Goal: Task Accomplishment & Management: Use online tool/utility

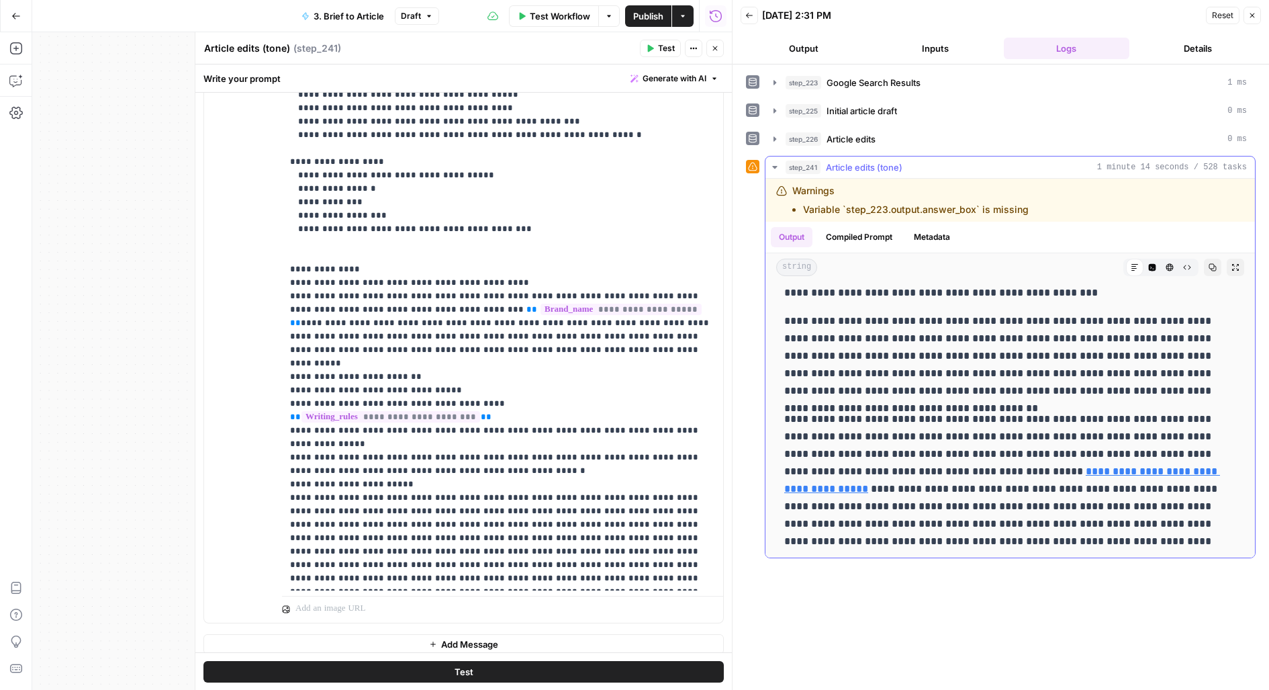
scroll to position [3646, 0]
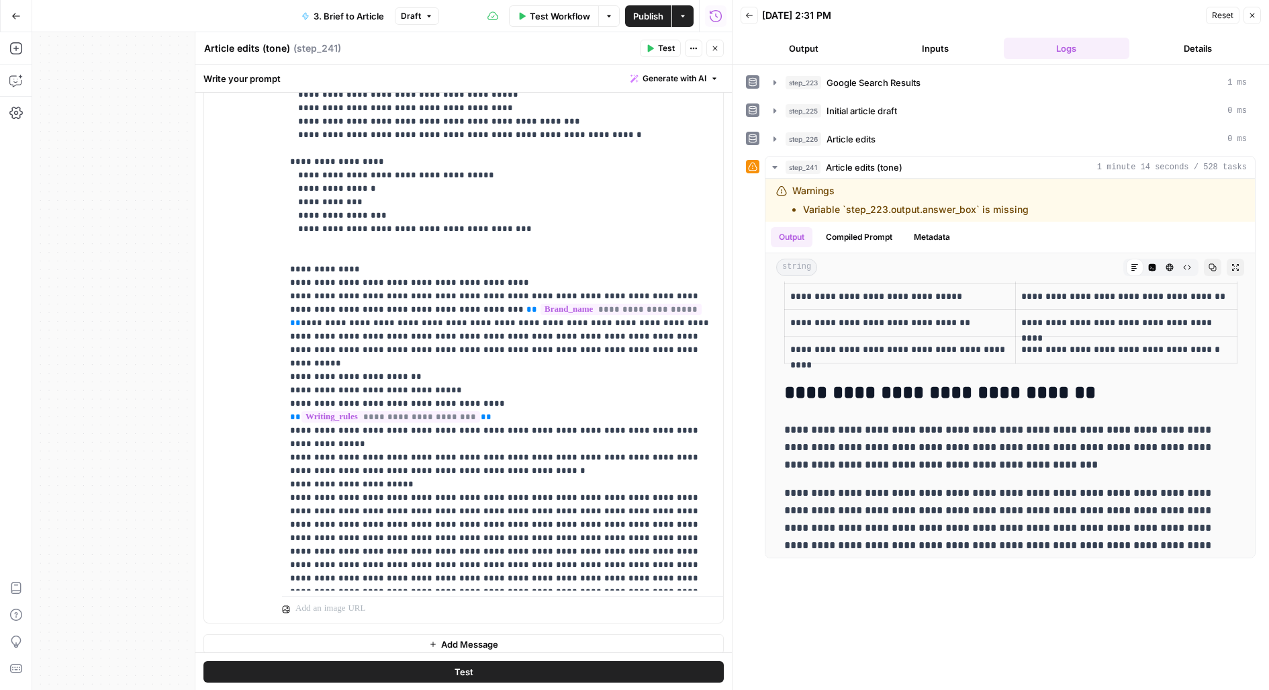
click at [663, 13] on span "Publish" at bounding box center [648, 15] width 30 height 13
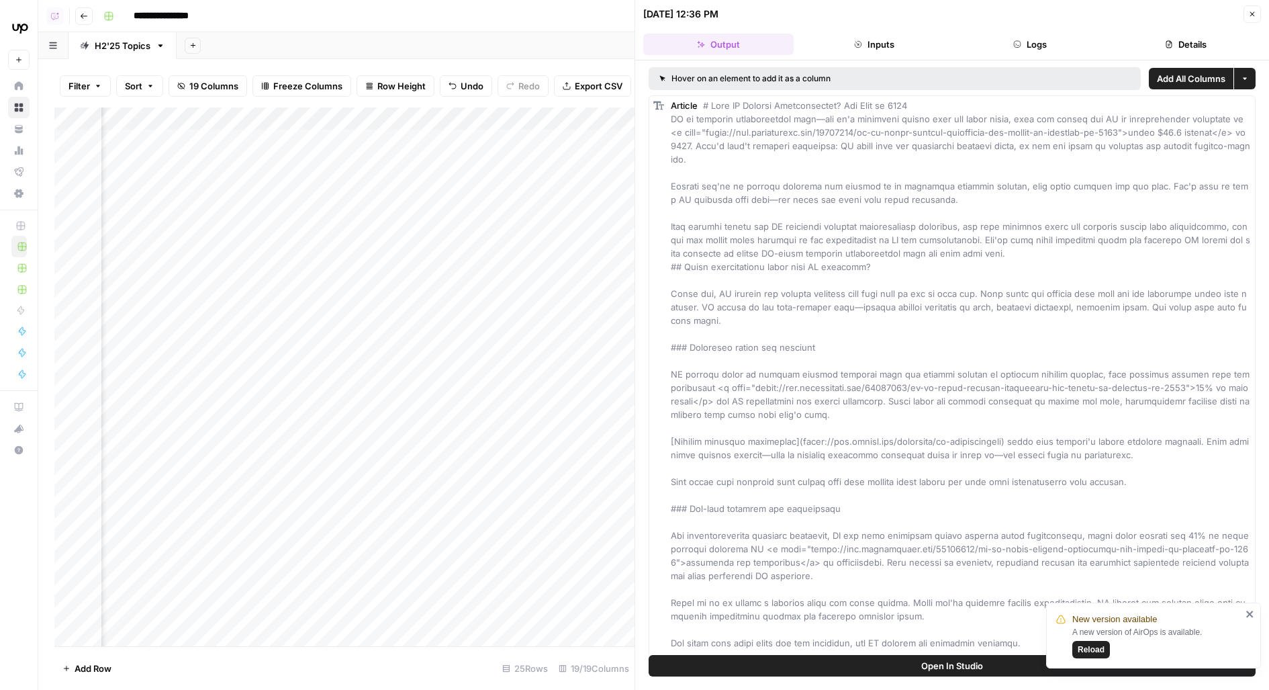
scroll to position [0, 1696]
click at [340, 142] on div "Add Column" at bounding box center [344, 376] width 580 height 539
click at [338, 179] on div "Add Column" at bounding box center [344, 376] width 580 height 539
click at [338, 213] on div "Add Column" at bounding box center [344, 376] width 580 height 539
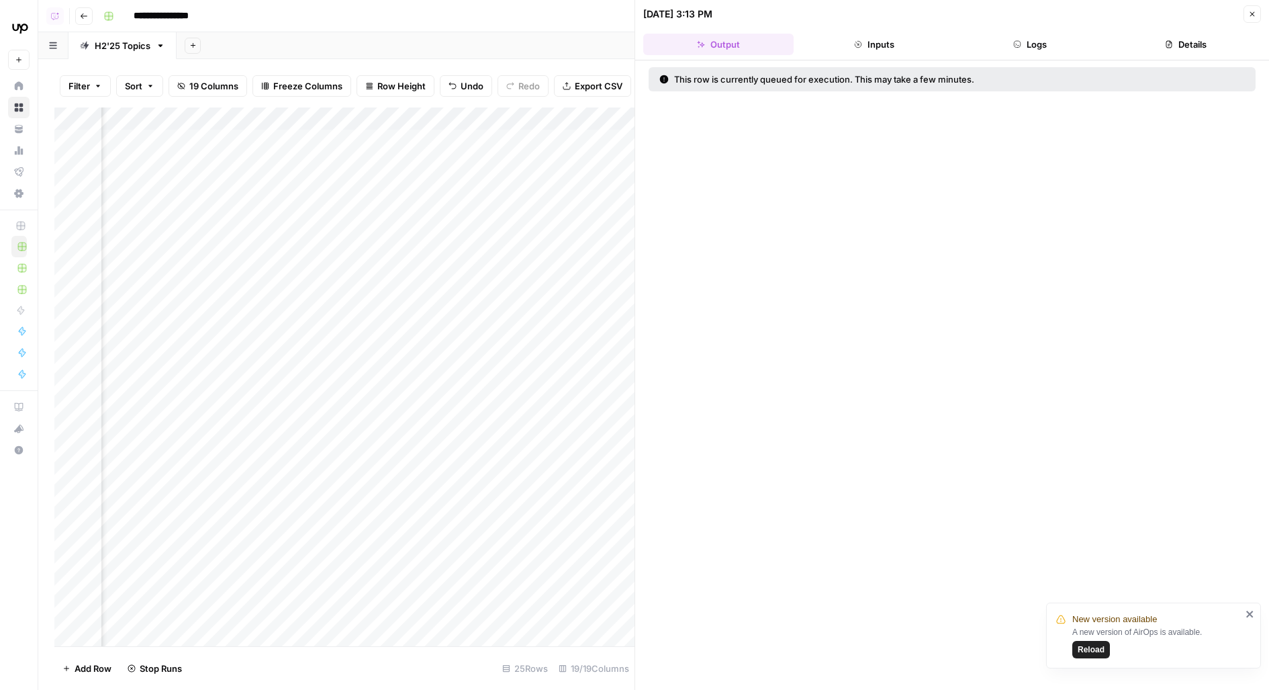
click at [342, 238] on div "Add Column" at bounding box center [344, 376] width 580 height 539
click at [336, 281] on div "Add Column" at bounding box center [344, 376] width 580 height 539
click at [443, 247] on div "Add Column" at bounding box center [344, 376] width 580 height 539
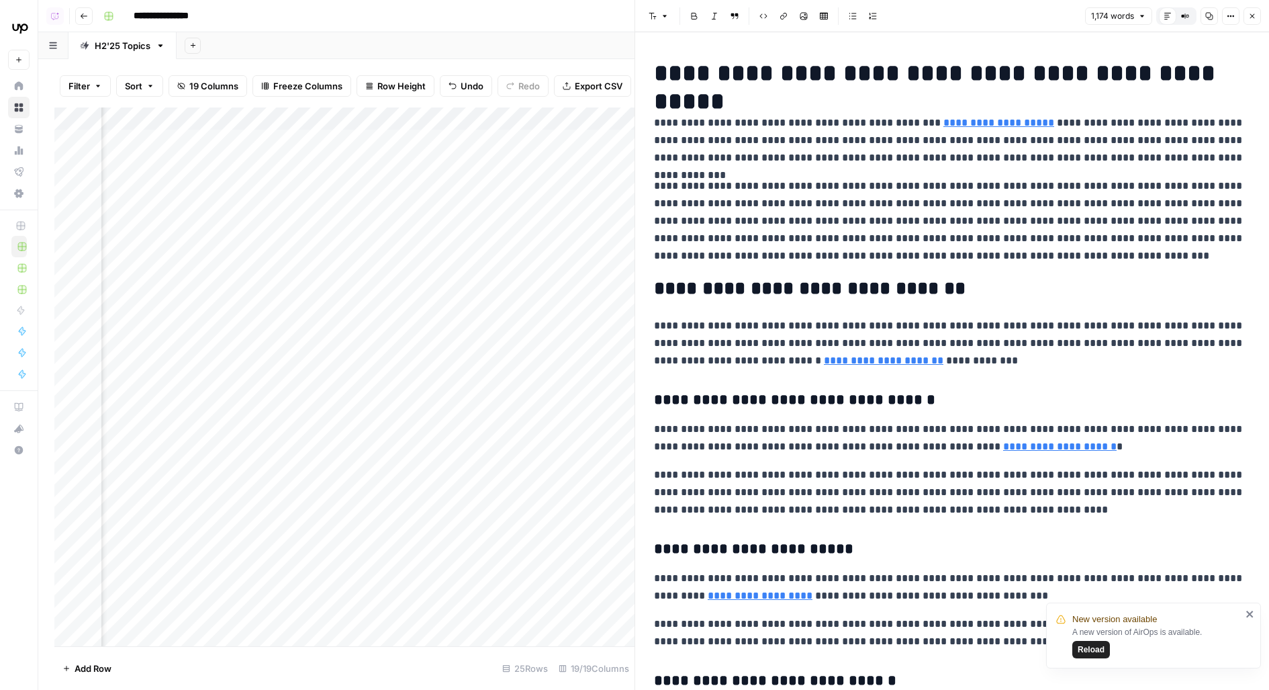
click at [457, 246] on div "Add Column" at bounding box center [344, 376] width 580 height 539
click at [457, 247] on div "Add Column" at bounding box center [344, 376] width 580 height 539
click at [956, 127] on link "**********" at bounding box center [999, 123] width 111 height 10
click at [954, 128] on link "**********" at bounding box center [999, 123] width 111 height 10
click at [1121, 103] on icon at bounding box center [1119, 103] width 8 height 8
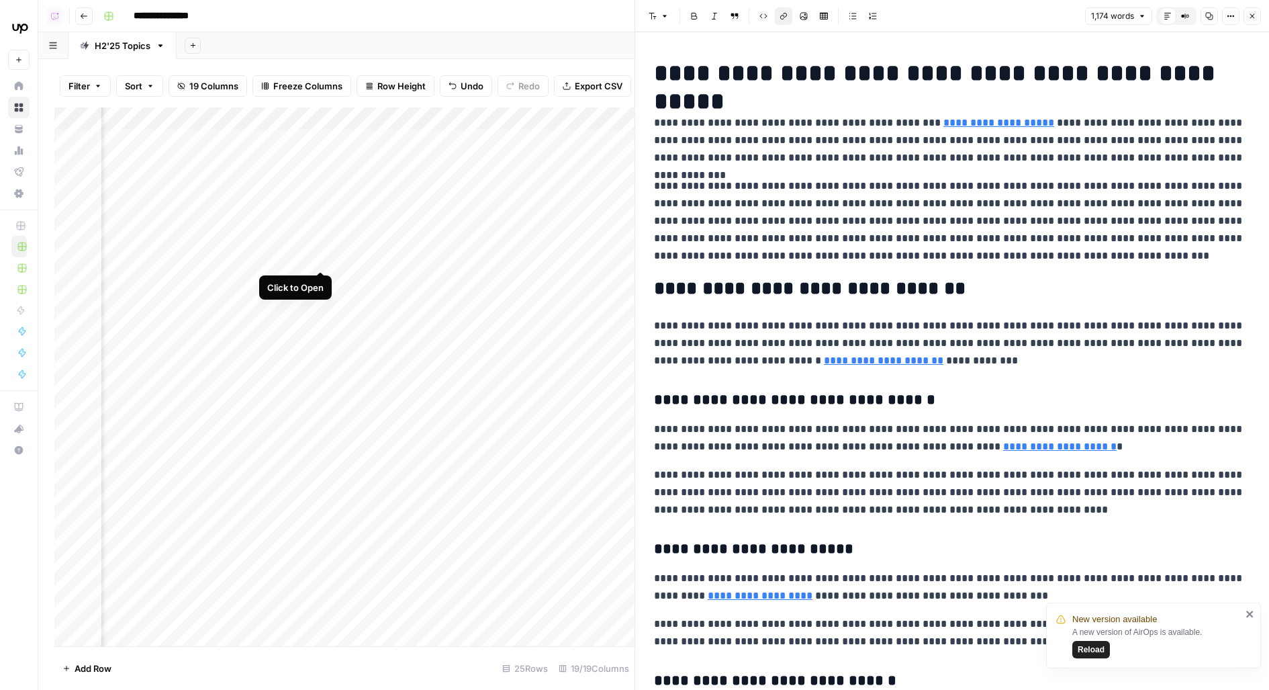
click at [322, 245] on div "Add Column" at bounding box center [344, 376] width 580 height 539
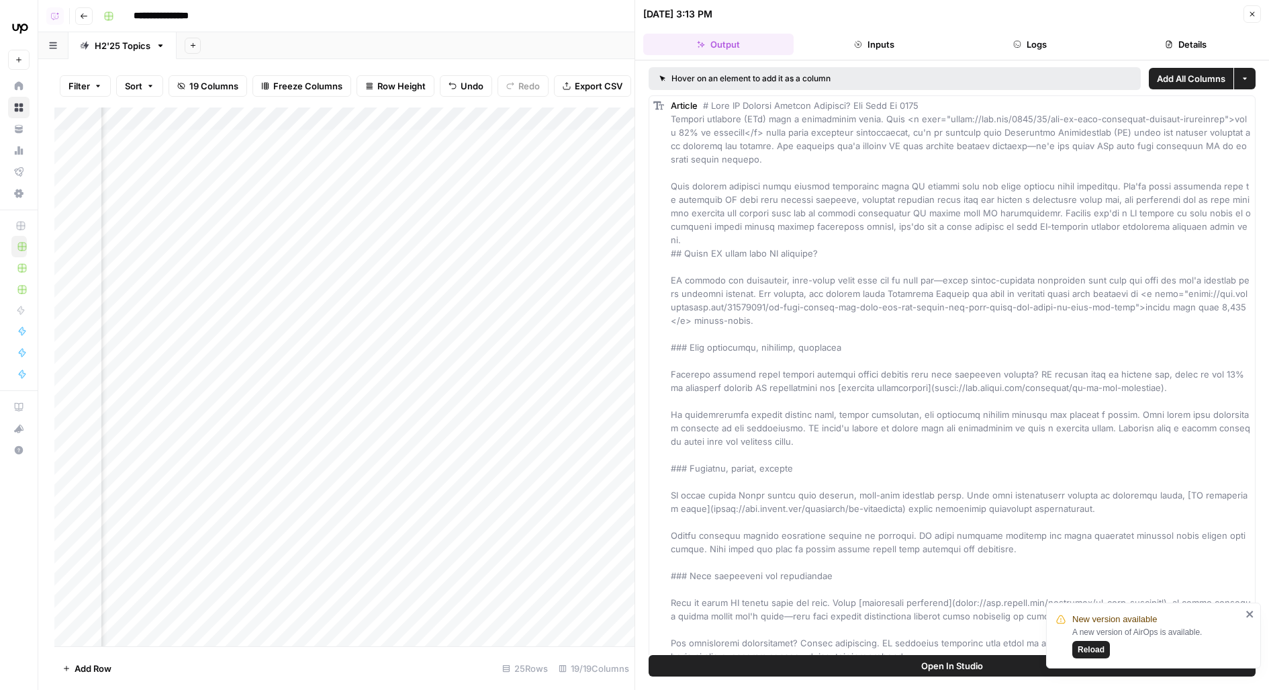
click at [1016, 42] on icon "button" at bounding box center [1017, 44] width 8 height 8
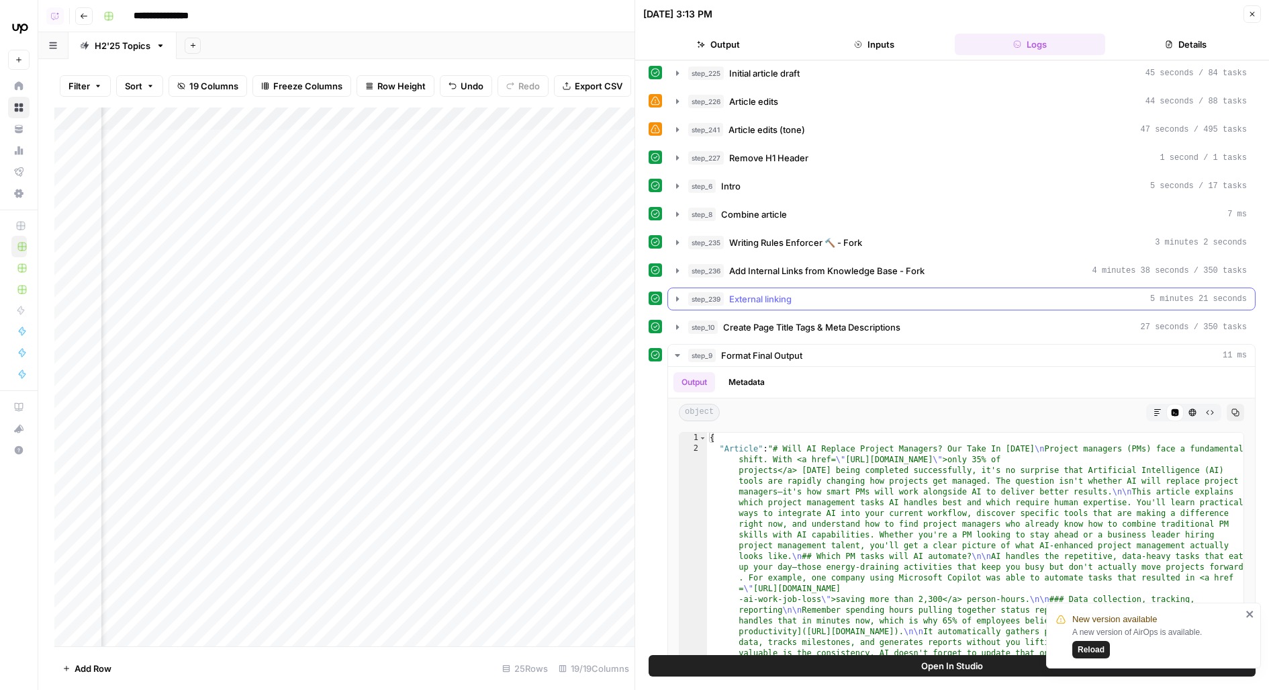
scroll to position [32, 0]
click at [790, 240] on span "Writing Rules Enforcer 🔨 - Fork" at bounding box center [795, 244] width 133 height 13
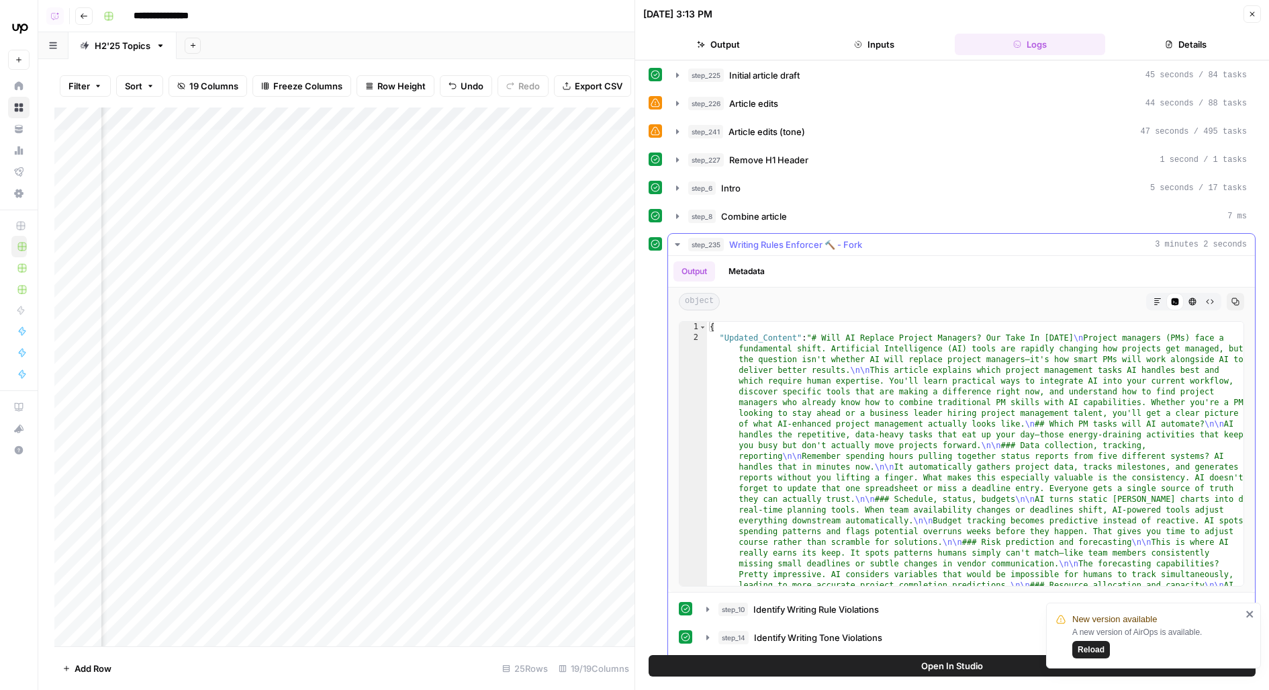
click at [790, 242] on span "Writing Rules Enforcer 🔨 - Fork" at bounding box center [795, 244] width 133 height 13
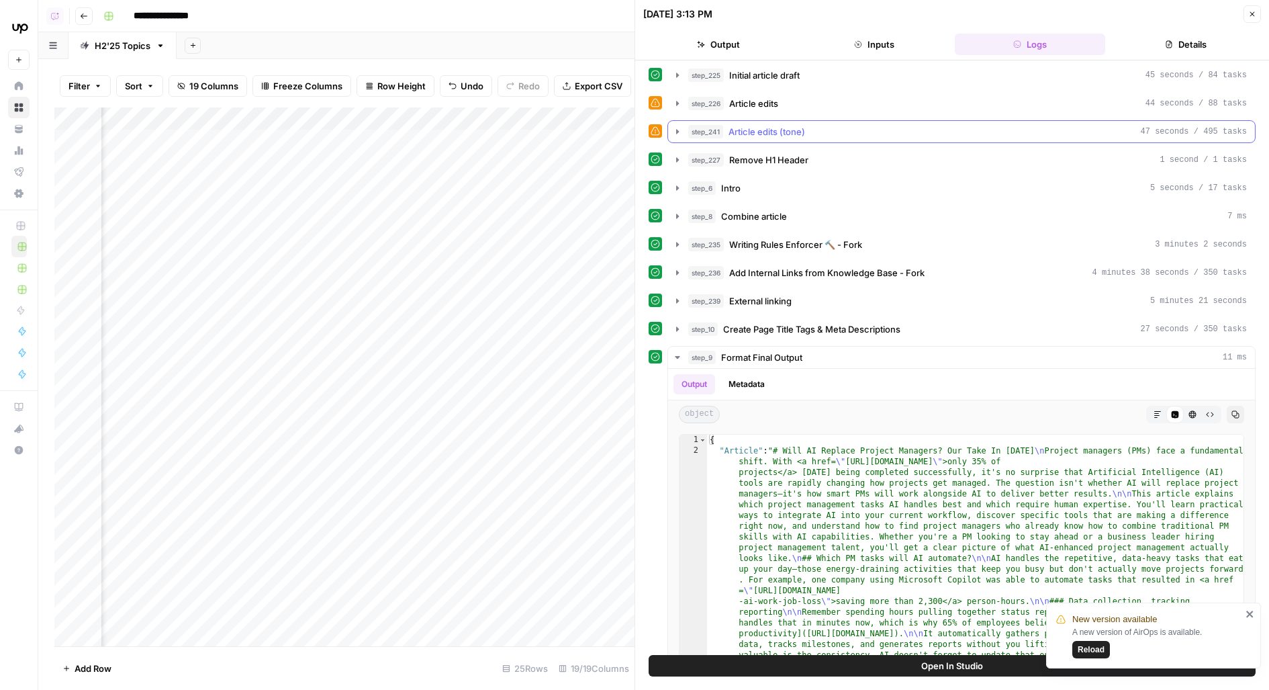
click at [780, 132] on span "Article edits (tone)" at bounding box center [767, 131] width 77 height 13
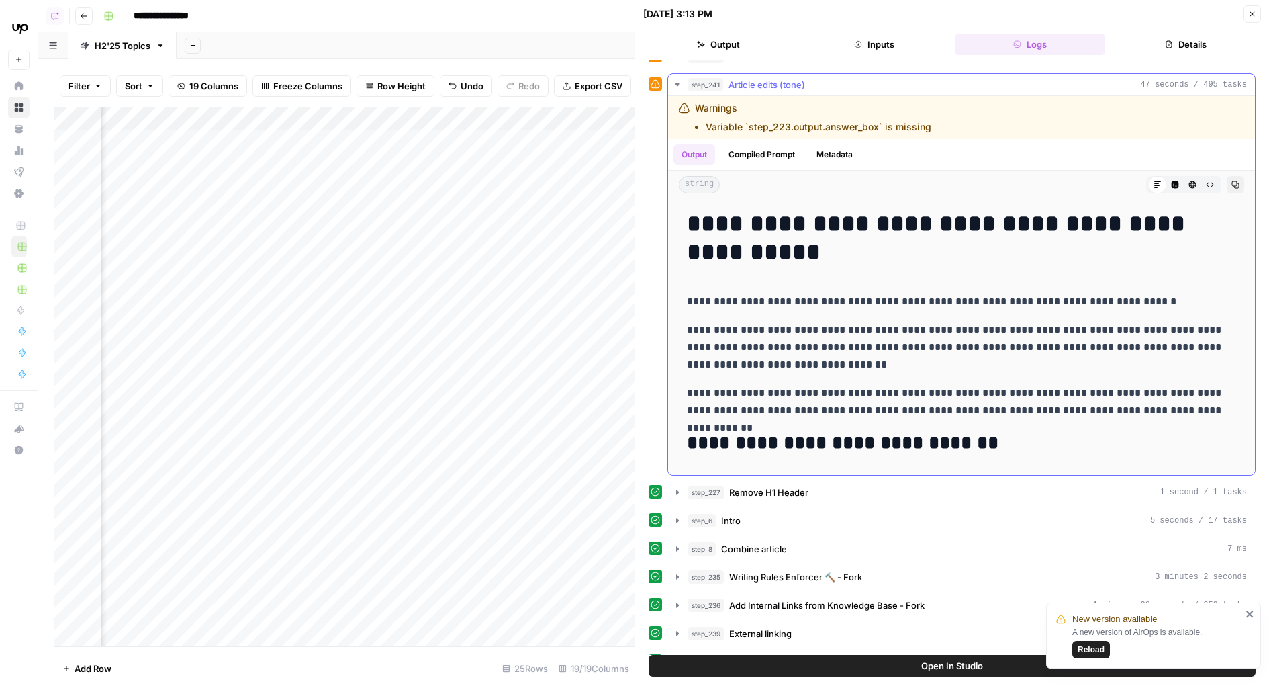
scroll to position [0, 0]
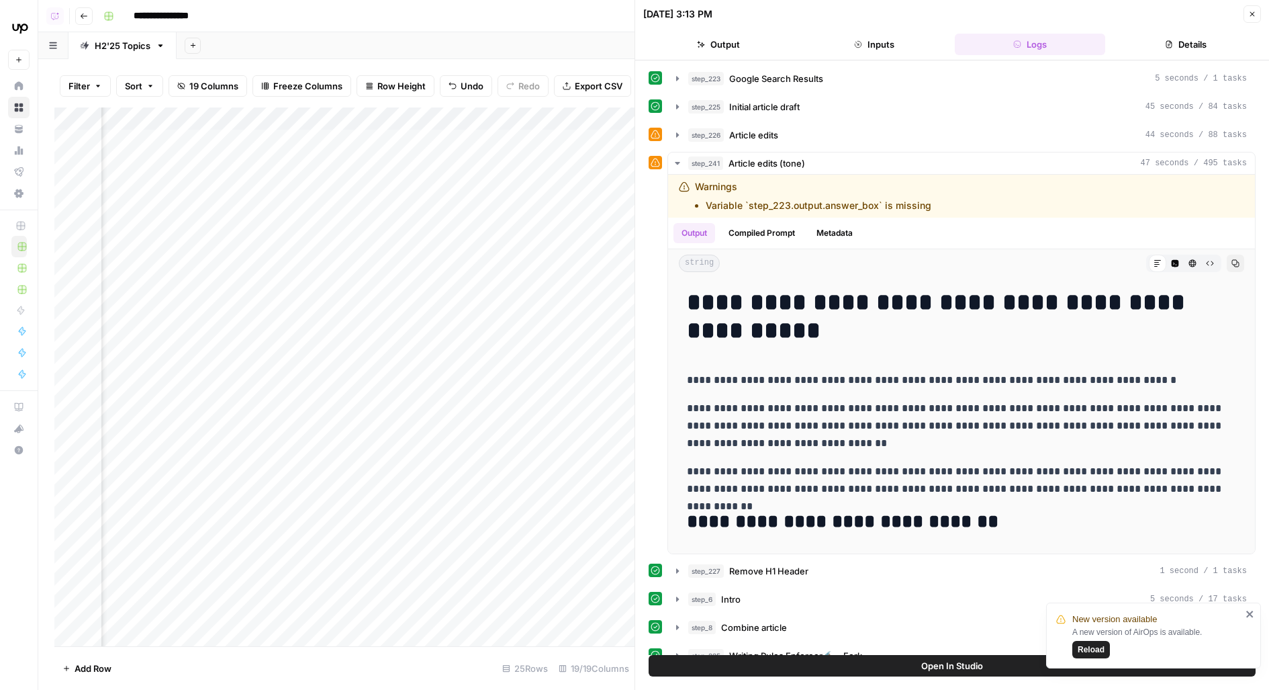
click at [441, 244] on div "Add Column" at bounding box center [344, 376] width 580 height 539
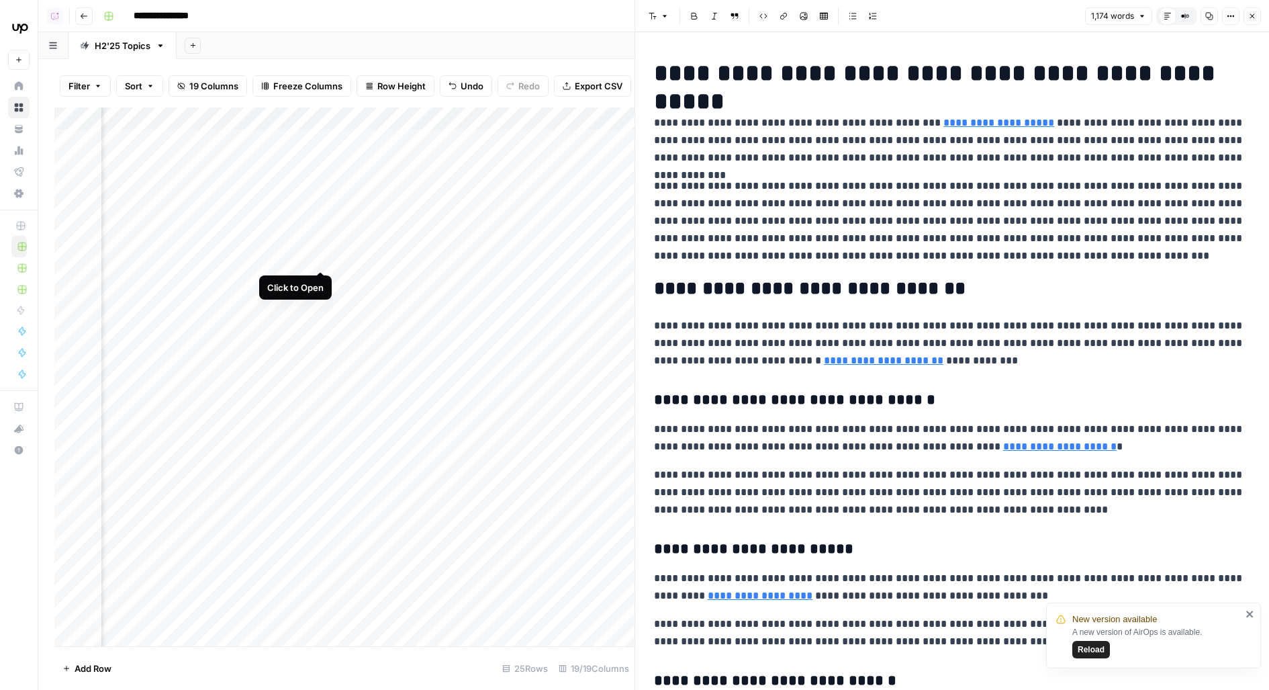
click at [322, 248] on div "Add Column" at bounding box center [344, 376] width 580 height 539
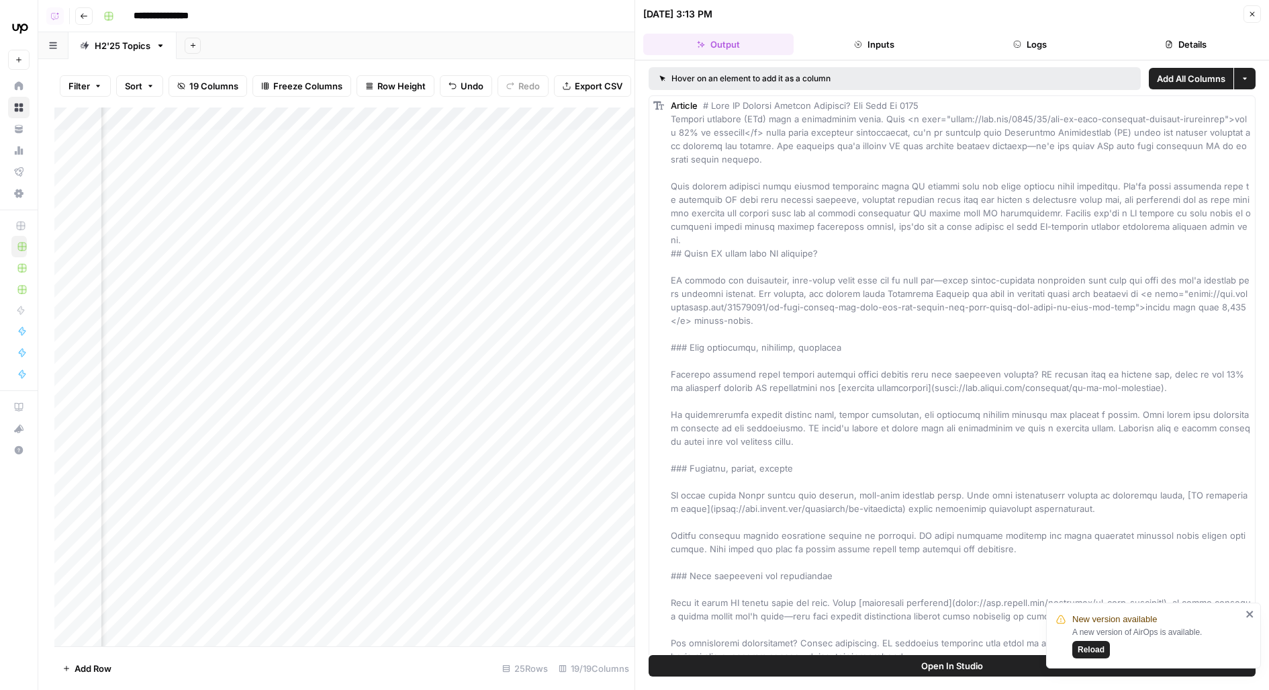
click at [1044, 46] on button "Logs" at bounding box center [1030, 44] width 150 height 21
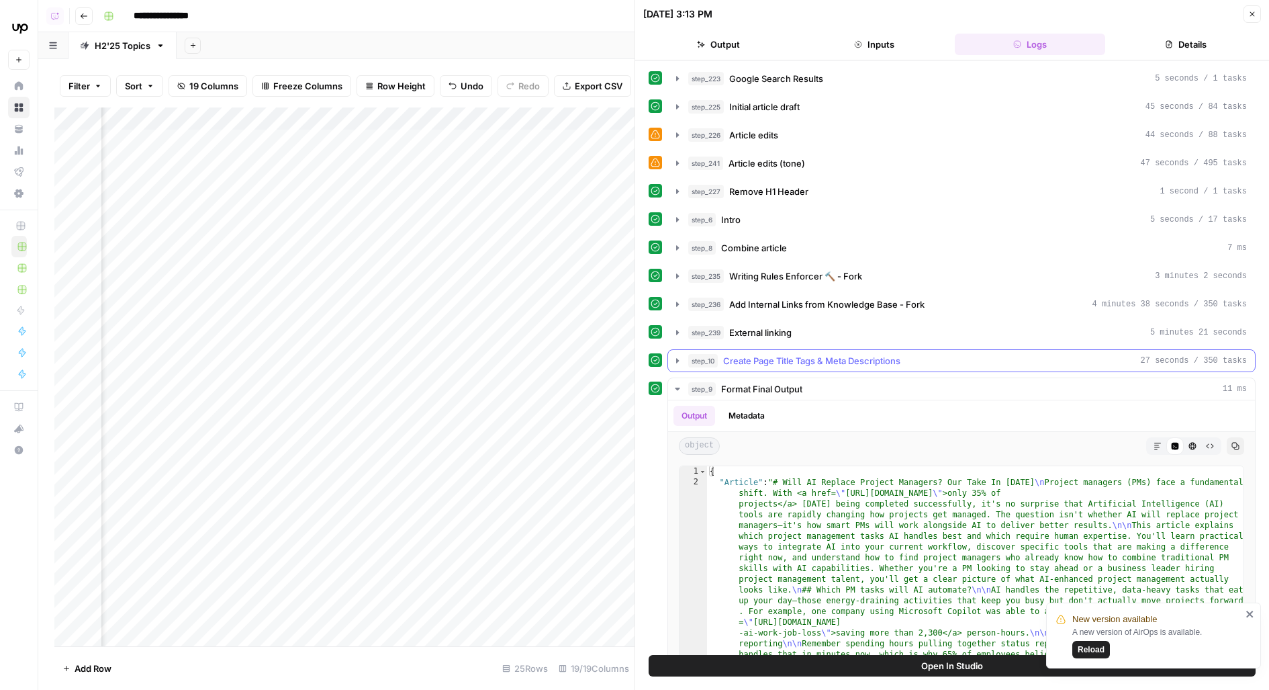
scroll to position [81, 0]
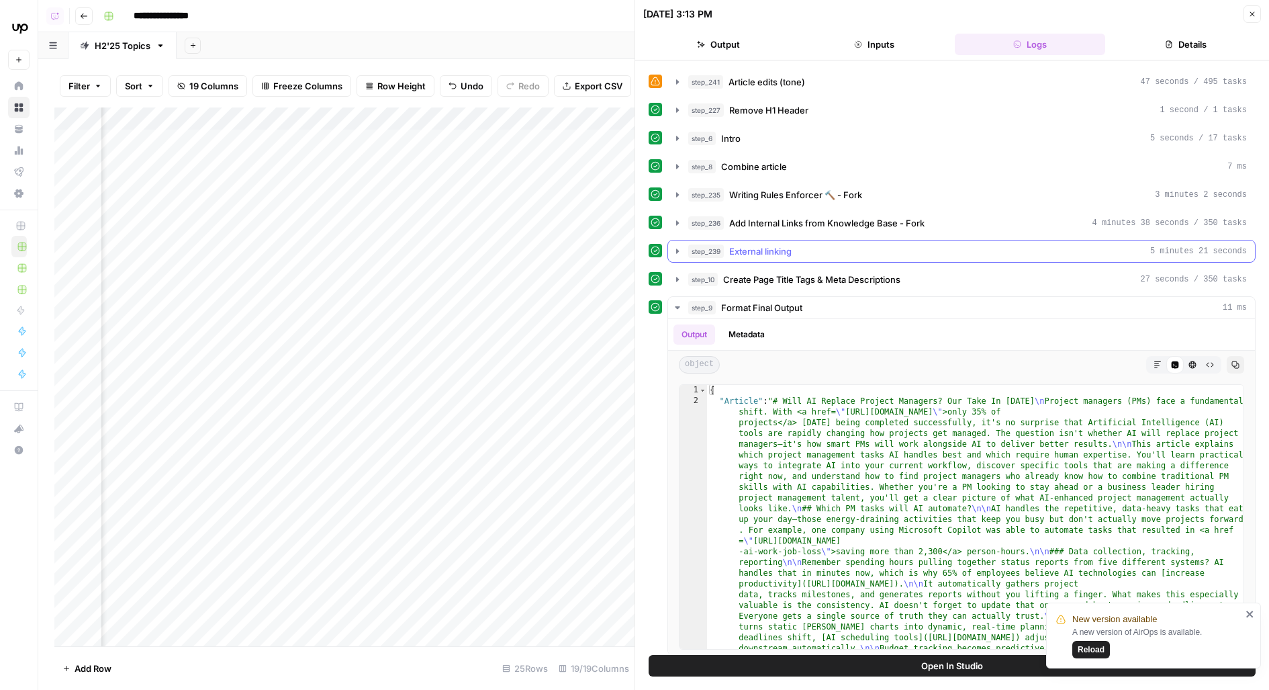
click at [864, 252] on div "step_239 External linking 5 minutes 21 seconds" at bounding box center [967, 250] width 559 height 13
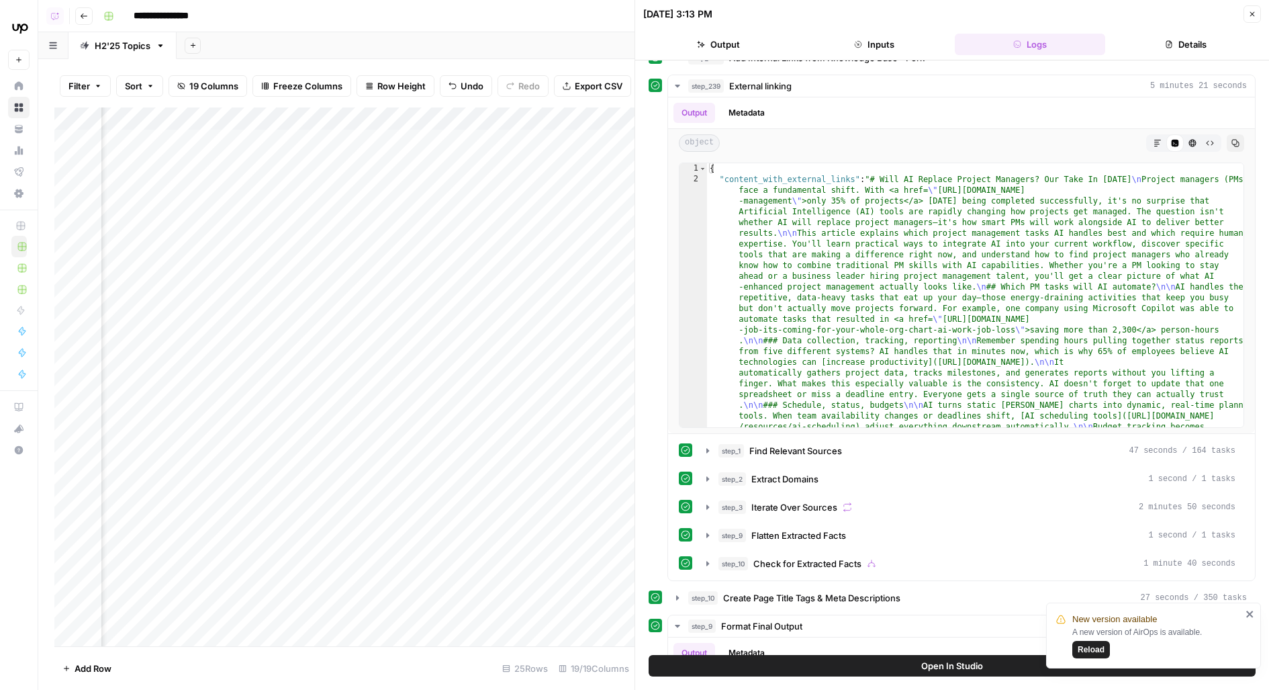
scroll to position [293, 0]
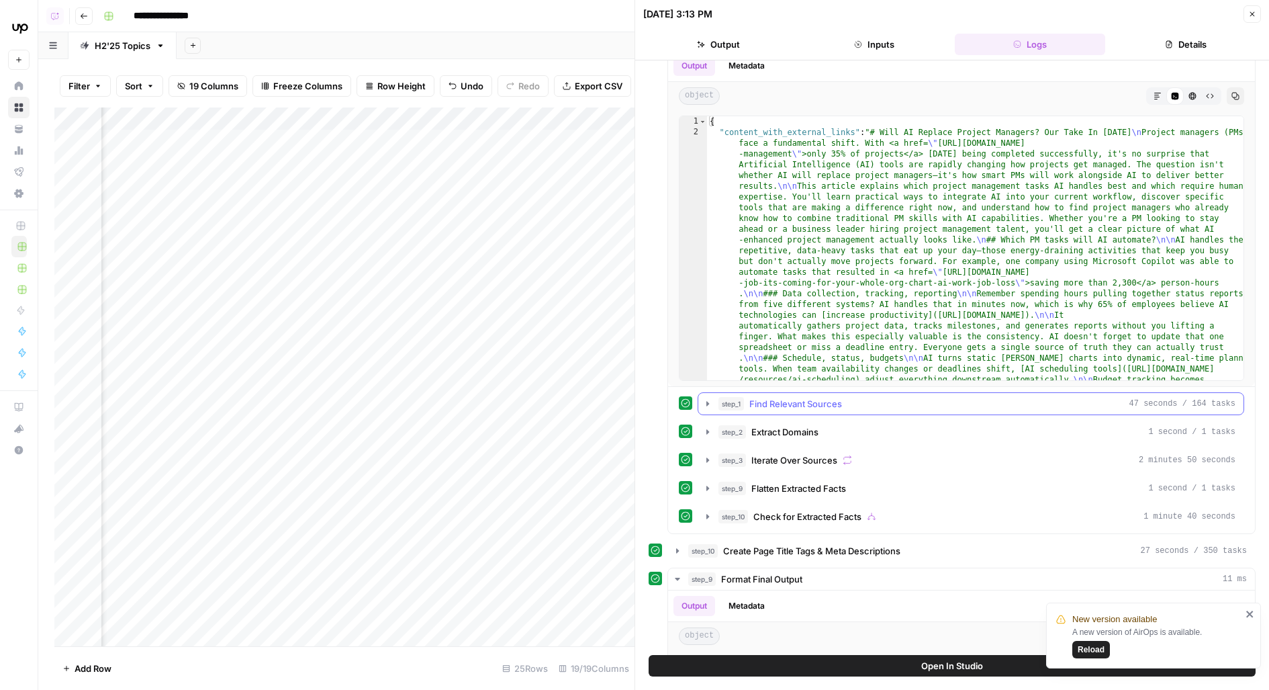
click at [792, 398] on span "Find Relevant Sources" at bounding box center [796, 403] width 93 height 13
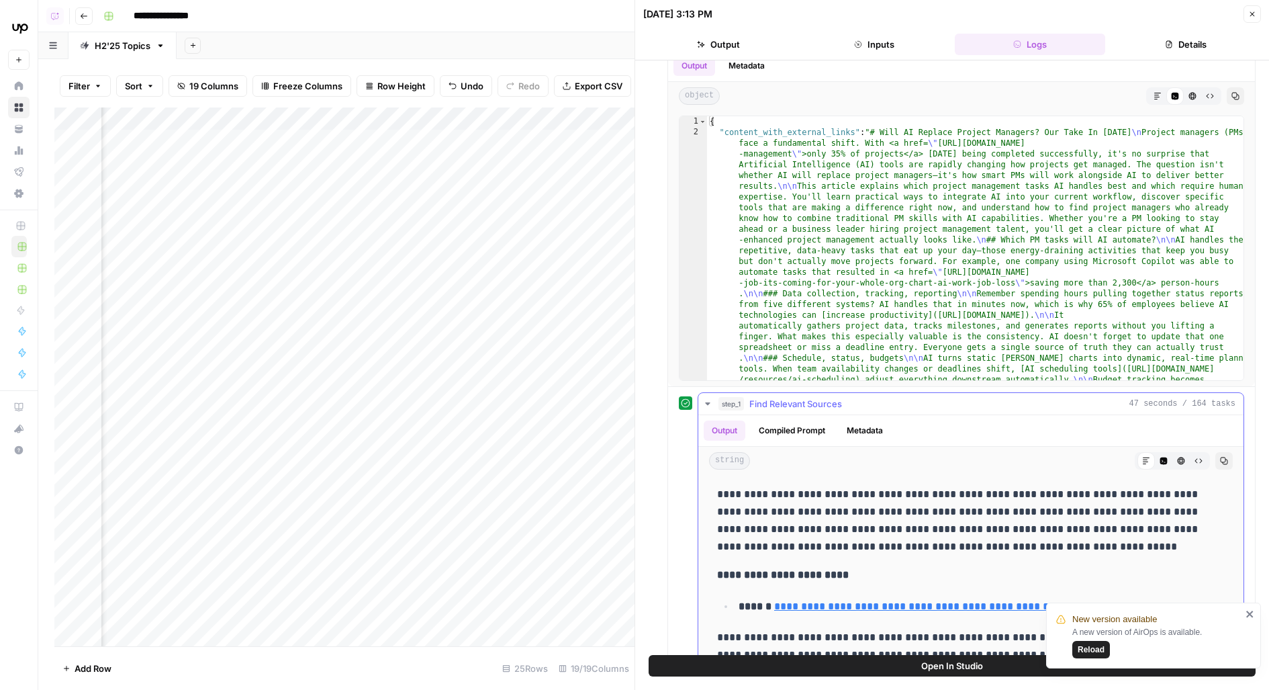
click at [790, 397] on span "Find Relevant Sources" at bounding box center [796, 403] width 93 height 13
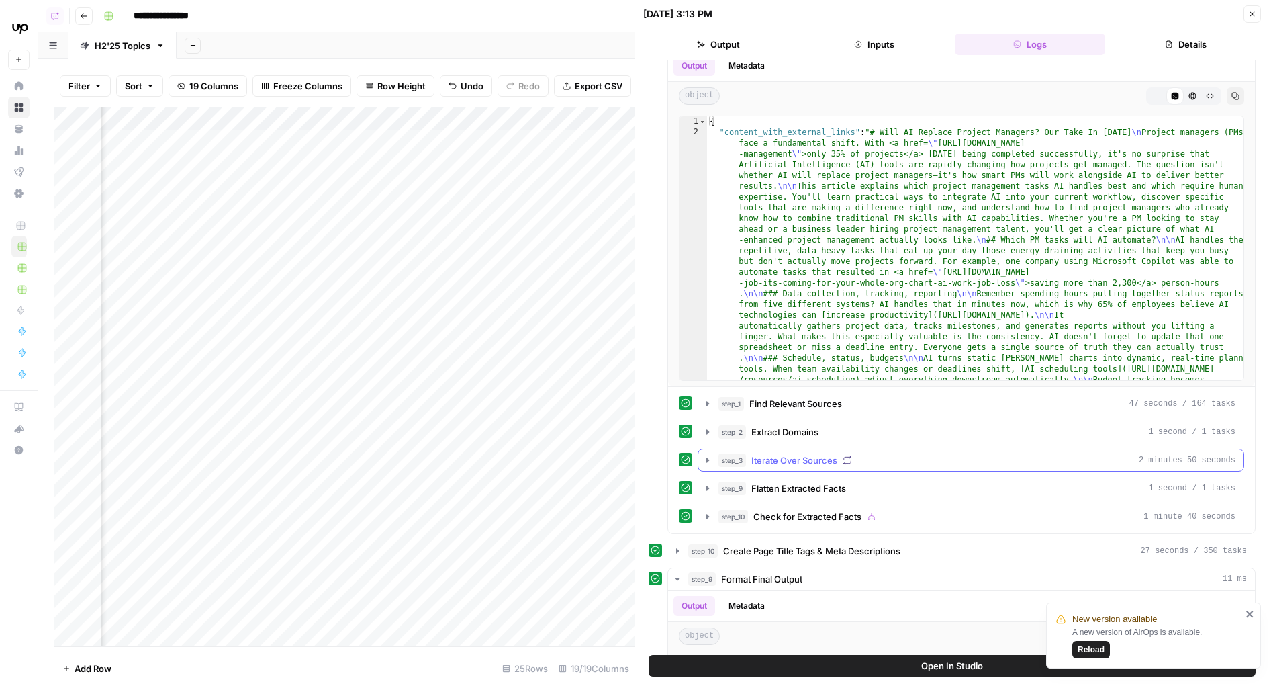
click at [792, 453] on span "Iterate Over Sources" at bounding box center [795, 459] width 86 height 13
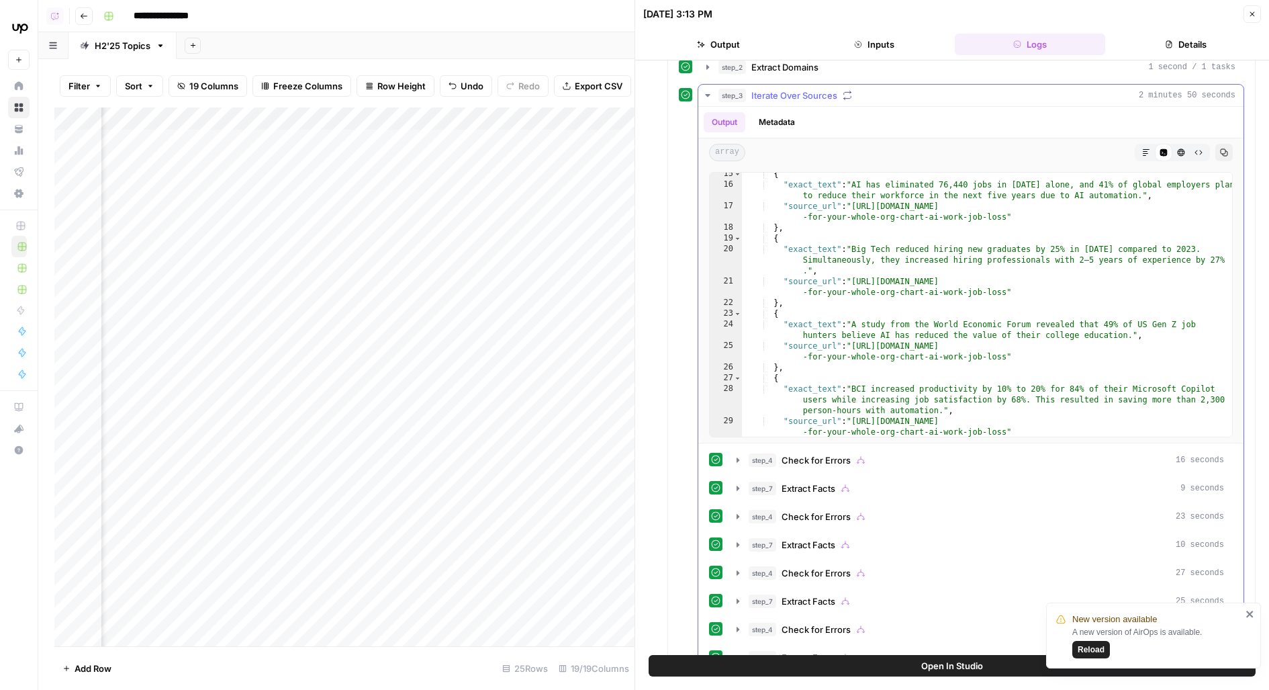
scroll to position [154, 0]
click at [459, 142] on div "Add Column" at bounding box center [344, 376] width 580 height 539
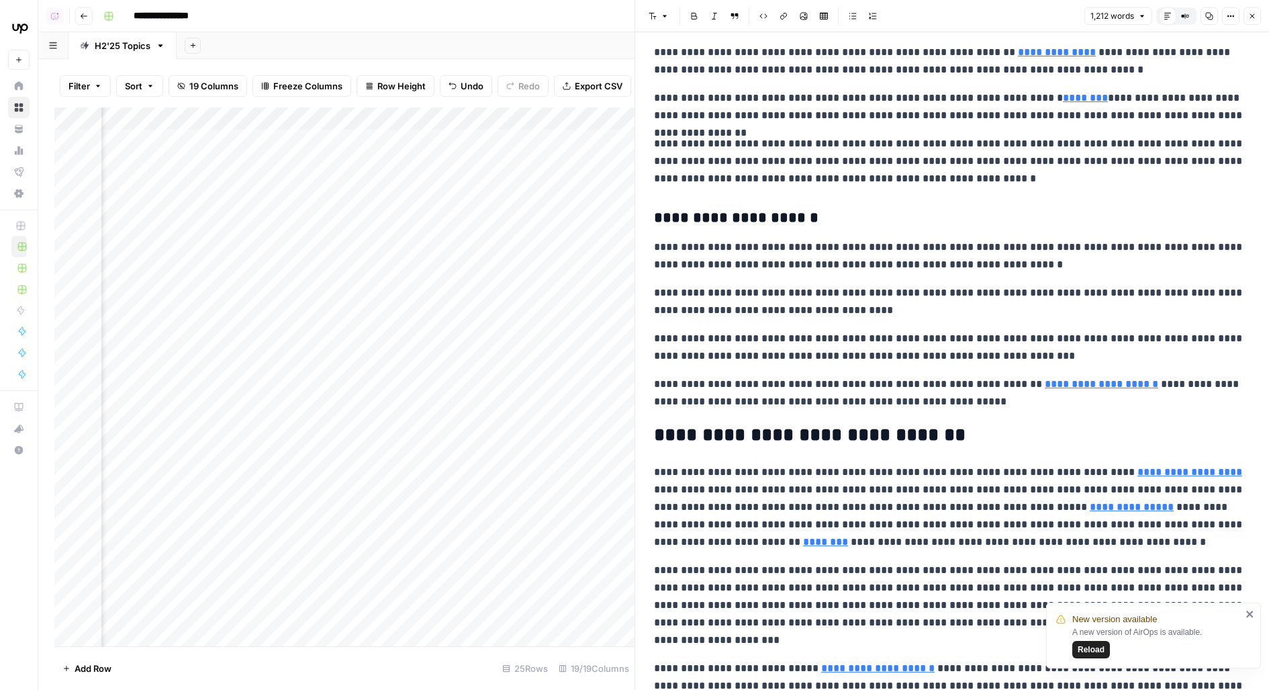
scroll to position [1853, 0]
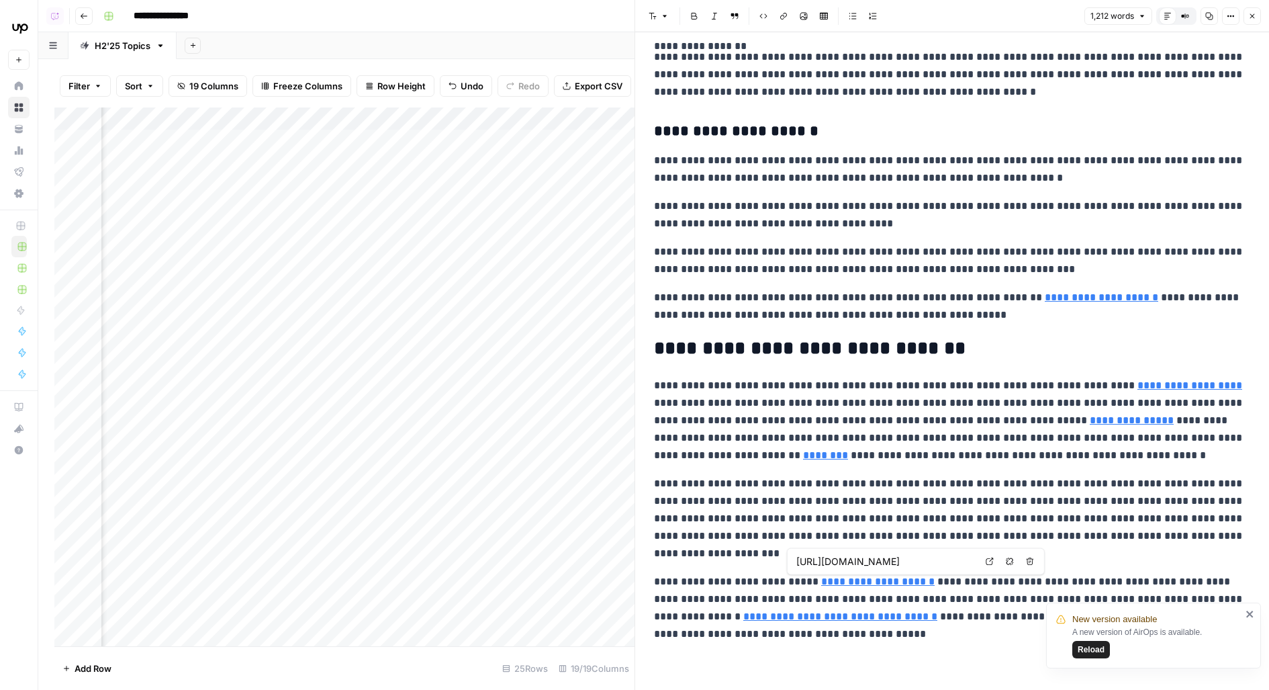
type input "https://www.upwork.com/resources/front-end-developer"
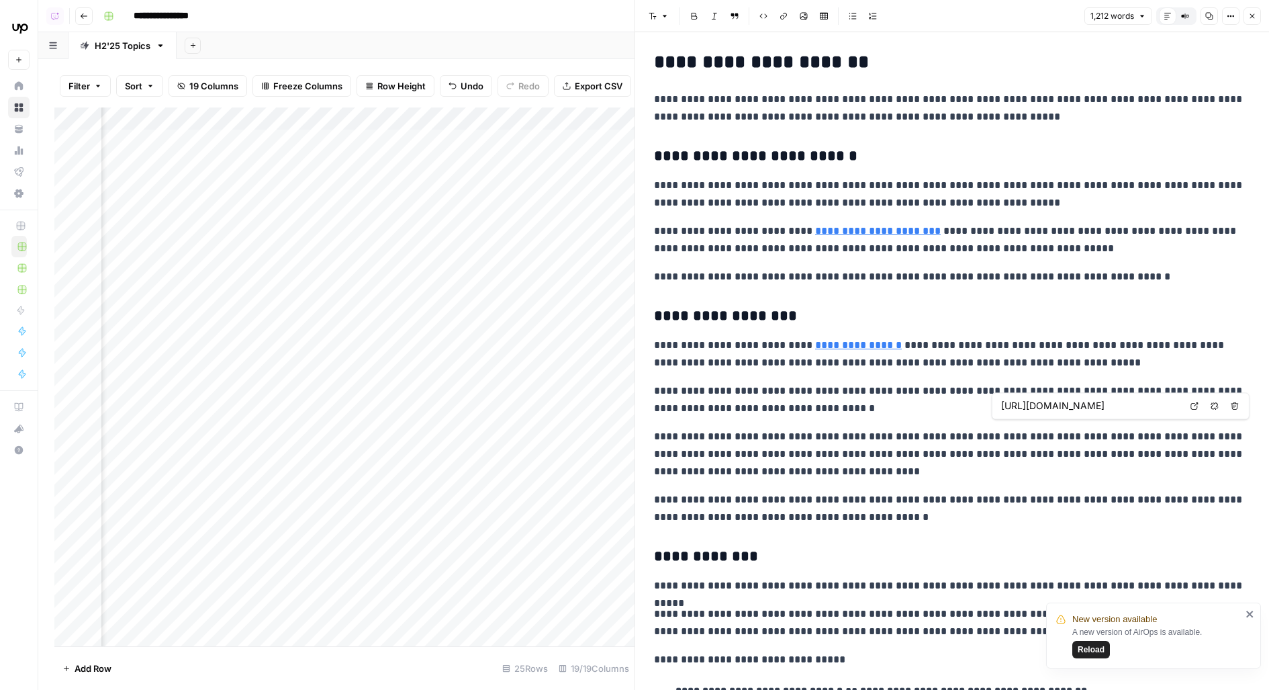
scroll to position [0, 0]
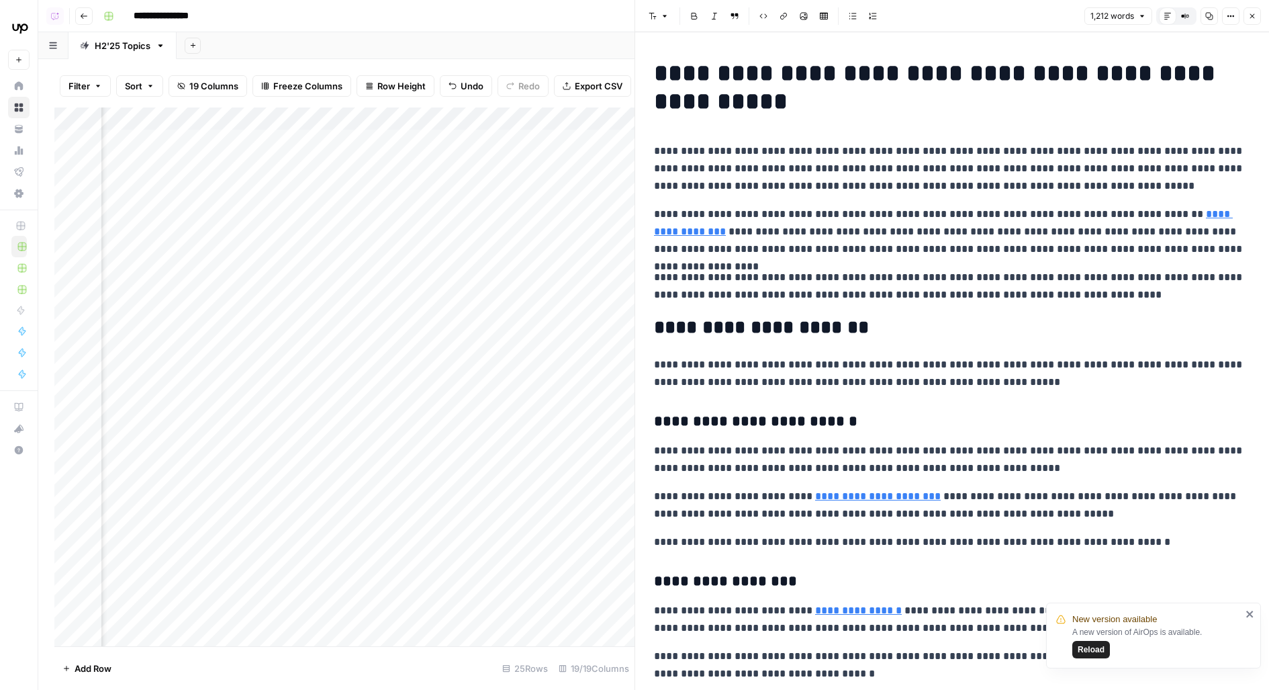
click at [459, 175] on div "Add Column" at bounding box center [344, 376] width 580 height 539
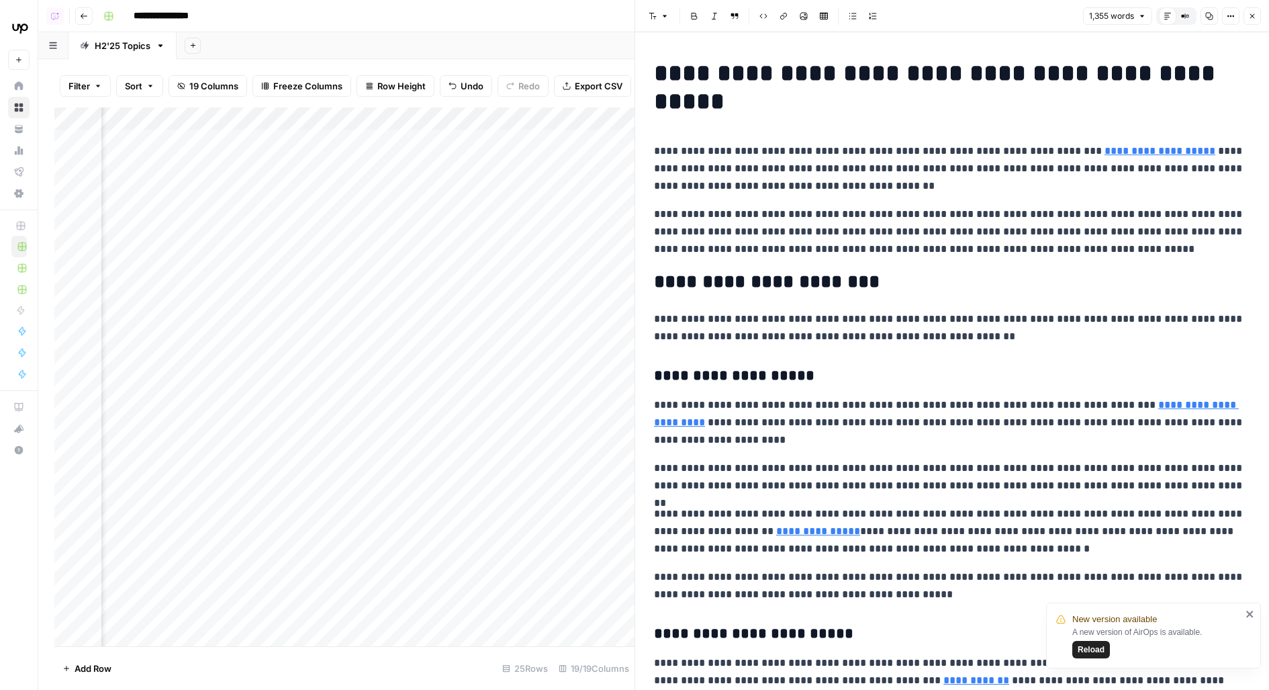
click at [460, 208] on div "Add Column" at bounding box center [344, 376] width 580 height 539
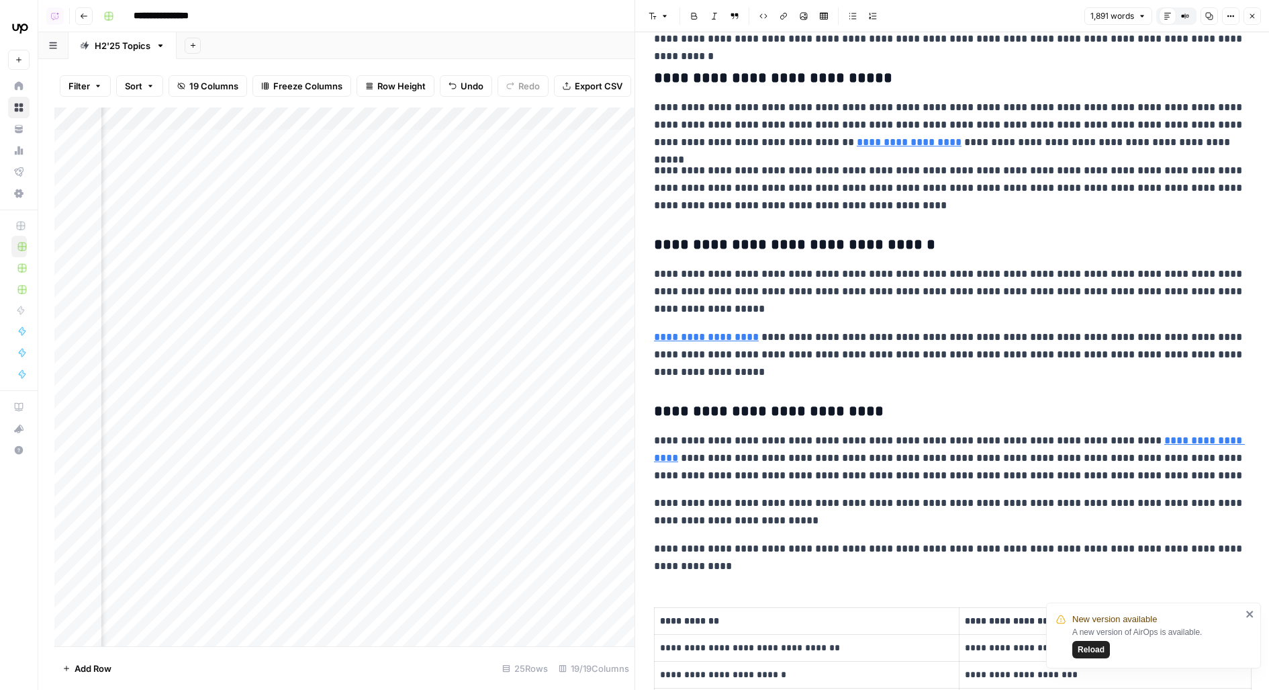
scroll to position [3361, 0]
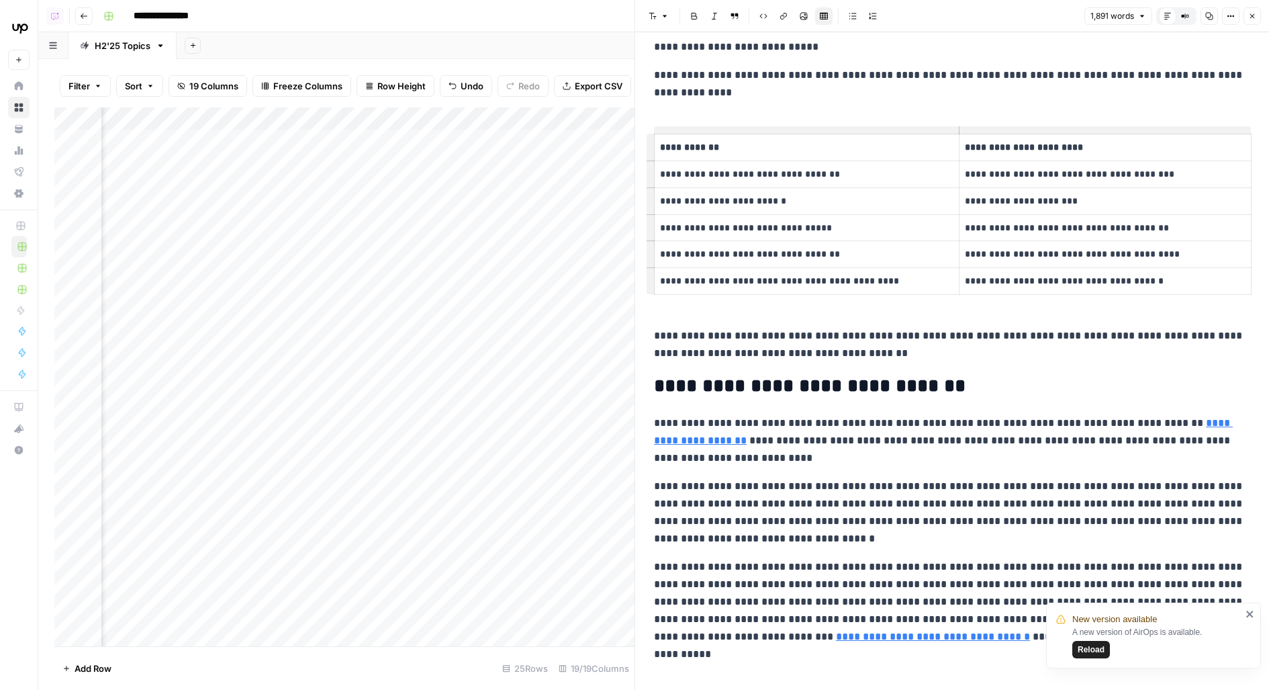
click at [803, 246] on p "**********" at bounding box center [806, 253] width 293 height 15
click at [443, 246] on div "Add Column" at bounding box center [344, 376] width 580 height 539
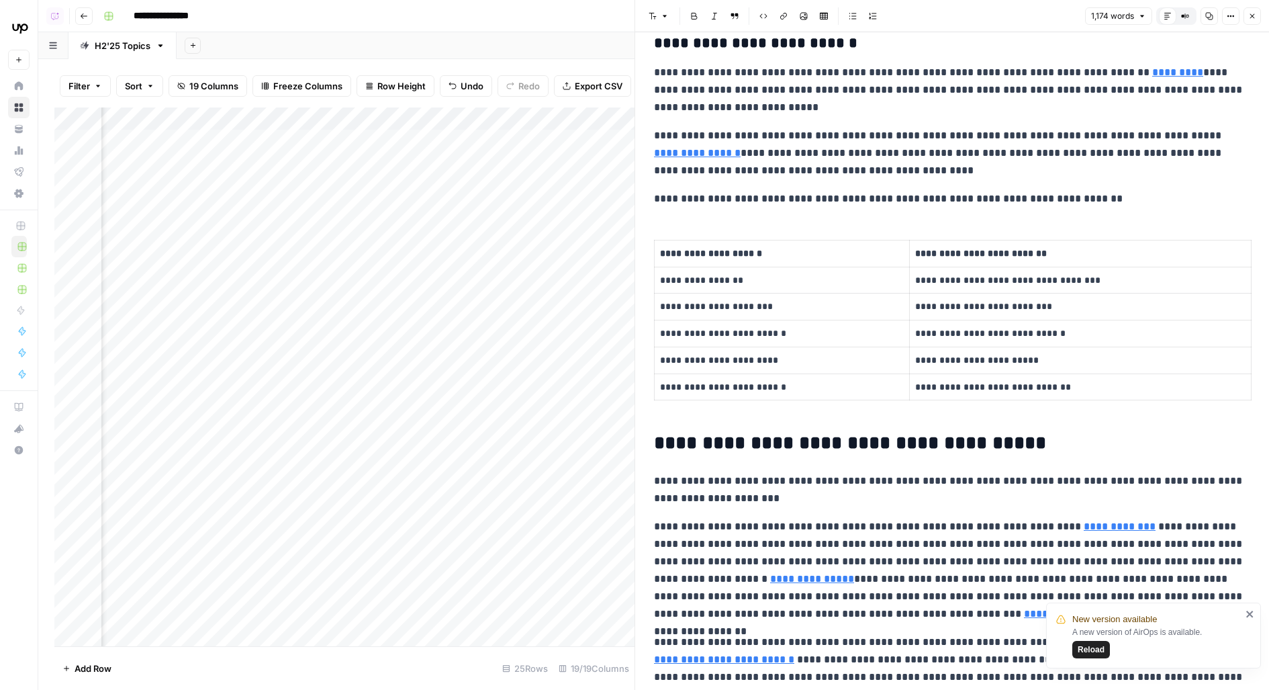
scroll to position [1889, 0]
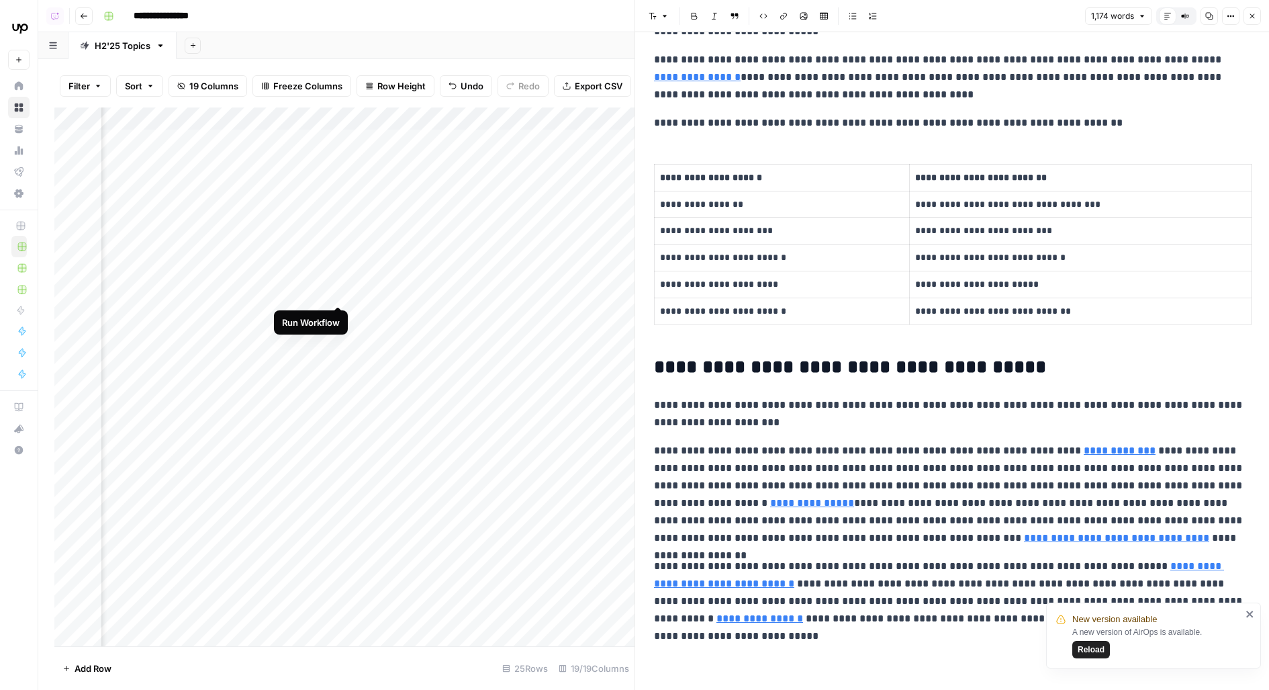
click at [341, 279] on div "Add Column" at bounding box center [344, 376] width 580 height 539
click at [1257, 14] on icon "button" at bounding box center [1253, 16] width 8 height 8
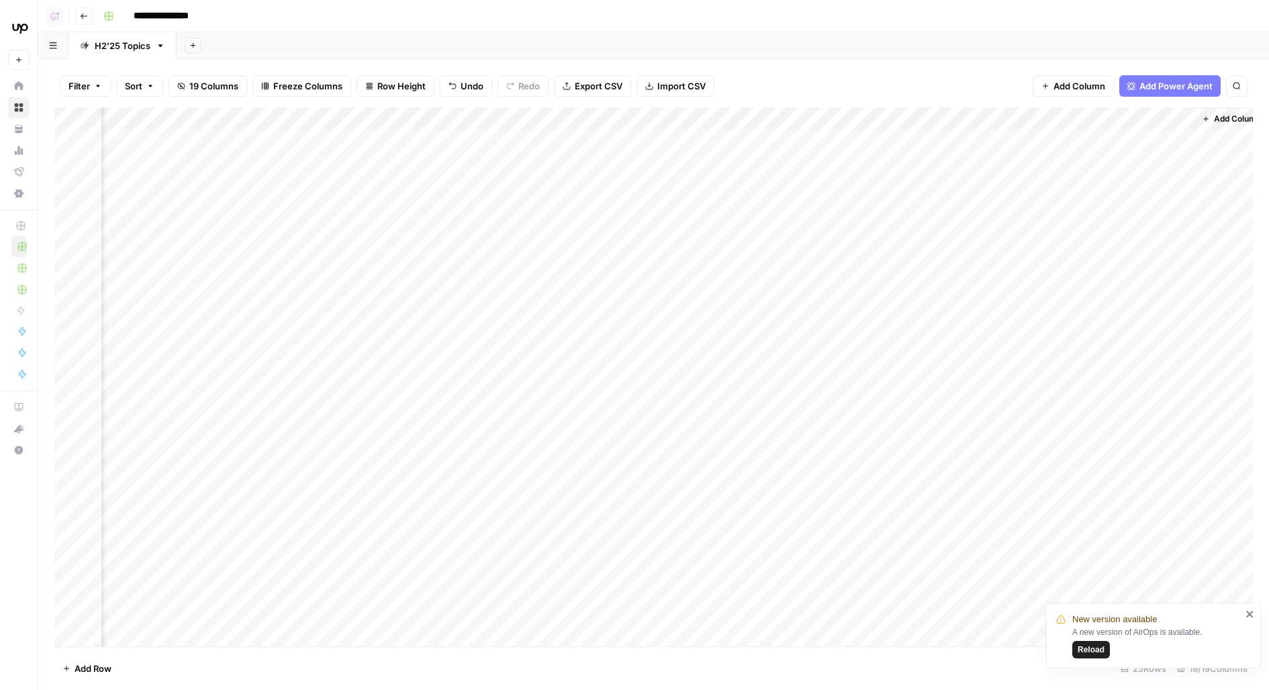
scroll to position [0, 1231]
click at [911, 144] on div "Add Column" at bounding box center [653, 376] width 1199 height 539
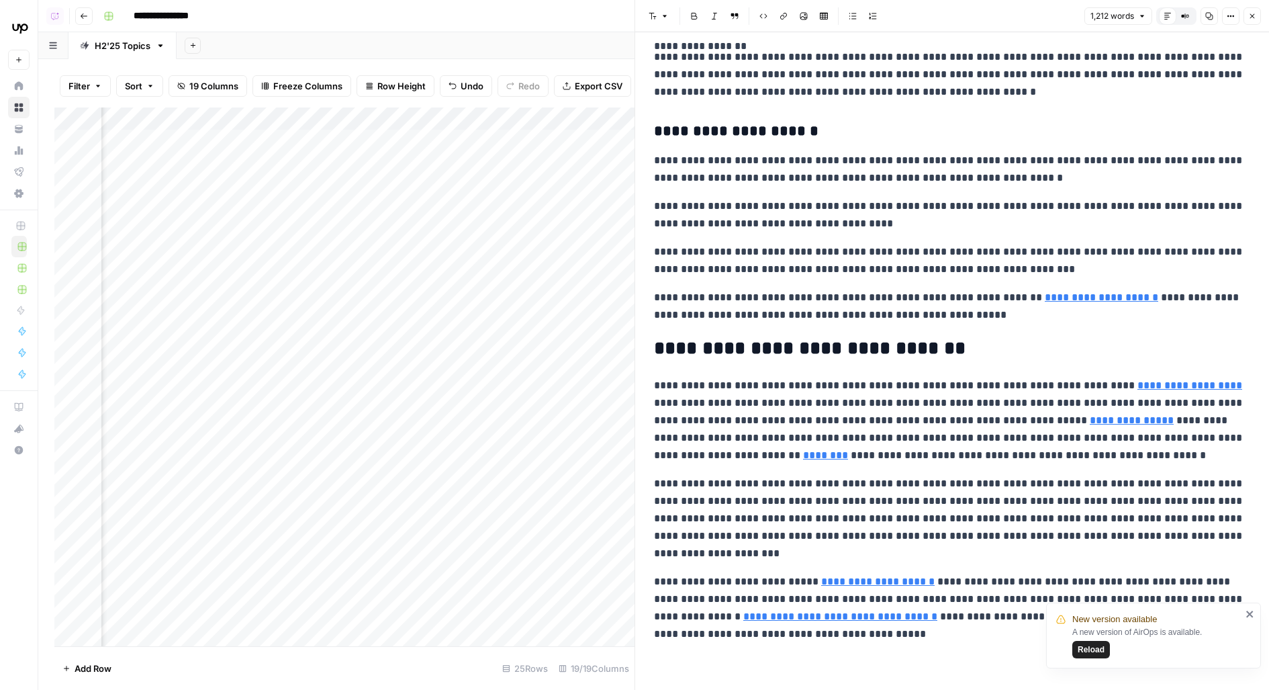
scroll to position [0, 1632]
click at [504, 214] on div "Add Column" at bounding box center [344, 376] width 580 height 539
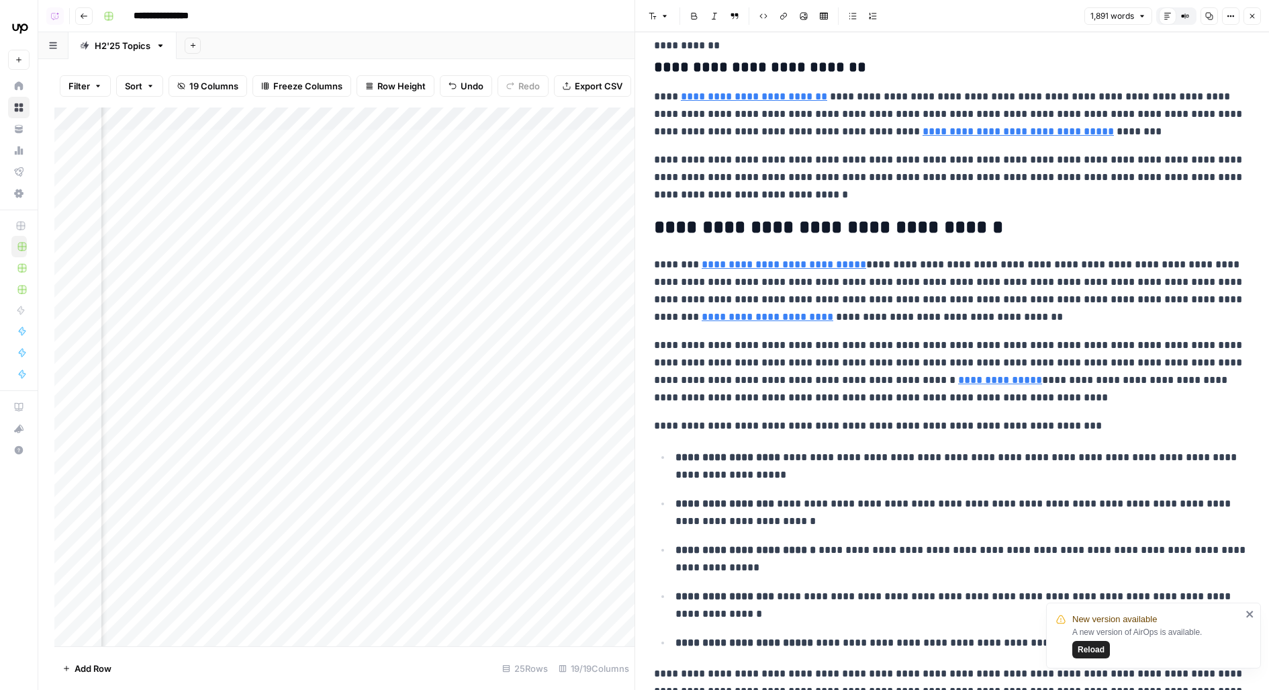
scroll to position [781, 0]
click at [1253, 7] on button "Close" at bounding box center [1252, 15] width 17 height 17
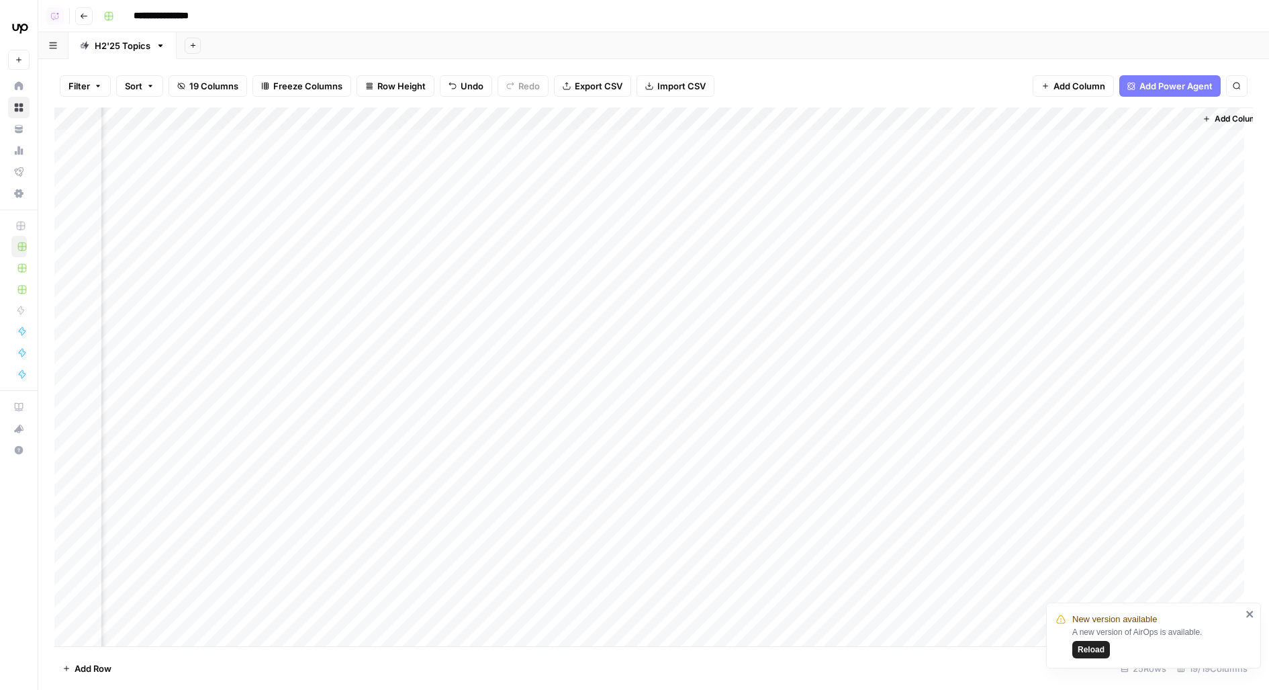
scroll to position [0, 1216]
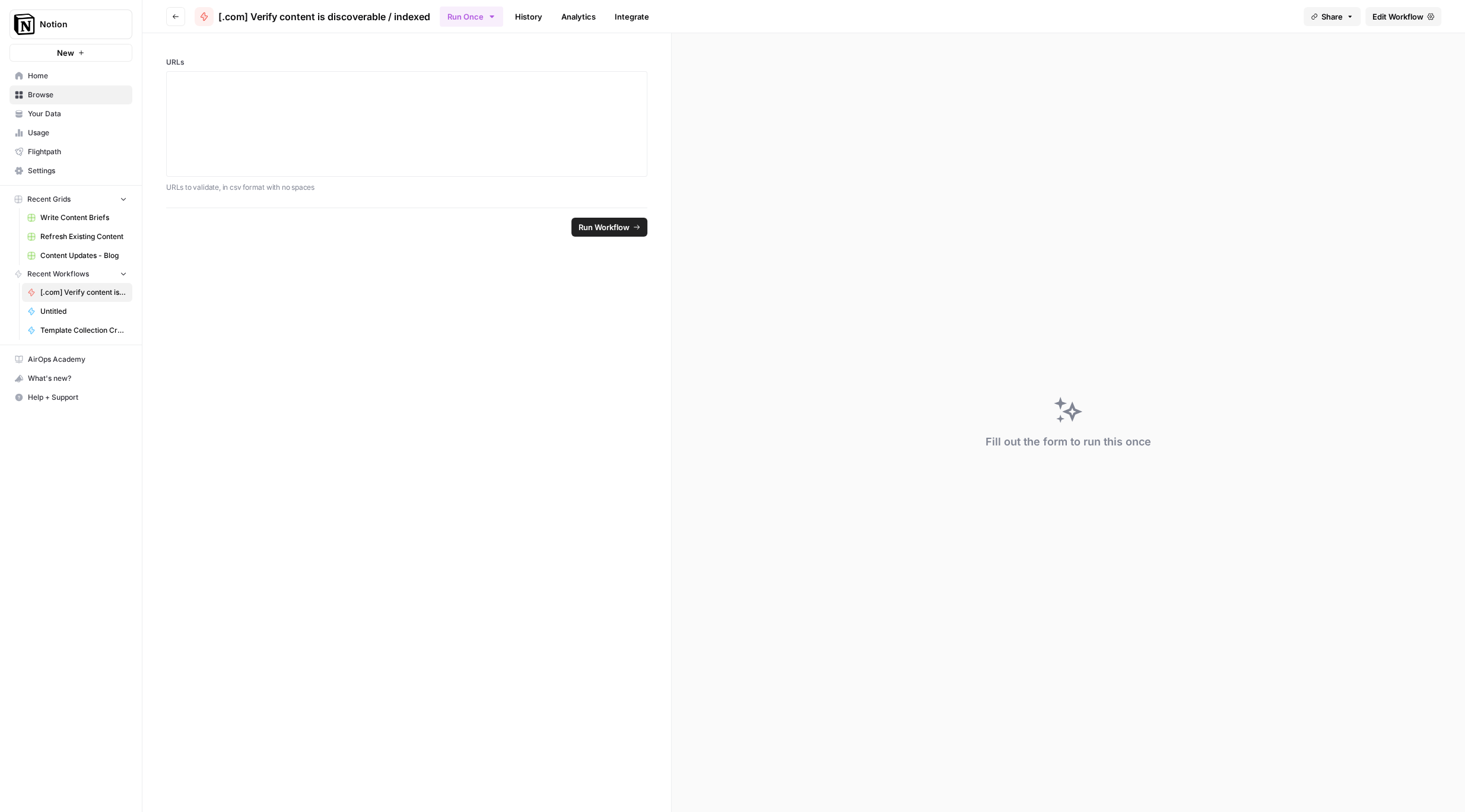
click at [1397, 23] on link "Edit Workflow" at bounding box center [1403, 16] width 76 height 19
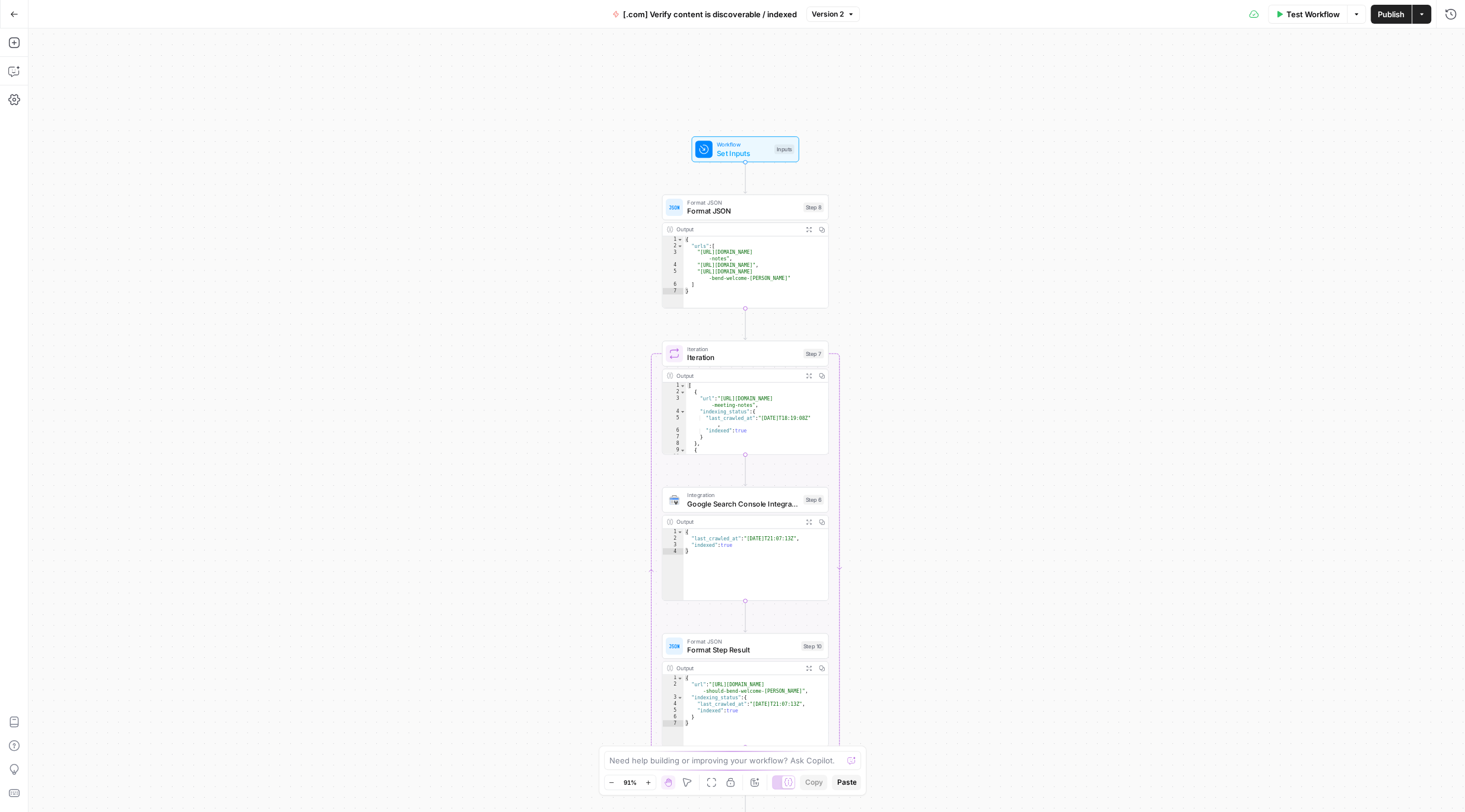
click at [725, 215] on span "Format JSON" at bounding box center [743, 211] width 112 height 11
click at [731, 150] on span "Set Inputs" at bounding box center [743, 153] width 53 height 11
click at [1288, 17] on span "Test Workflow" at bounding box center [1313, 13] width 53 height 11
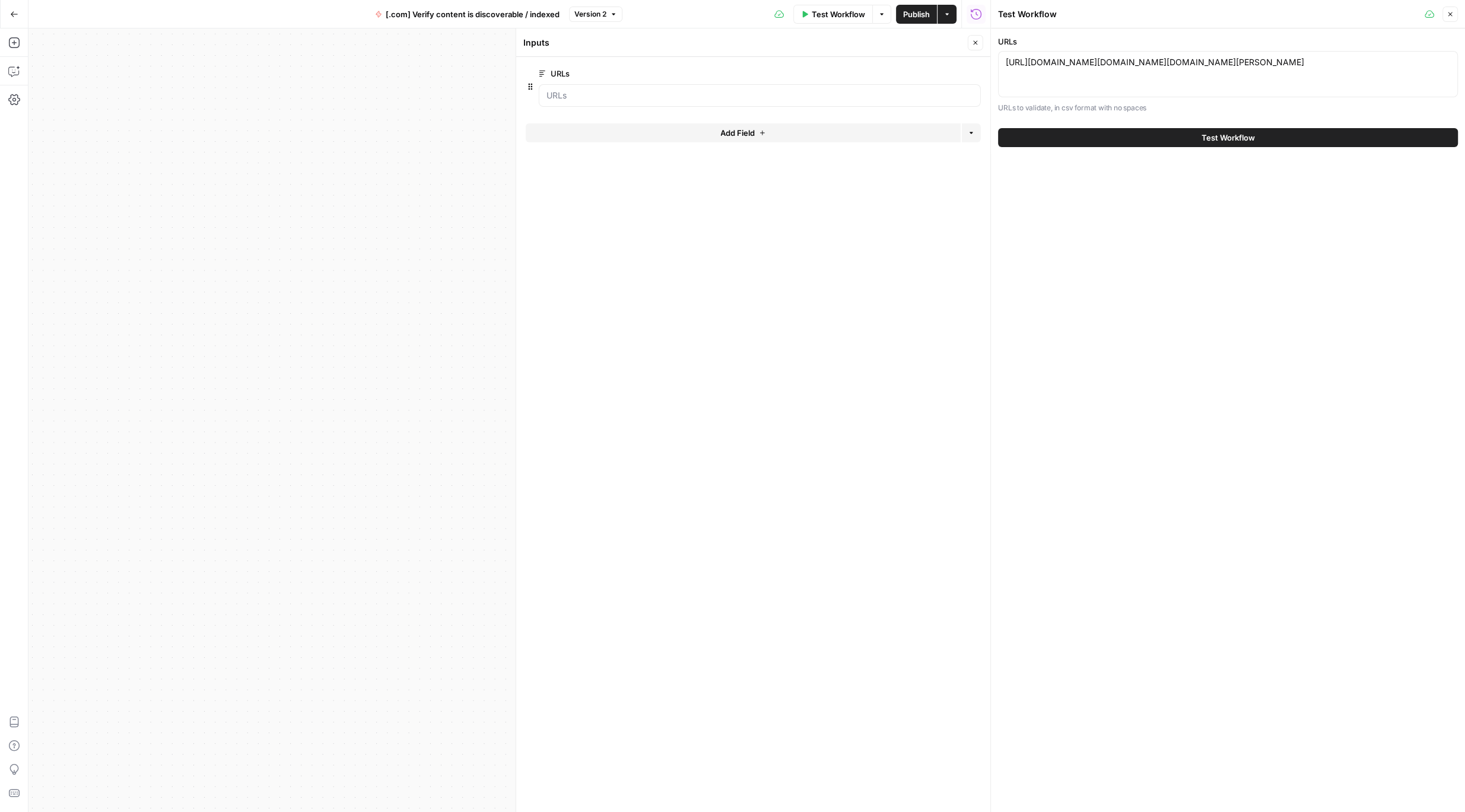
click at [975, 43] on icon "button" at bounding box center [975, 42] width 4 height 4
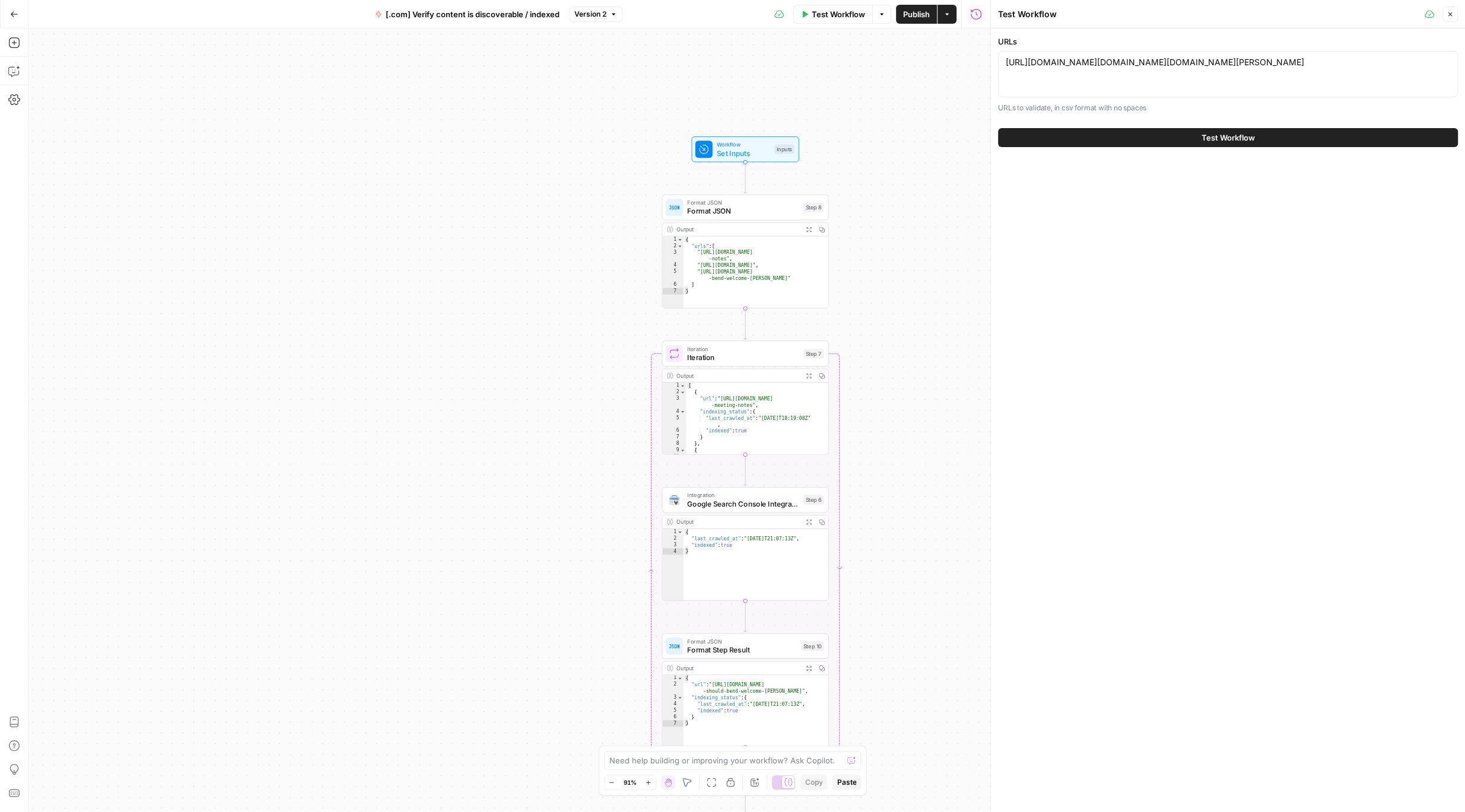
drag, startPoint x: 915, startPoint y: 630, endPoint x: 863, endPoint y: 413, distance: 223.1
click at [863, 413] on div "Workflow Set Inputs Inputs Format JSON Format JSON Step 8 Output Expand Output …" at bounding box center [509, 420] width 962 height 784
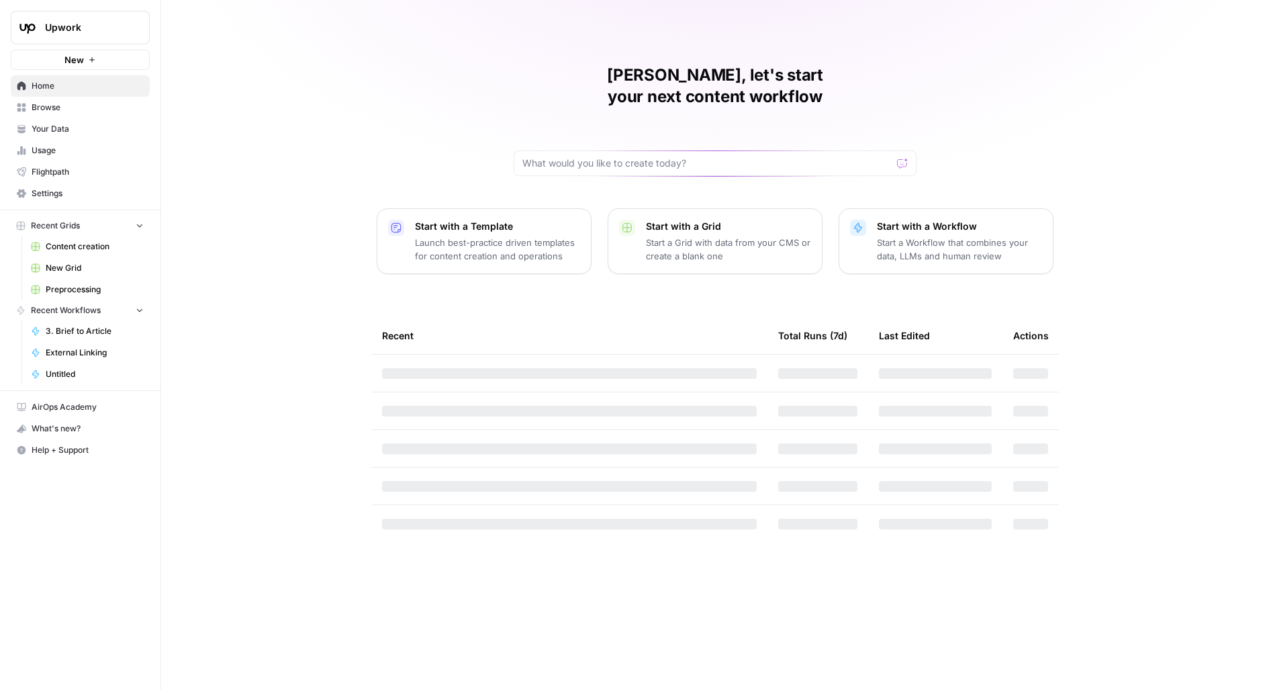
click at [91, 45] on div "Upwork New" at bounding box center [80, 35] width 161 height 70
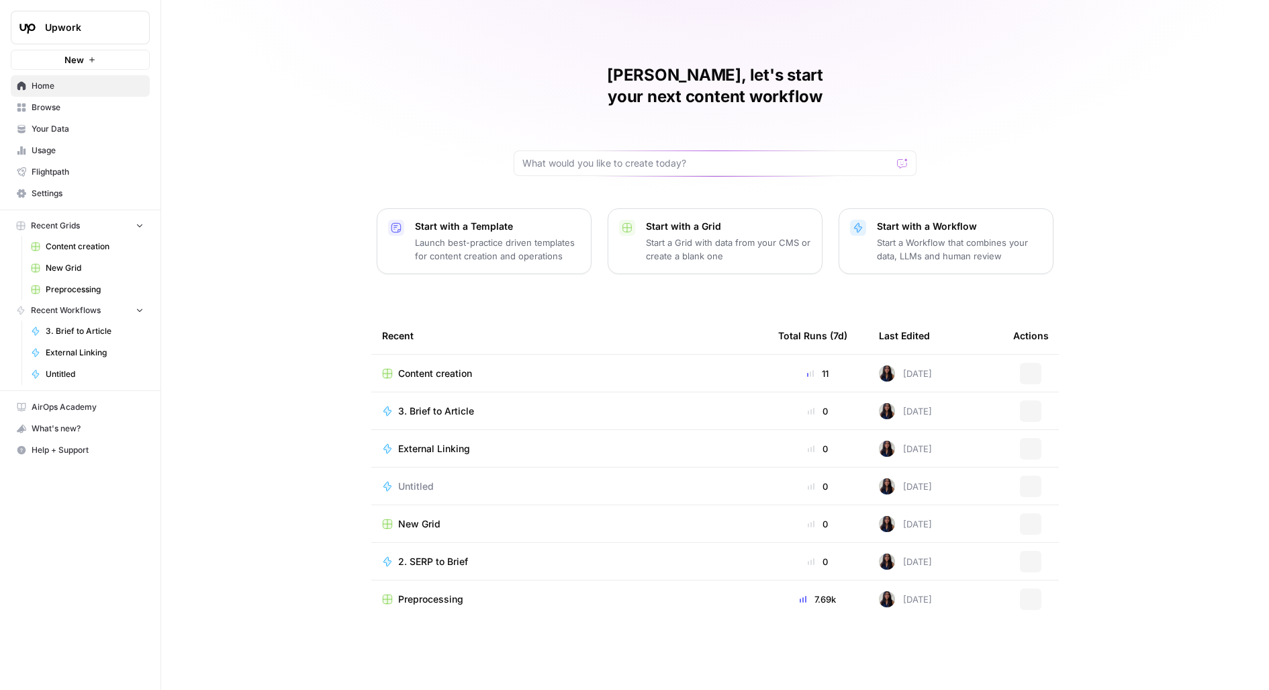
click at [80, 23] on span "Upwork" at bounding box center [85, 27] width 81 height 13
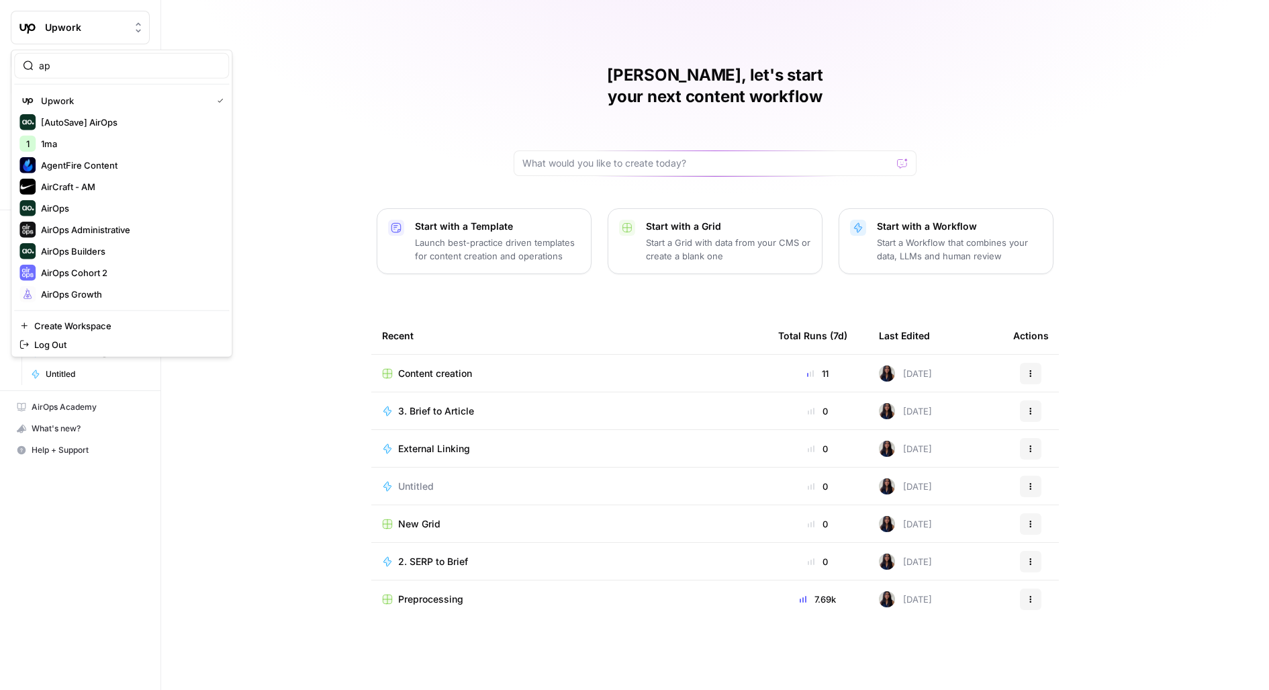
type input "a"
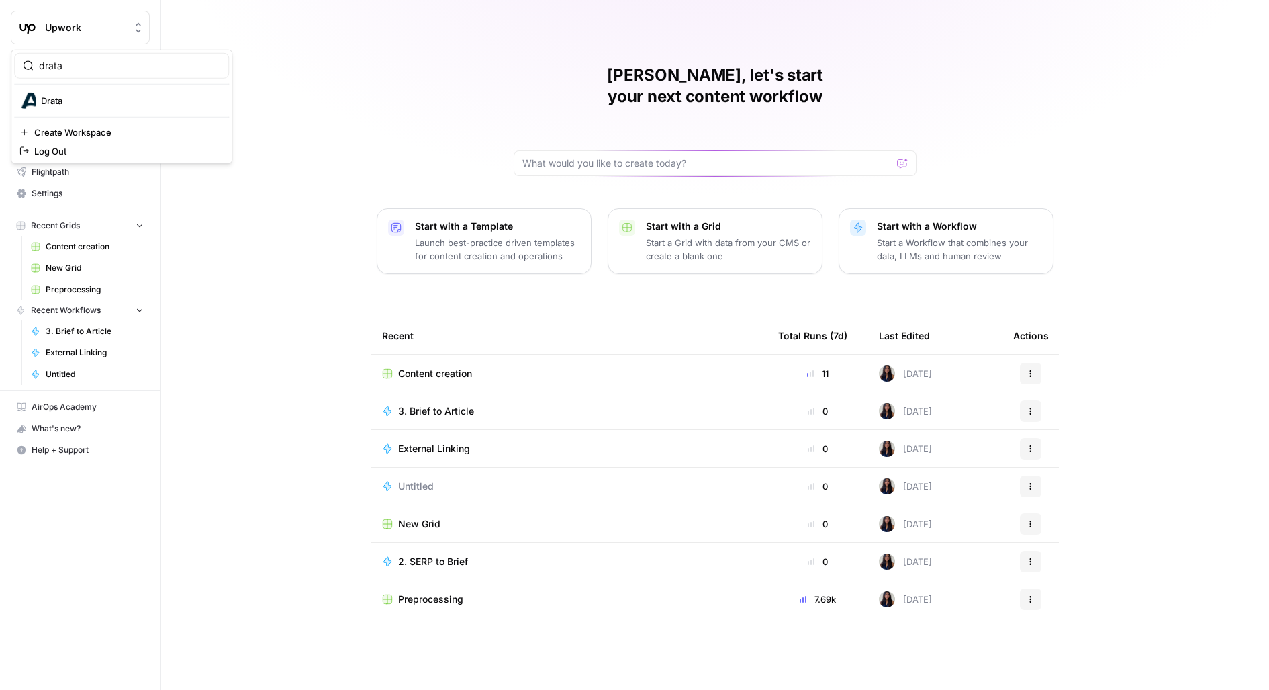
type input "drata"
click at [39, 109] on button "Drata" at bounding box center [121, 100] width 215 height 21
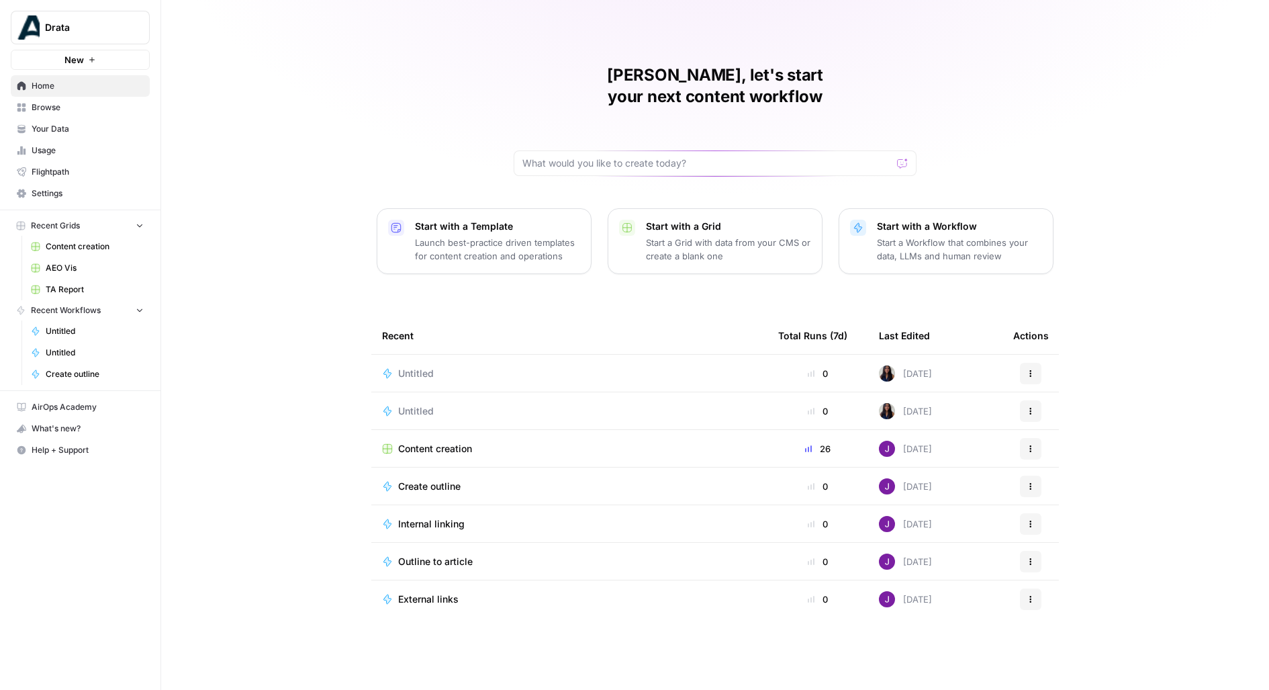
click at [437, 442] on span "Content creation" at bounding box center [435, 448] width 74 height 13
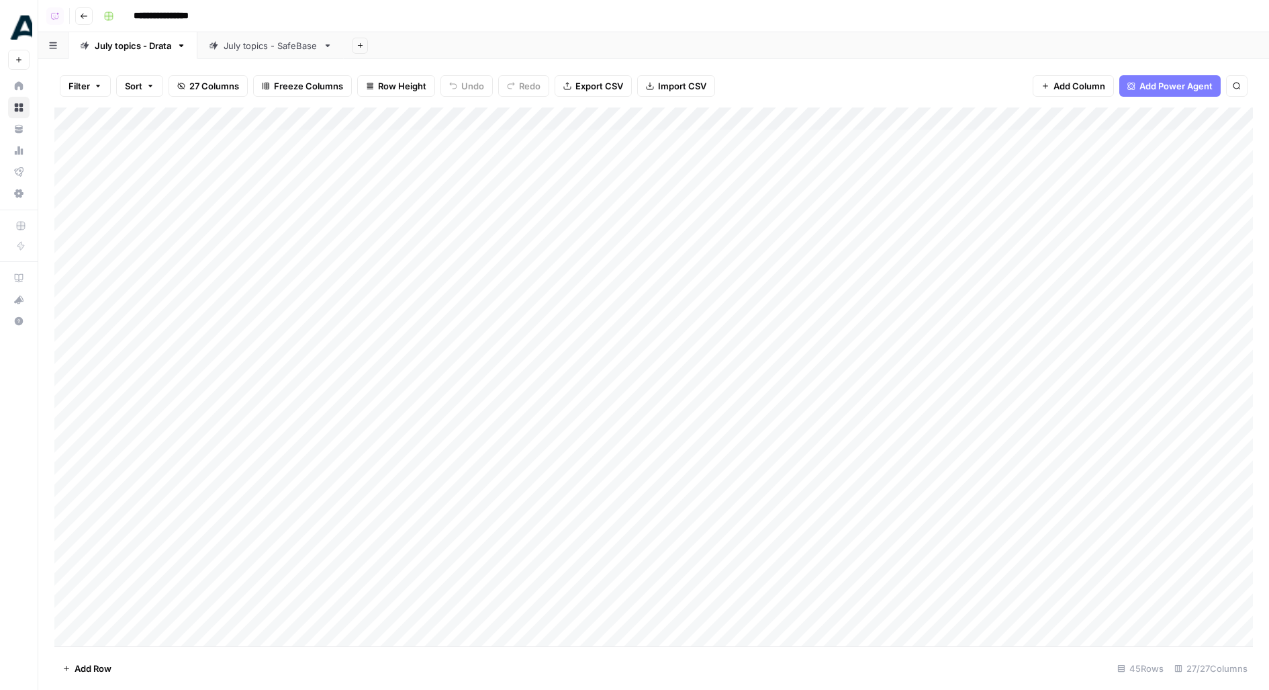
click at [285, 47] on div "July topics - SafeBase" at bounding box center [271, 45] width 94 height 13
click at [924, 140] on div "Add Column" at bounding box center [653, 220] width 1199 height 227
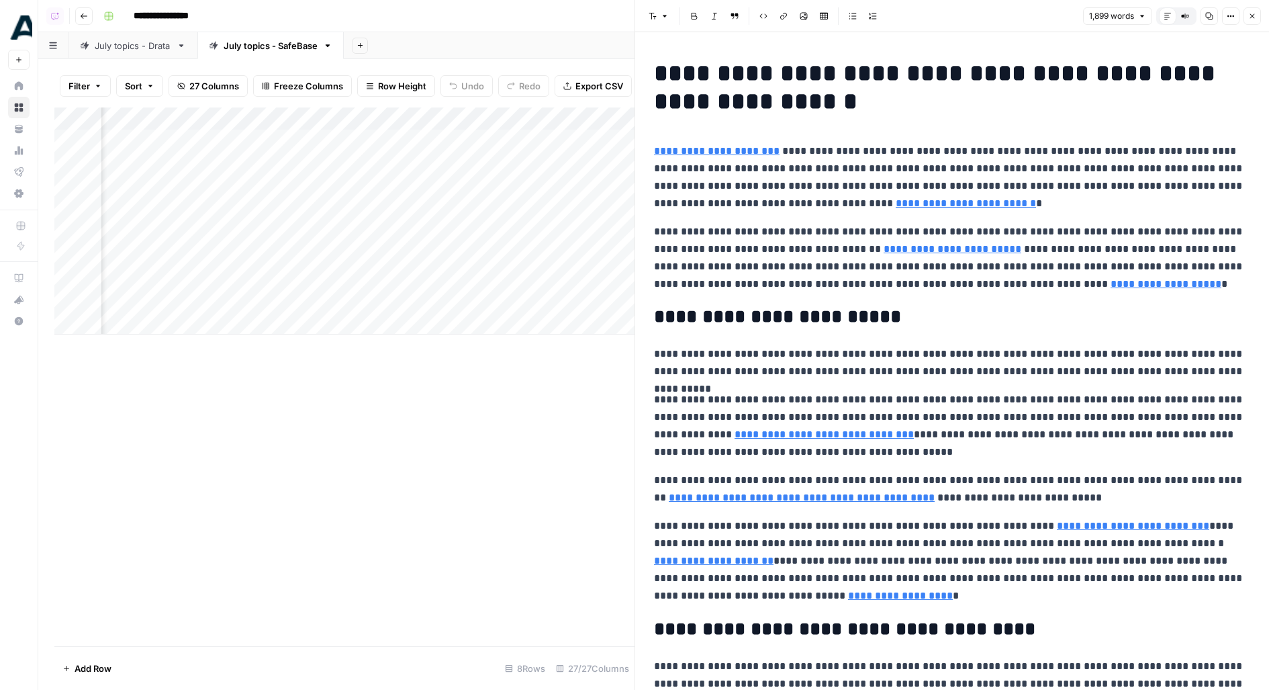
click at [285, 114] on div "Add Column" at bounding box center [344, 220] width 580 height 227
click at [265, 251] on span "Edit Workflow" at bounding box center [306, 250] width 118 height 13
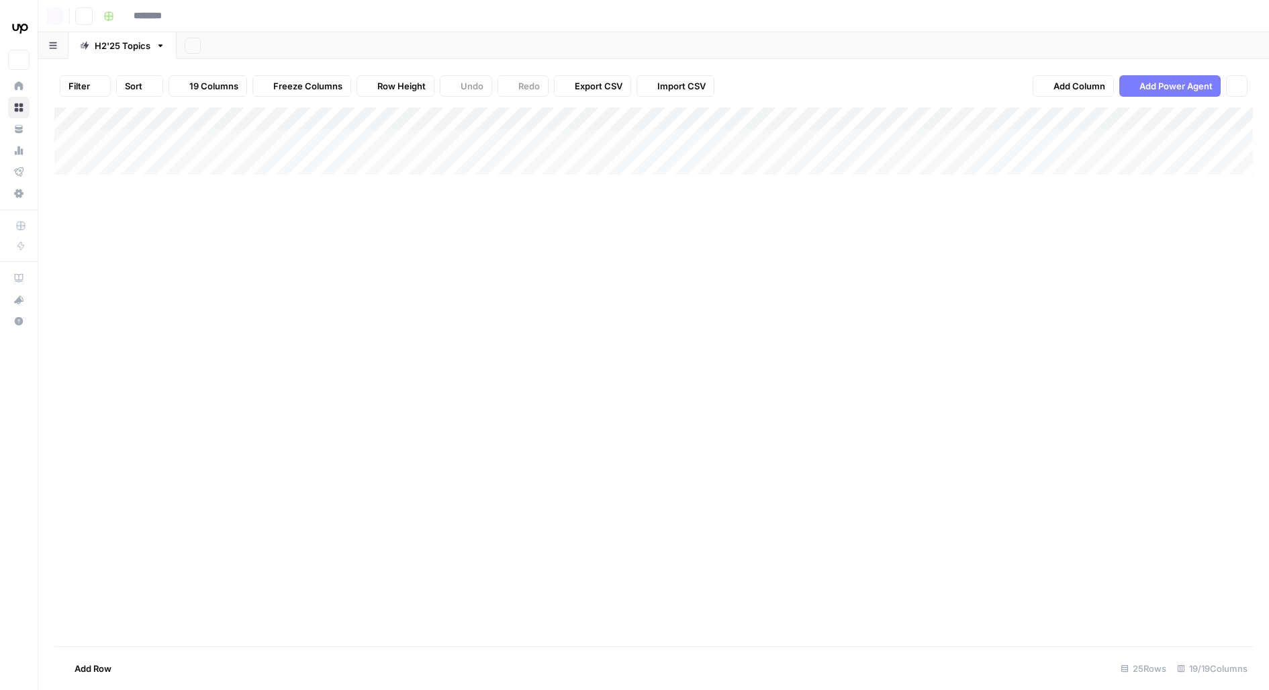
type input "**********"
click at [907, 175] on div "Add Column" at bounding box center [653, 376] width 1199 height 539
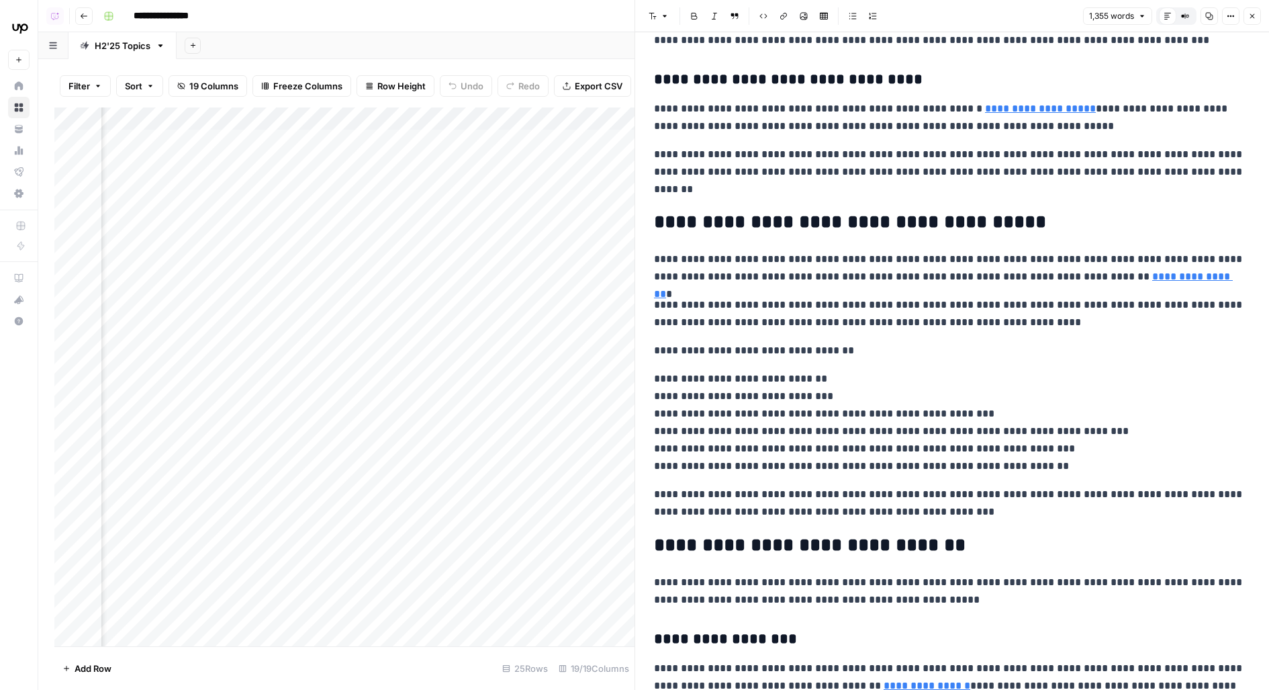
scroll to position [0, 1710]
click at [1184, 17] on icon "button" at bounding box center [1183, 16] width 2 height 2
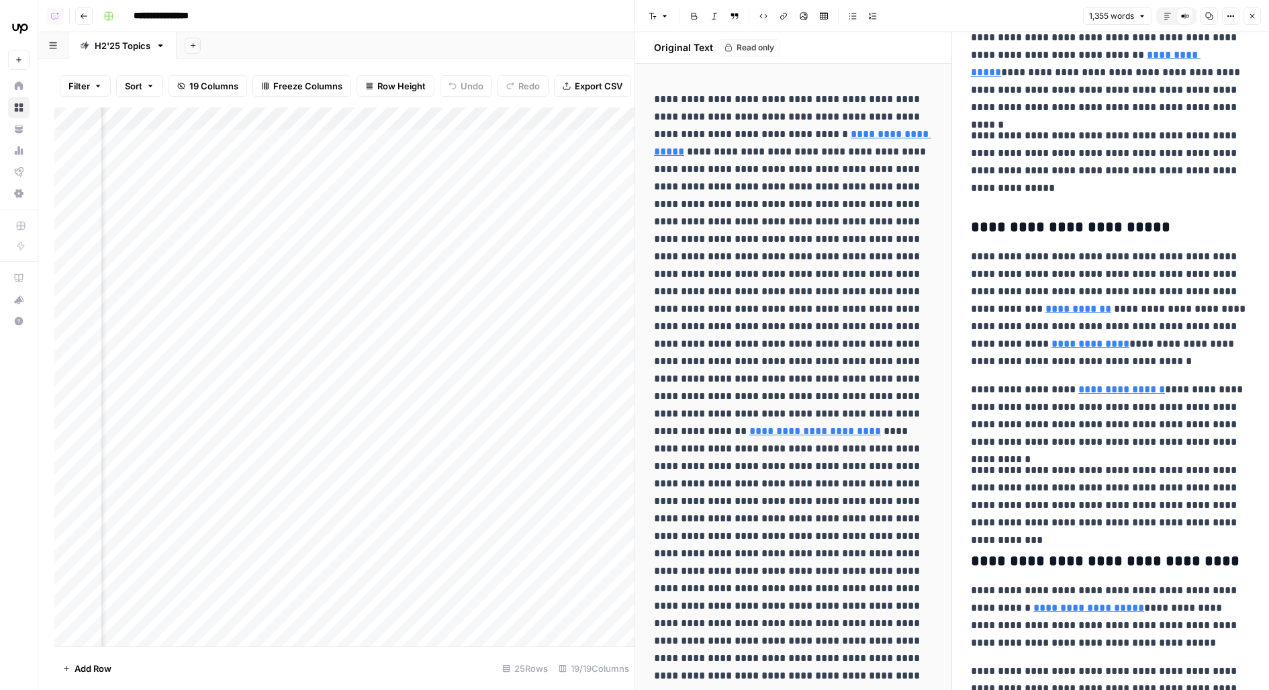
click at [1167, 16] on icon "button" at bounding box center [1168, 16] width 8 height 8
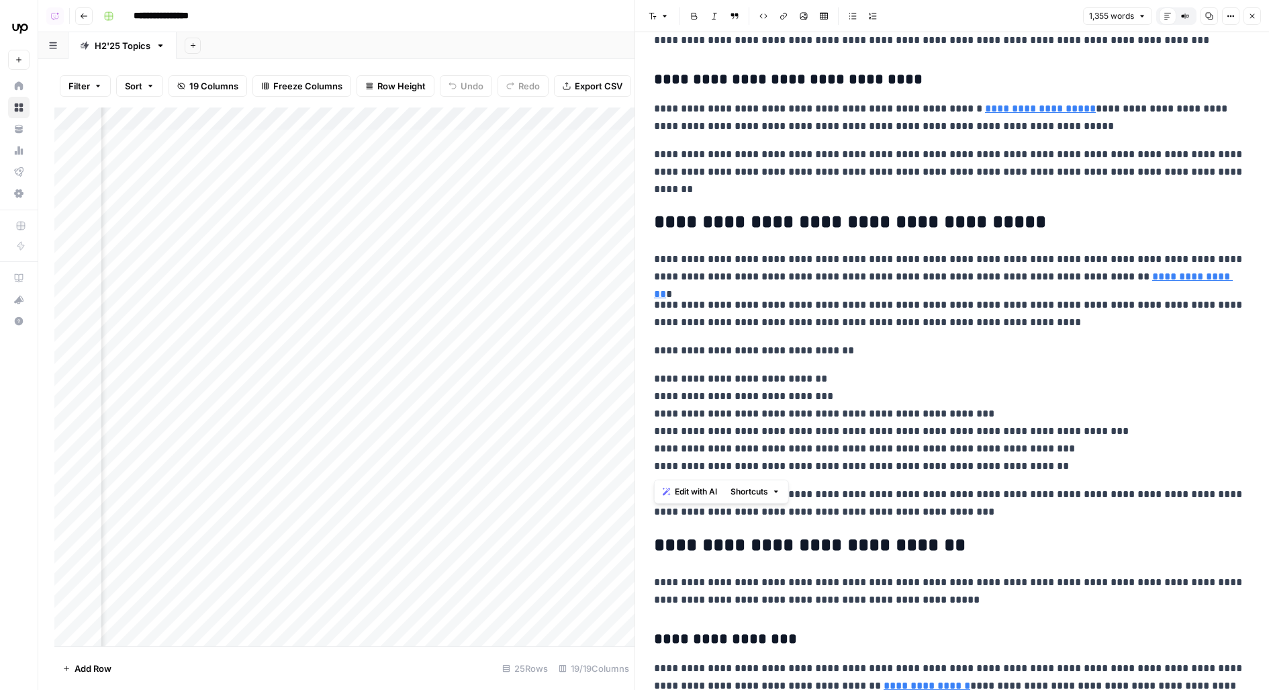
drag, startPoint x: 938, startPoint y: 465, endPoint x: 645, endPoint y: 385, distance: 303.5
click at [696, 492] on span "Edit with AI" at bounding box center [696, 492] width 42 height 12
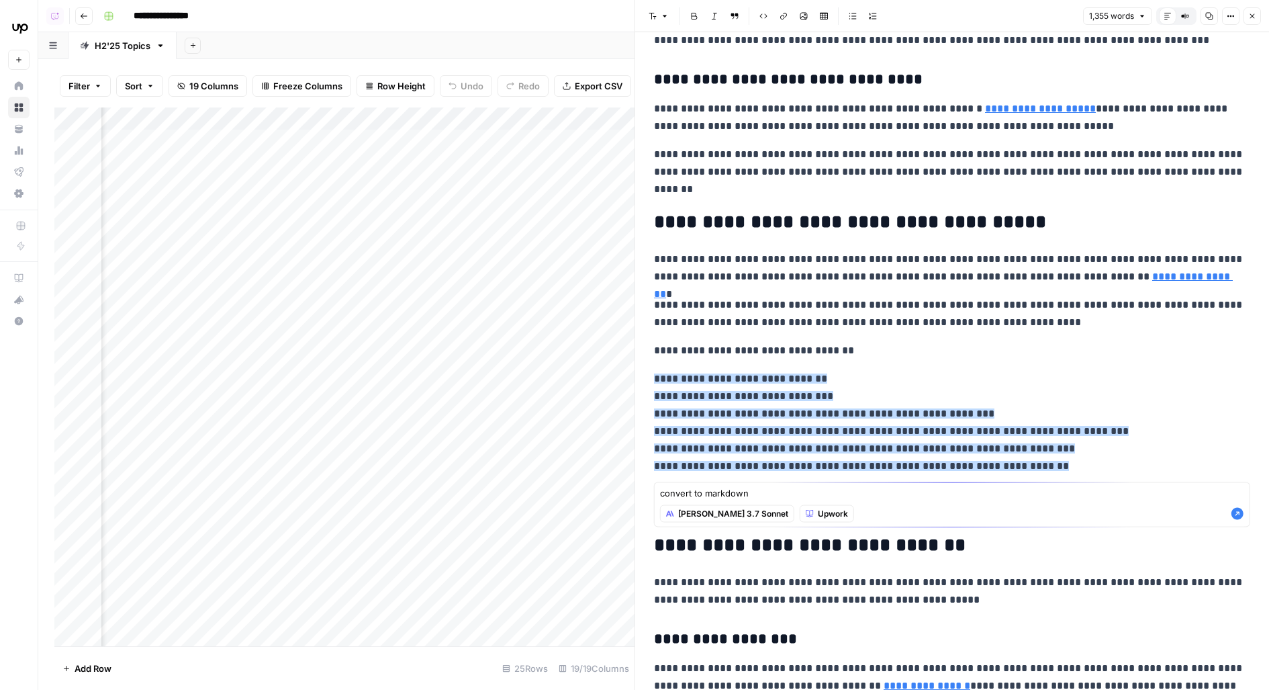
type textarea "convert to markdown"
click at [1241, 512] on icon "button" at bounding box center [1238, 514] width 12 height 12
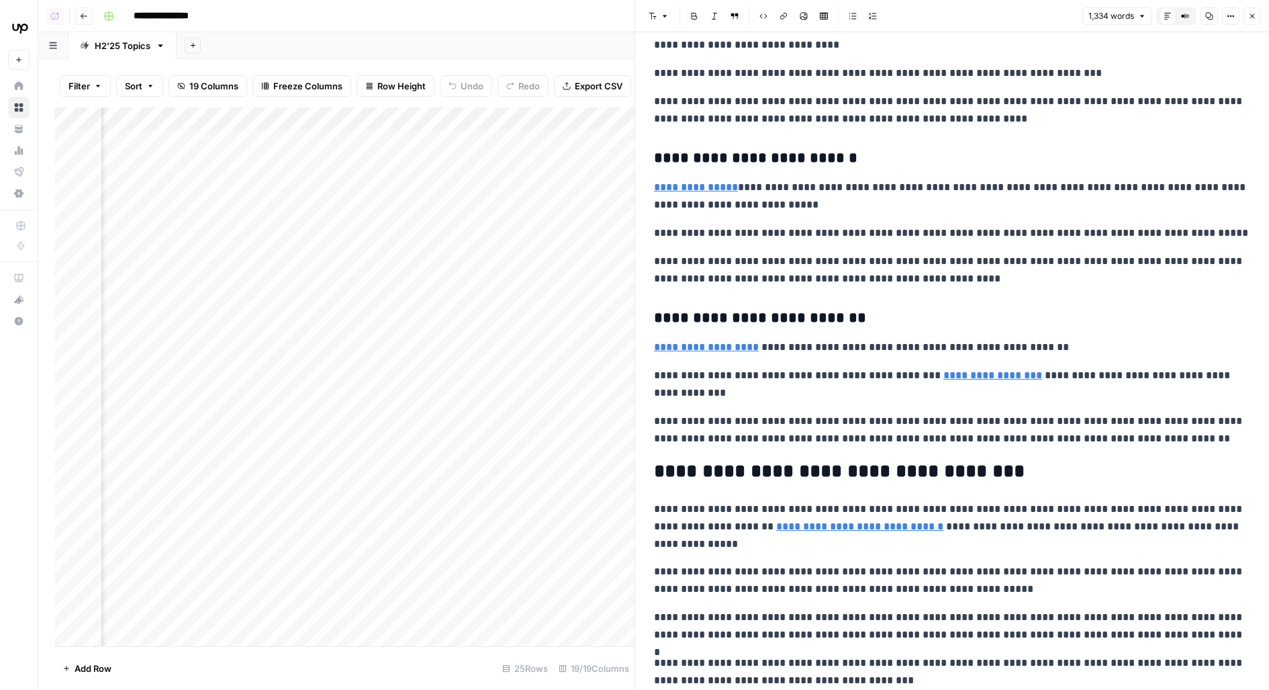
scroll to position [1805, 0]
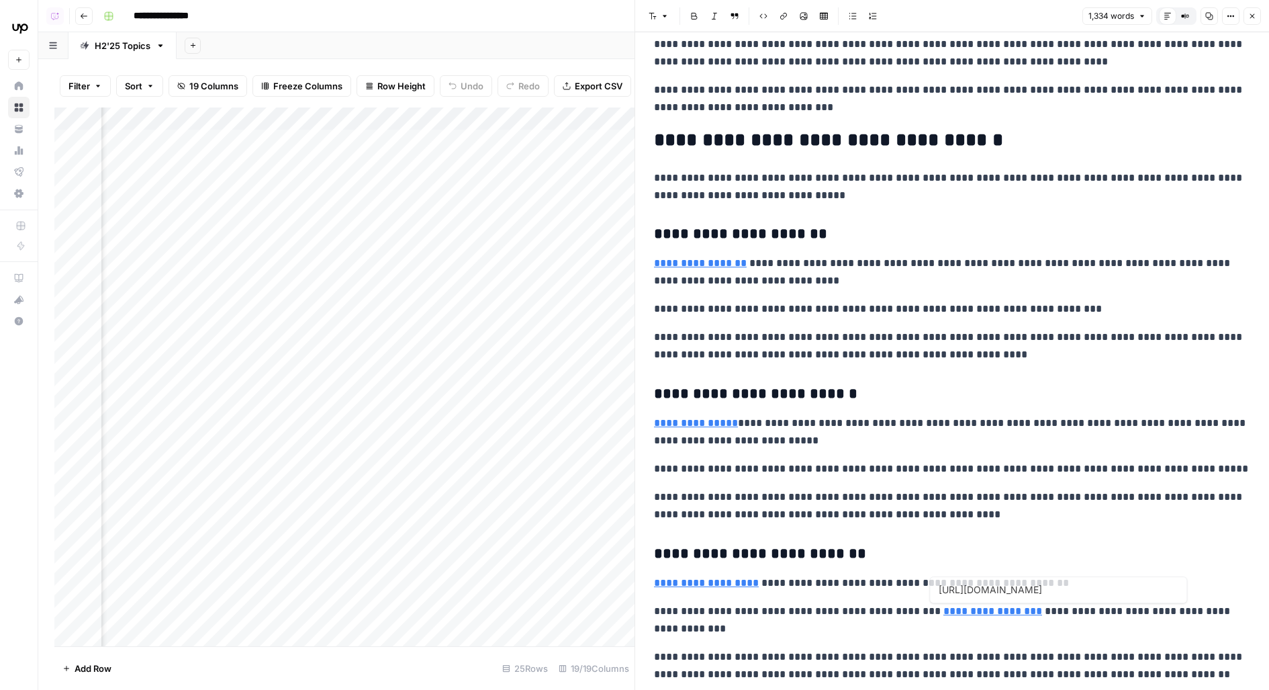
type input "https://www.upwork.com/resources/chatgpt-prompt-libraries"
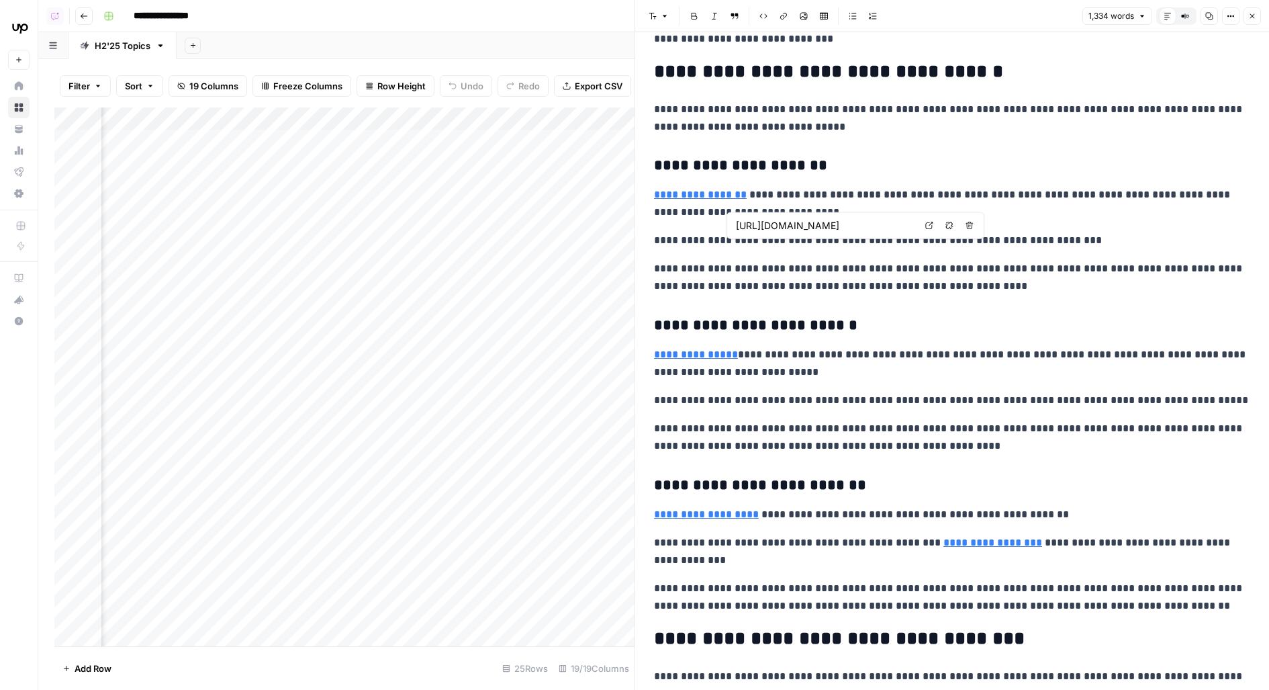
scroll to position [1722, 0]
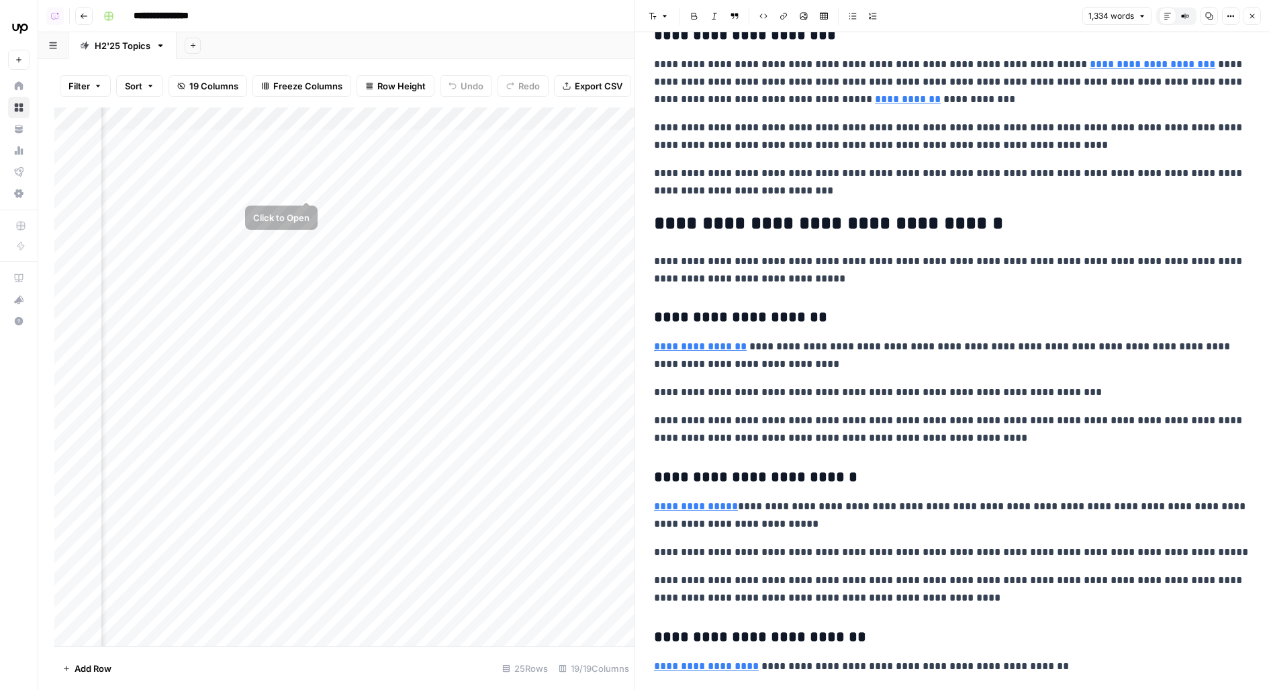
click at [309, 174] on div "Add Column" at bounding box center [344, 376] width 580 height 539
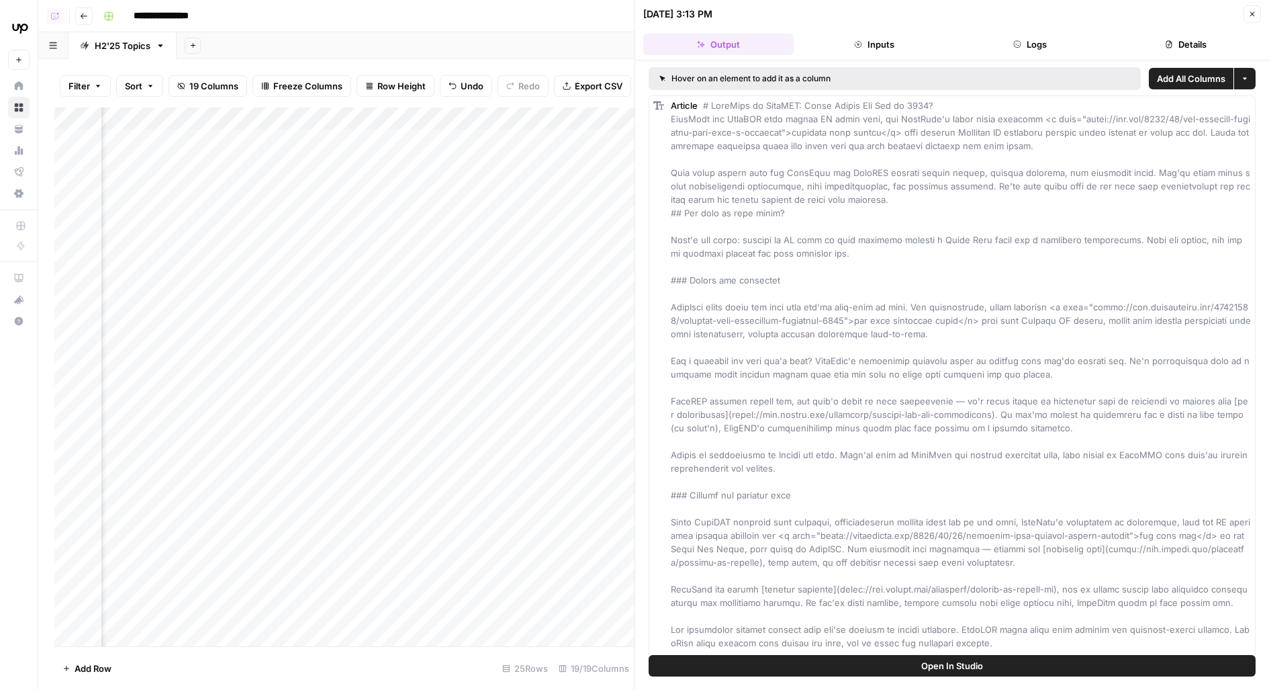
click at [729, 672] on button "Open In Studio" at bounding box center [952, 665] width 607 height 21
click at [304, 283] on div "Add Column" at bounding box center [344, 376] width 580 height 539
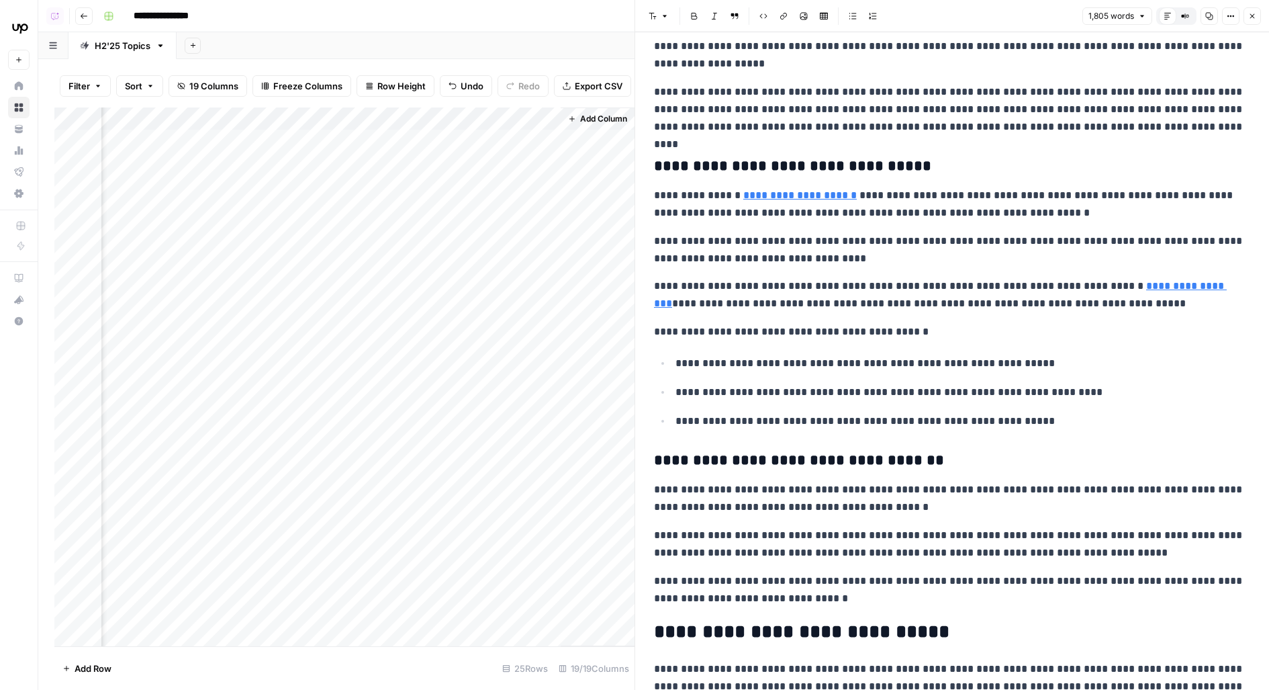
scroll to position [2997, 0]
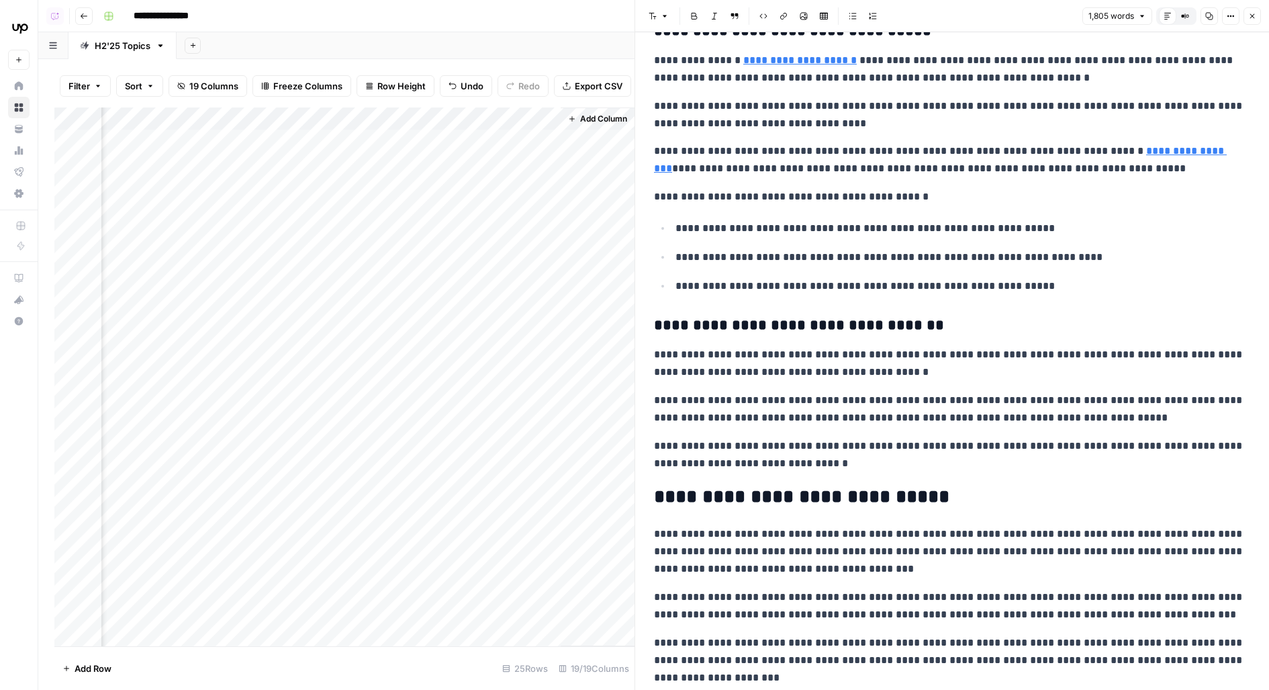
click at [306, 281] on div "Add Column" at bounding box center [344, 376] width 580 height 539
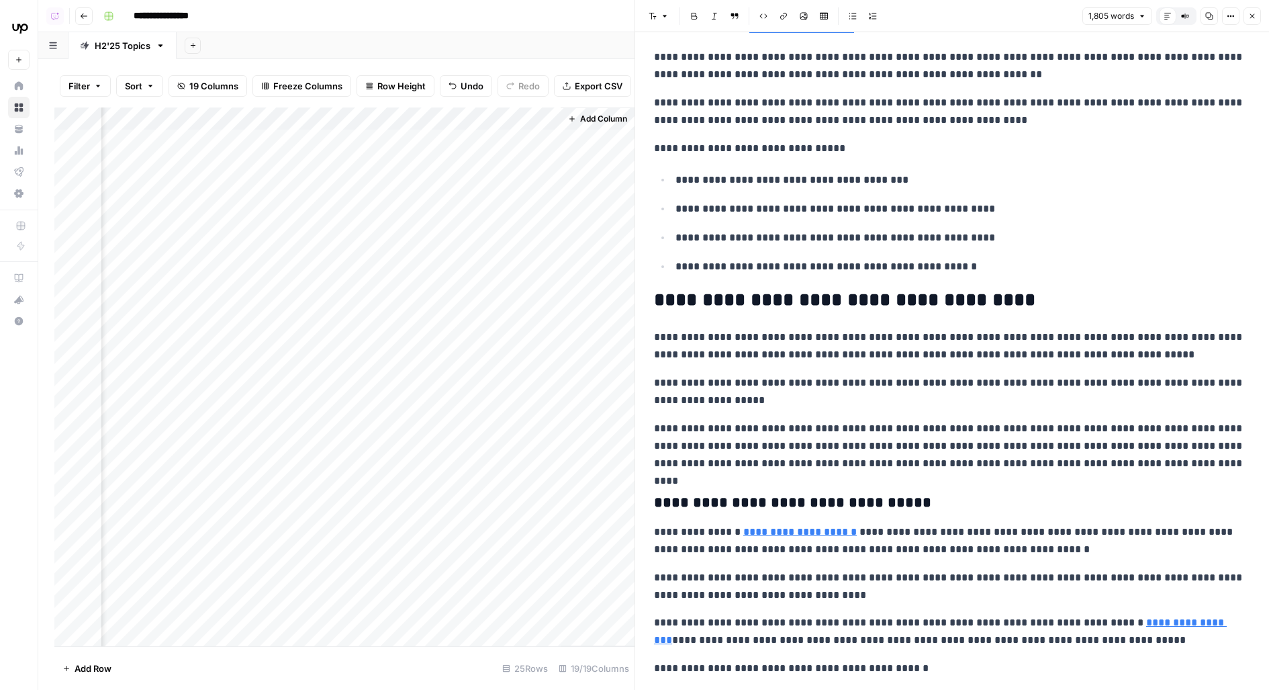
scroll to position [3198, 0]
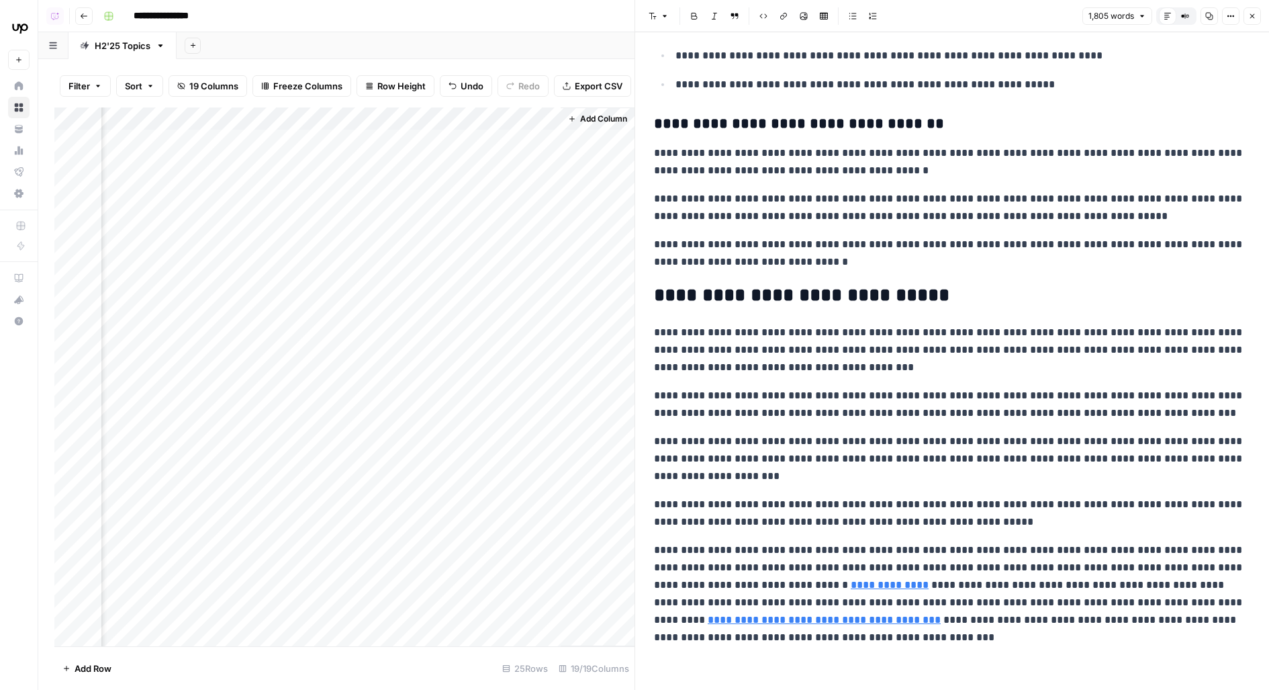
click at [304, 244] on div "Add Column" at bounding box center [344, 376] width 580 height 539
click at [306, 212] on div "Add Column" at bounding box center [344, 376] width 580 height 539
click at [308, 180] on div "Add Column" at bounding box center [344, 376] width 580 height 539
click at [305, 134] on div "Add Column" at bounding box center [344, 376] width 580 height 539
click at [302, 212] on div "Add Column" at bounding box center [344, 376] width 580 height 539
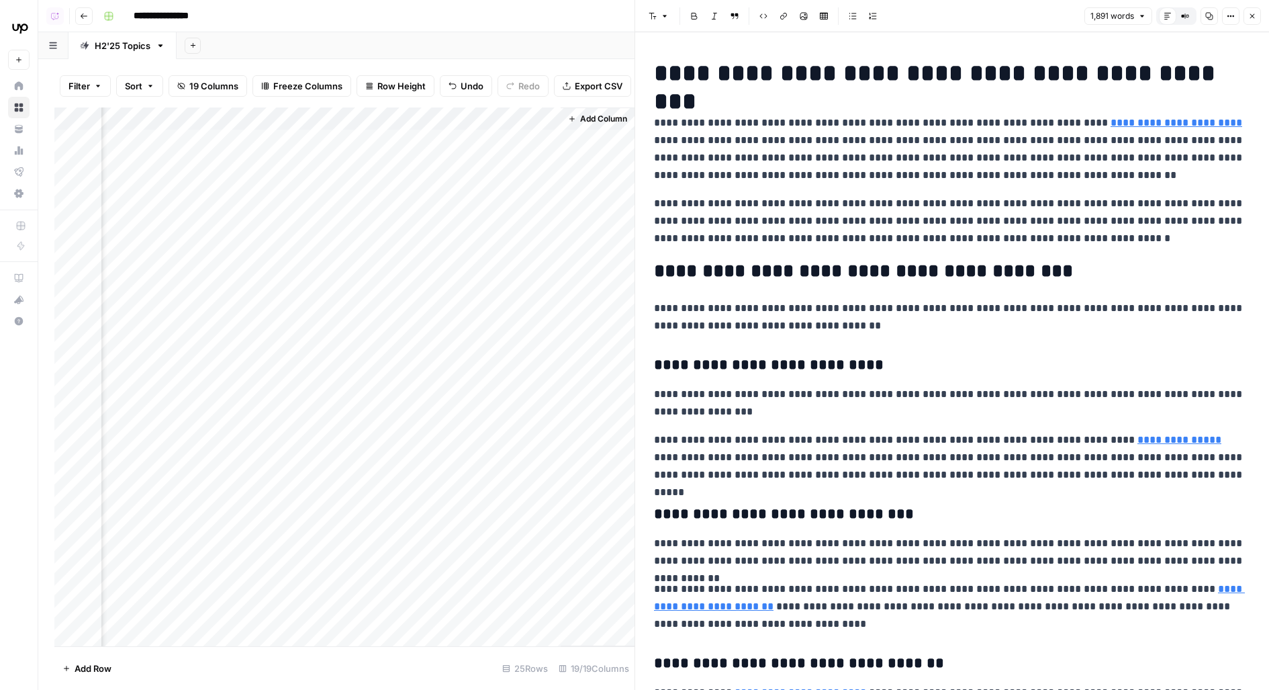
click at [306, 212] on div "Add Column" at bounding box center [344, 376] width 580 height 539
click at [1265, 19] on header "Font style Bold Italic Block quote Code block Link Image Insert Table Bulleted …" at bounding box center [952, 16] width 634 height 32
click at [1260, 19] on button "Close" at bounding box center [1252, 15] width 17 height 17
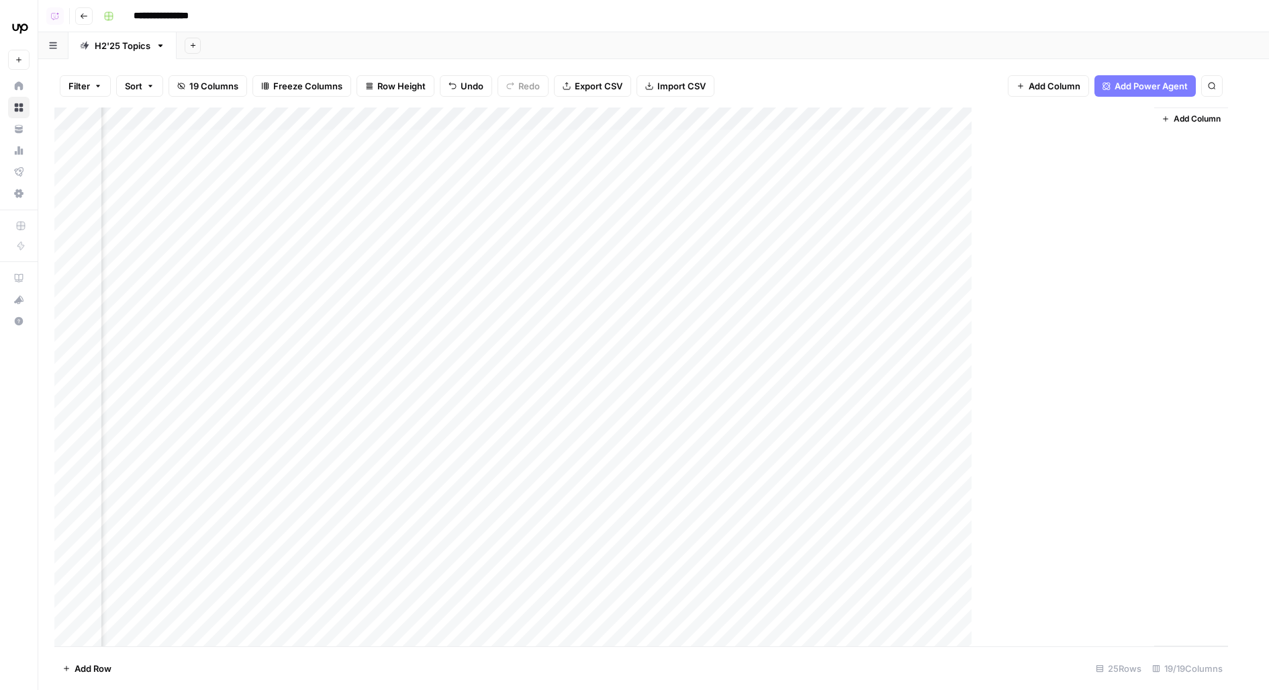
scroll to position [0, 1216]
click at [942, 211] on div "Add Column" at bounding box center [653, 376] width 1199 height 539
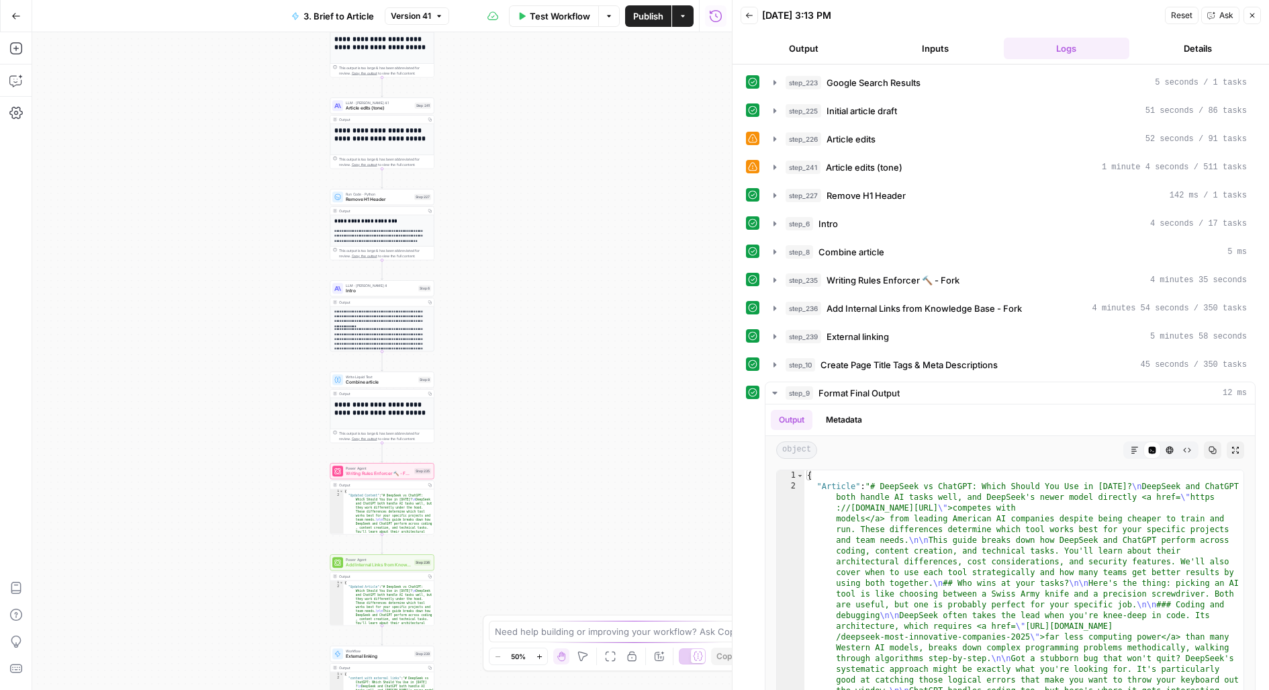
drag, startPoint x: 470, startPoint y: 512, endPoint x: 480, endPoint y: 344, distance: 168.2
click at [480, 351] on div "**********" at bounding box center [382, 361] width 700 height 658
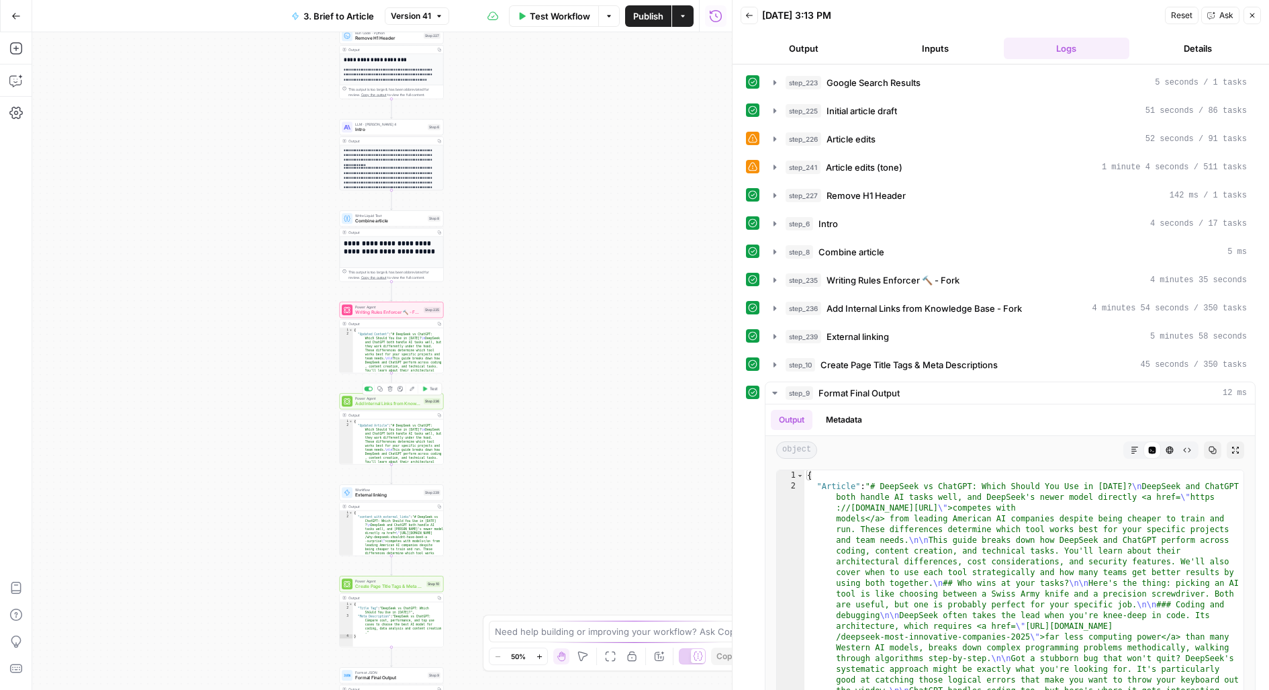
click at [371, 402] on span "Add Internal Links from Knowledge Base - Fork" at bounding box center [388, 403] width 66 height 7
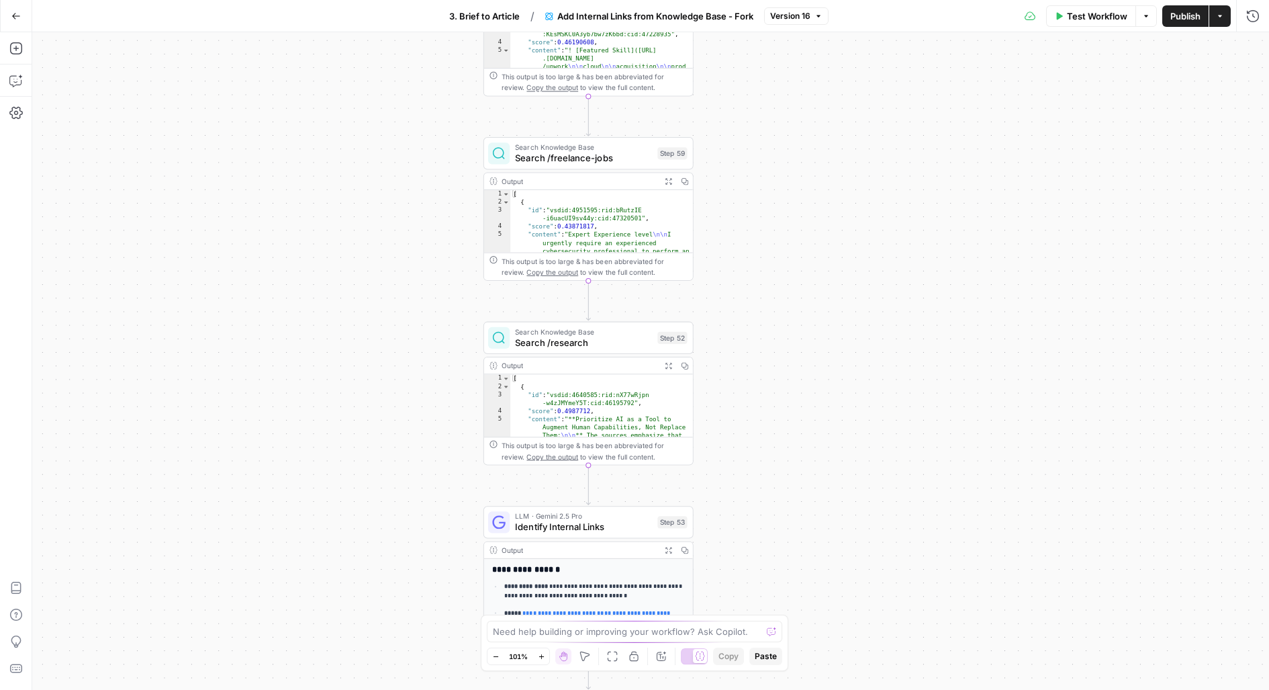
drag, startPoint x: 739, startPoint y: 330, endPoint x: 712, endPoint y: 154, distance: 178.0
click at [712, 159] on div "Workflow Set Inputs Inputs Search Knowledge Base Search /resources Step 51 Outp…" at bounding box center [650, 361] width 1237 height 658
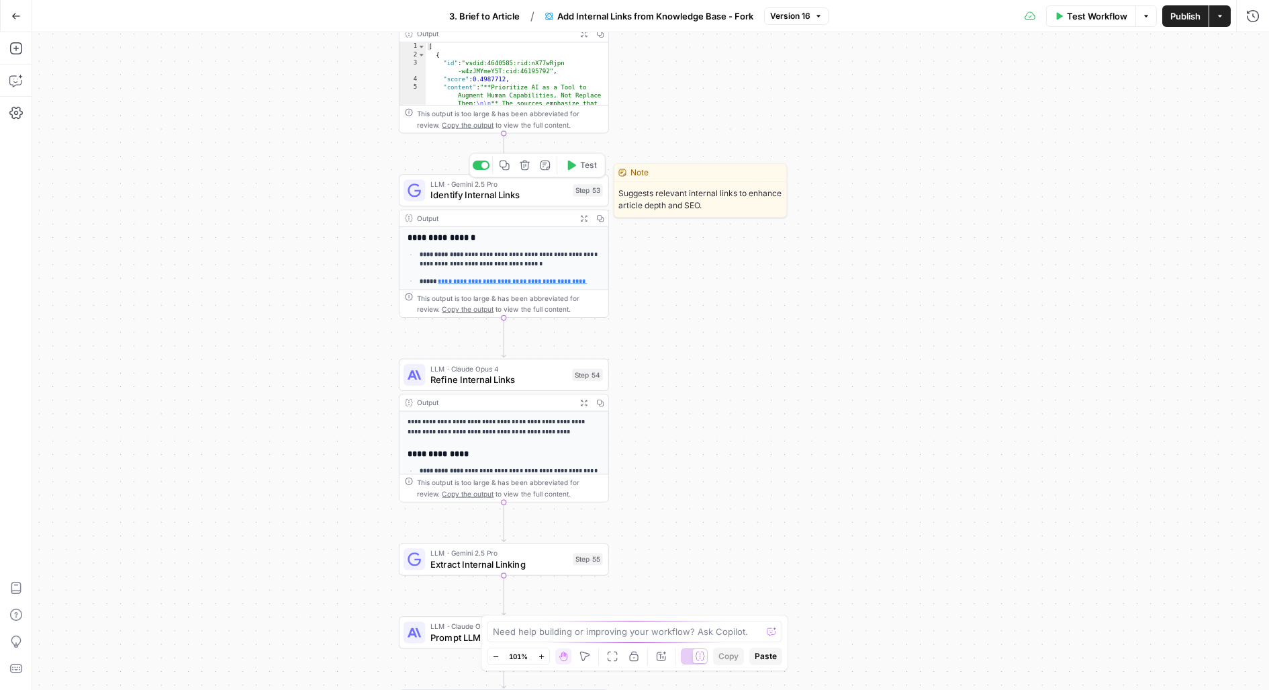
click at [529, 190] on span "Identify Internal Links" at bounding box center [499, 194] width 137 height 13
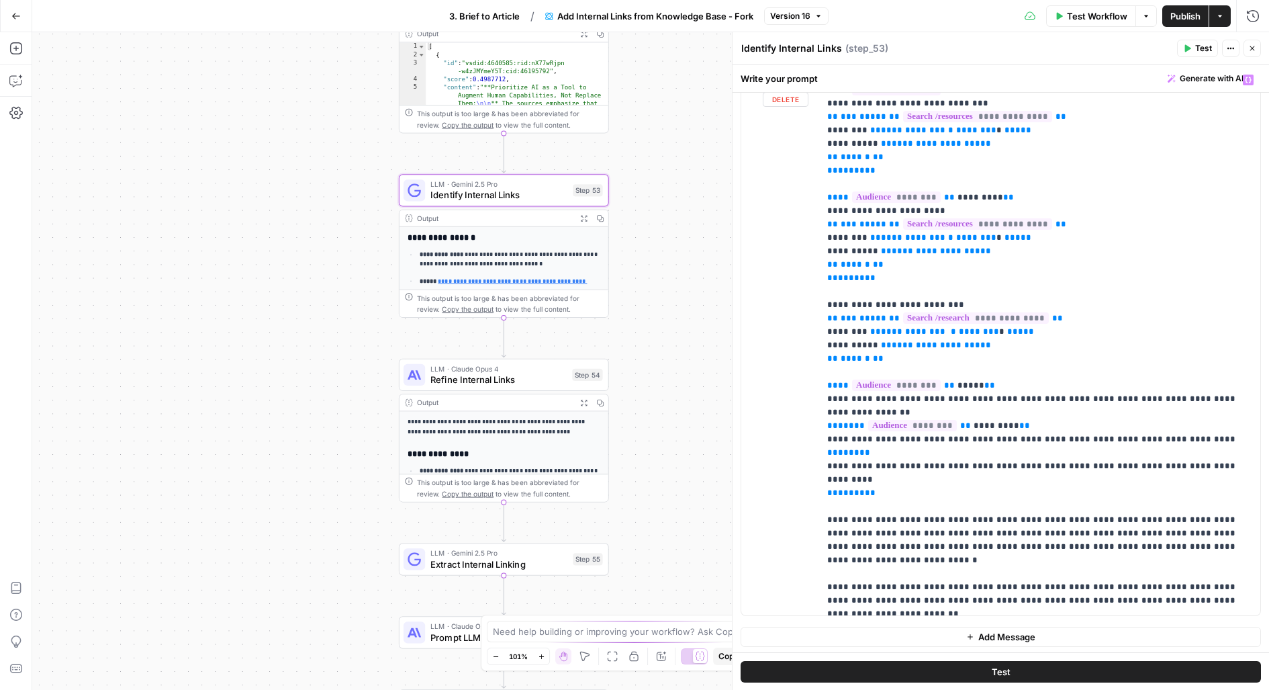
scroll to position [1035, 0]
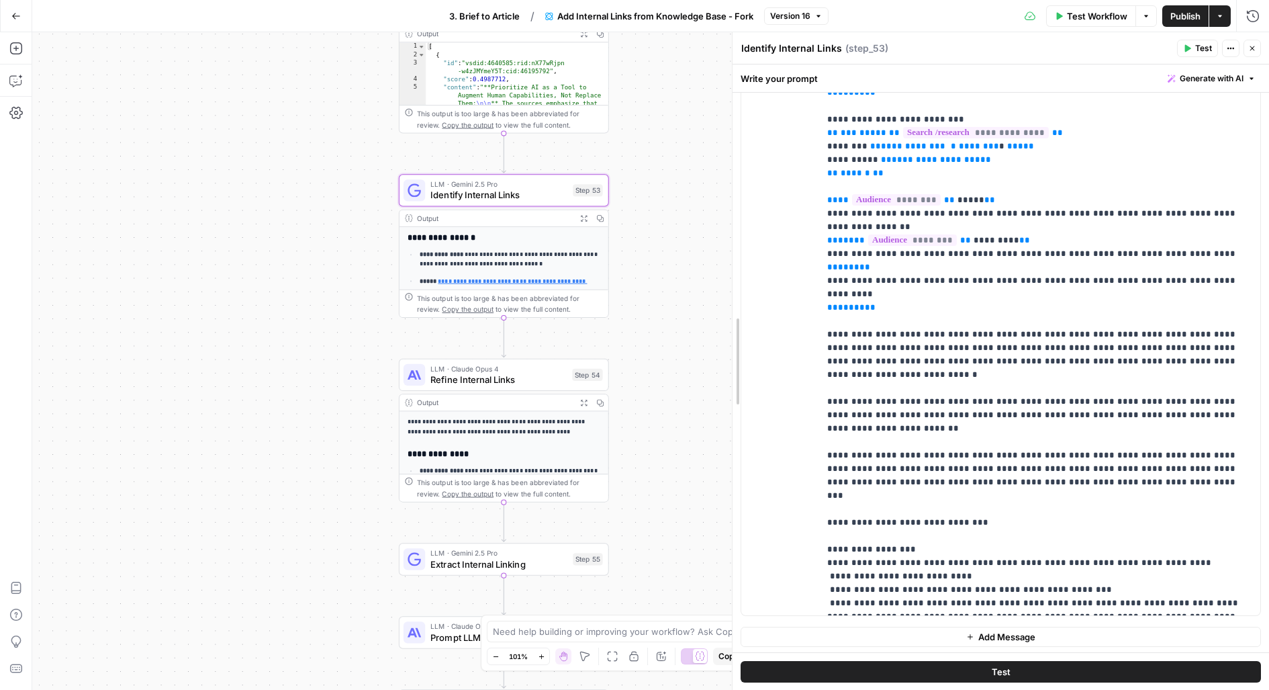
drag, startPoint x: 727, startPoint y: 206, endPoint x: 578, endPoint y: 204, distance: 149.8
click at [578, 205] on body "Upwork New Home Browse Your Data Usage Flightpath Settings Recent Grids Content…" at bounding box center [634, 345] width 1269 height 690
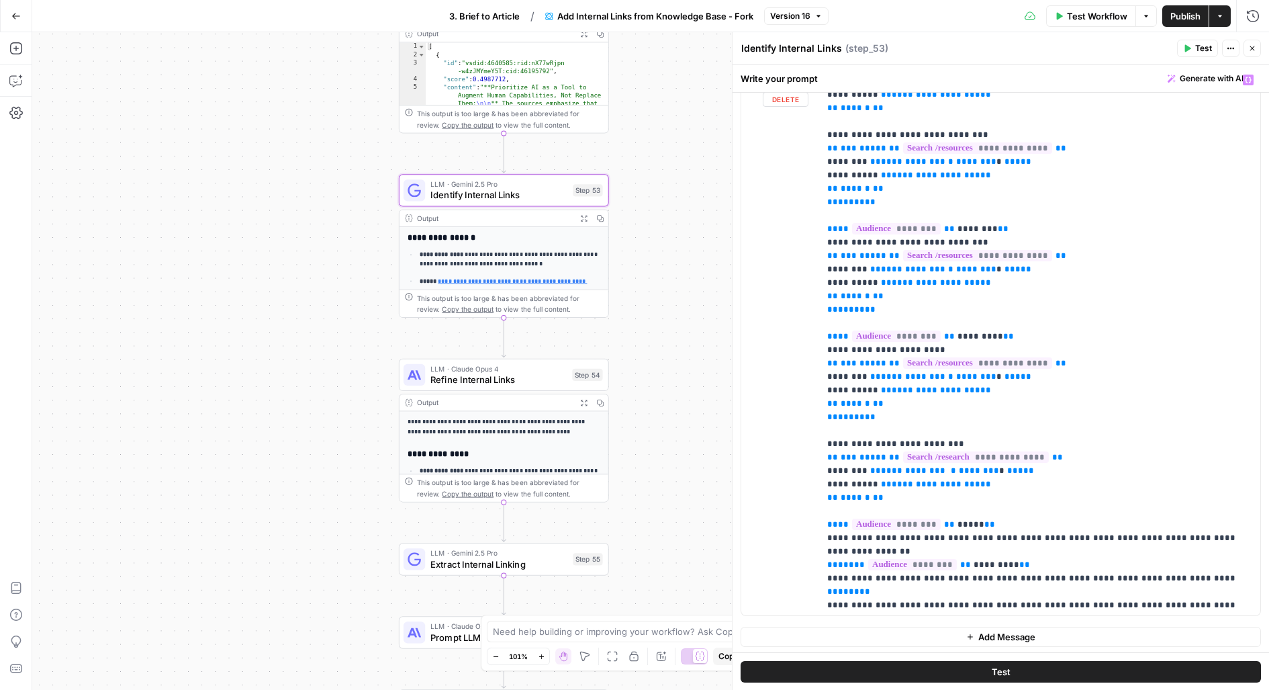
scroll to position [710, 0]
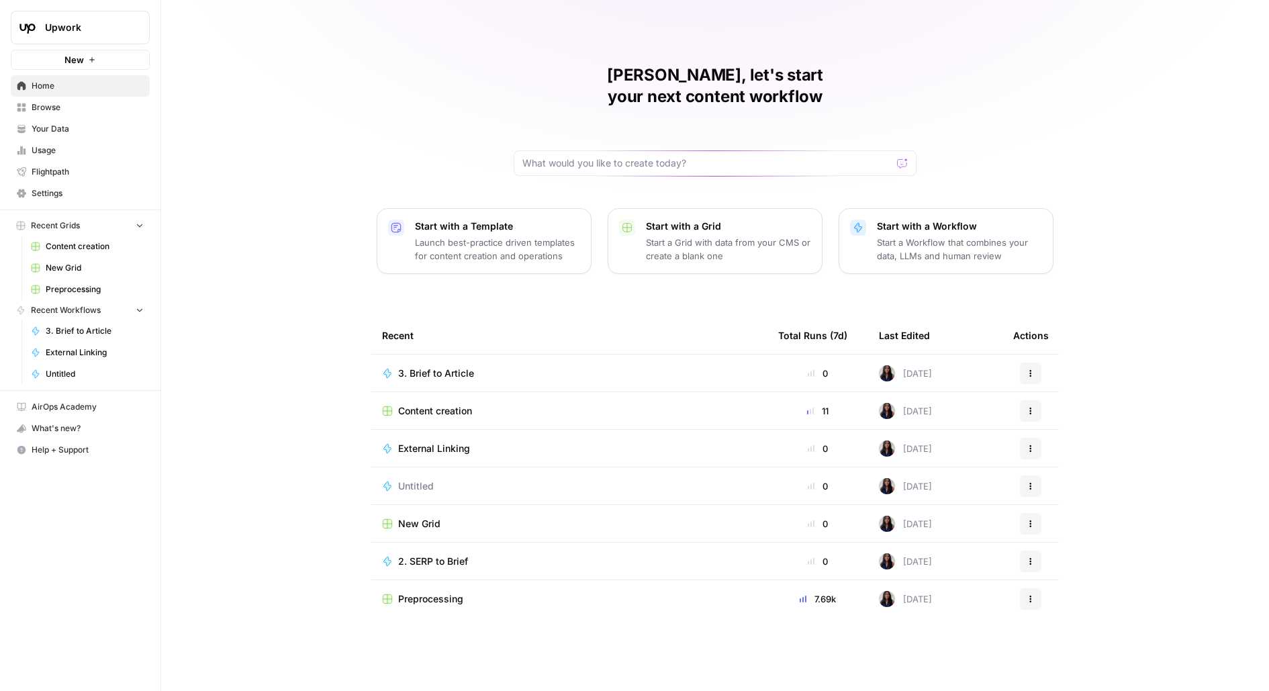
click at [137, 21] on icon "Workspace: Upwork" at bounding box center [138, 27] width 13 height 13
type input "dra"
click button "Drata" at bounding box center [121, 100] width 215 height 21
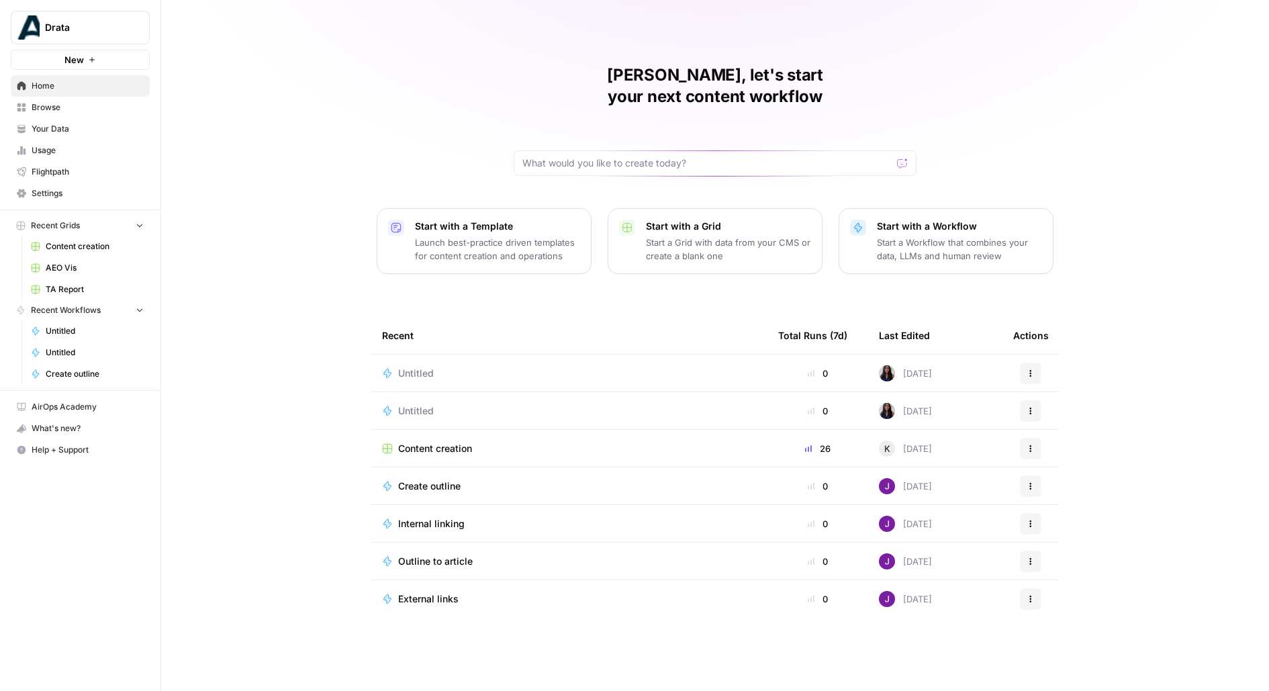
click at [101, 187] on span "Settings" at bounding box center [88, 193] width 112 height 12
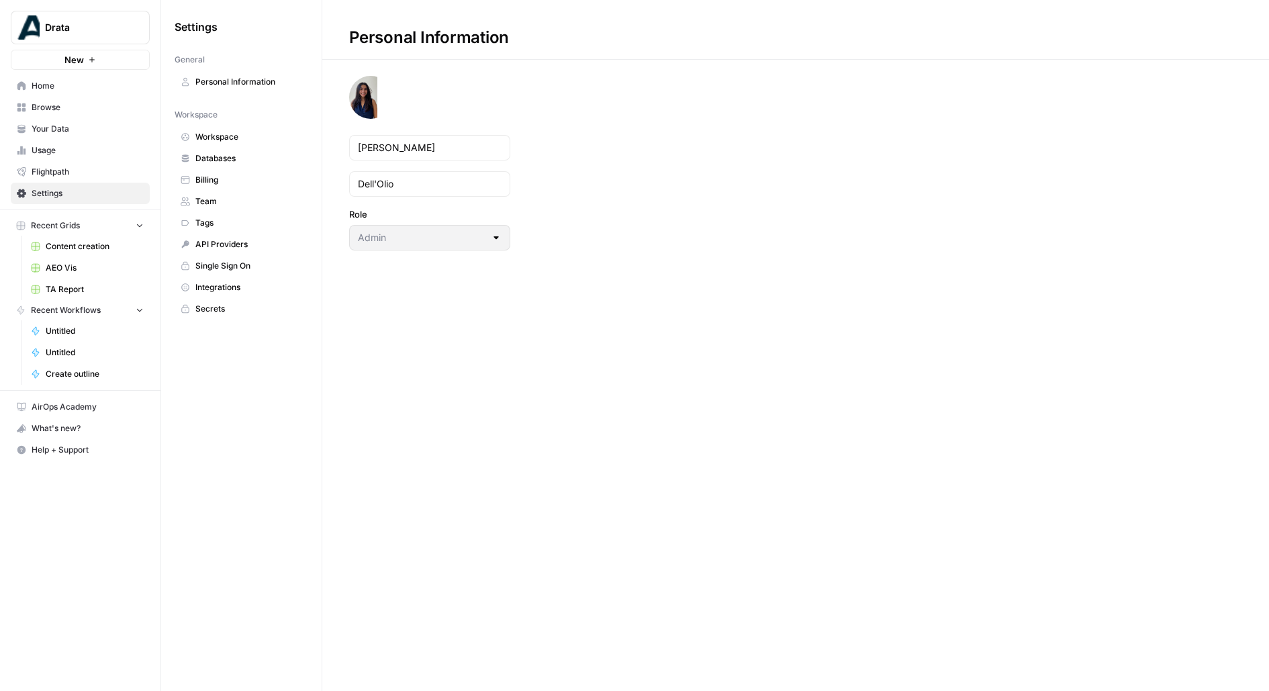
click at [230, 284] on span "Integrations" at bounding box center [248, 287] width 107 height 12
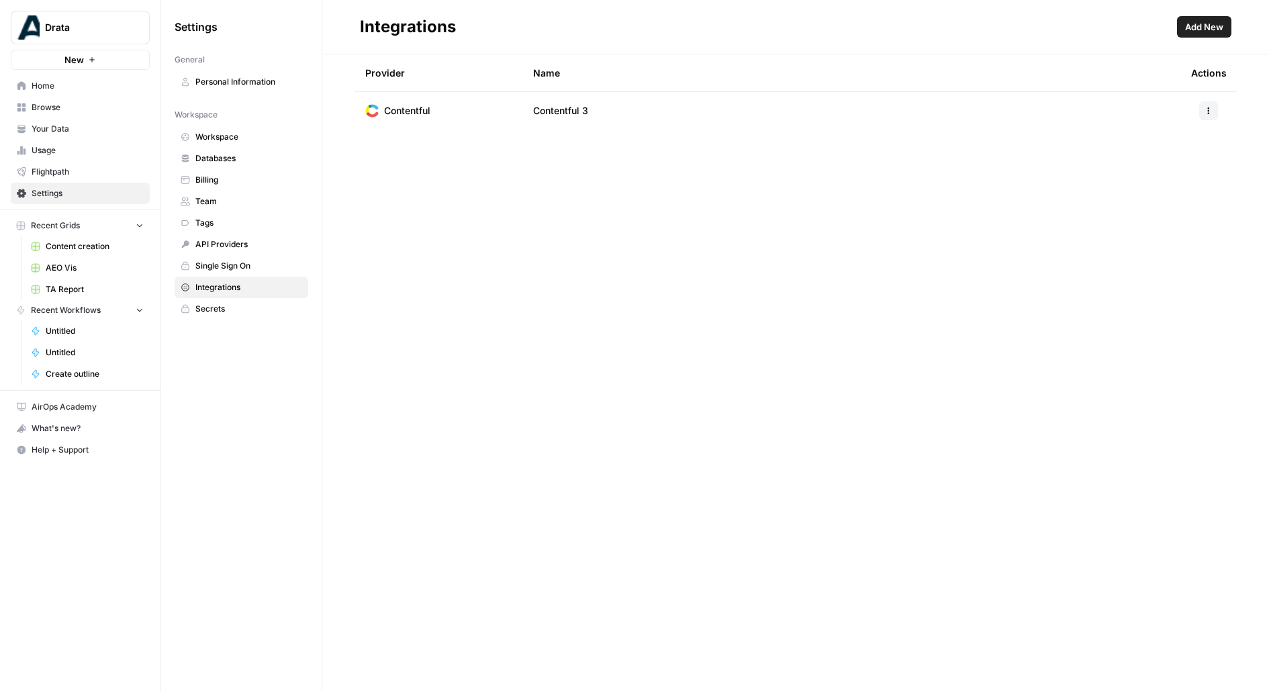
click at [1223, 30] on span "Add New" at bounding box center [1204, 26] width 38 height 13
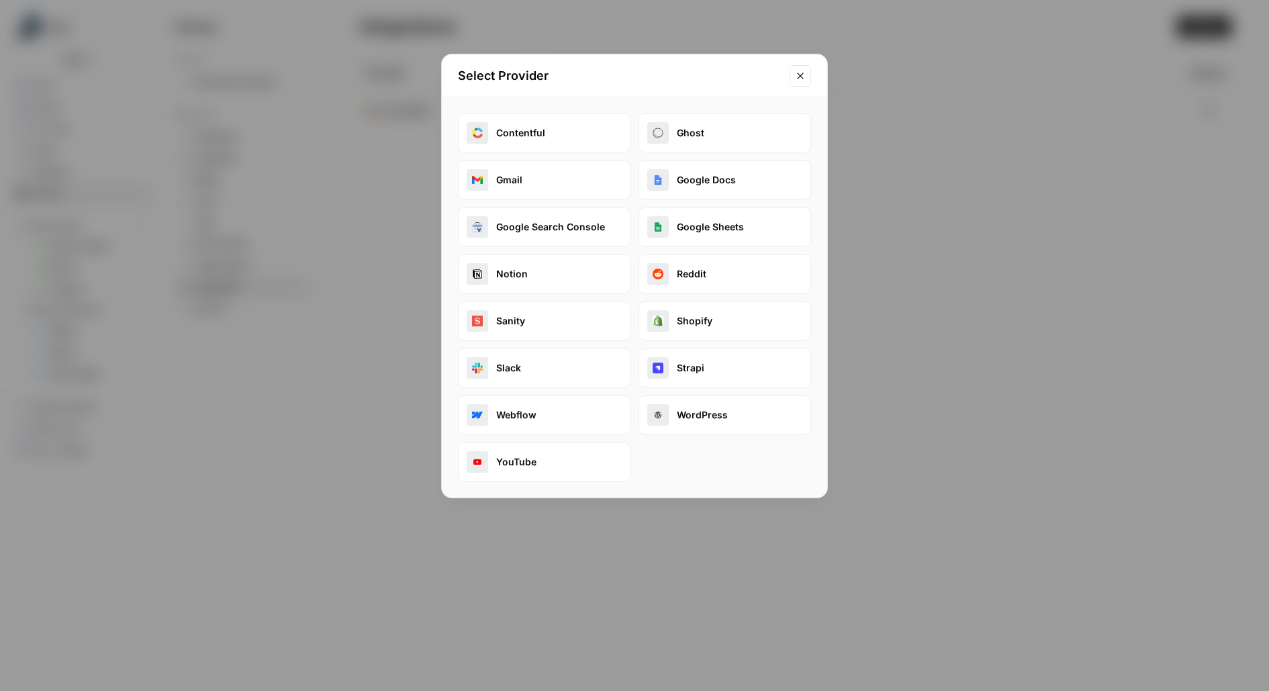
click at [549, 409] on button "Webflow" at bounding box center [544, 415] width 173 height 39
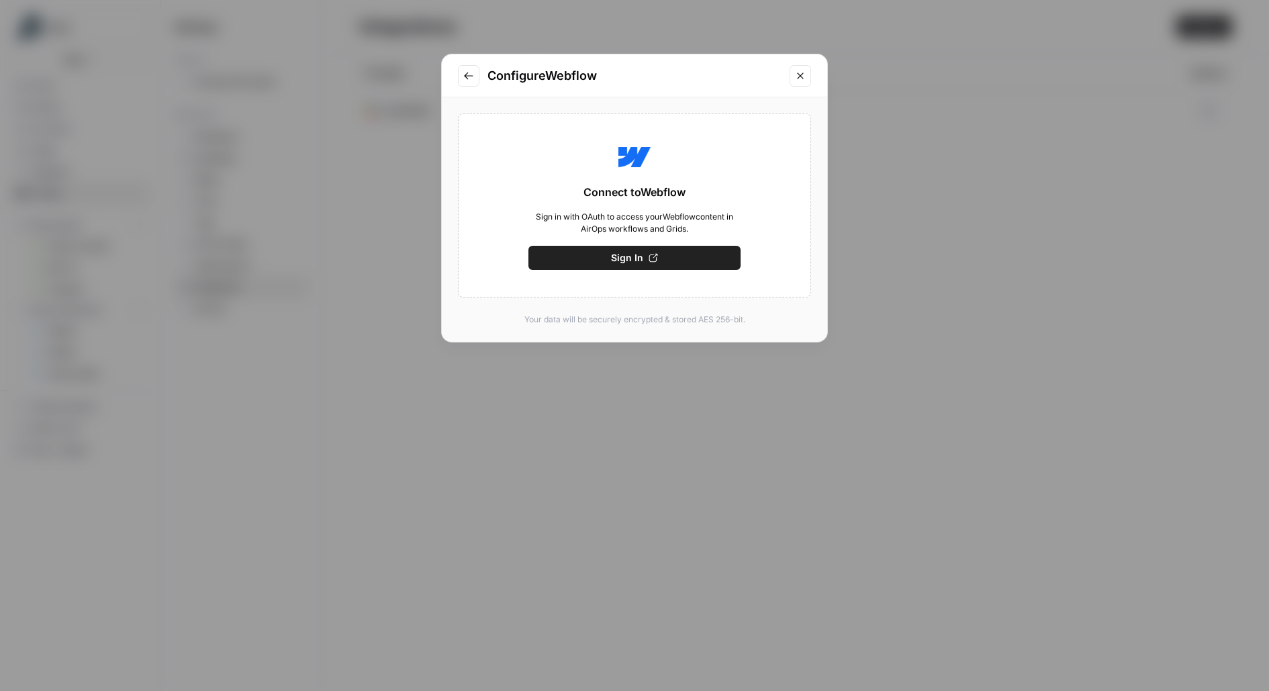
click at [808, 75] on button "Close modal" at bounding box center [800, 75] width 21 height 21
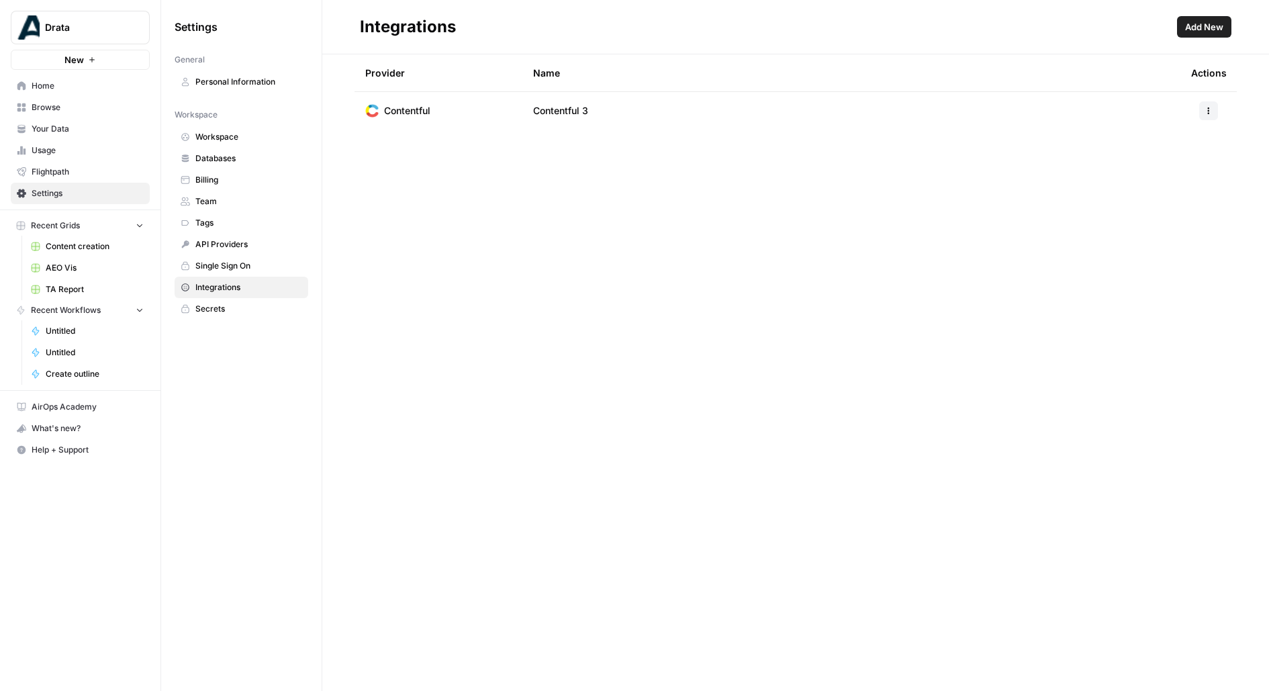
click at [75, 60] on span "New" at bounding box center [73, 59] width 19 height 13
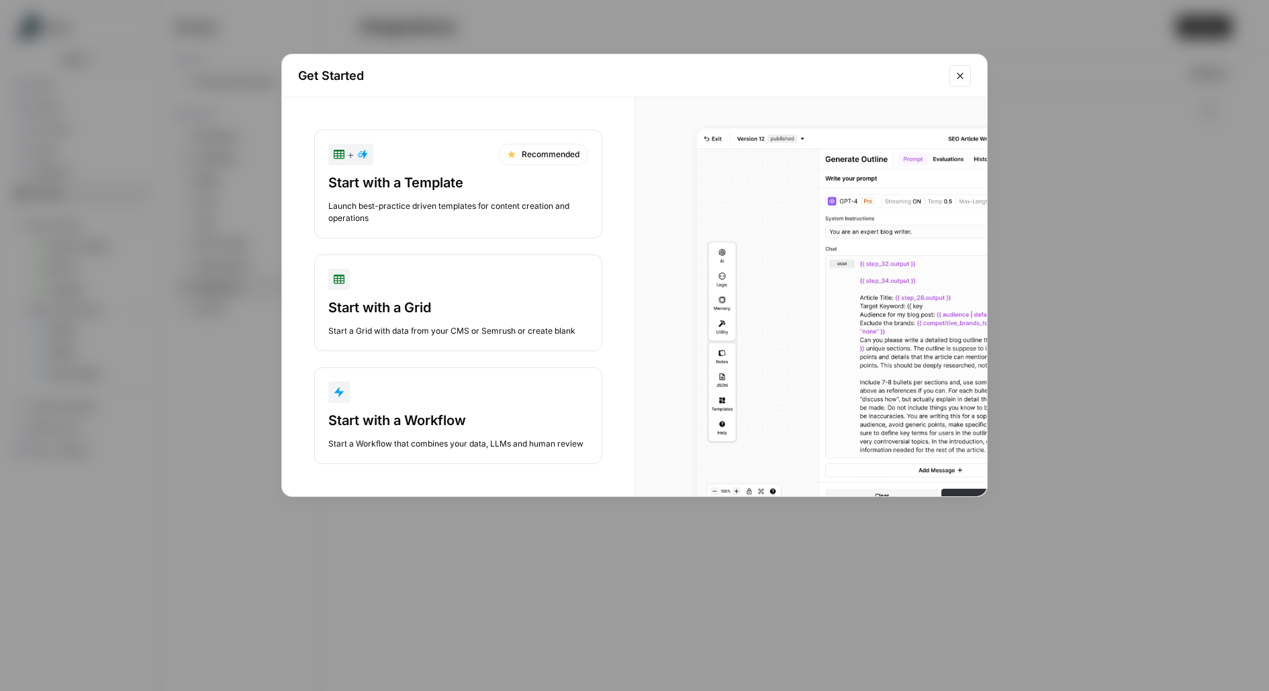
click at [445, 417] on div "Start with a Workflow" at bounding box center [458, 420] width 260 height 19
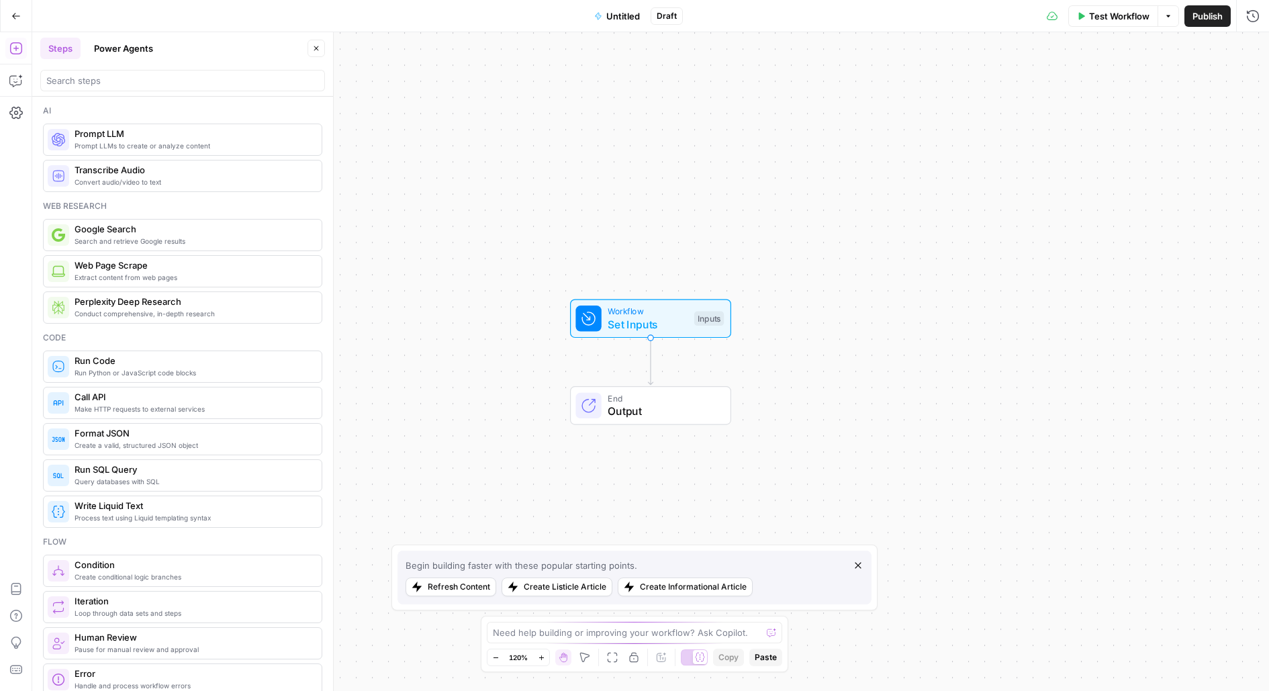
click at [26, 13] on button "Go Back" at bounding box center [16, 16] width 24 height 24
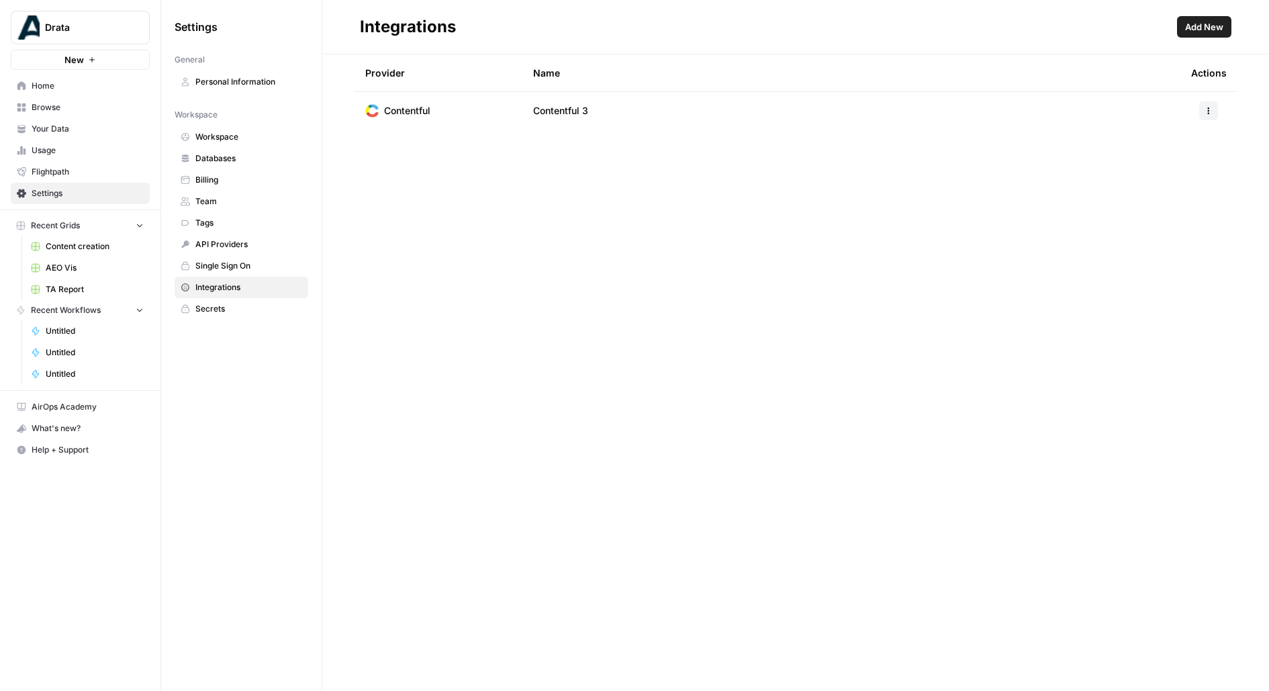
click at [50, 89] on span "Home" at bounding box center [88, 86] width 112 height 12
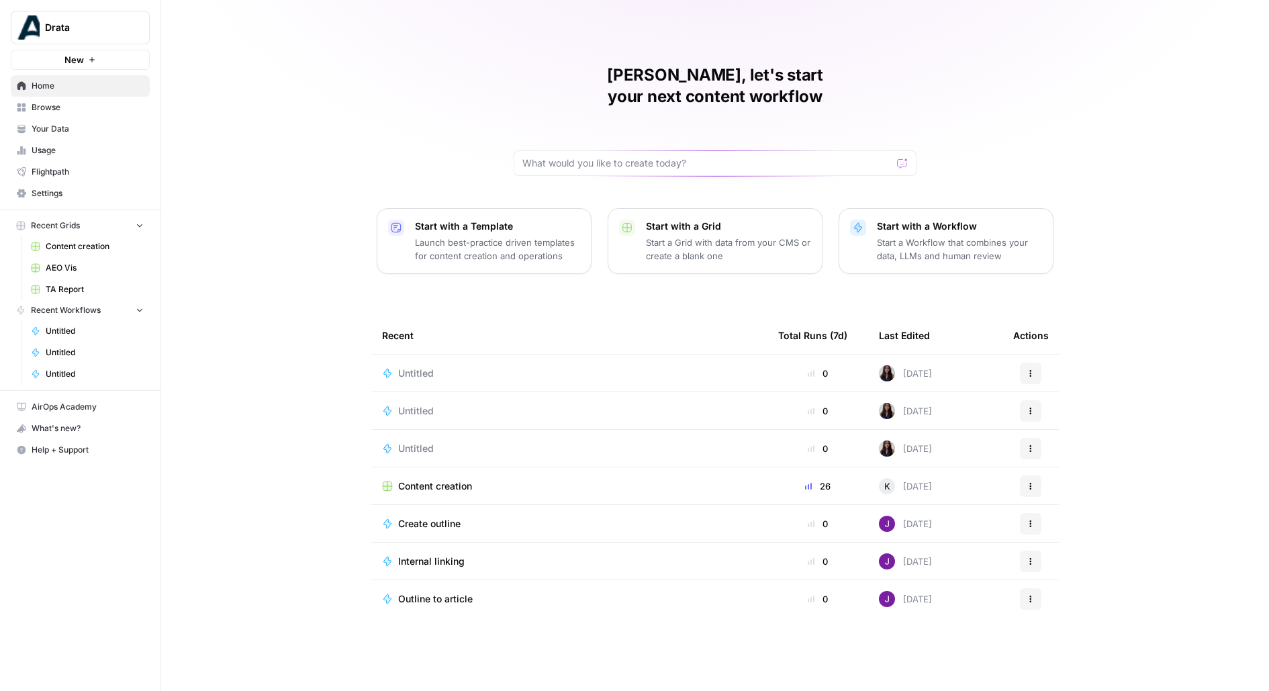
click at [411, 367] on span "Untitled" at bounding box center [416, 373] width 36 height 13
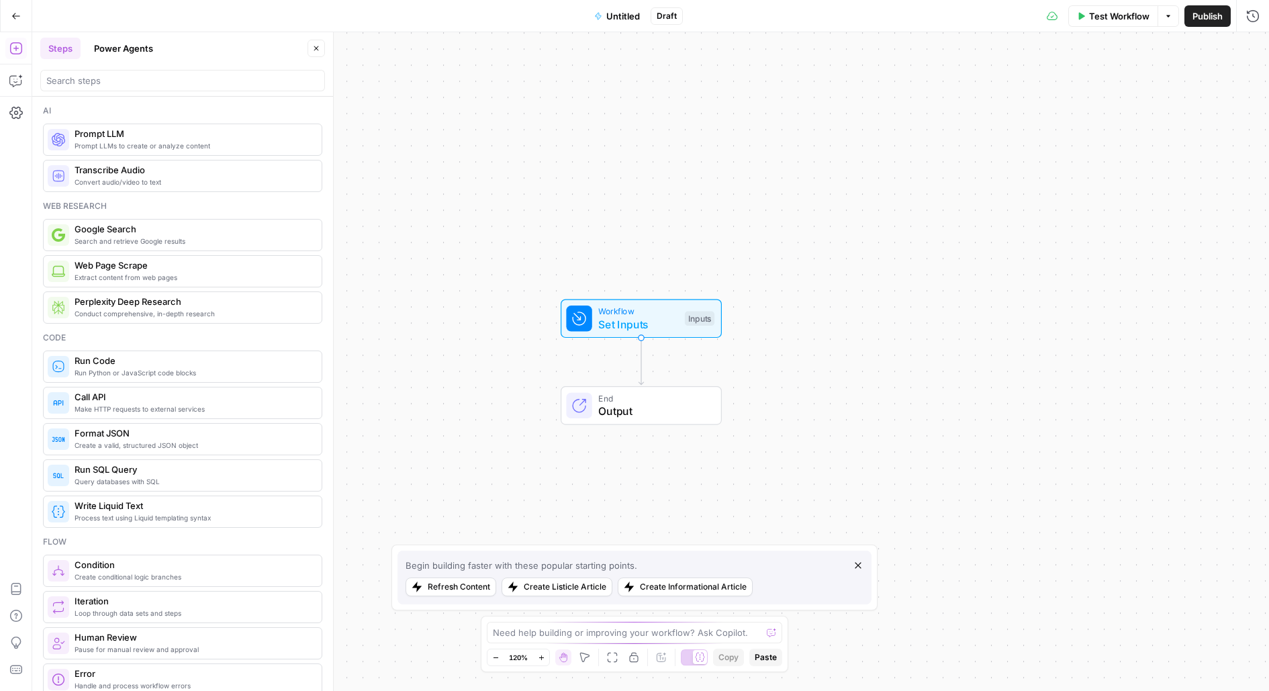
click at [12, 13] on icon "button" at bounding box center [15, 15] width 9 height 9
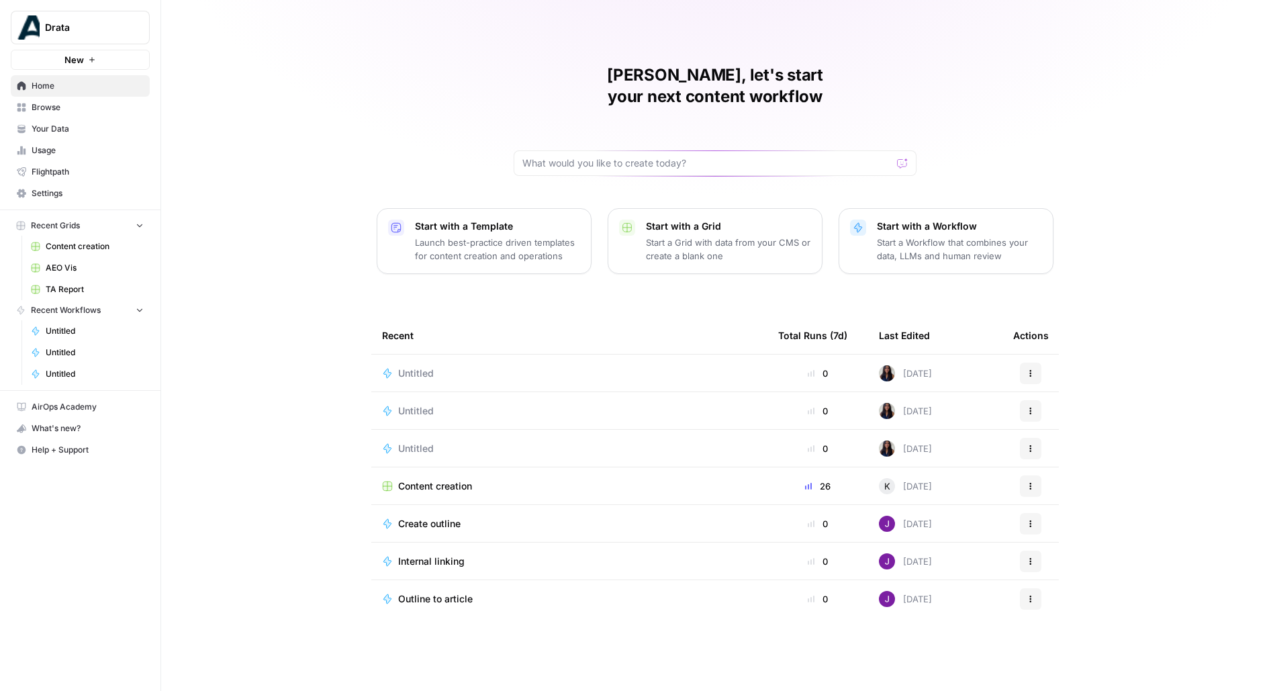
click at [414, 404] on span "Untitled" at bounding box center [416, 410] width 36 height 13
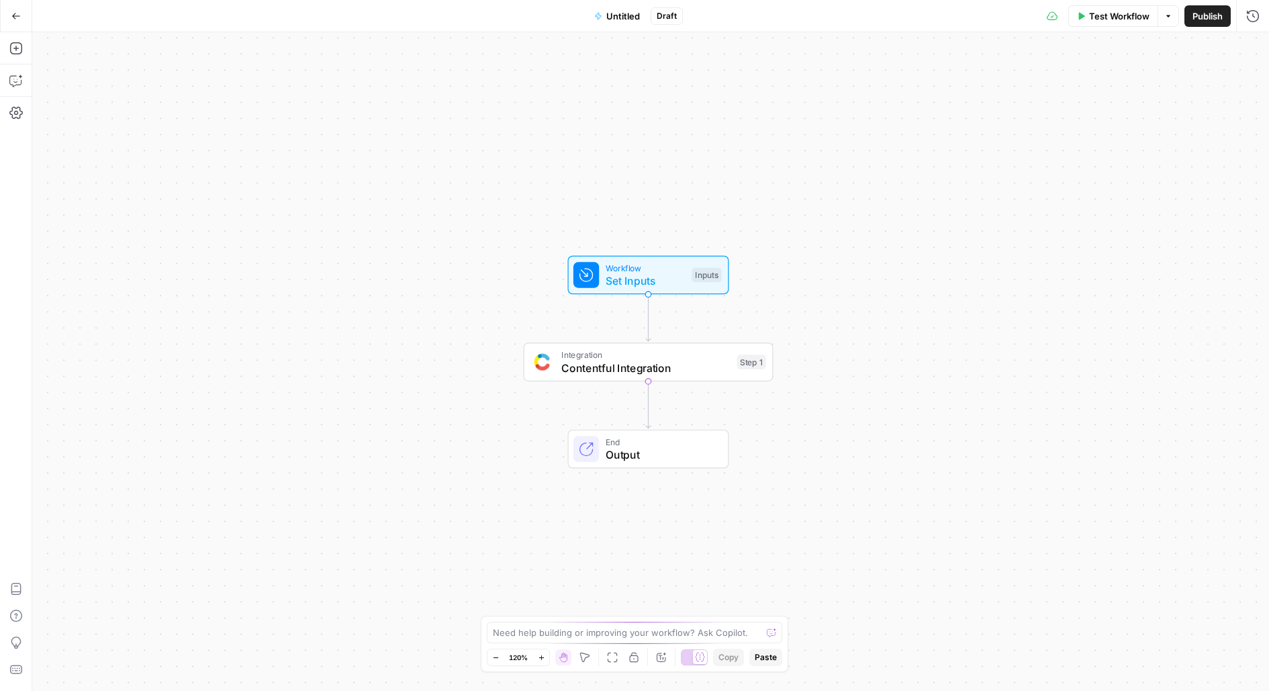
click at [606, 363] on span "Contentful Integration" at bounding box center [645, 368] width 169 height 16
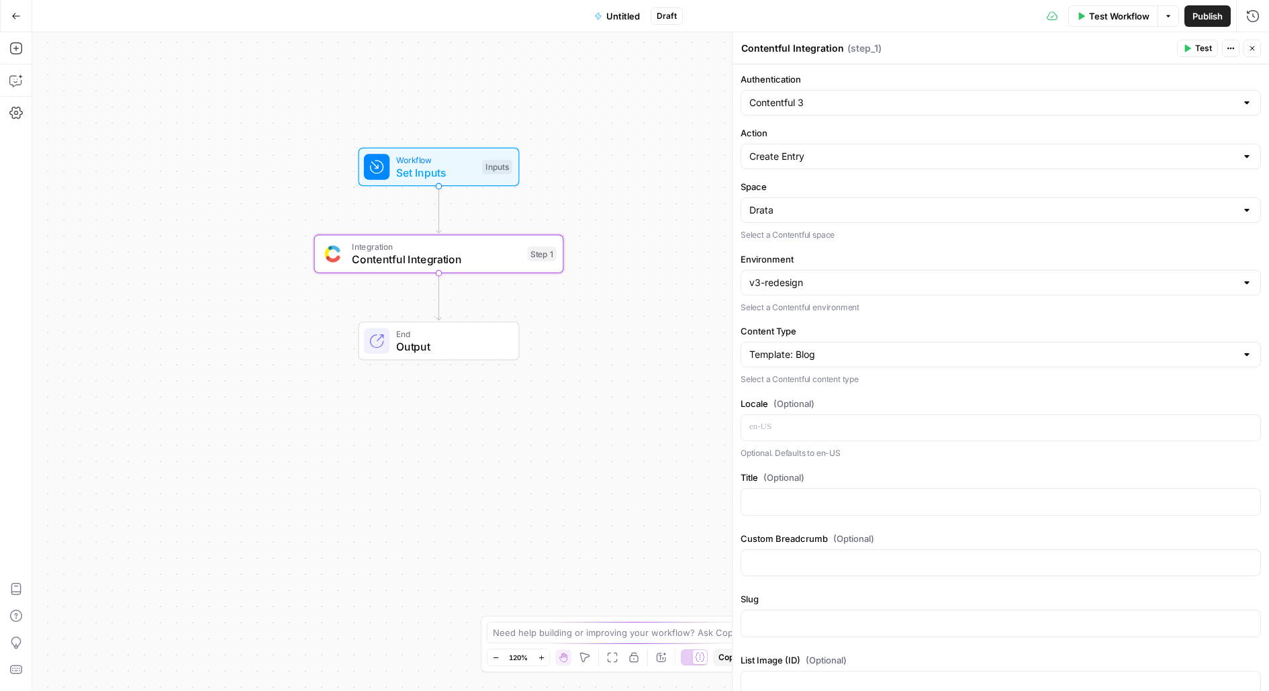
drag, startPoint x: 698, startPoint y: 185, endPoint x: 489, endPoint y: 77, distance: 235.8
click at [489, 77] on div "Workflow Set Inputs Inputs Integration Contentful Integration Step 1 End Output" at bounding box center [650, 361] width 1237 height 659
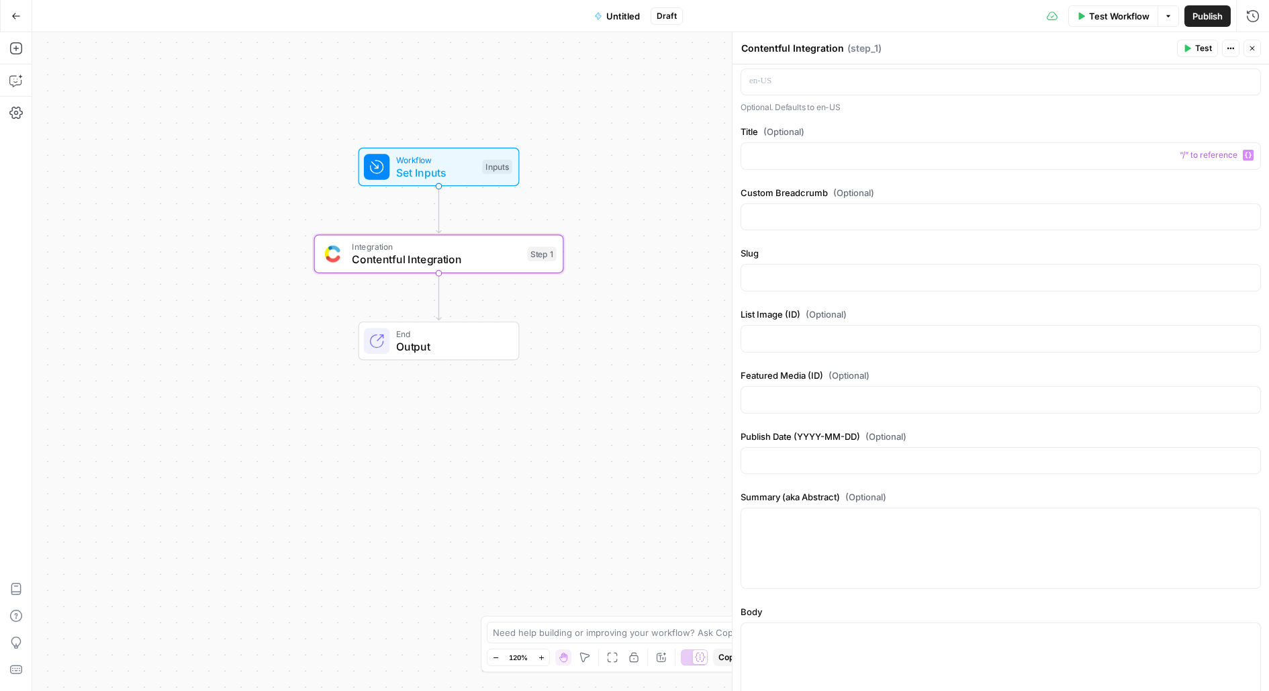
scroll to position [371, 0]
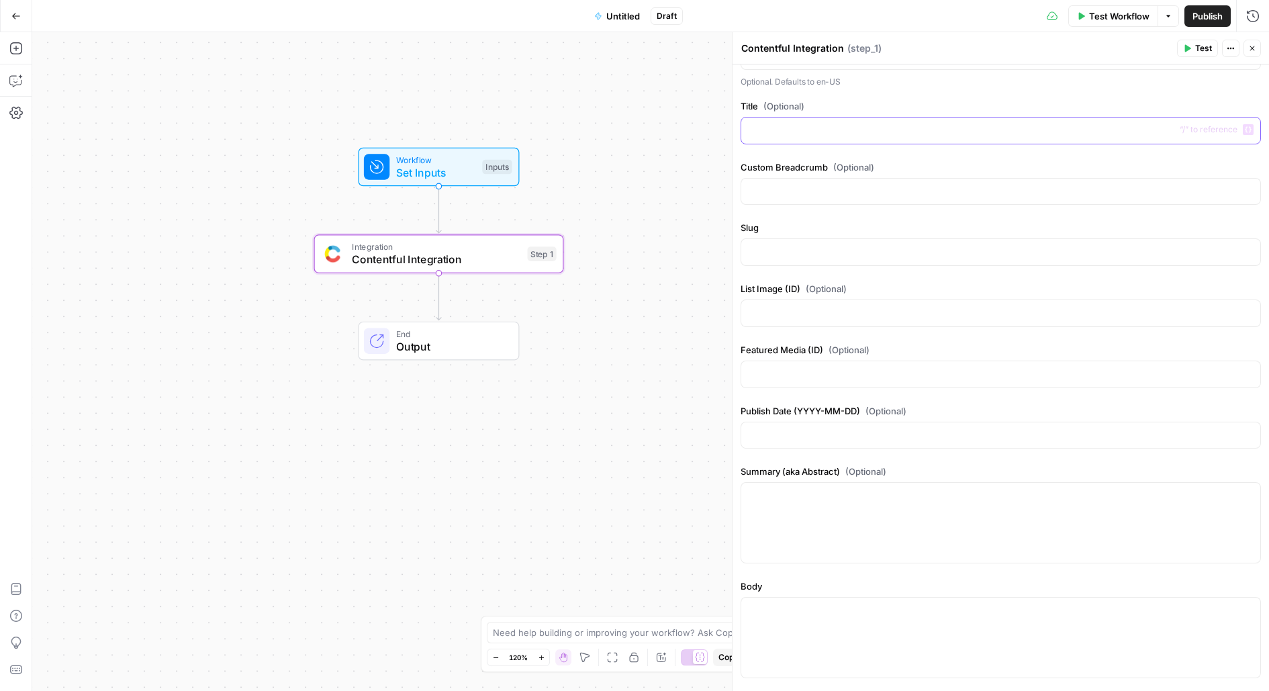
click at [761, 126] on p at bounding box center [1001, 129] width 503 height 13
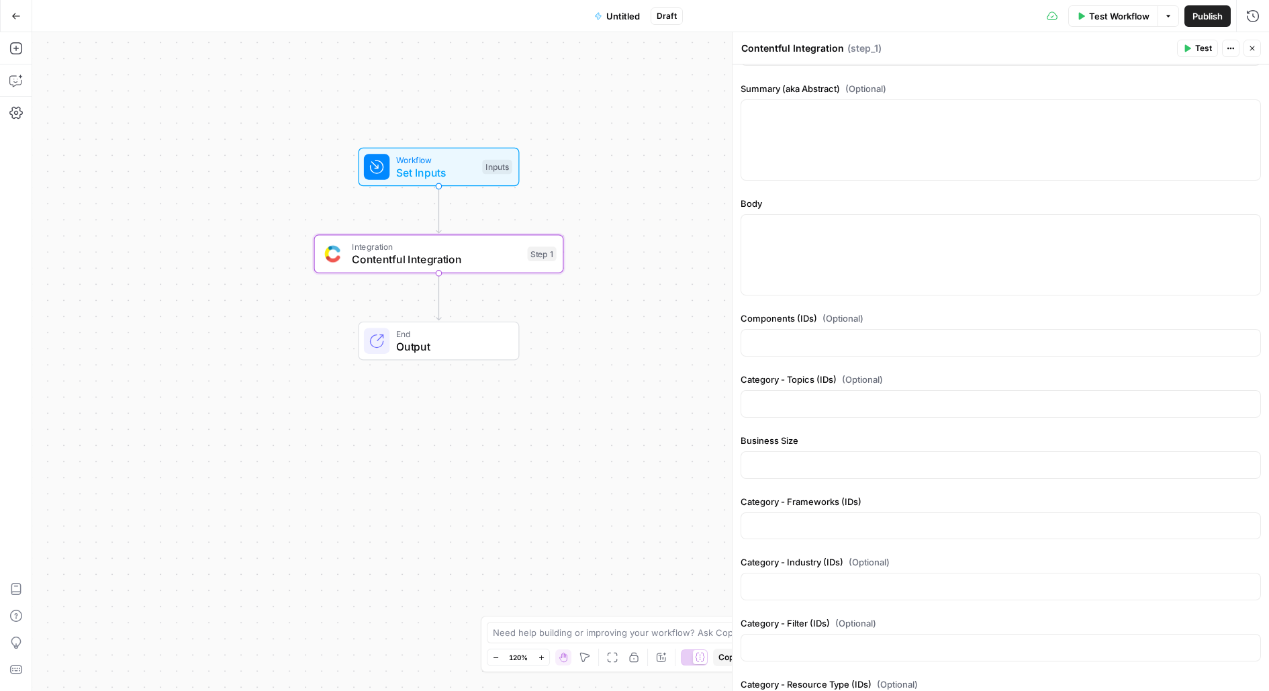
scroll to position [764, 0]
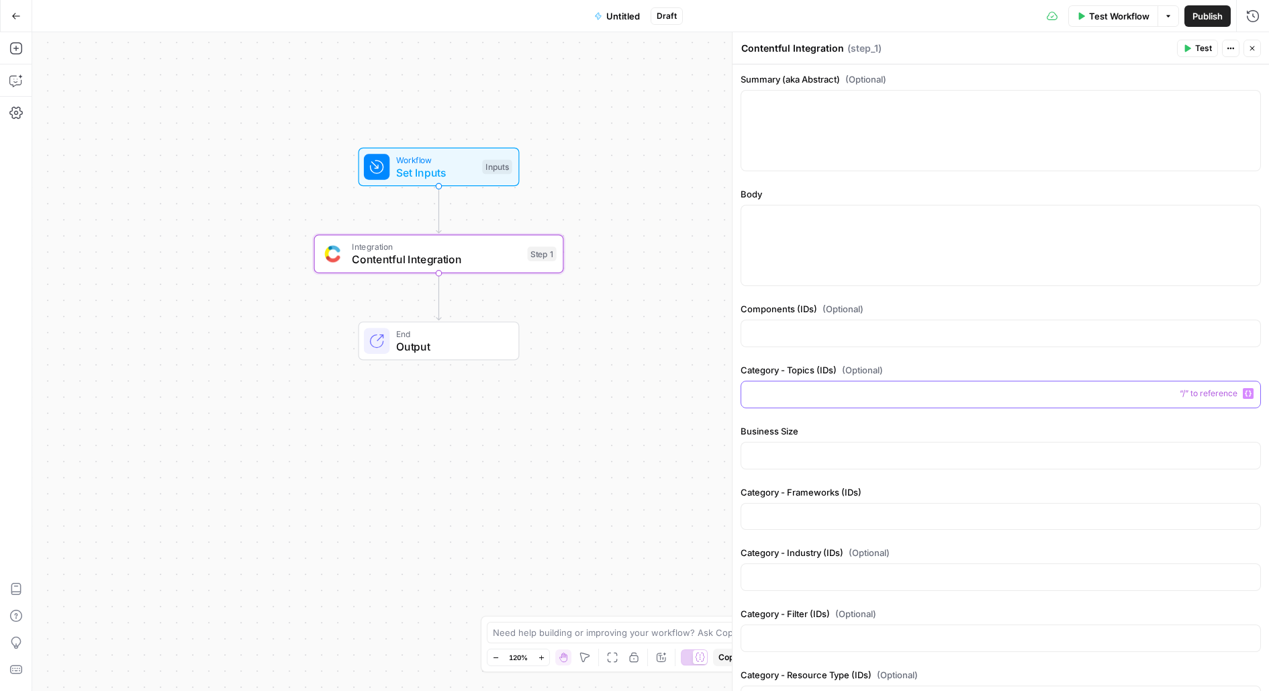
click at [896, 392] on p at bounding box center [1001, 393] width 503 height 13
click at [831, 326] on p at bounding box center [1001, 332] width 503 height 13
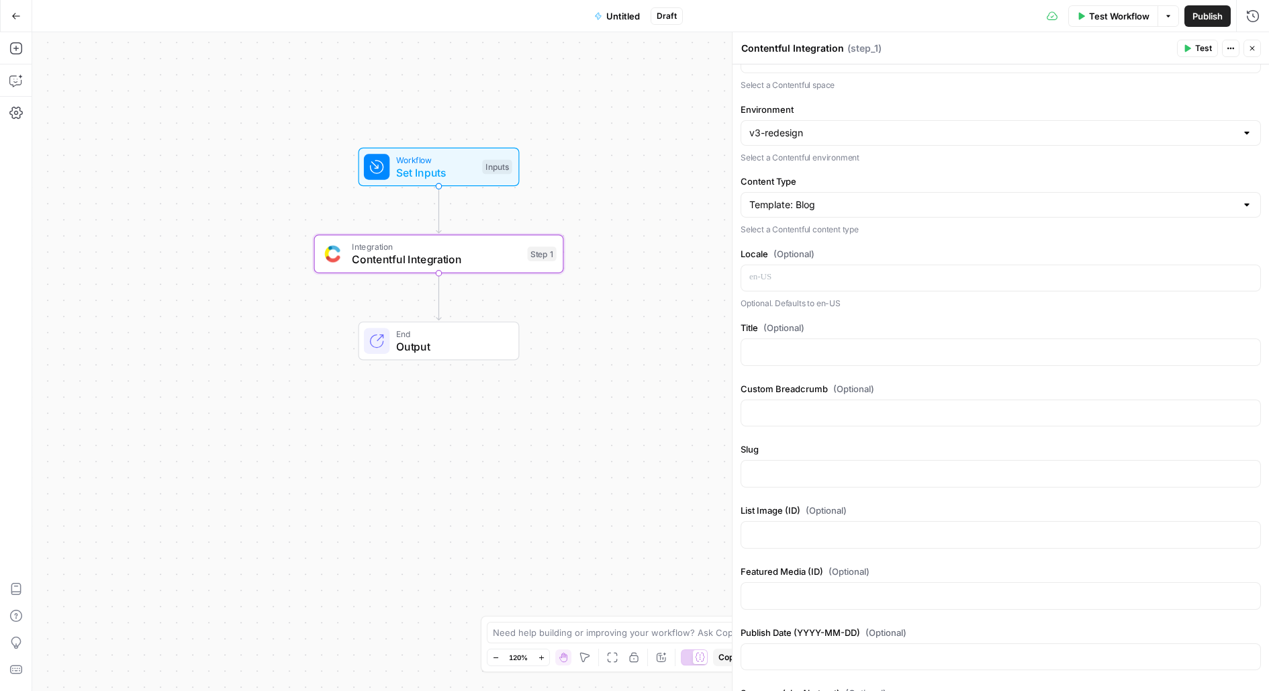
scroll to position [0, 0]
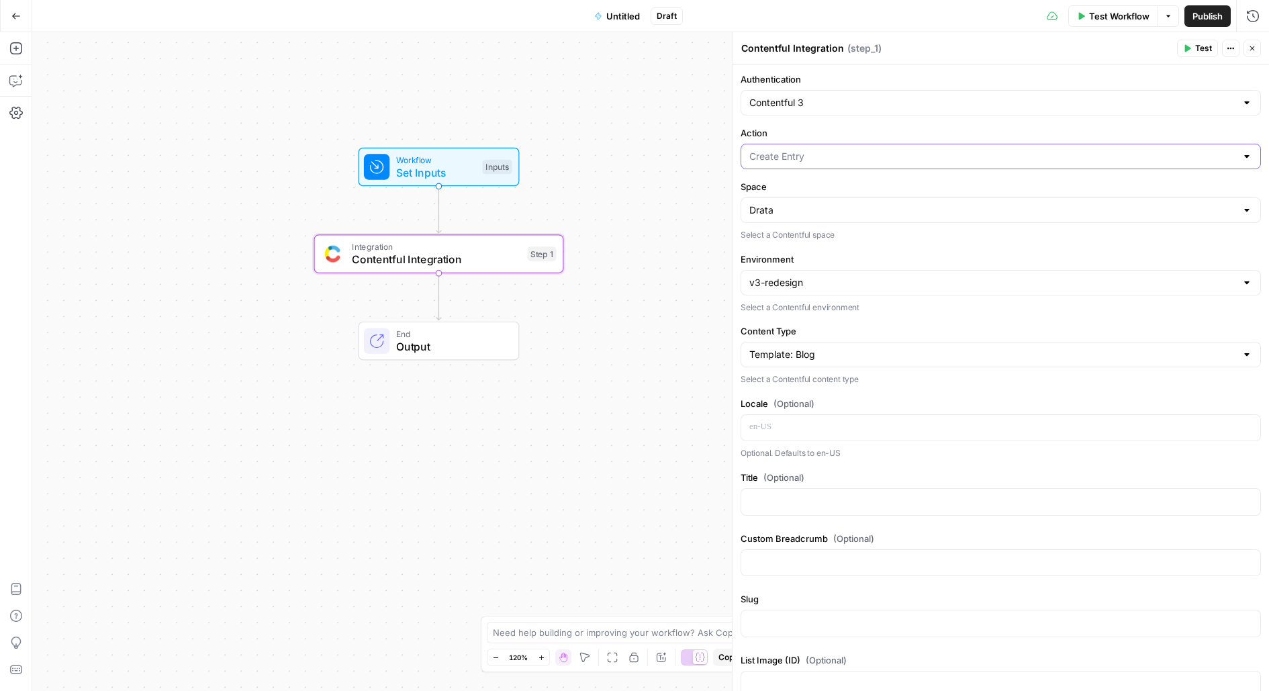
click at [858, 154] on input "Action" at bounding box center [993, 156] width 487 height 13
click at [858, 244] on span "Get Entry" at bounding box center [998, 245] width 492 height 13
type input "Get Entry"
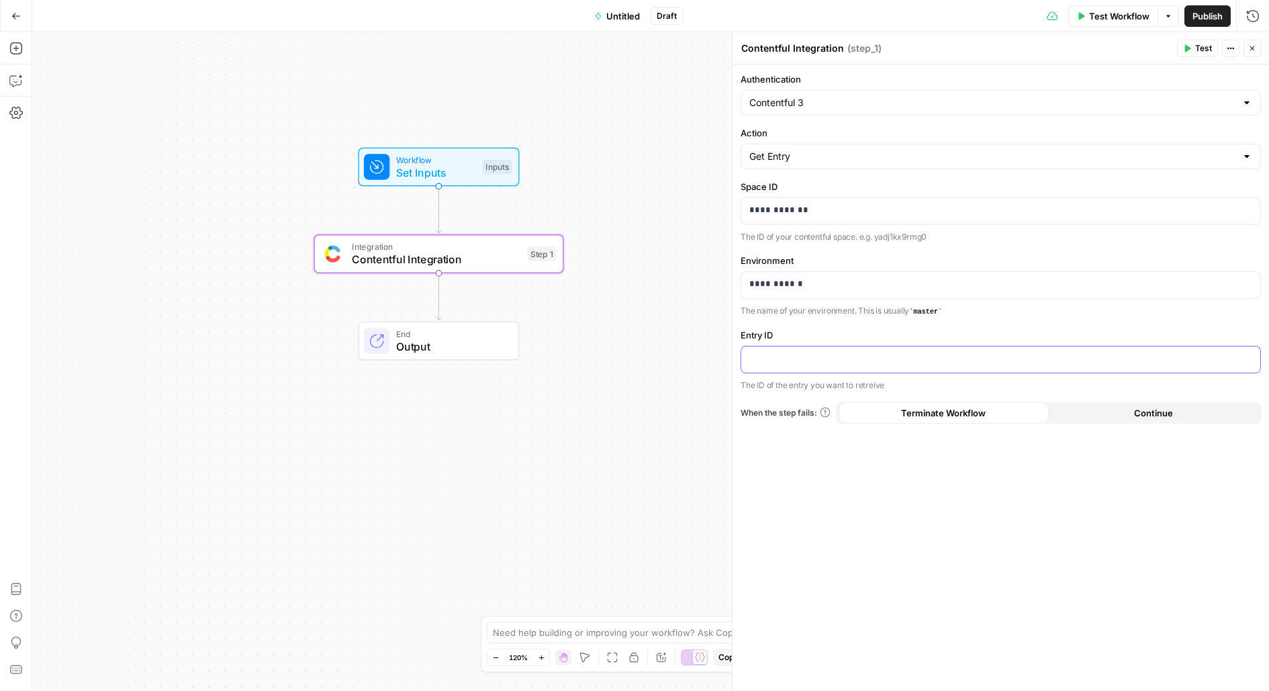
click at [808, 361] on p at bounding box center [1001, 358] width 503 height 13
click at [1199, 46] on span "Test" at bounding box center [1203, 48] width 17 height 12
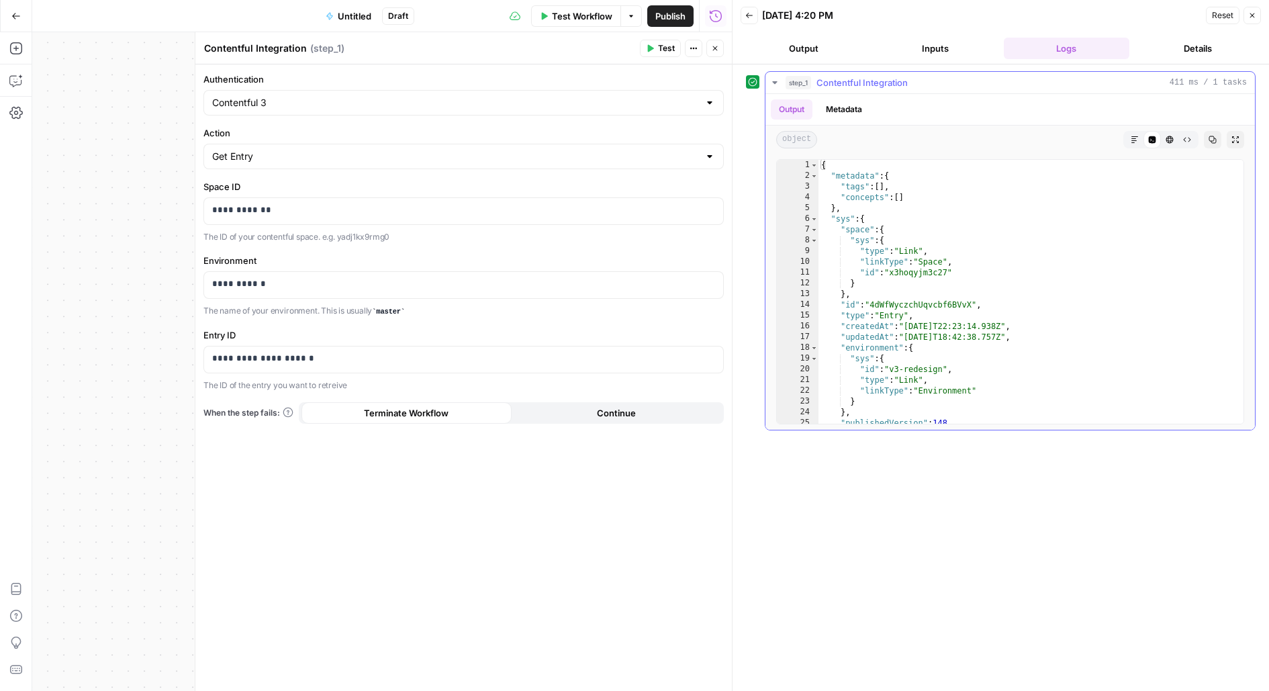
type textarea "**********"
click at [949, 306] on div "{ "metadata" : { "tags" : [ ] , "concepts" : [ ] } , "sys" : { "space" : { "sys…" at bounding box center [1032, 303] width 426 height 286
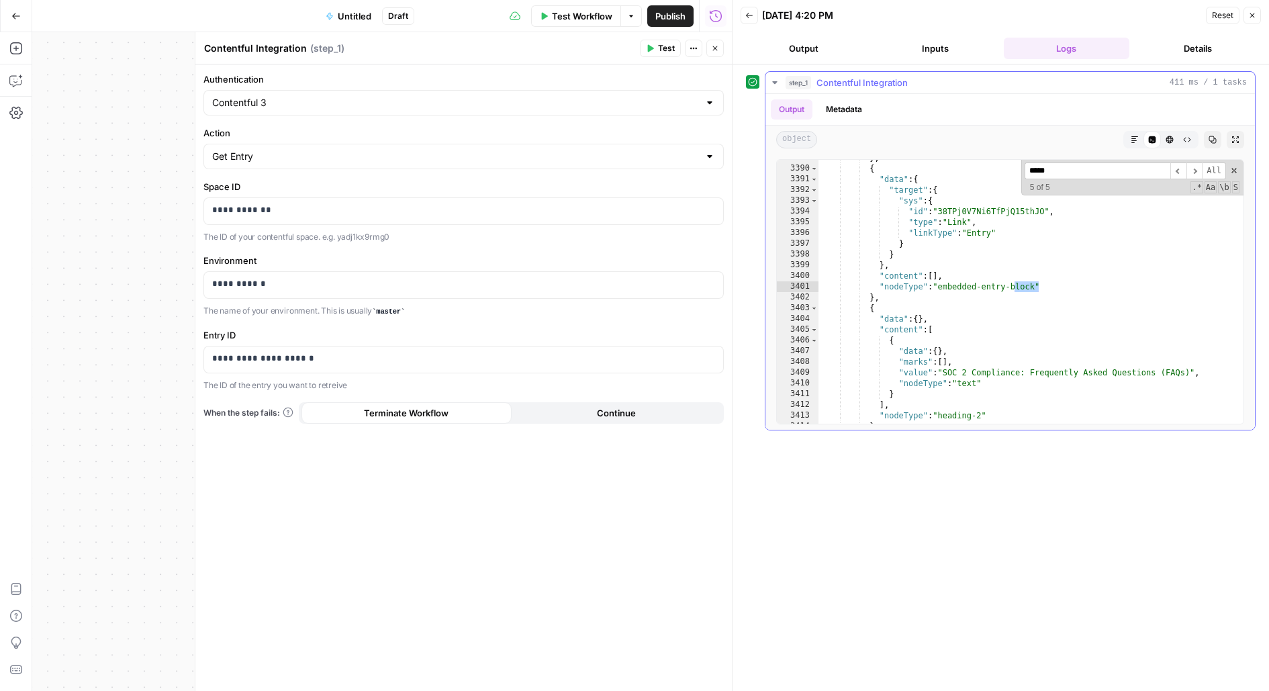
scroll to position [1238, 0]
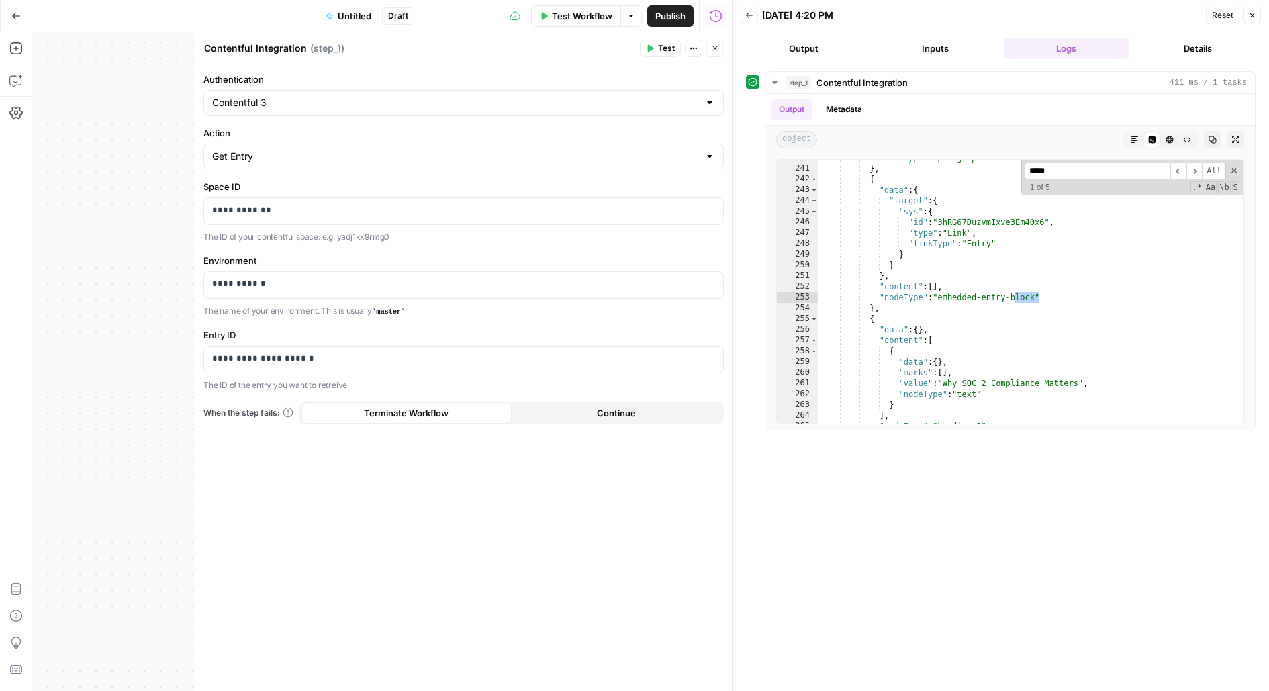
type input "*****"
click at [712, 49] on icon "button" at bounding box center [715, 48] width 8 height 8
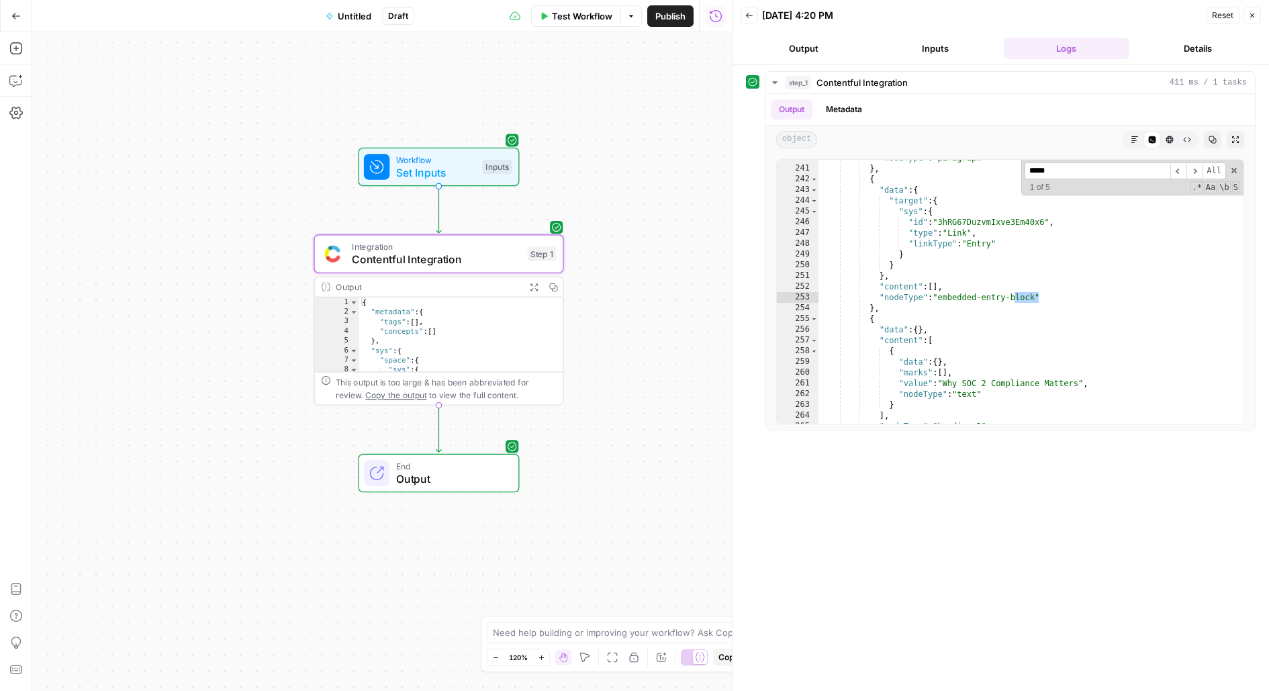
click at [347, 257] on div "Integration Contentful Integration Step 1 Copy step Delete step Add Note Test" at bounding box center [438, 254] width 237 height 28
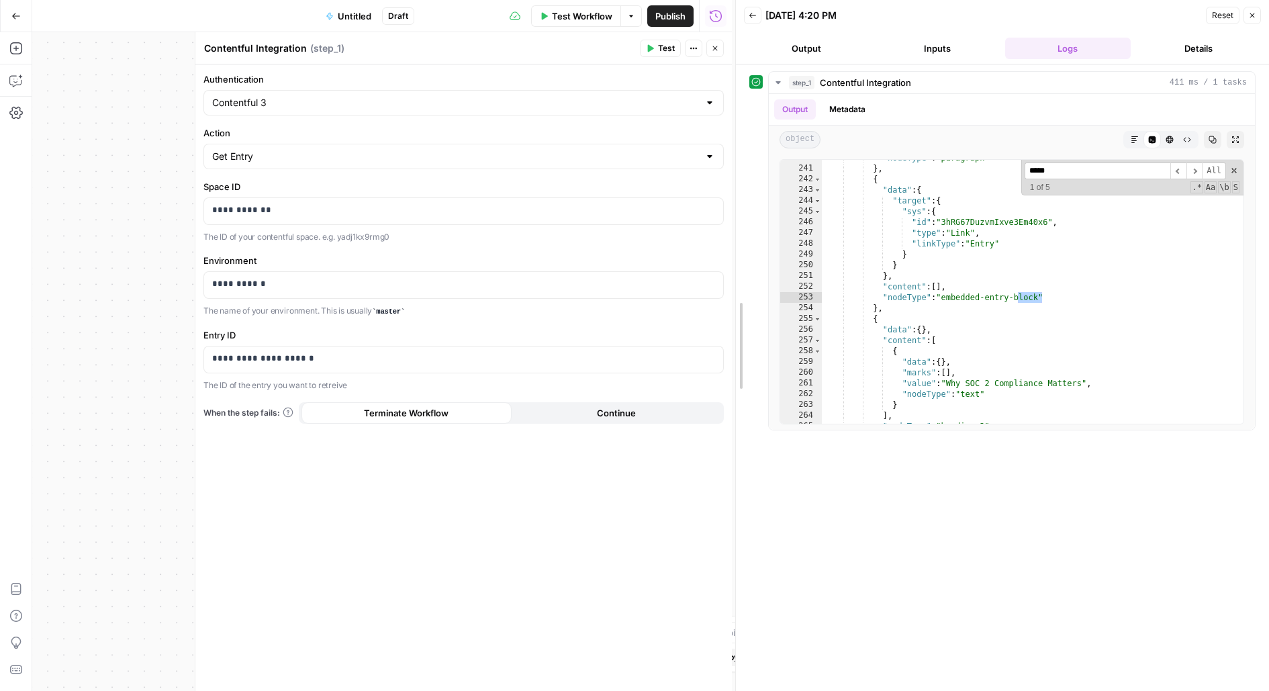
drag, startPoint x: 733, startPoint y: 206, endPoint x: 872, endPoint y: 206, distance: 139.0
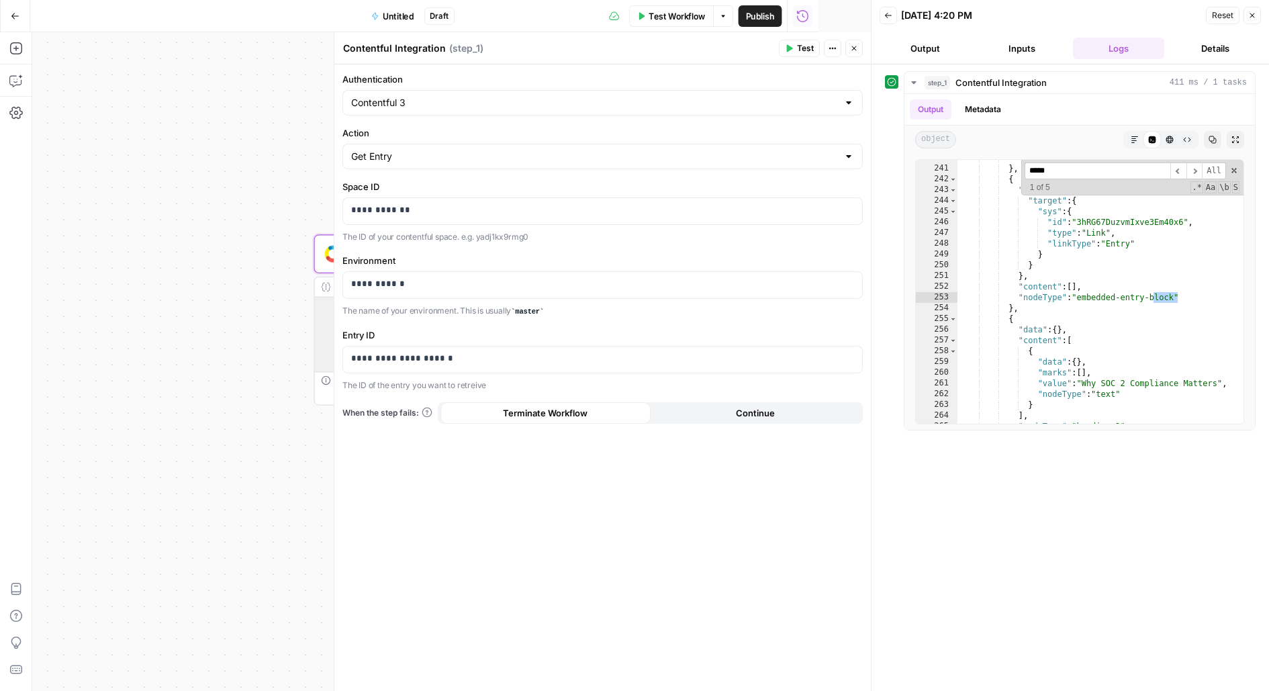
scroll to position [1209, 0]
click at [21, 17] on button "Go Back" at bounding box center [16, 16] width 24 height 24
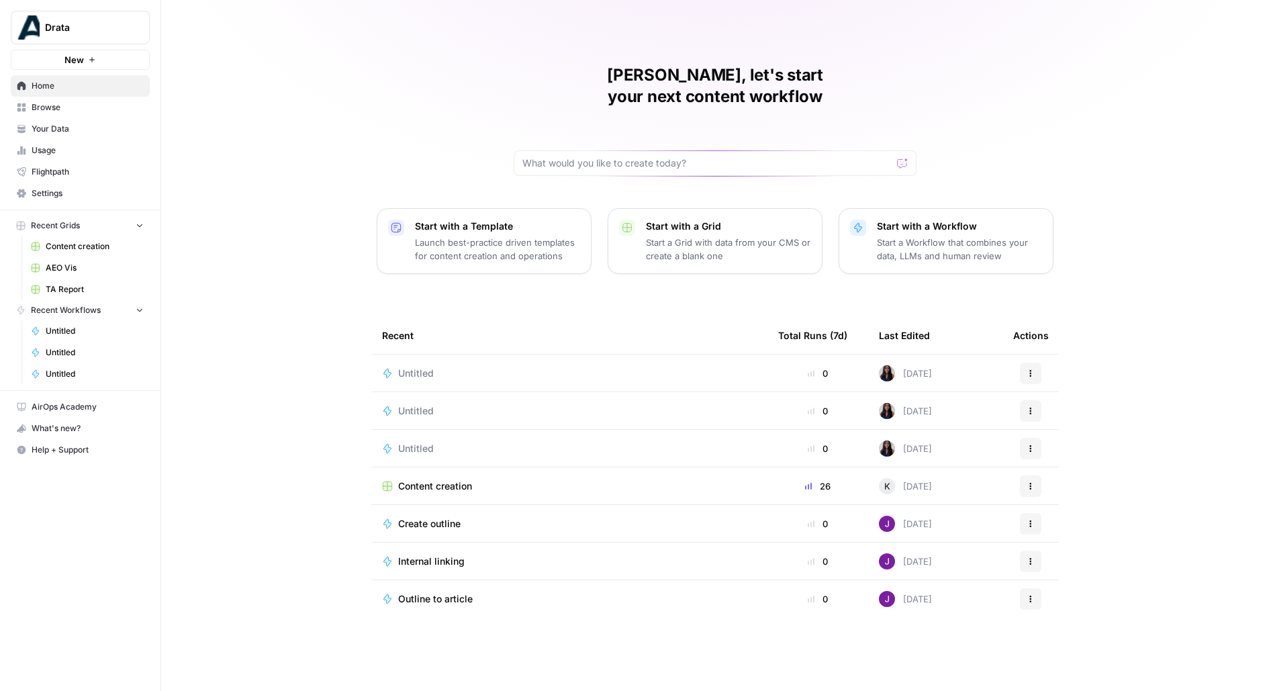
click at [88, 106] on span "Browse" at bounding box center [88, 107] width 112 height 12
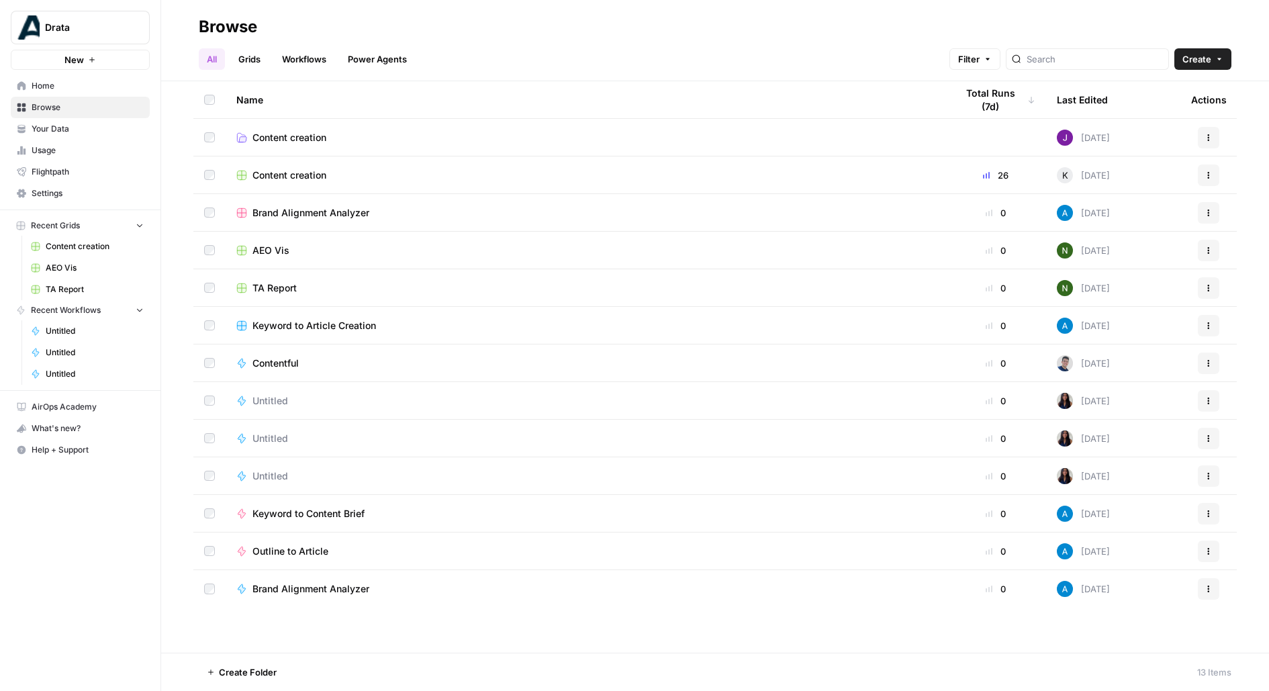
click at [244, 64] on link "Grids" at bounding box center [249, 58] width 38 height 21
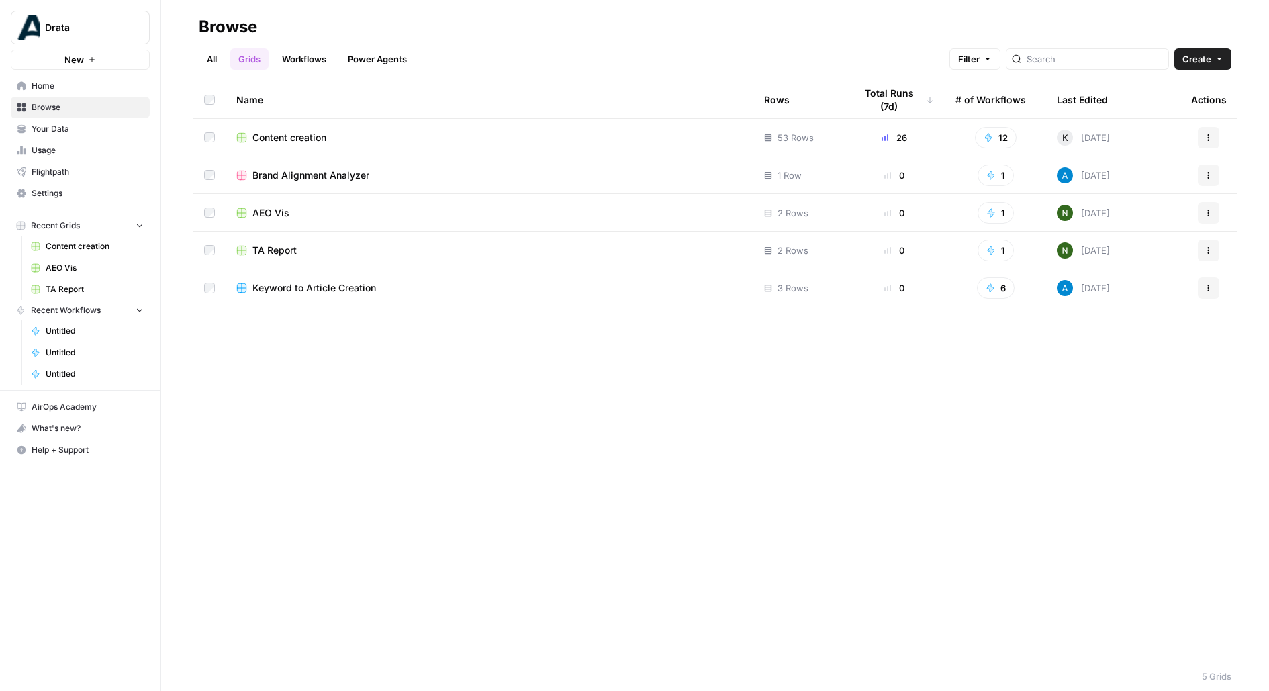
click at [1213, 57] on button "Create" at bounding box center [1203, 58] width 57 height 21
click at [297, 129] on td "Content creation" at bounding box center [490, 137] width 528 height 37
click at [308, 137] on span "Content creation" at bounding box center [290, 137] width 74 height 13
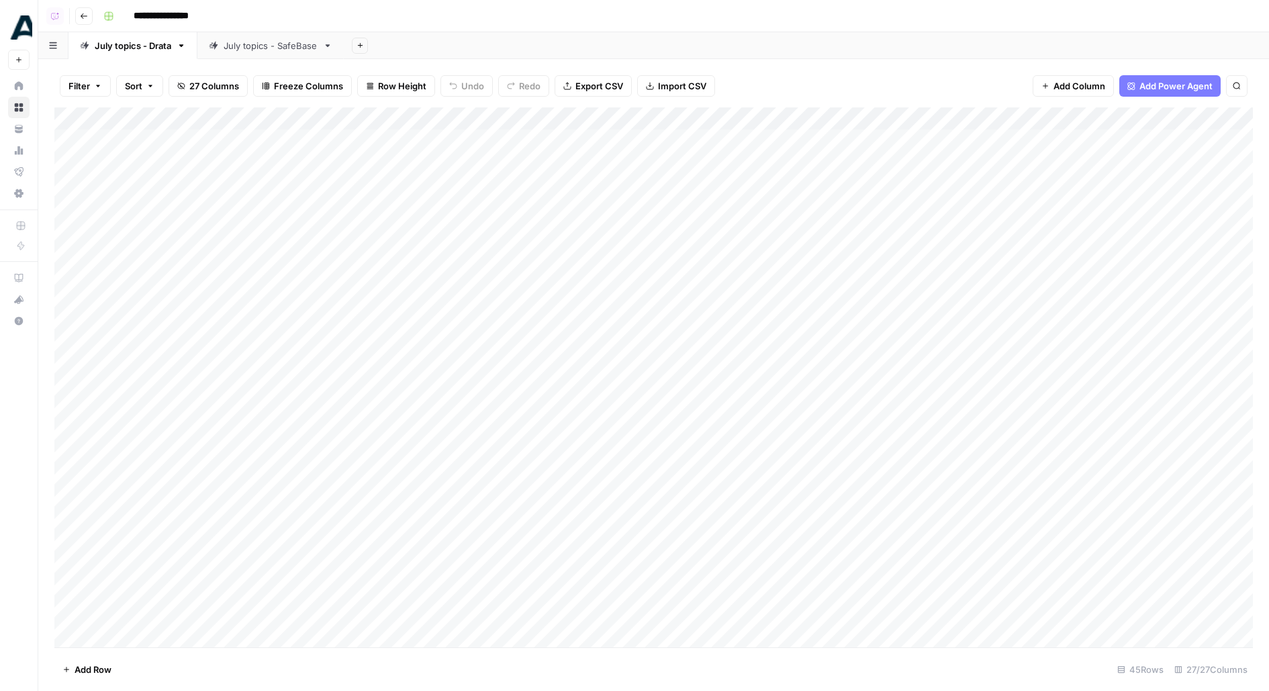
click at [262, 56] on link "July topics - SafeBase" at bounding box center [270, 45] width 146 height 27
click at [319, 141] on div "Add Column" at bounding box center [653, 220] width 1199 height 227
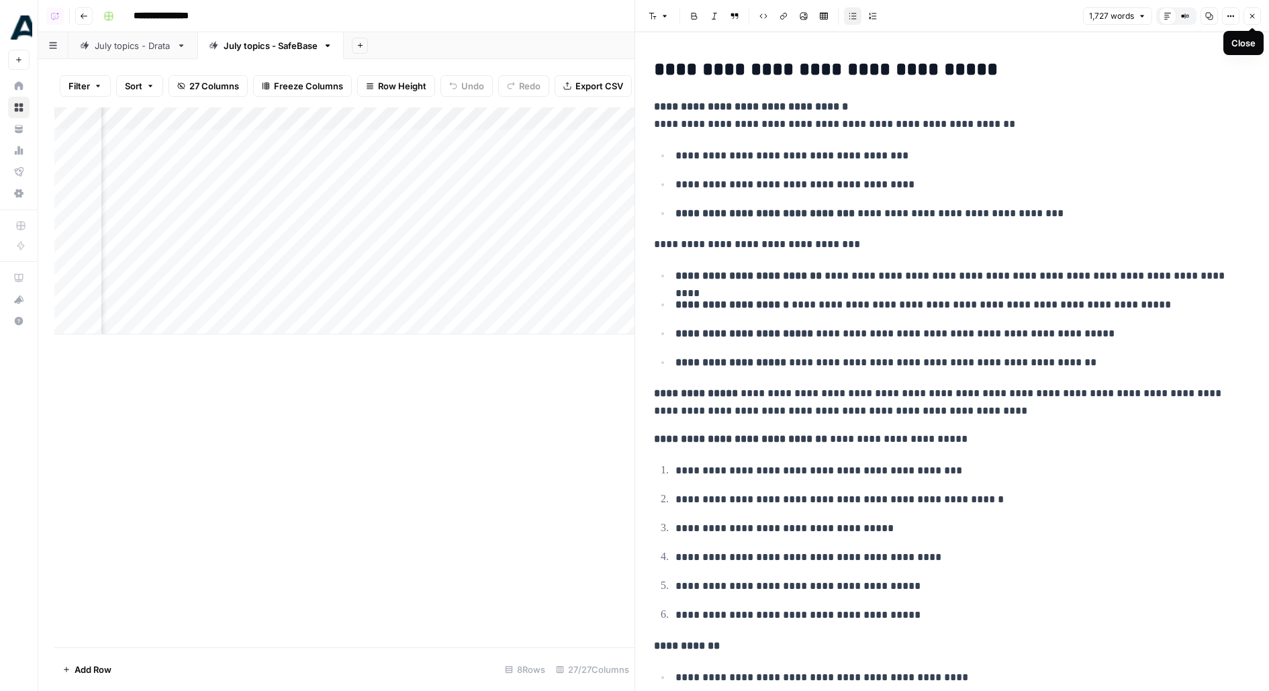
click at [1257, 15] on button "Close" at bounding box center [1252, 15] width 17 height 17
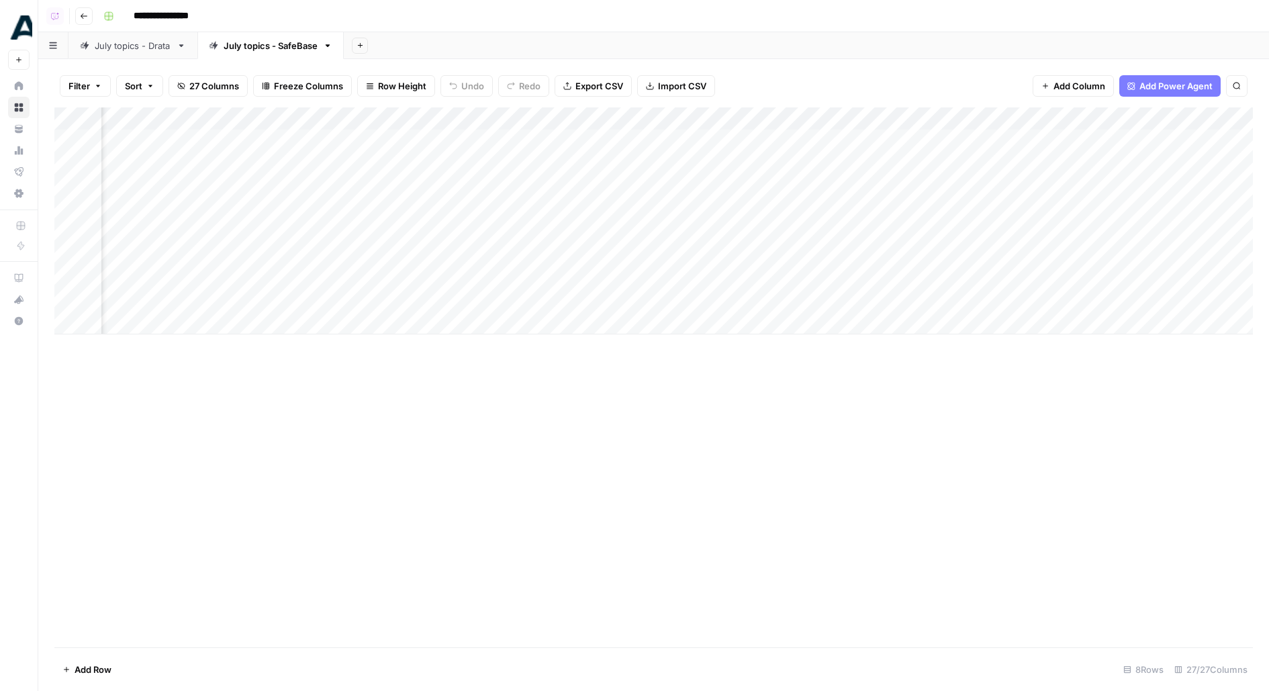
scroll to position [0, 974]
click at [813, 116] on div "Add Column" at bounding box center [653, 220] width 1199 height 227
click at [928, 206] on span "Markdown" at bounding box center [923, 203] width 63 height 13
click at [857, 143] on div "Add Column" at bounding box center [653, 220] width 1199 height 227
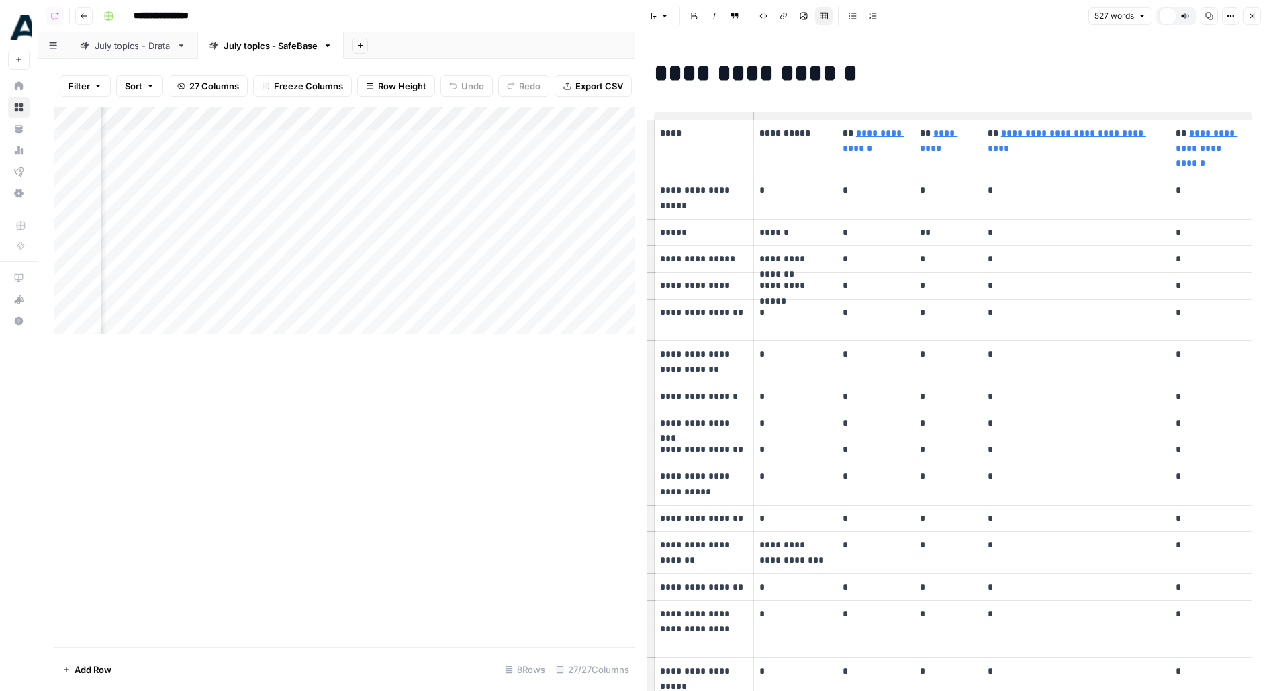
scroll to position [0, 1313]
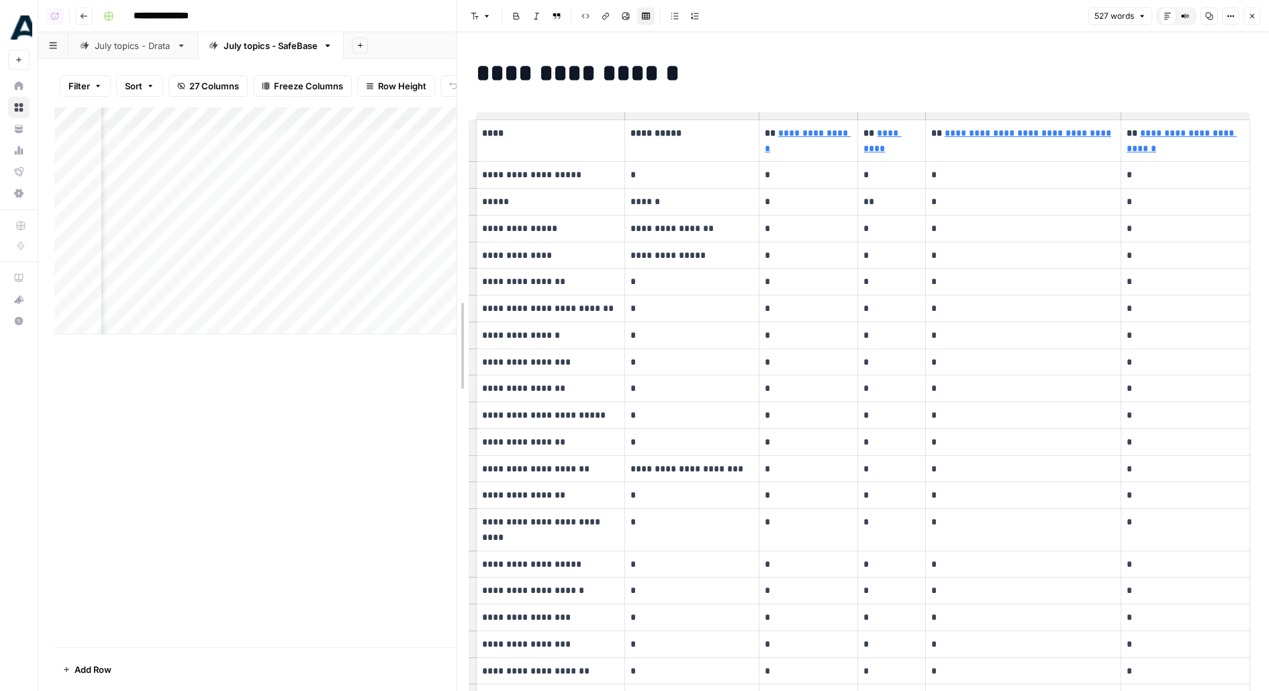
drag, startPoint x: 640, startPoint y: 184, endPoint x: 461, endPoint y: 185, distance: 178.7
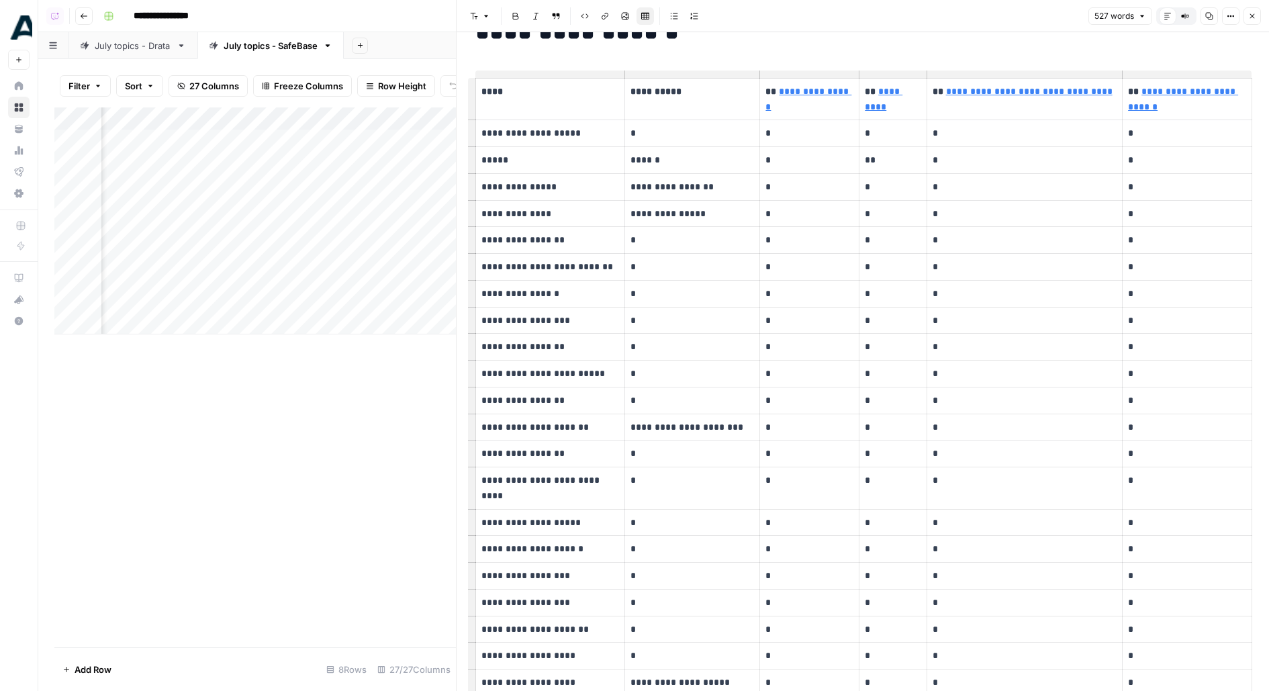
scroll to position [61, 0]
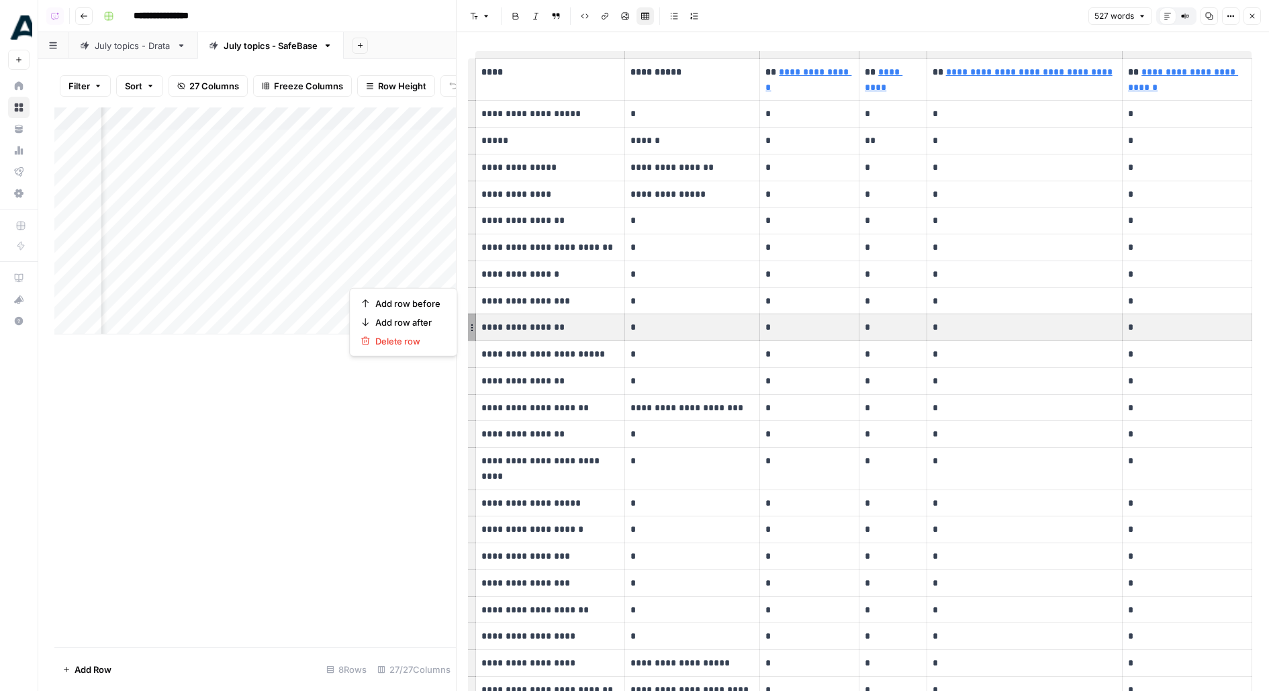
drag, startPoint x: 484, startPoint y: 324, endPoint x: 1224, endPoint y: 326, distance: 740.1
click at [1225, 327] on tr "**********" at bounding box center [864, 327] width 776 height 27
click at [1251, 18] on icon "button" at bounding box center [1253, 16] width 8 height 8
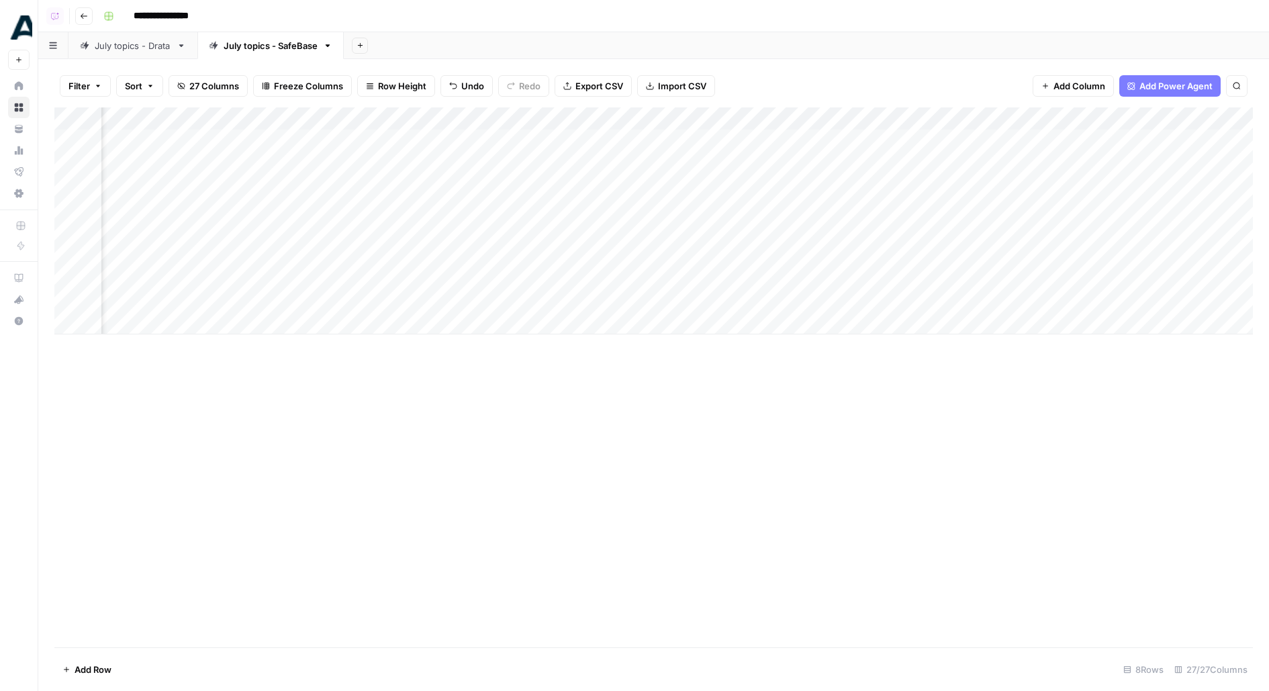
click at [364, 53] on div "Add Sheet" at bounding box center [806, 45] width 925 height 27
click at [361, 49] on button "Add Sheet" at bounding box center [360, 46] width 16 height 16
click at [416, 200] on div "Webflow" at bounding box center [427, 195] width 99 height 13
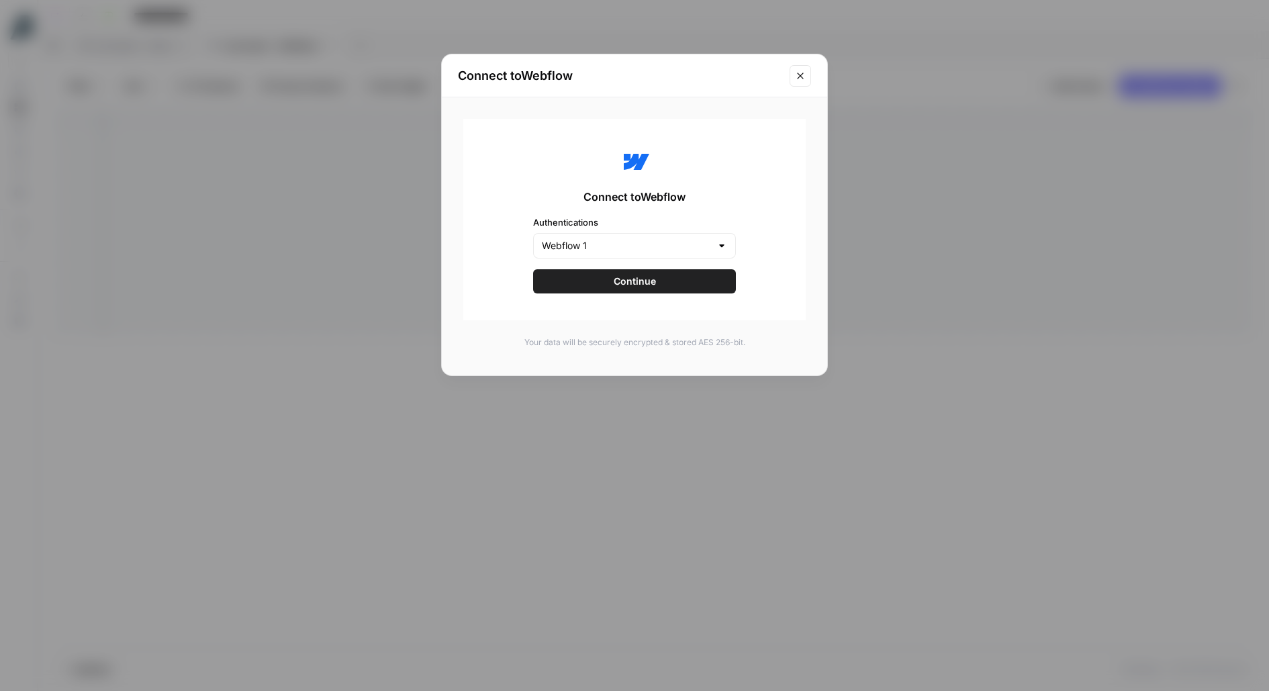
click at [619, 253] on div "Webflow 1" at bounding box center [634, 246] width 203 height 26
type input "Webflow 1"
click at [662, 170] on div "Connect to Webflow Authentications Webflow 1 Continue" at bounding box center [634, 219] width 343 height 201
click at [660, 284] on button "Continue" at bounding box center [634, 281] width 203 height 24
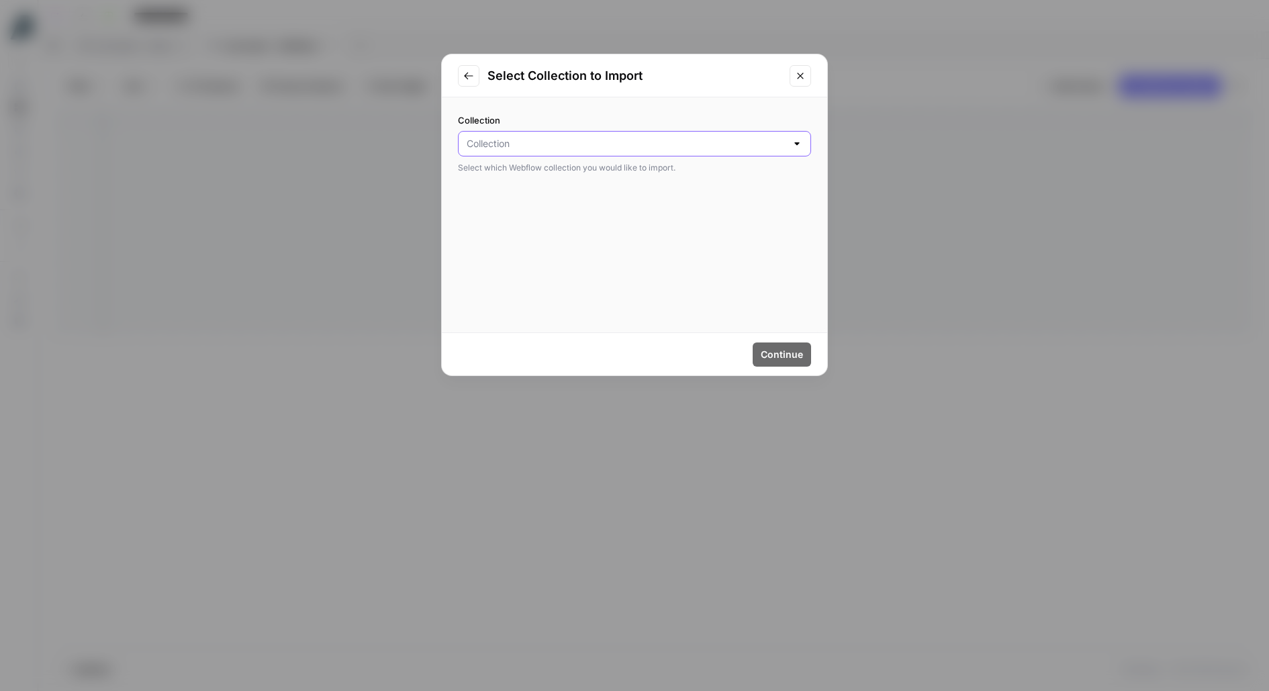
click at [594, 142] on input "Collection" at bounding box center [627, 143] width 320 height 13
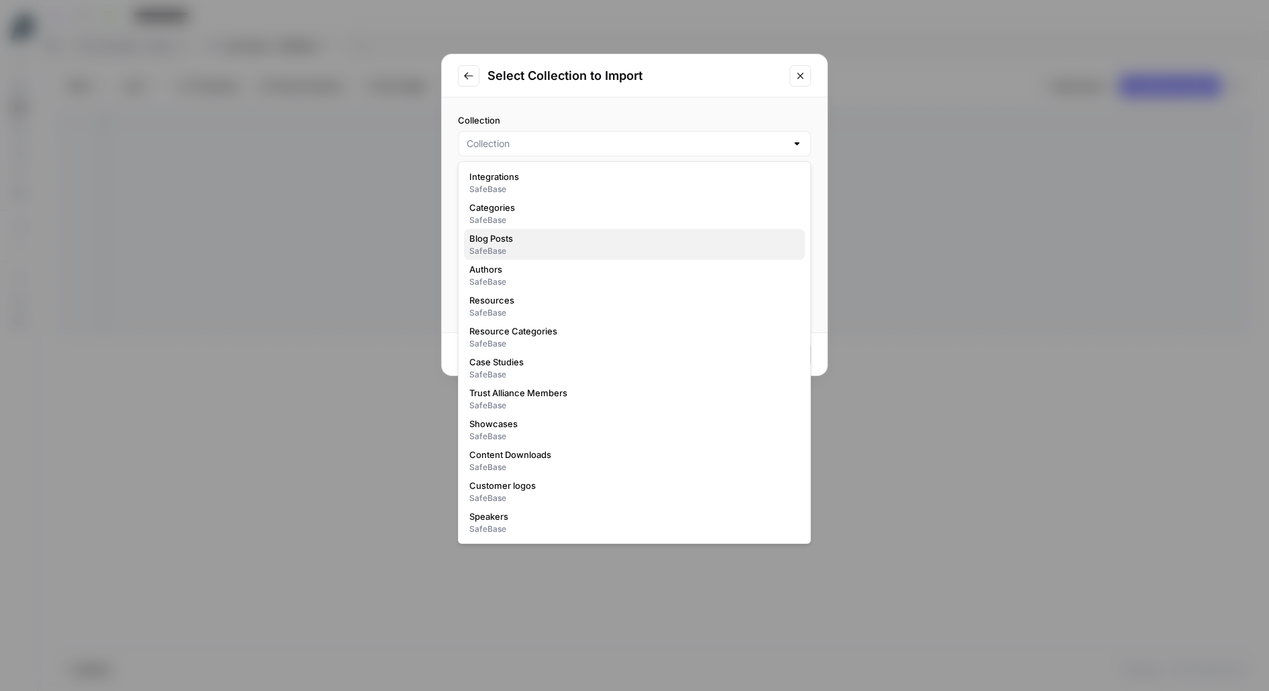
click at [619, 240] on span "Blog Posts" at bounding box center [631, 238] width 325 height 13
type input "Blog Posts"
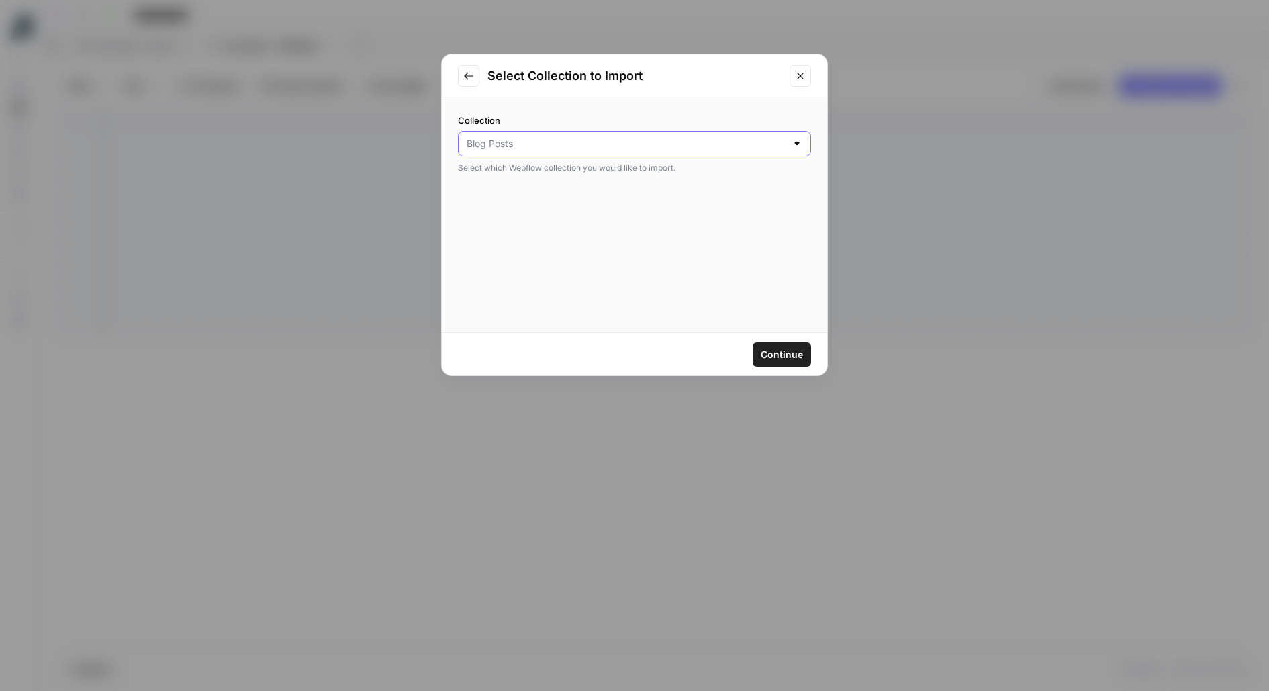
click at [572, 144] on input "Collection" at bounding box center [627, 143] width 320 height 13
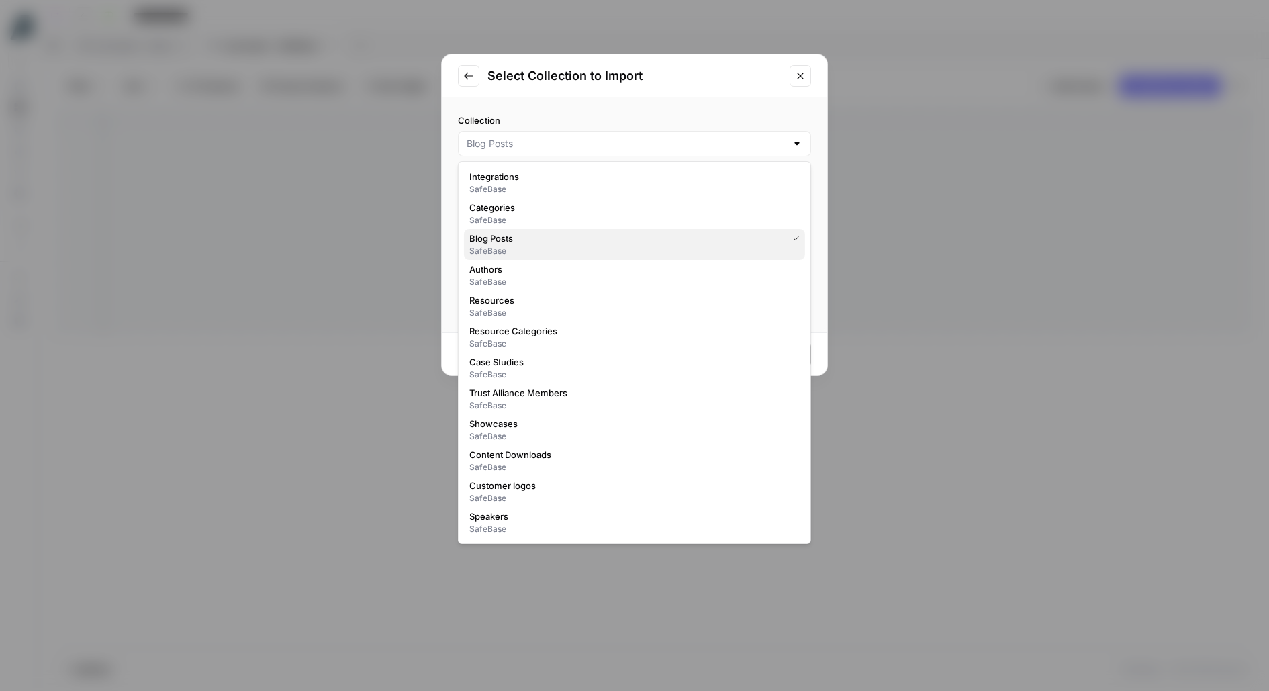
click at [613, 243] on span "Blog Posts" at bounding box center [625, 238] width 313 height 13
type input "Blog Posts"
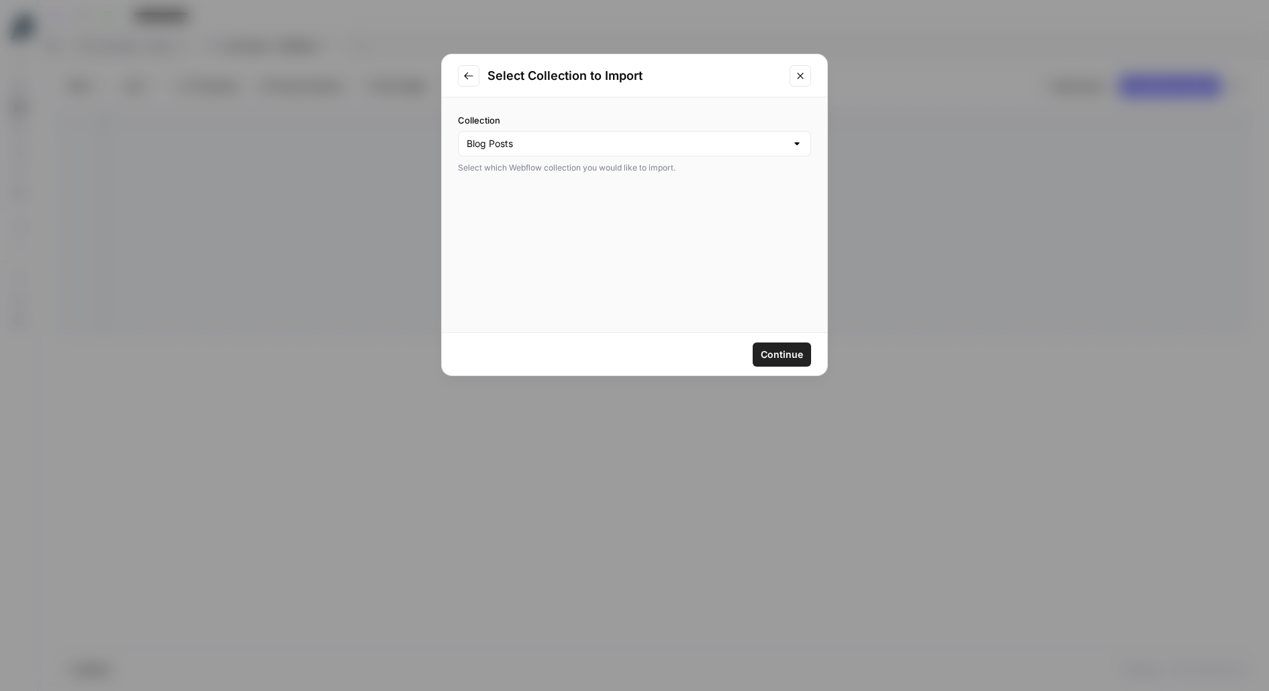
click at [788, 352] on span "Continue" at bounding box center [782, 354] width 42 height 13
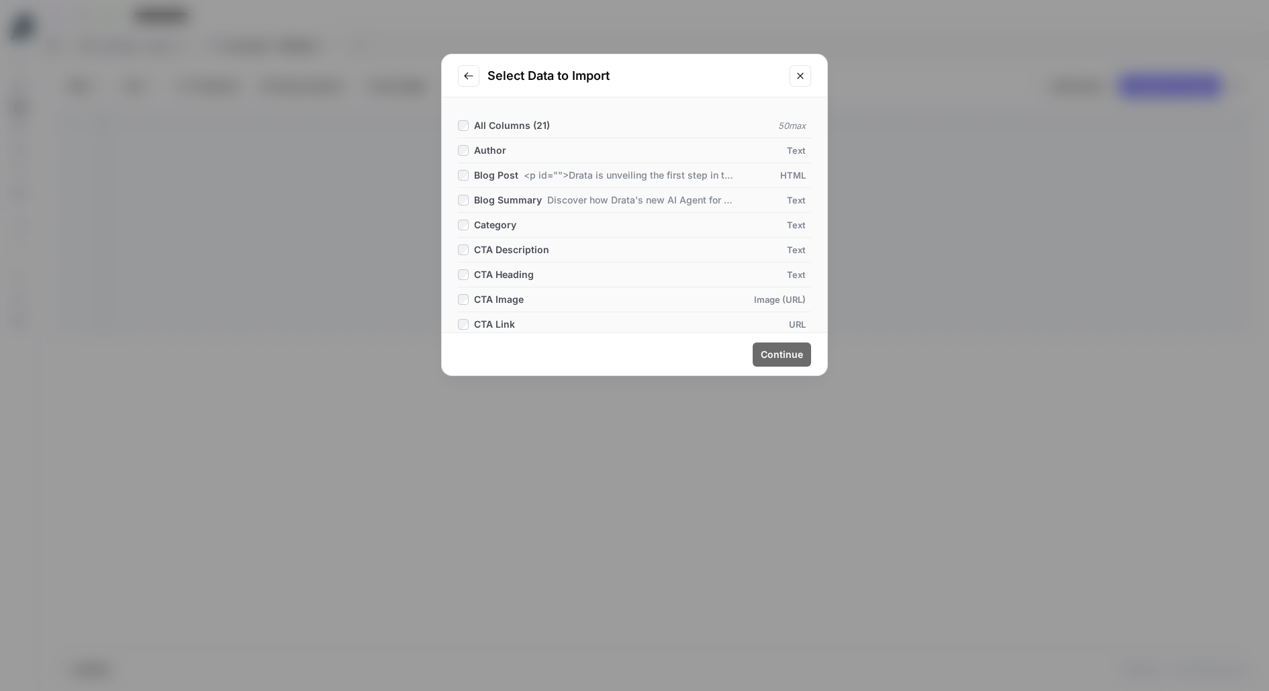
click at [545, 127] on span "All Columns ( 21 )" at bounding box center [512, 125] width 76 height 11
click at [808, 363] on button "Continue" at bounding box center [782, 355] width 58 height 24
click at [772, 356] on span "Continue" at bounding box center [782, 354] width 42 height 13
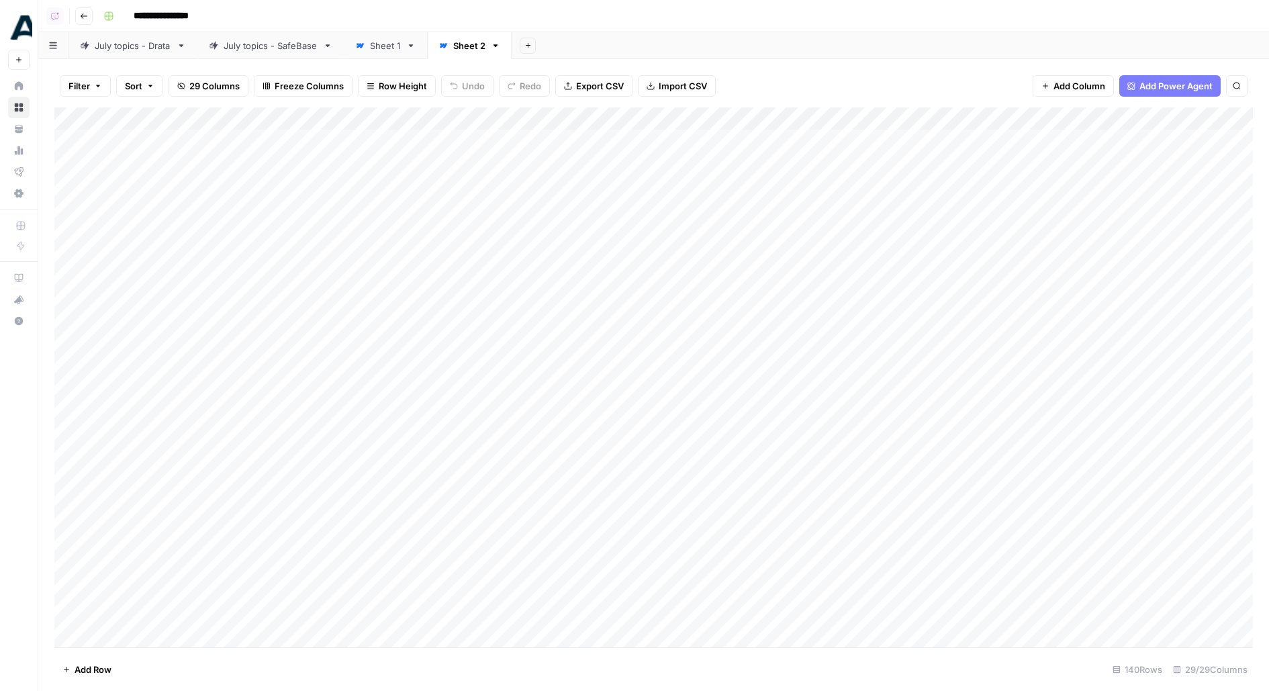
click at [570, 141] on div "Add Column" at bounding box center [653, 377] width 1199 height 540
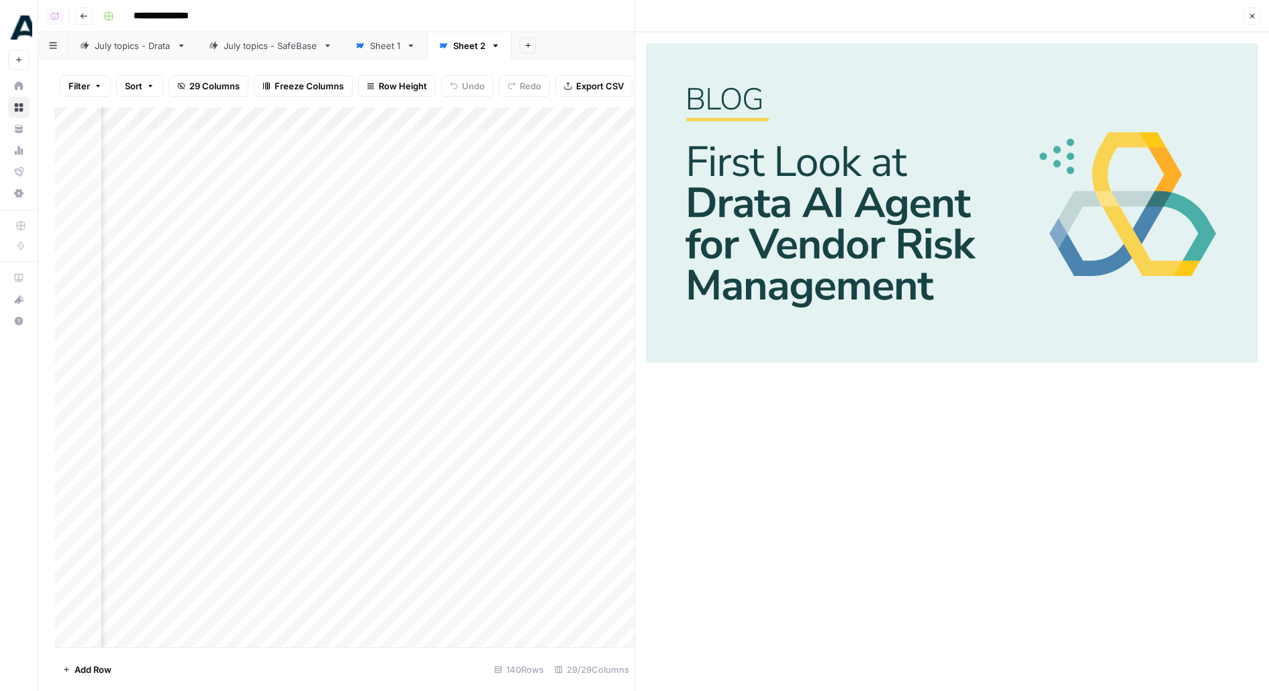
scroll to position [0, 307]
click at [265, 164] on div "Add Column" at bounding box center [344, 377] width 580 height 540
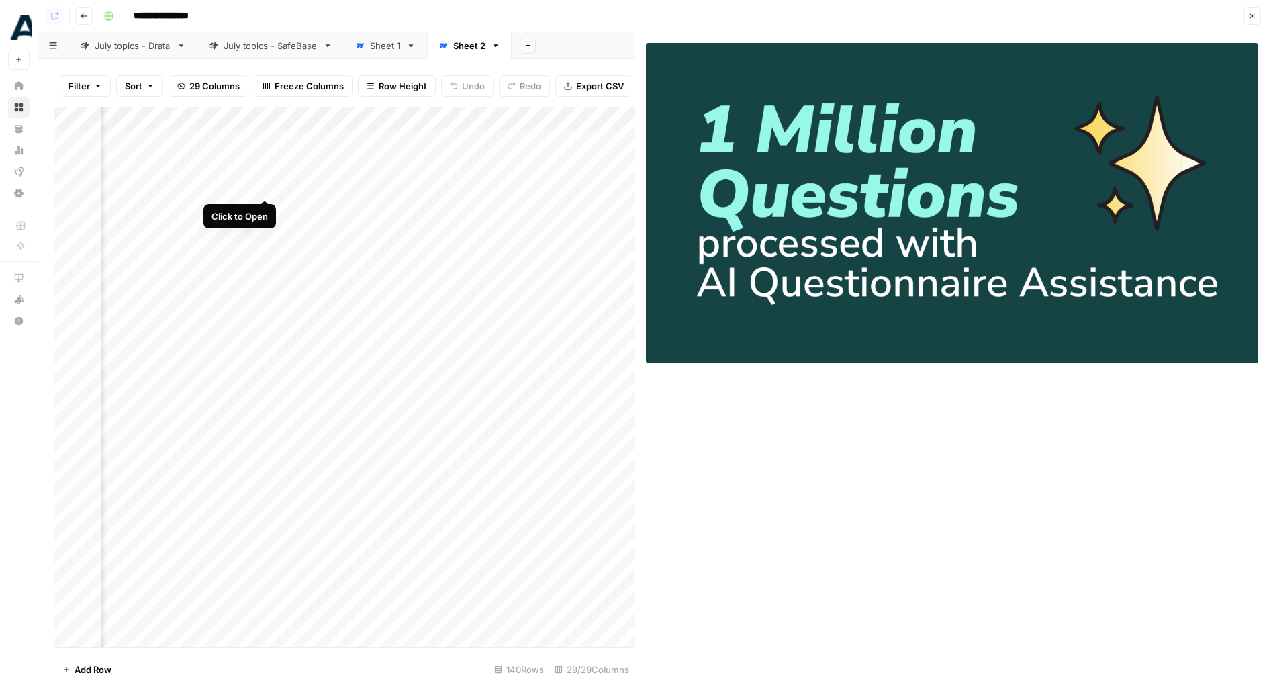
click at [263, 187] on div "Add Column" at bounding box center [344, 377] width 580 height 540
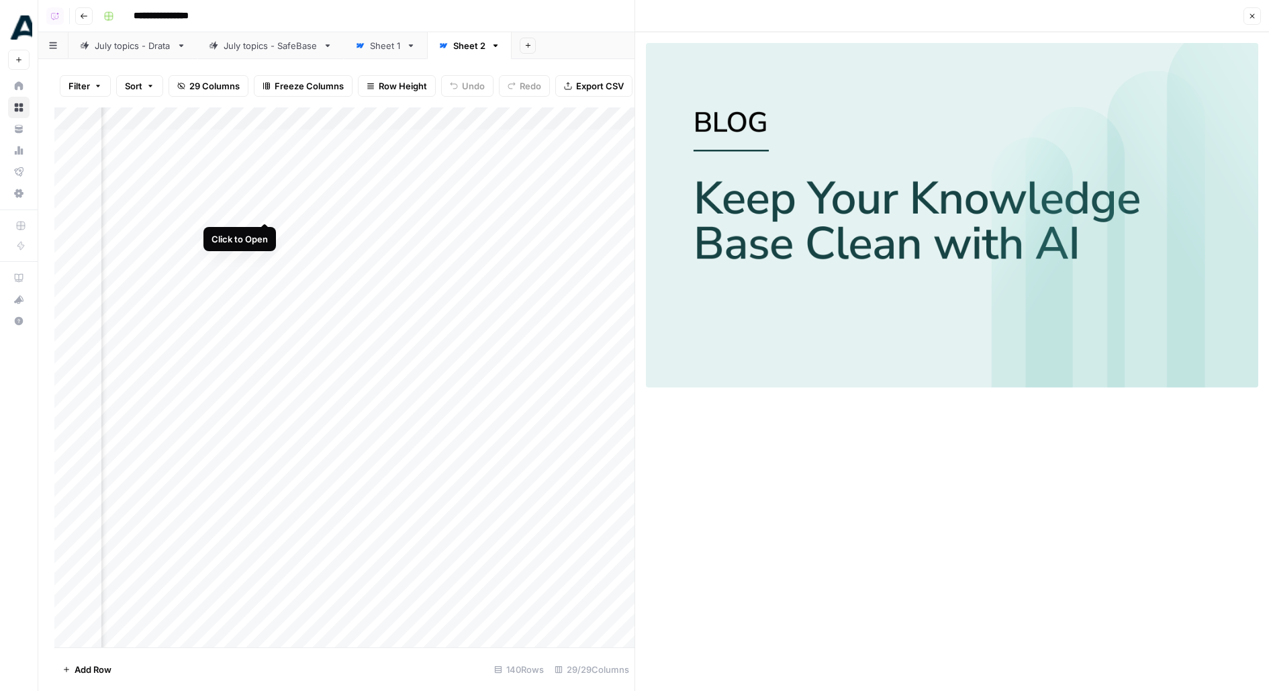
click at [265, 212] on div "Add Column" at bounding box center [344, 377] width 580 height 540
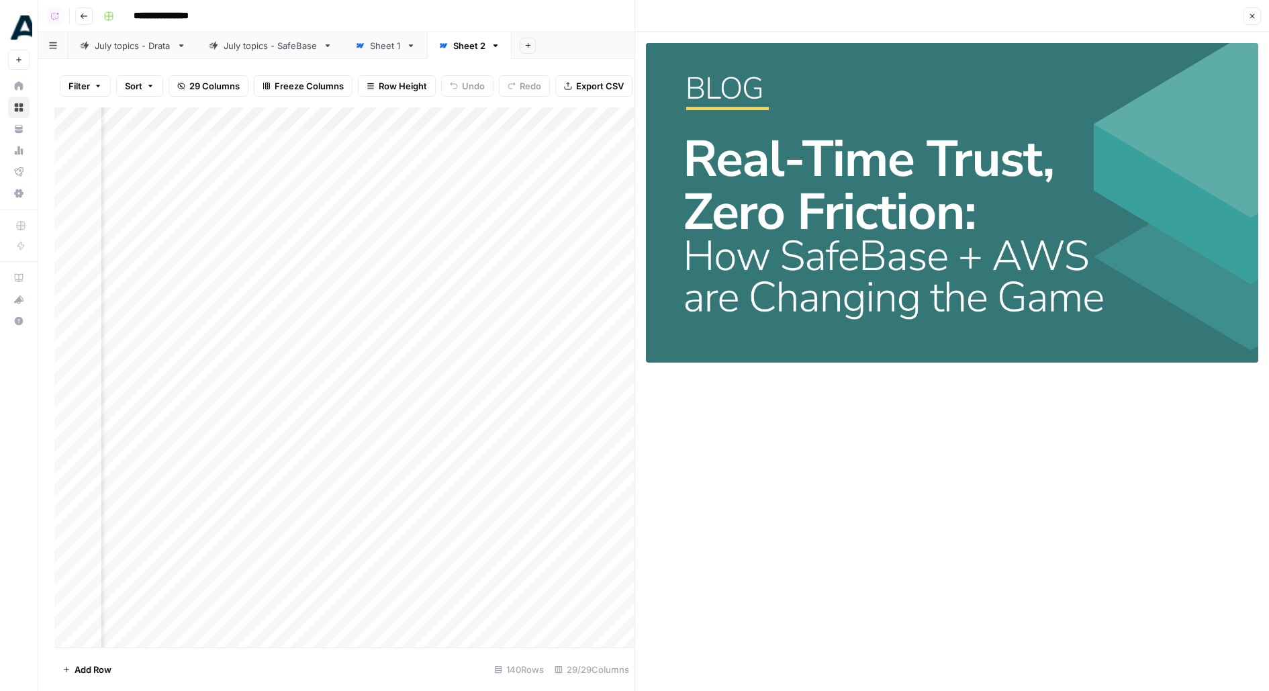
scroll to position [5, 201]
click at [366, 228] on div "Add Column" at bounding box center [344, 377] width 580 height 540
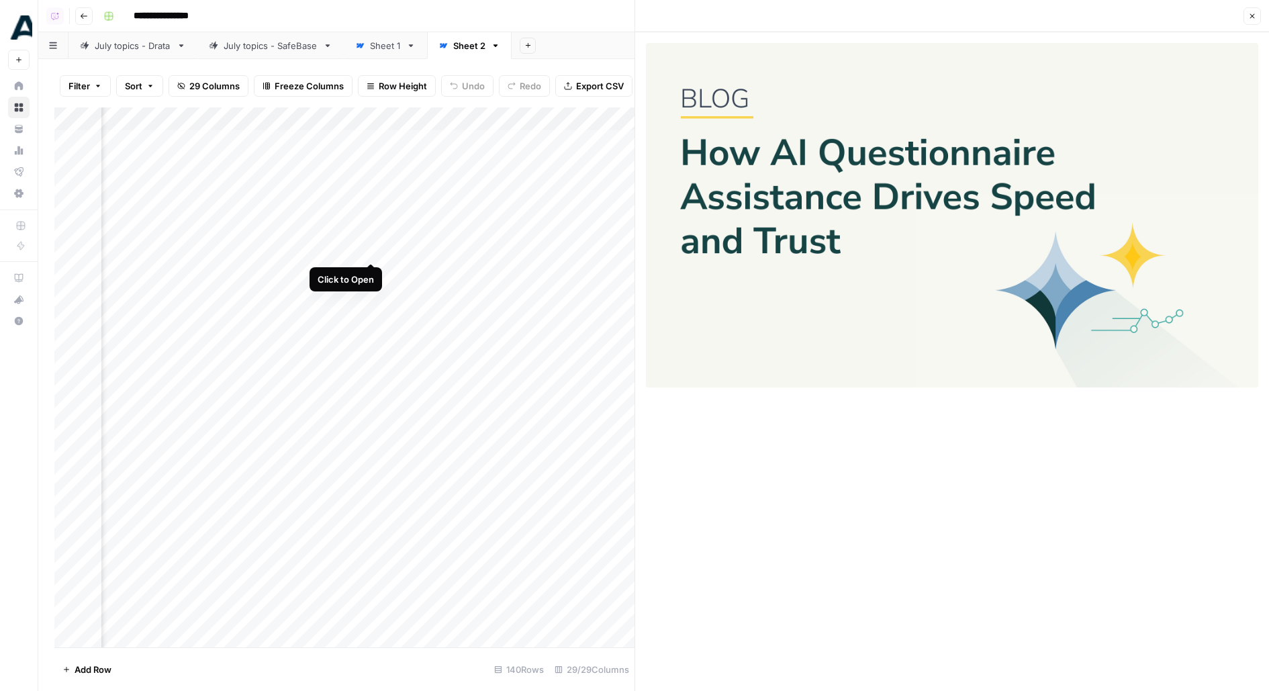
click at [371, 251] on div "Add Column" at bounding box center [344, 377] width 580 height 540
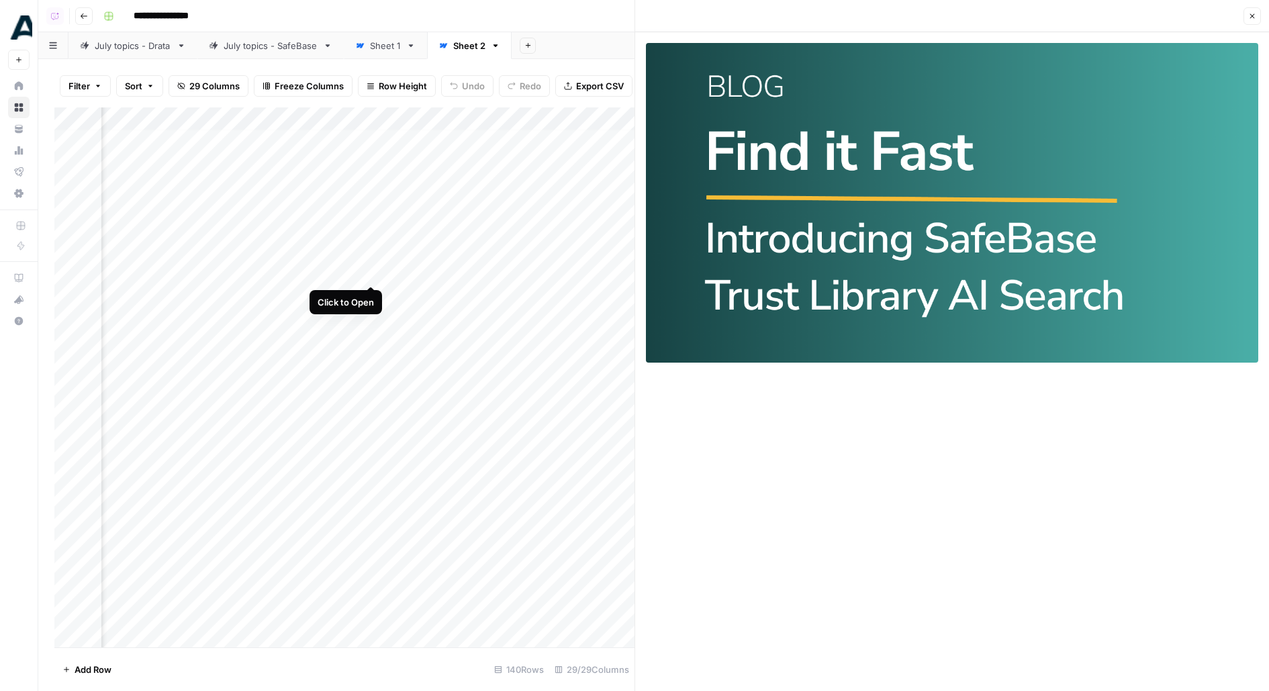
click at [371, 269] on div "Add Column" at bounding box center [344, 377] width 580 height 540
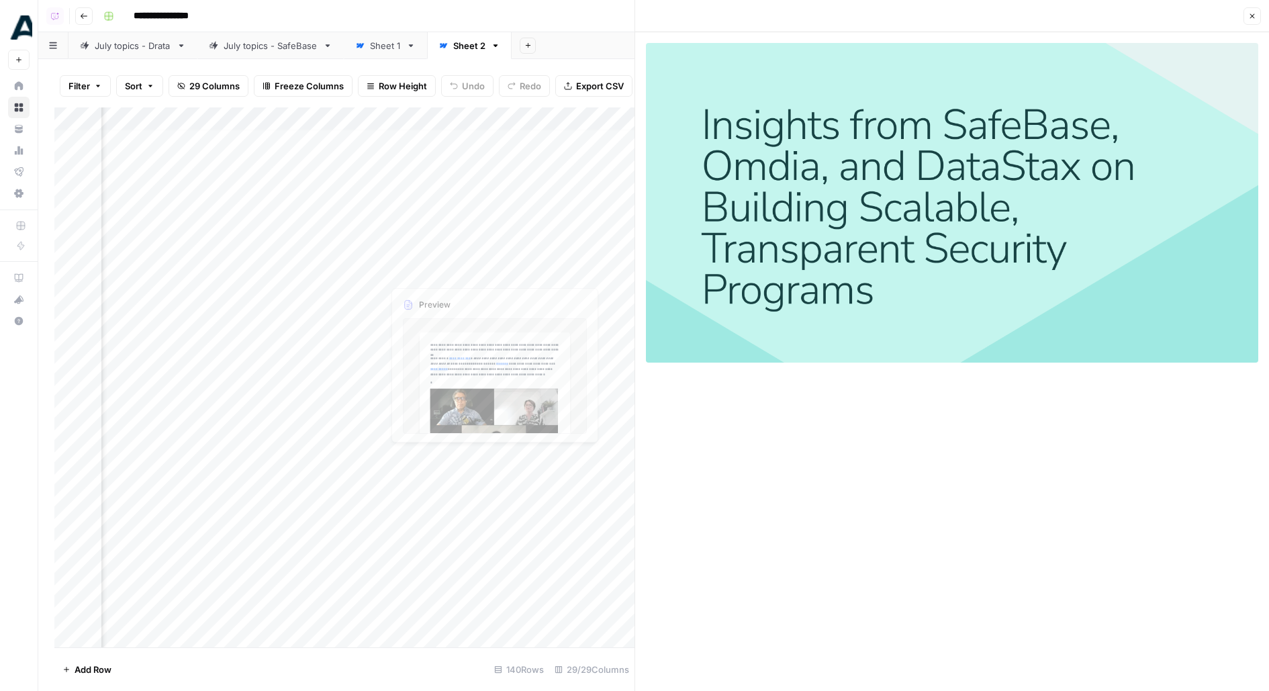
click at [367, 249] on div "Add Column" at bounding box center [344, 377] width 580 height 540
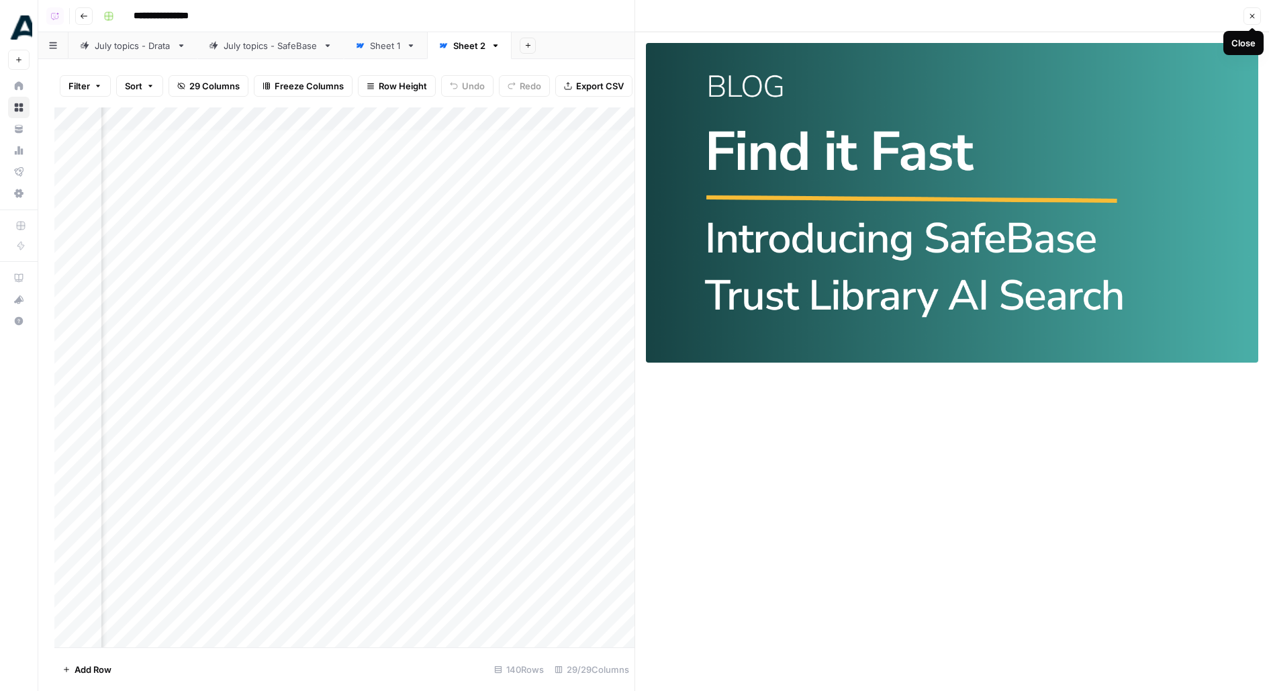
click at [1249, 20] on icon "button" at bounding box center [1253, 16] width 8 height 8
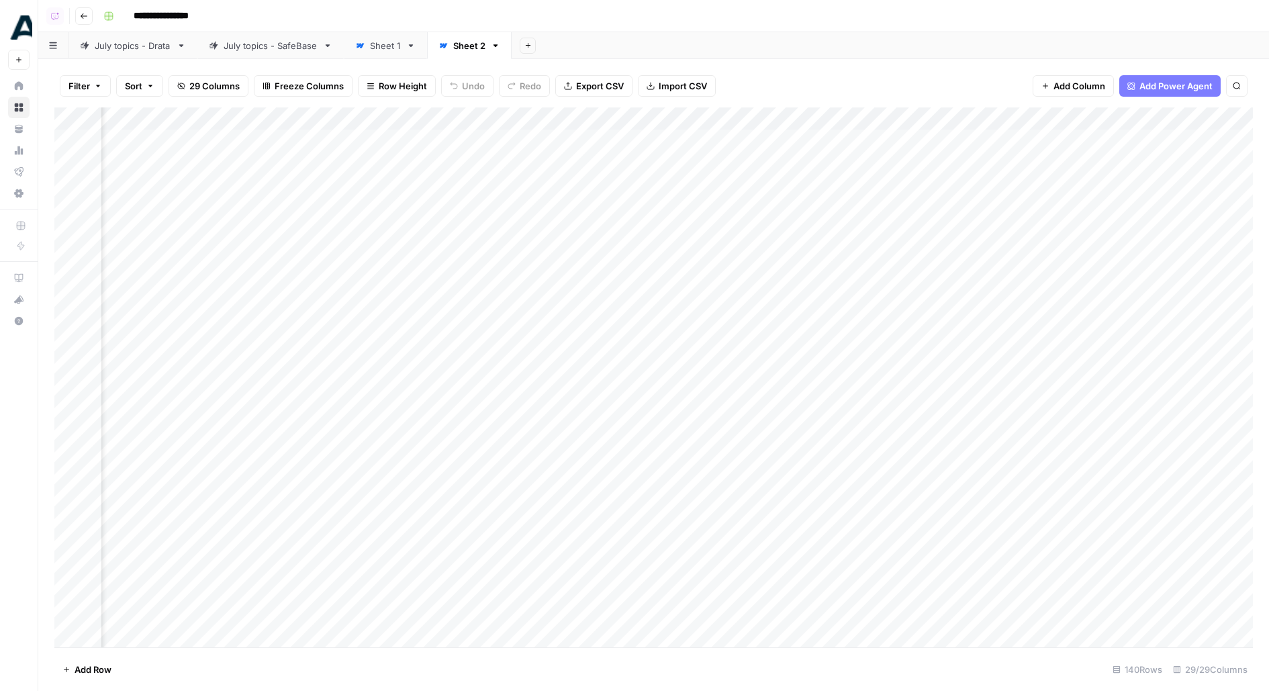
scroll to position [0, 2026]
click at [600, 279] on div "Add Column" at bounding box center [653, 377] width 1199 height 540
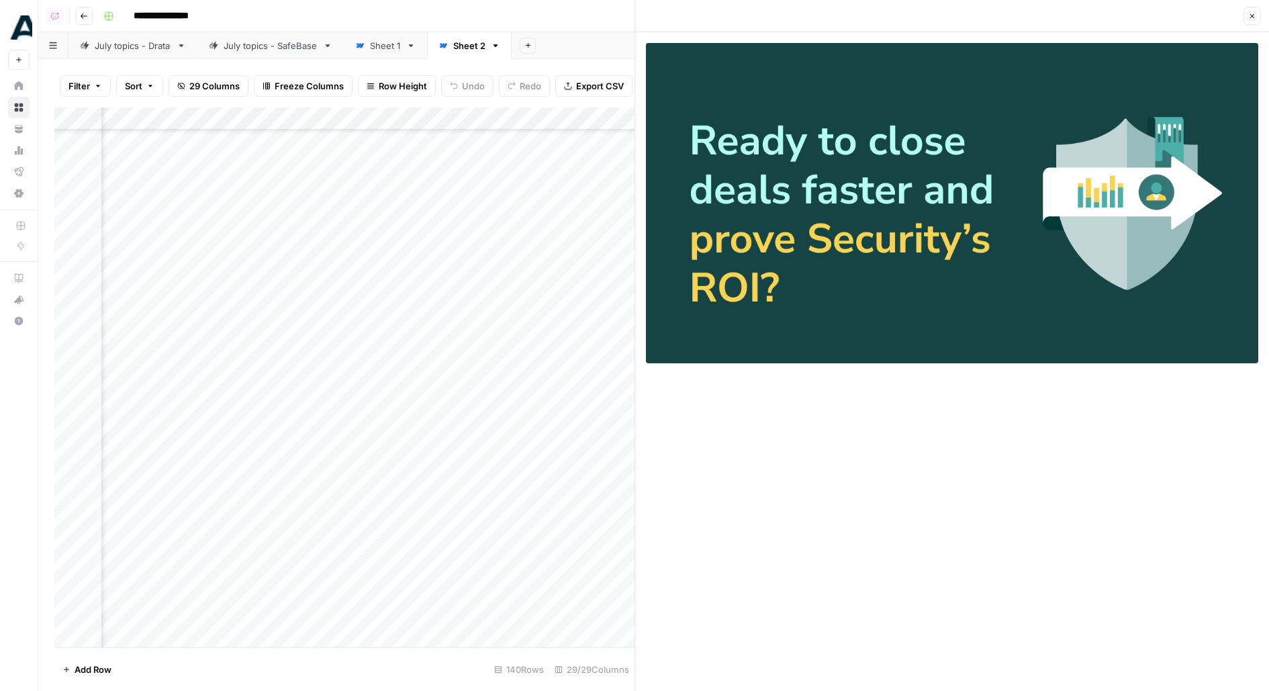
scroll to position [149, 2034]
click at [1253, 12] on icon "button" at bounding box center [1253, 16] width 8 height 8
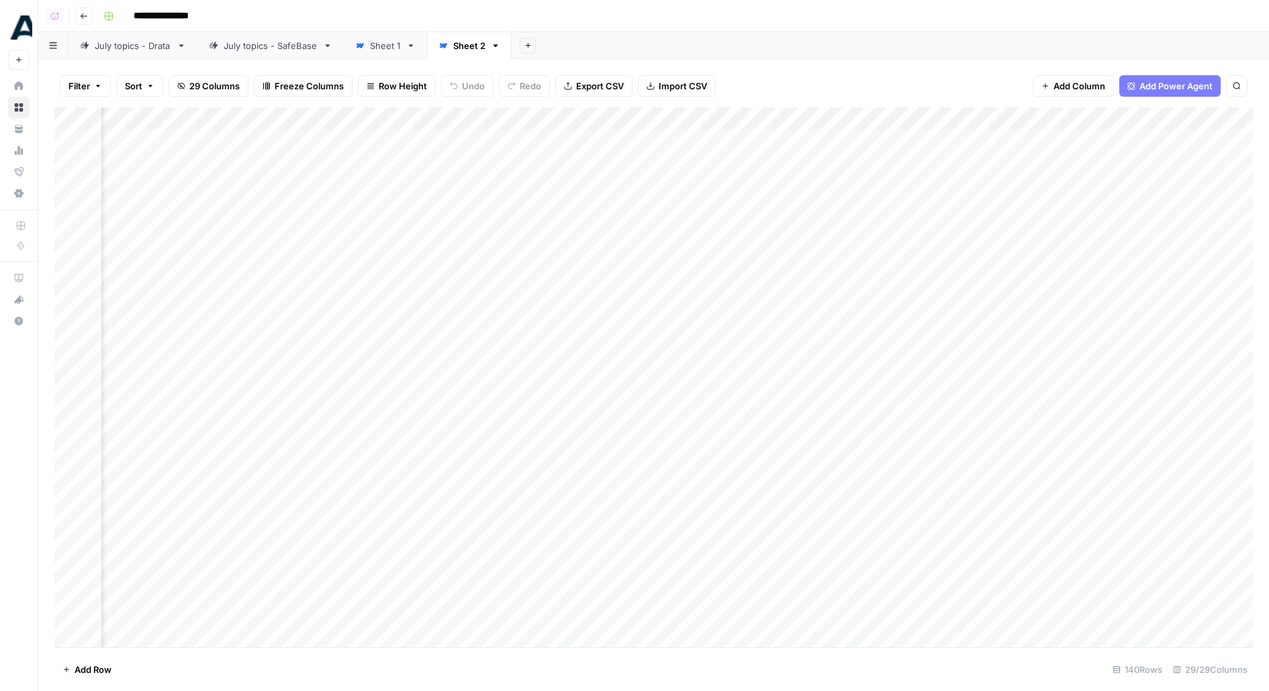
scroll to position [0, 1330]
click at [452, 276] on div "Add Column" at bounding box center [653, 377] width 1199 height 540
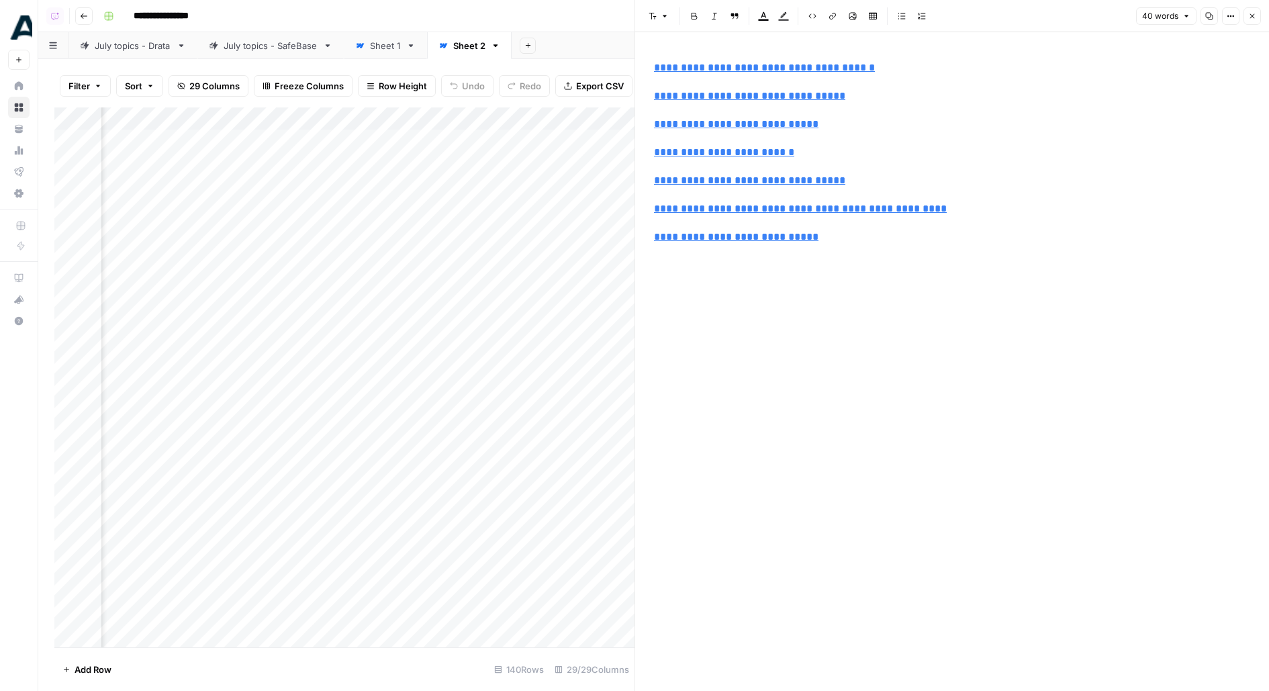
type input "#tocone"
click at [1233, 14] on icon "button" at bounding box center [1231, 16] width 8 height 8
click at [1159, 147] on span "Code" at bounding box center [1191, 142] width 64 height 13
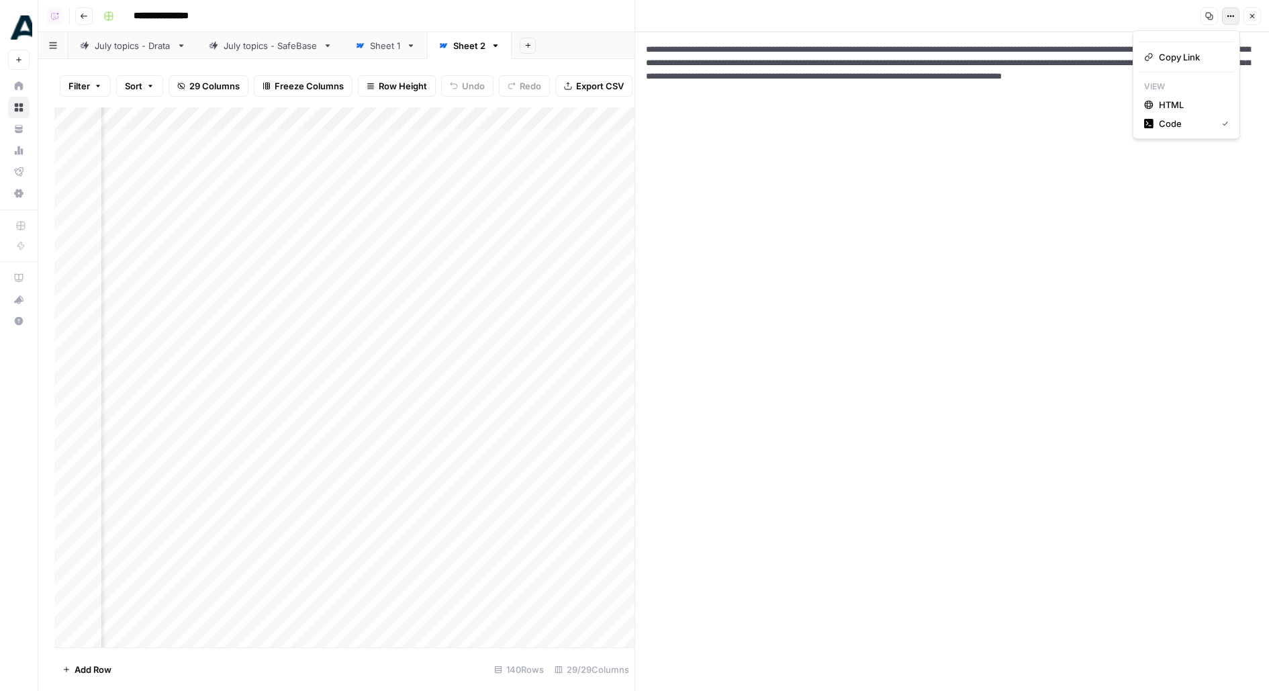
click at [1234, 19] on icon "button" at bounding box center [1231, 16] width 8 height 8
click at [1202, 101] on span "HTML" at bounding box center [1191, 104] width 64 height 13
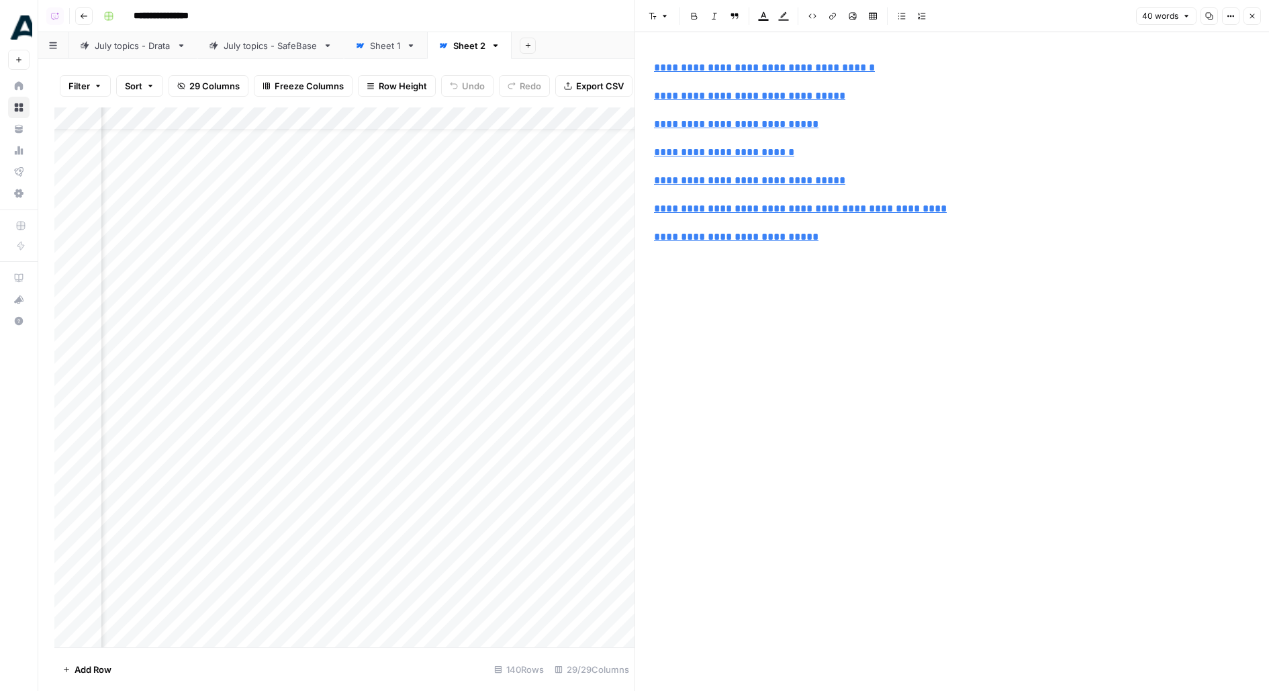
scroll to position [32, 1572]
drag, startPoint x: 289, startPoint y: 240, endPoint x: 573, endPoint y: 240, distance: 283.4
click at [574, 240] on div "Add Column" at bounding box center [344, 377] width 580 height 540
click at [1251, 19] on icon "button" at bounding box center [1253, 16] width 8 height 8
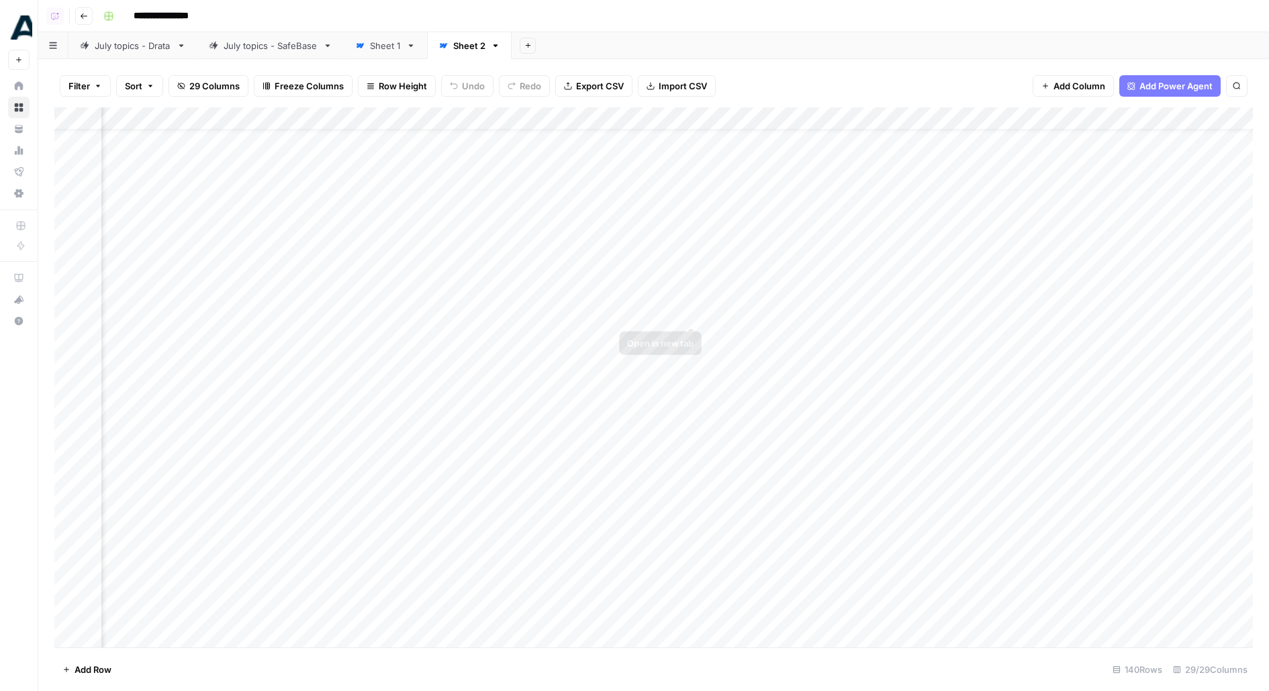
drag, startPoint x: 367, startPoint y: 311, endPoint x: 781, endPoint y: 300, distance: 413.9
click at [782, 300] on div "Add Column" at bounding box center [653, 377] width 1199 height 540
drag, startPoint x: 366, startPoint y: 379, endPoint x: 817, endPoint y: 396, distance: 450.9
click at [817, 396] on div "Add Column" at bounding box center [653, 377] width 1199 height 540
click at [1057, 380] on div "Add Column" at bounding box center [653, 377] width 1199 height 540
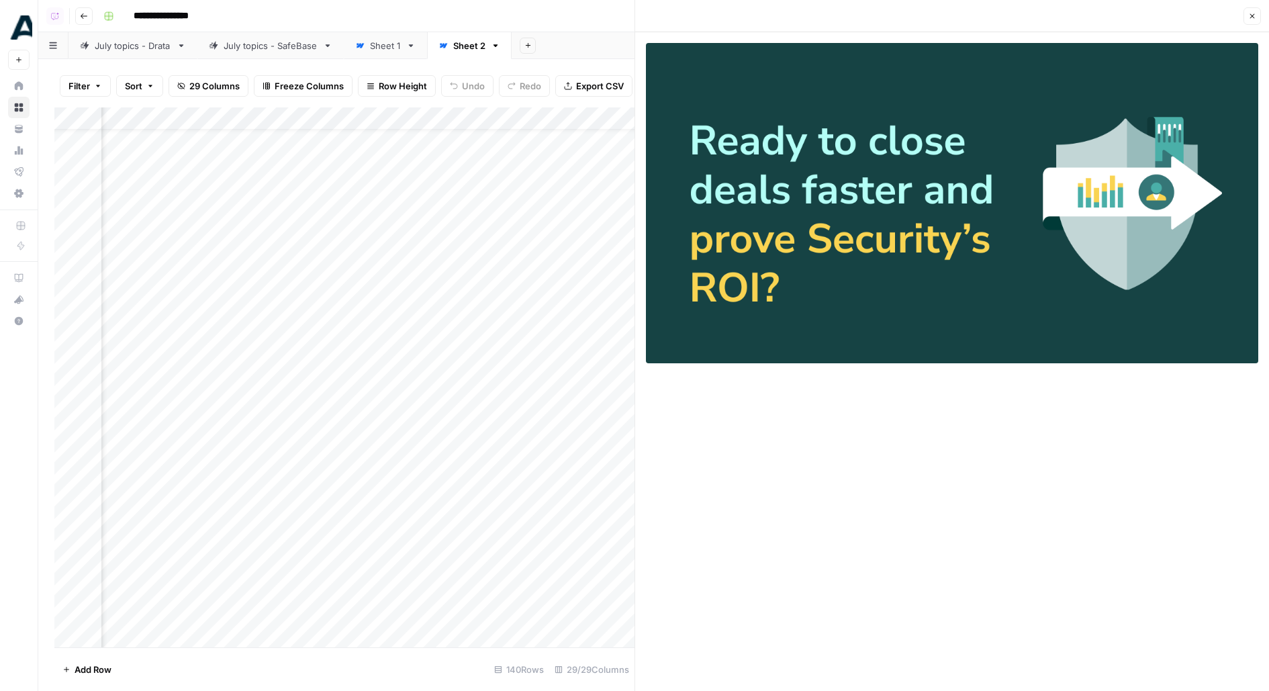
scroll to position [32, 2014]
click at [613, 405] on div "Add Column" at bounding box center [344, 377] width 580 height 540
click at [617, 427] on div "Add Column" at bounding box center [344, 377] width 580 height 540
click at [1257, 15] on button "Close" at bounding box center [1252, 15] width 17 height 17
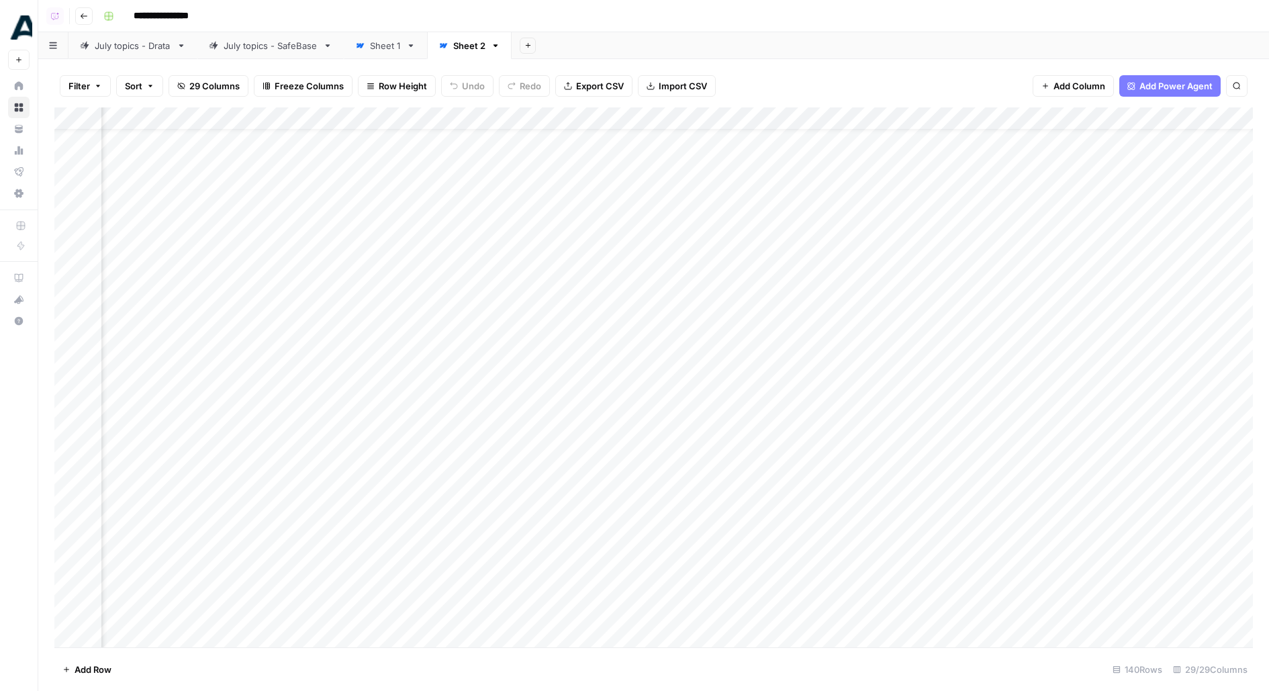
scroll to position [32, 1228]
click at [555, 240] on div "Add Column" at bounding box center [653, 377] width 1199 height 540
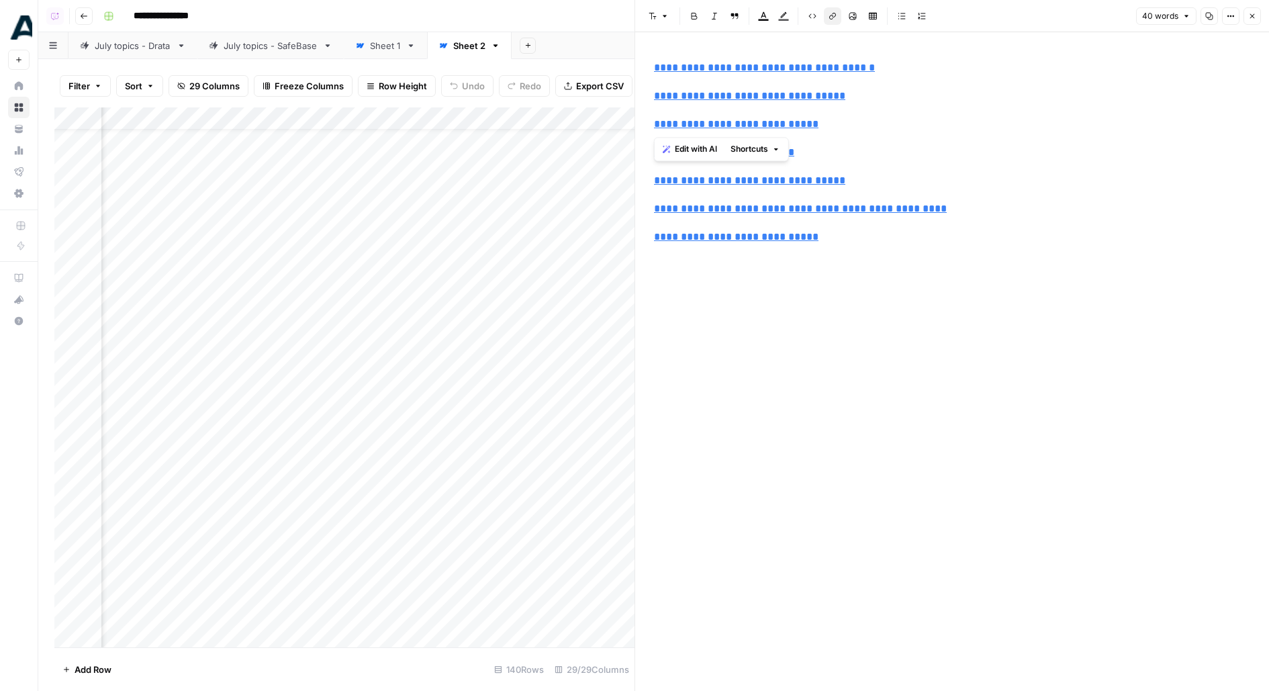
click at [1232, 12] on icon "button" at bounding box center [1231, 16] width 8 height 8
click at [1167, 142] on span "Code" at bounding box center [1191, 142] width 64 height 13
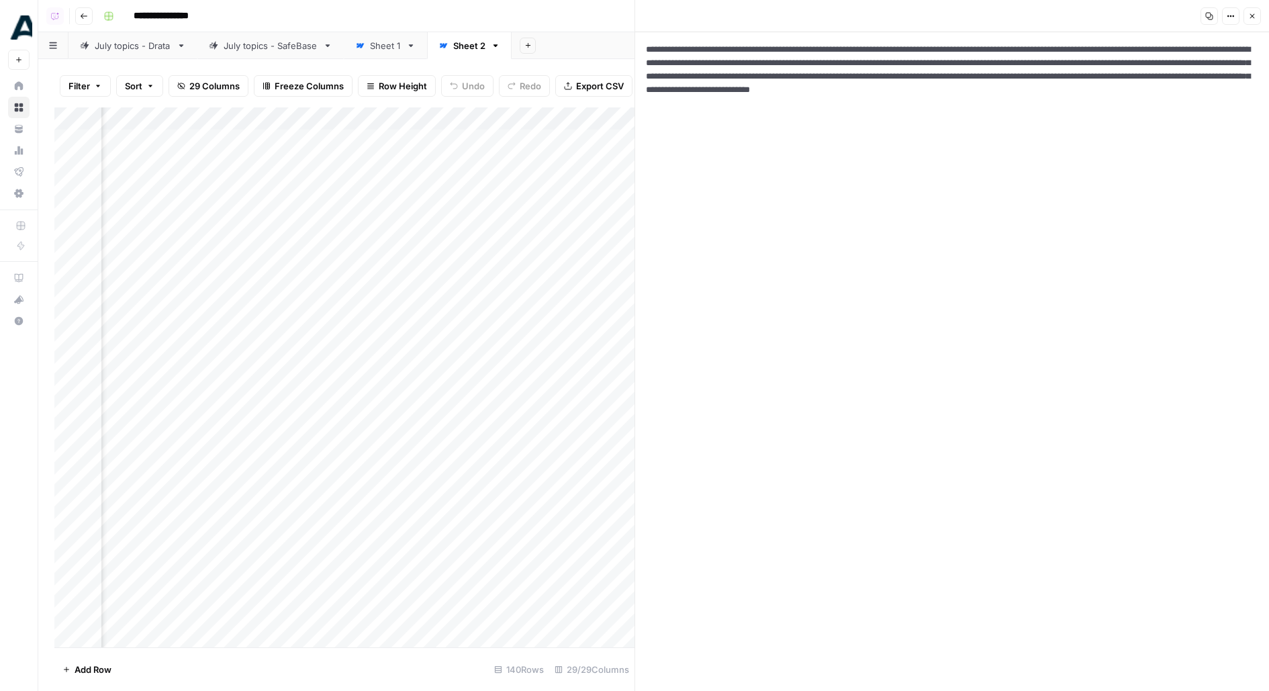
drag, startPoint x: 819, startPoint y: 121, endPoint x: 644, endPoint y: 51, distance: 188.1
click at [643, 50] on textarea "**********" at bounding box center [952, 361] width 634 height 659
click at [733, 142] on textarea "**********" at bounding box center [952, 361] width 634 height 659
drag, startPoint x: 764, startPoint y: 158, endPoint x: 607, endPoint y: 42, distance: 195.4
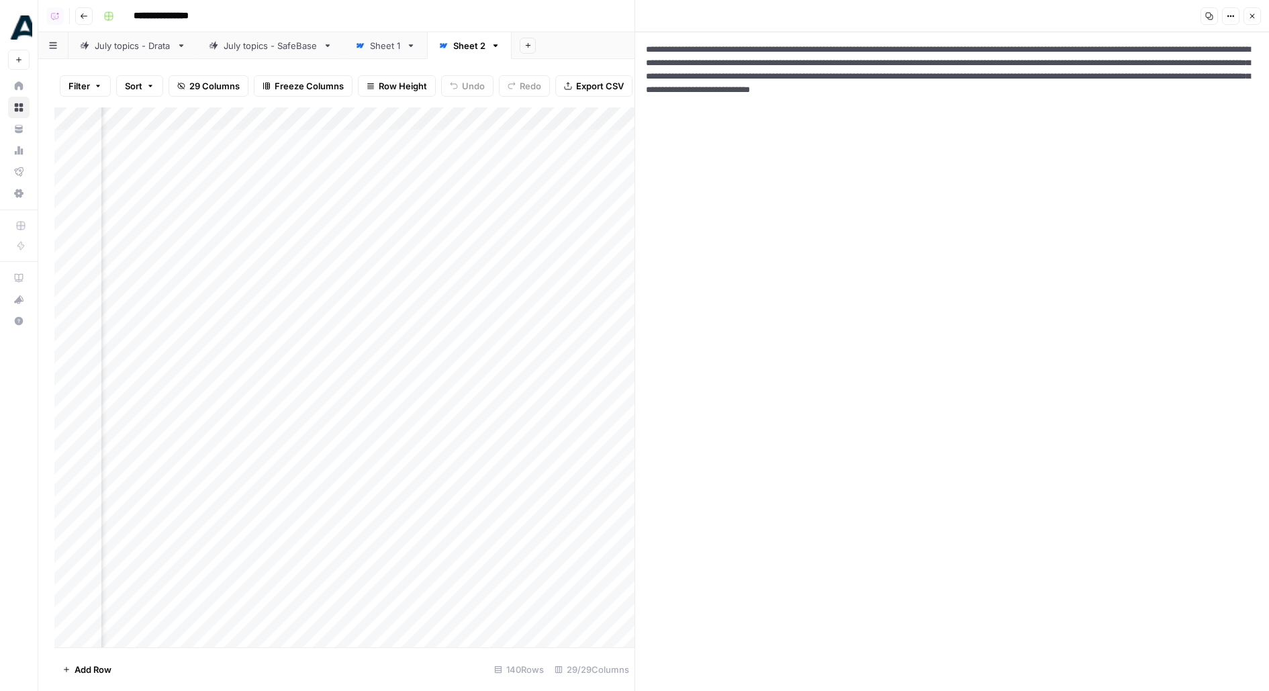
click at [607, 42] on body "**********" at bounding box center [634, 345] width 1269 height 691
click at [1253, 15] on icon "button" at bounding box center [1253, 16] width 8 height 8
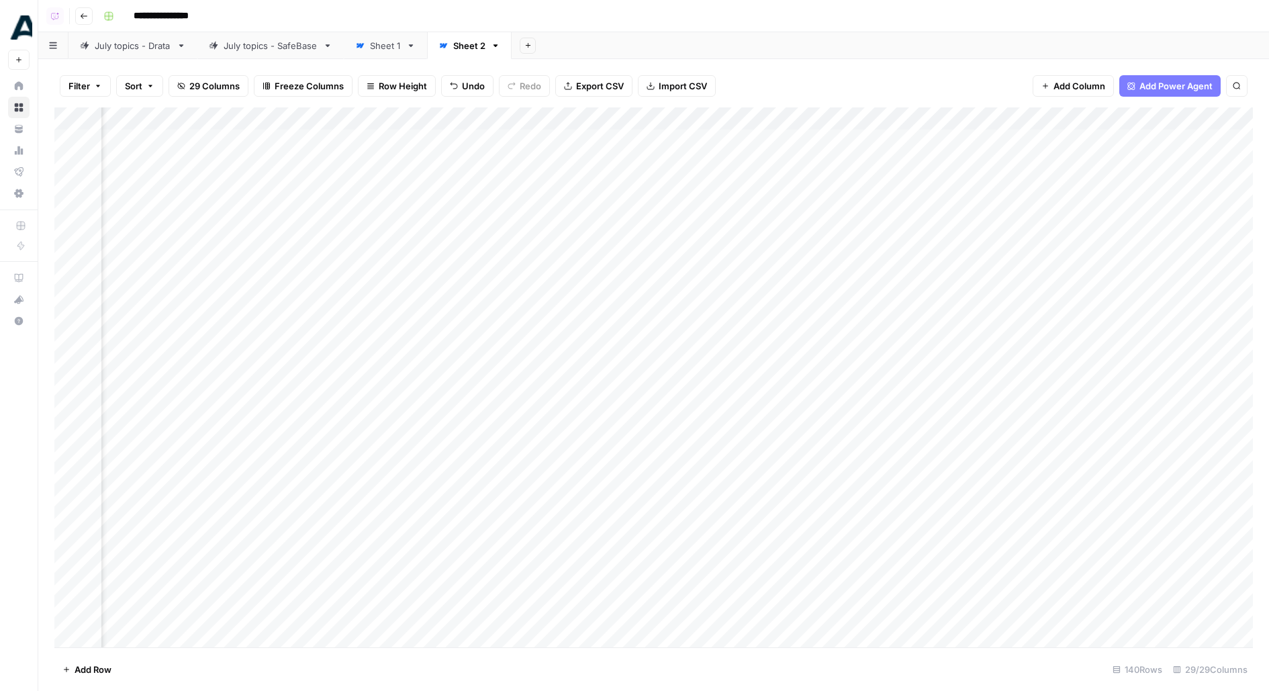
scroll to position [1, 557]
drag, startPoint x: 413, startPoint y: 152, endPoint x: 419, endPoint y: 420, distance: 268.0
click at [419, 423] on div "Add Column" at bounding box center [653, 377] width 1199 height 540
drag, startPoint x: 589, startPoint y: 171, endPoint x: 587, endPoint y: 518, distance: 347.9
click at [588, 519] on div "Add Column" at bounding box center [653, 377] width 1199 height 540
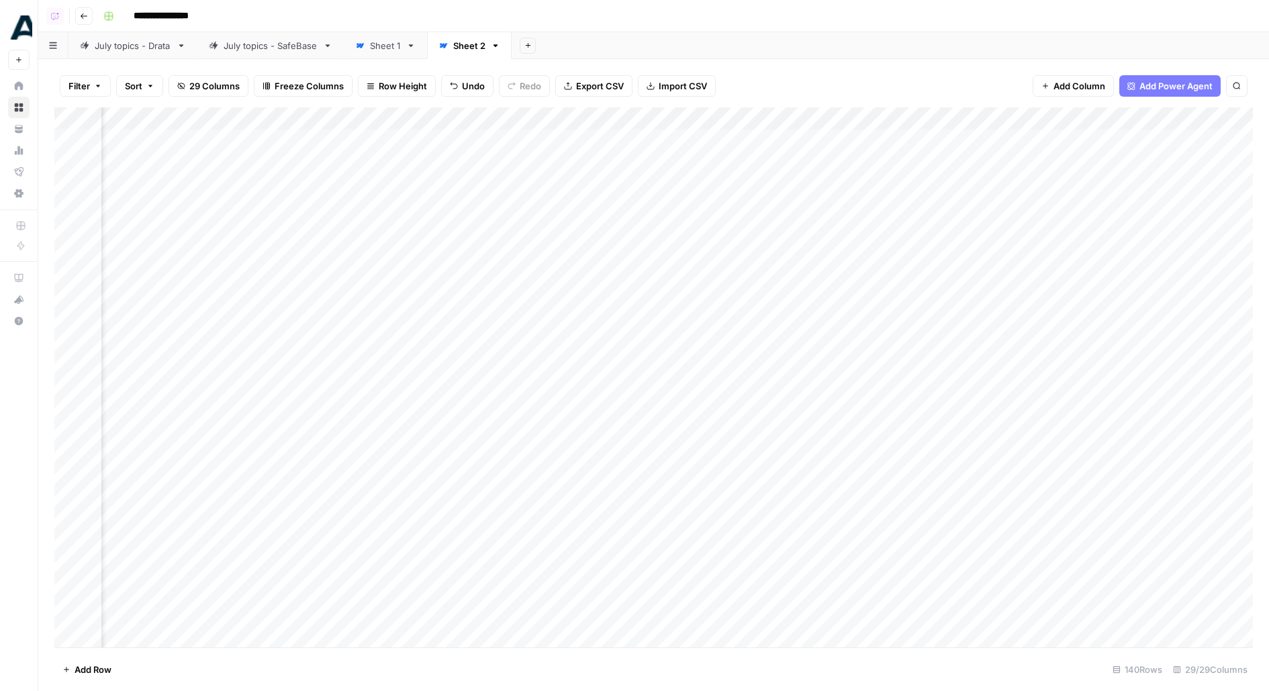
drag, startPoint x: 463, startPoint y: 165, endPoint x: 449, endPoint y: 307, distance: 142.5
click at [449, 307] on div "Add Column" at bounding box center [653, 377] width 1199 height 540
drag, startPoint x: 563, startPoint y: 156, endPoint x: 567, endPoint y: 623, distance: 466.1
click at [567, 623] on div "Add Column" at bounding box center [653, 377] width 1199 height 540
click at [601, 162] on div "Add Column" at bounding box center [653, 377] width 1199 height 540
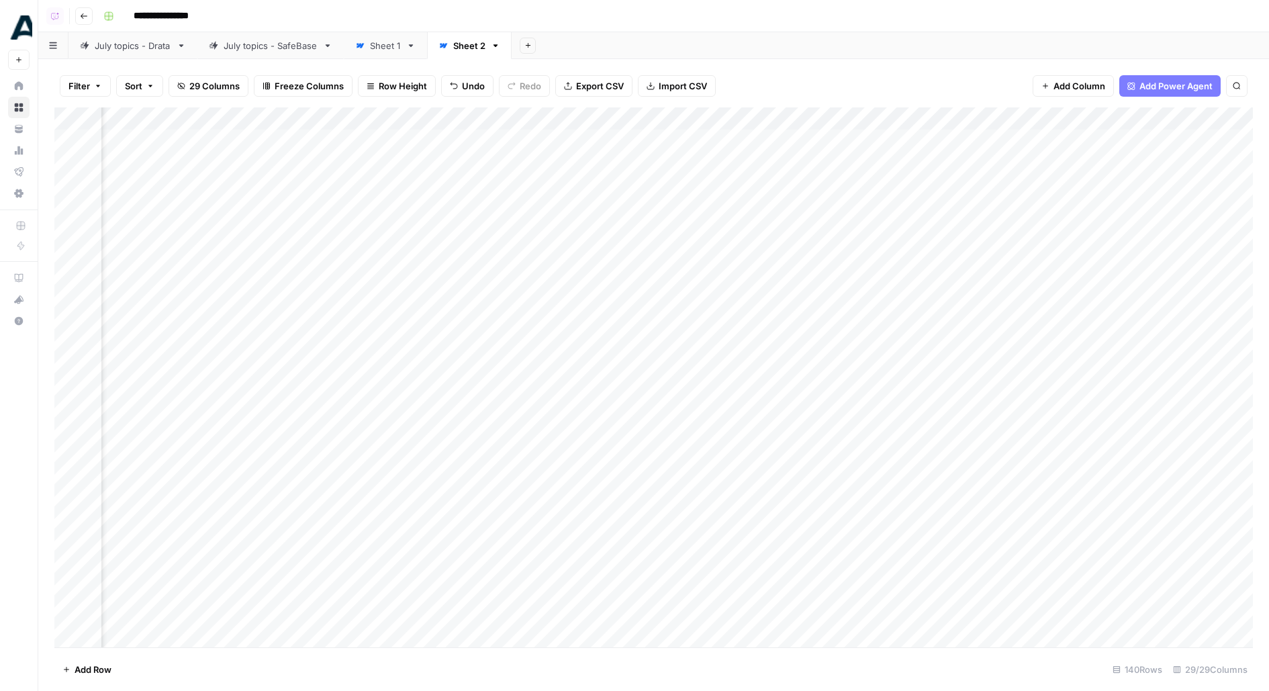
click at [601, 162] on div "Add Column" at bounding box center [653, 377] width 1199 height 540
click at [577, 326] on div "Add Column" at bounding box center [653, 377] width 1199 height 540
drag, startPoint x: 648, startPoint y: 155, endPoint x: 648, endPoint y: 284, distance: 129.0
click at [648, 284] on div "Add Column" at bounding box center [653, 377] width 1199 height 540
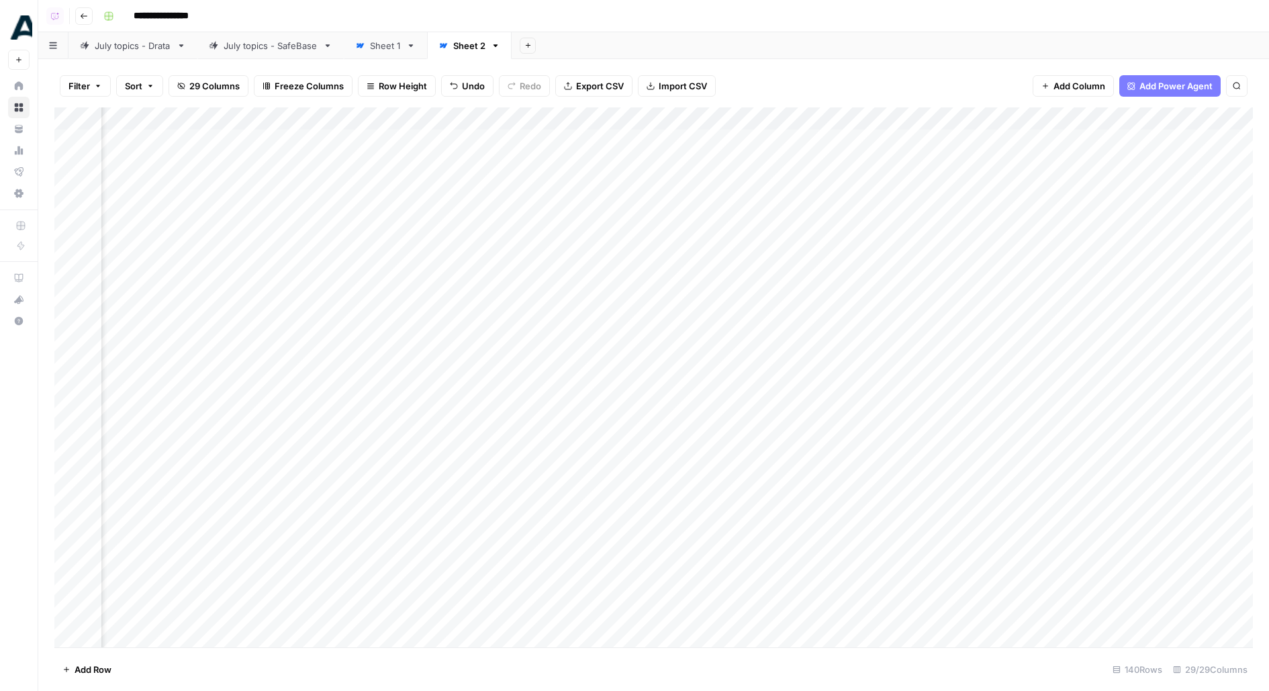
drag, startPoint x: 873, startPoint y: 163, endPoint x: 889, endPoint y: 341, distance: 178.6
click at [889, 342] on div "Add Column" at bounding box center [653, 377] width 1199 height 540
click at [898, 111] on div "Add Column" at bounding box center [653, 377] width 1199 height 540
click at [1022, 127] on div "Add Column" at bounding box center [653, 377] width 1199 height 540
click at [883, 167] on div "Add Column" at bounding box center [653, 377] width 1199 height 540
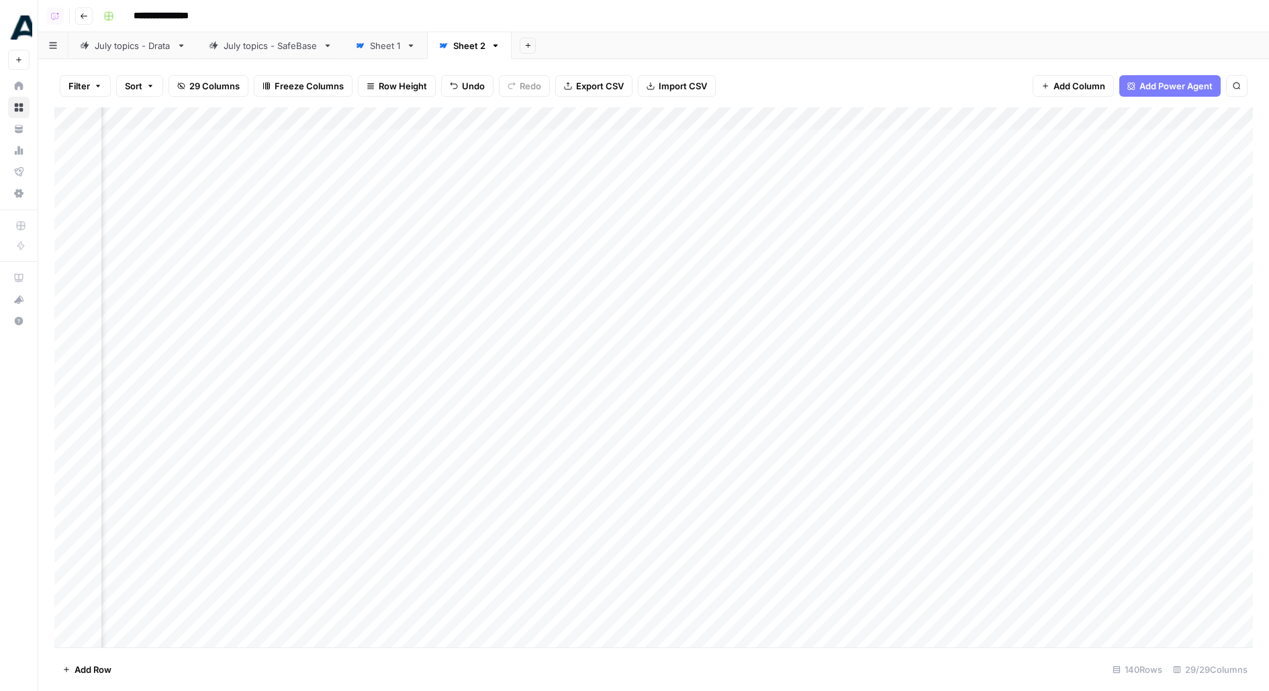
scroll to position [0, 574]
click at [771, 163] on div "Add Column" at bounding box center [653, 377] width 1199 height 540
click at [547, 160] on div "Add Column" at bounding box center [653, 377] width 1199 height 540
click at [552, 165] on textarea "**********" at bounding box center [601, 164] width 215 height 19
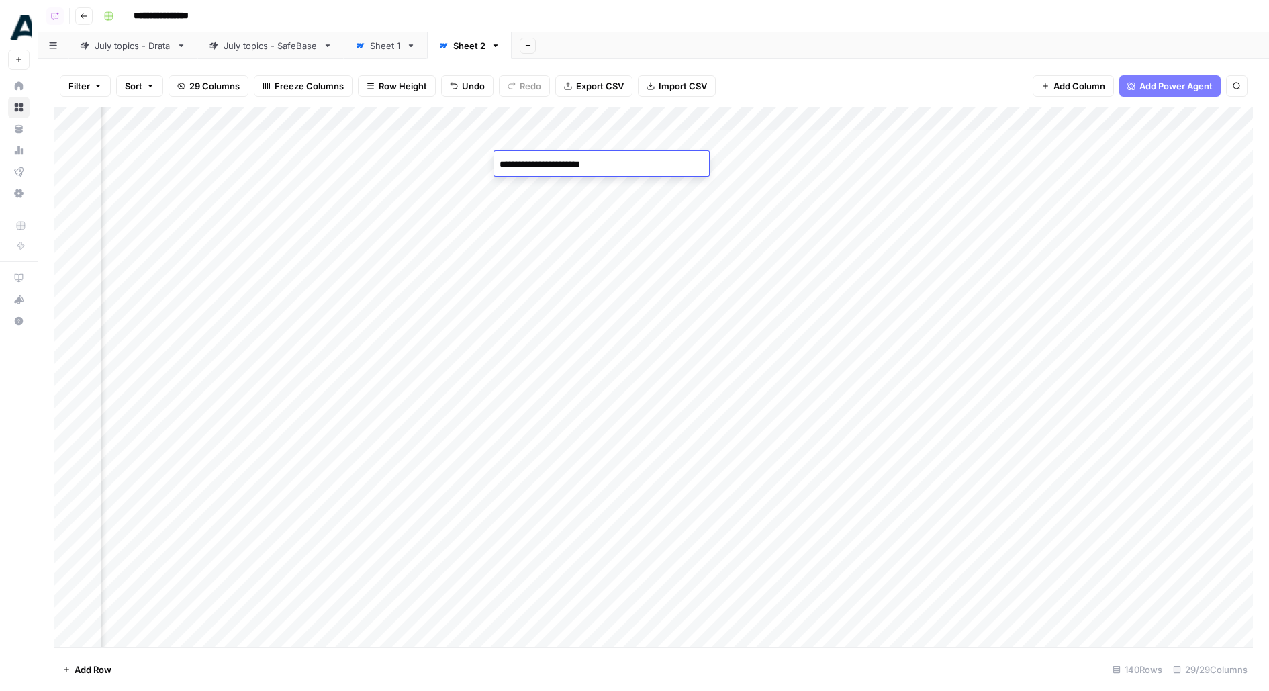
click at [552, 165] on textarea "**********" at bounding box center [601, 164] width 215 height 19
click at [522, 339] on div "Add Column" at bounding box center [653, 377] width 1199 height 540
click at [918, 257] on div "Add Column" at bounding box center [653, 377] width 1199 height 540
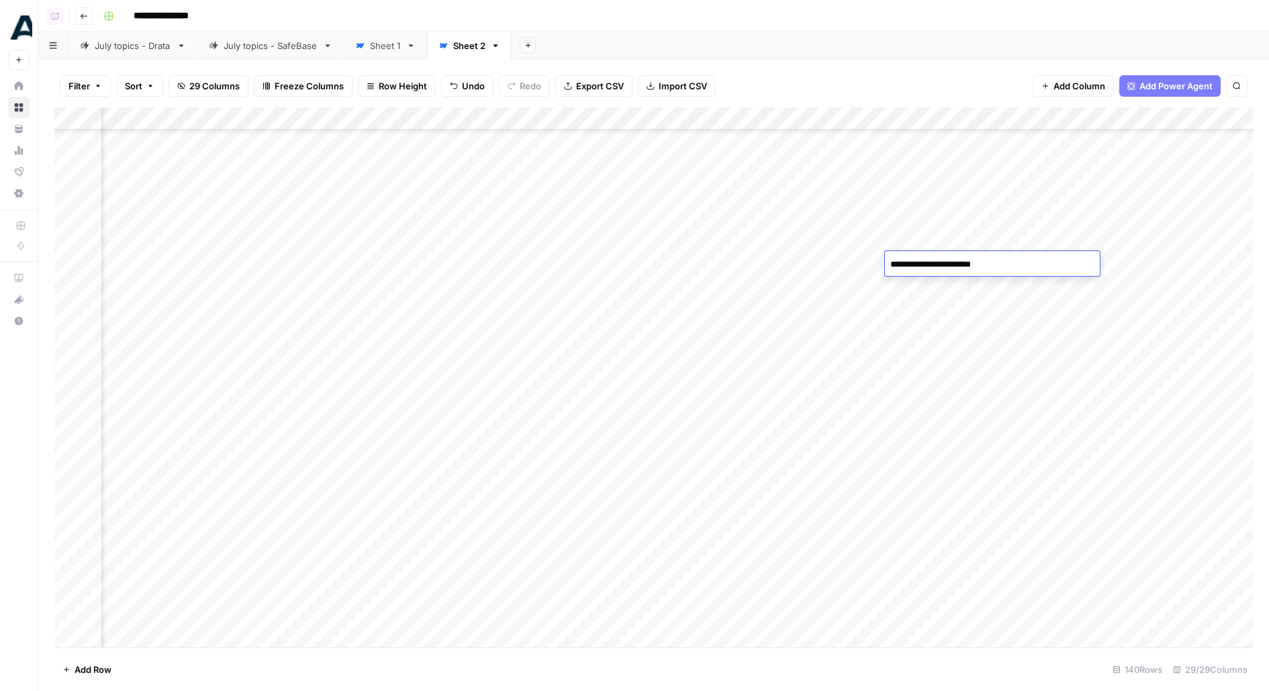
click at [939, 291] on div "Add Column" at bounding box center [653, 377] width 1199 height 540
click at [488, 191] on div "Add Column" at bounding box center [653, 377] width 1199 height 540
click at [818, 51] on div "Add Sheet" at bounding box center [891, 45] width 758 height 27
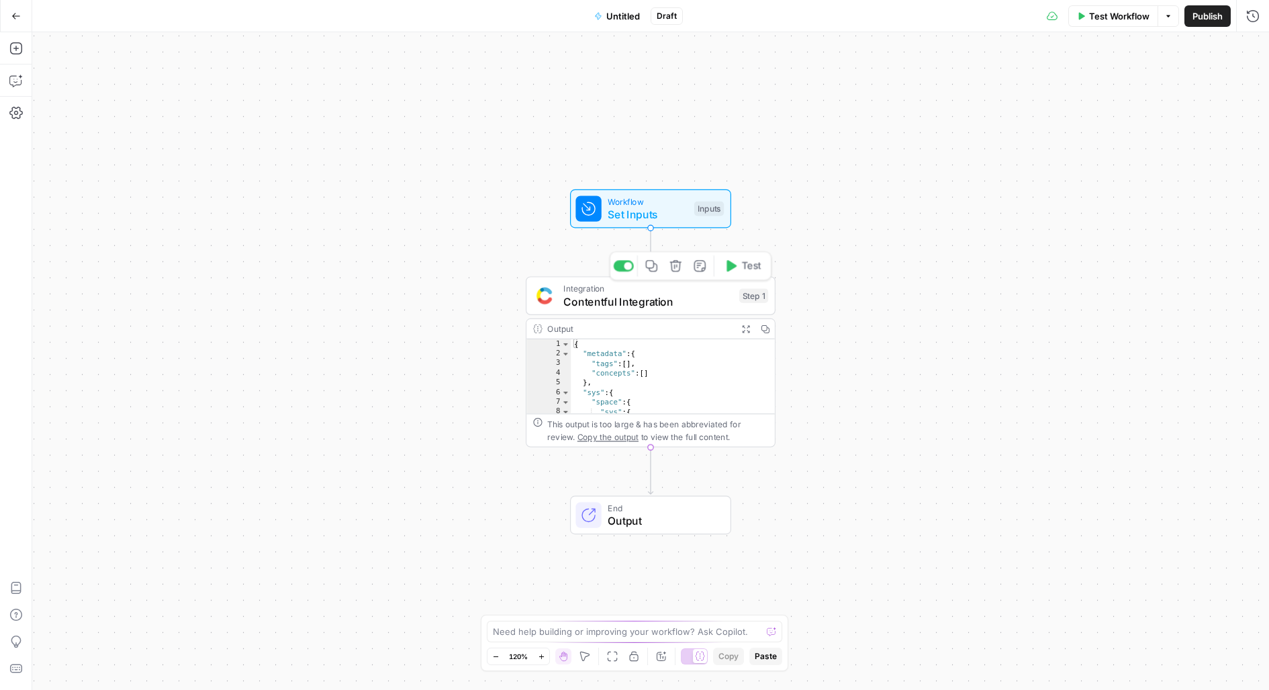
click at [622, 292] on span "Integration" at bounding box center [647, 288] width 169 height 13
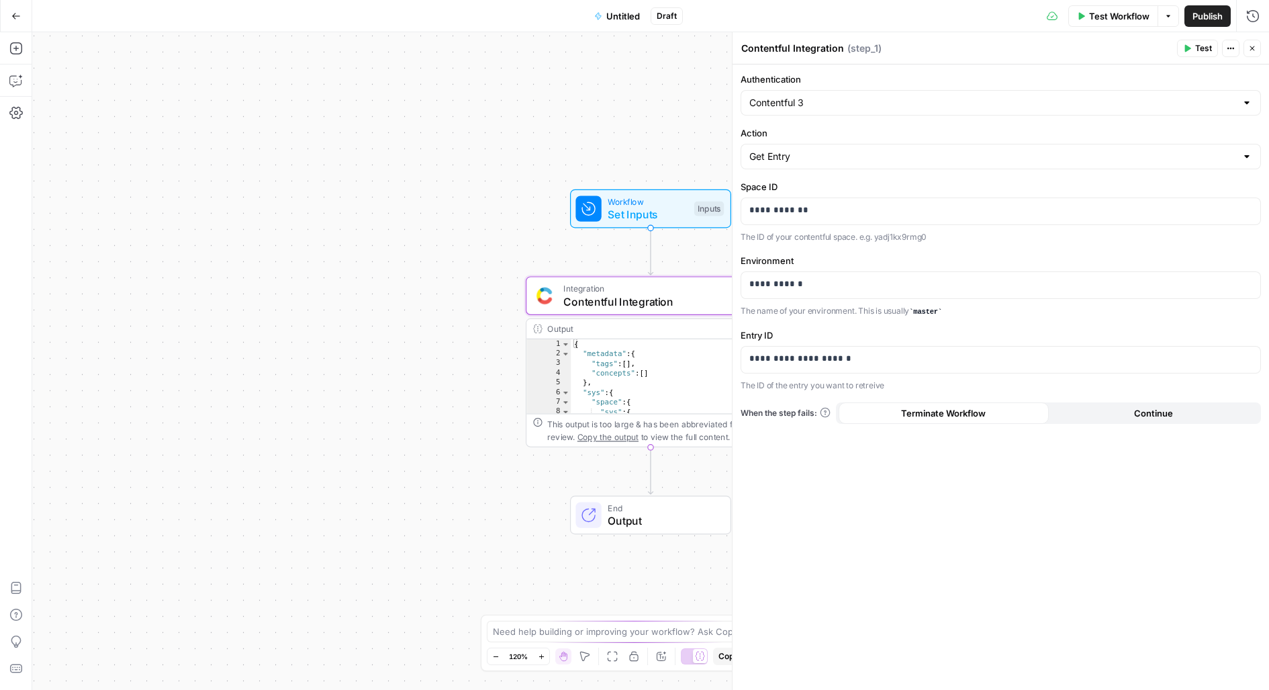
click at [850, 164] on div "Get Entry" at bounding box center [1001, 157] width 521 height 26
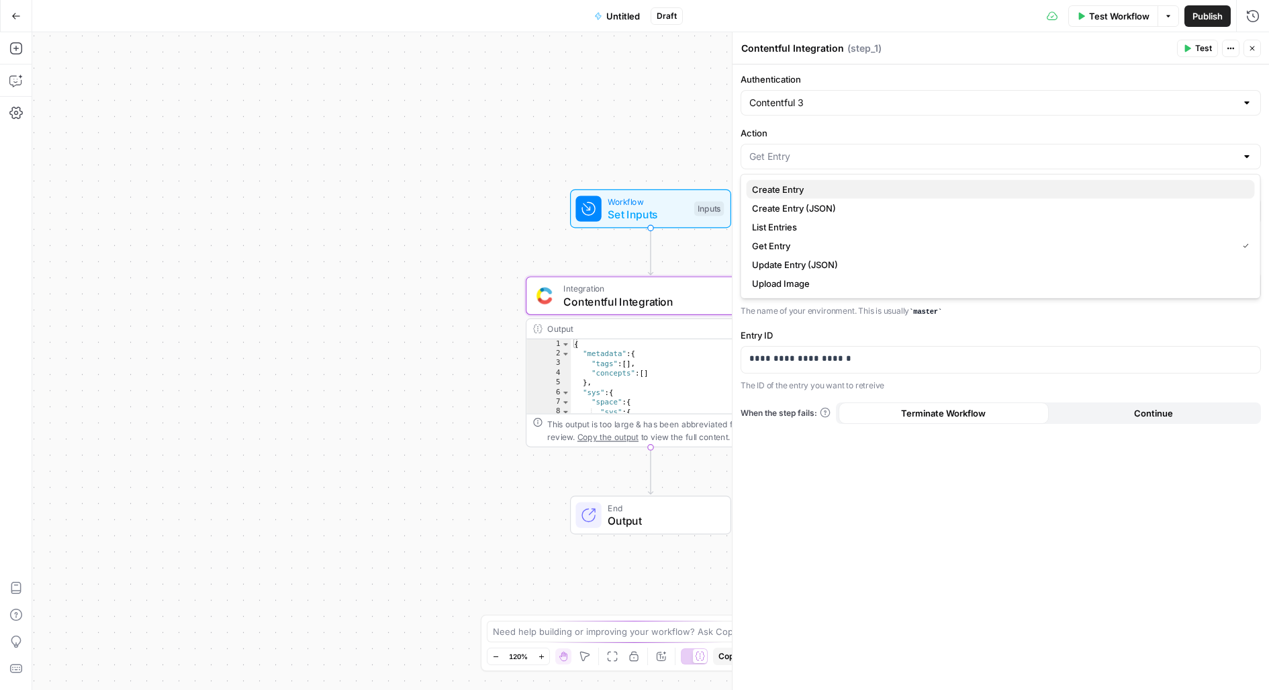
click at [837, 191] on span "Create Entry" at bounding box center [998, 189] width 492 height 13
type input "Create Entry"
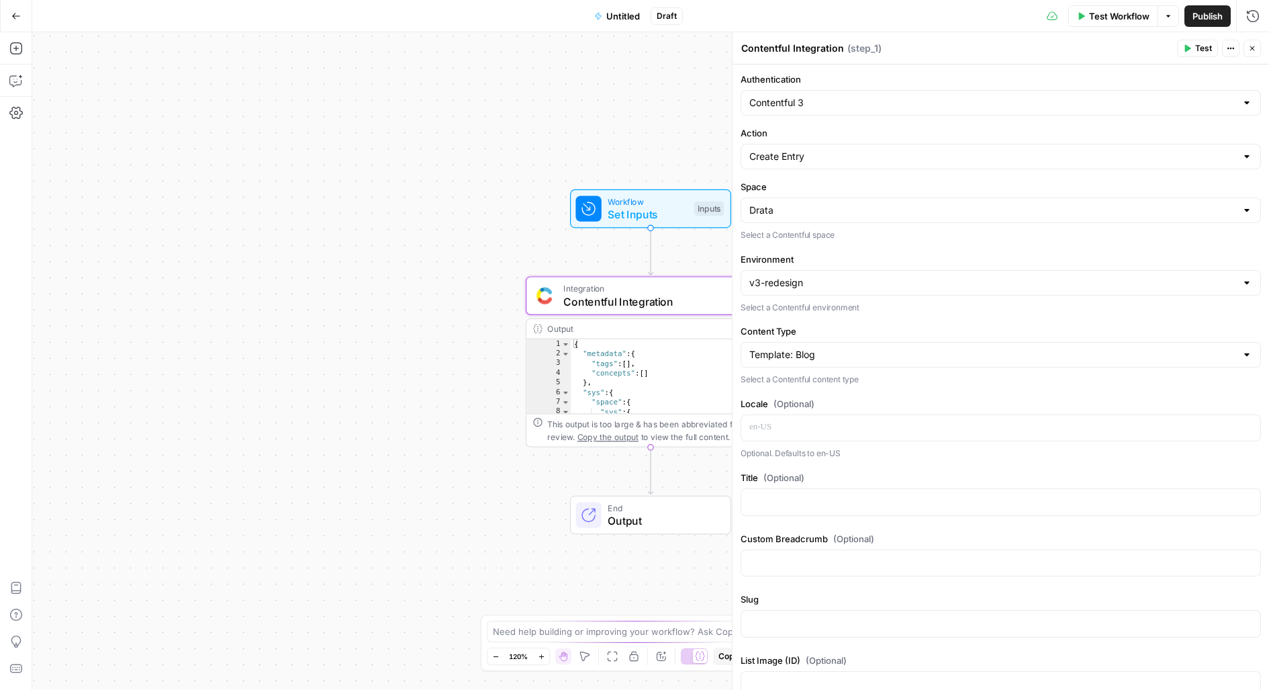
drag, startPoint x: 602, startPoint y: 165, endPoint x: 406, endPoint y: 142, distance: 196.8
click at [407, 142] on div "Workflow Set Inputs Inputs Integration Contentful Integration Step 1 Output Exp…" at bounding box center [650, 361] width 1237 height 658
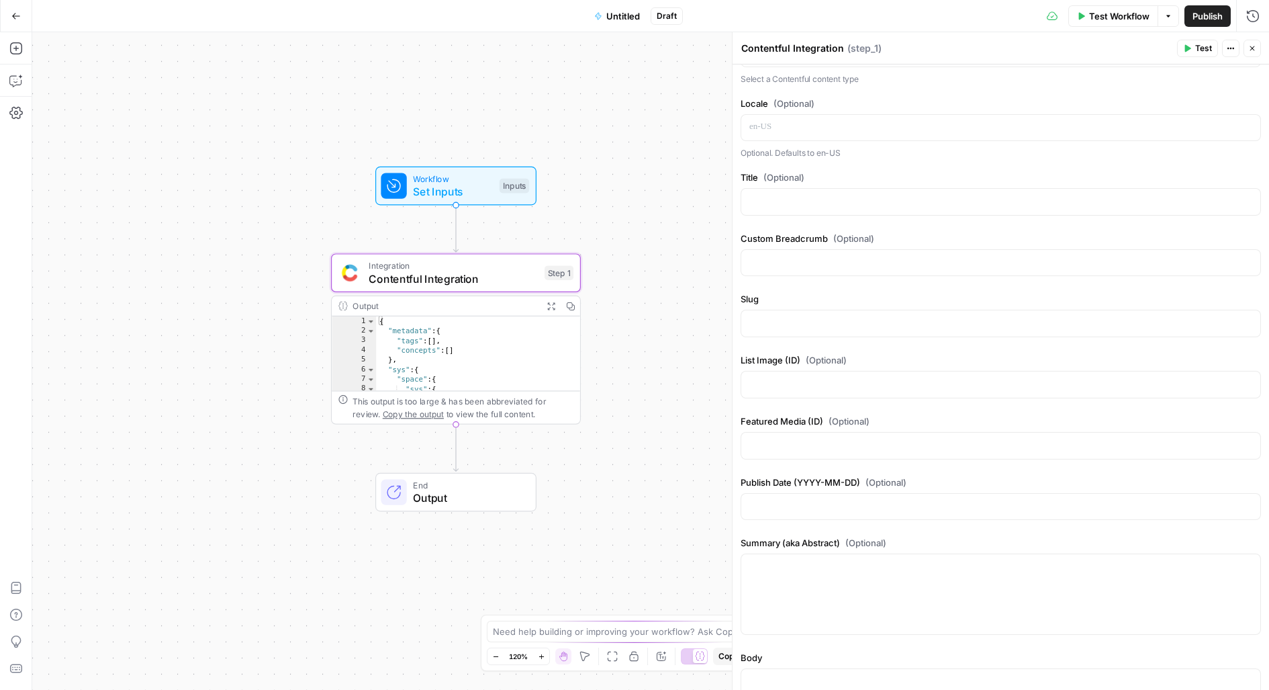
scroll to position [304, 0]
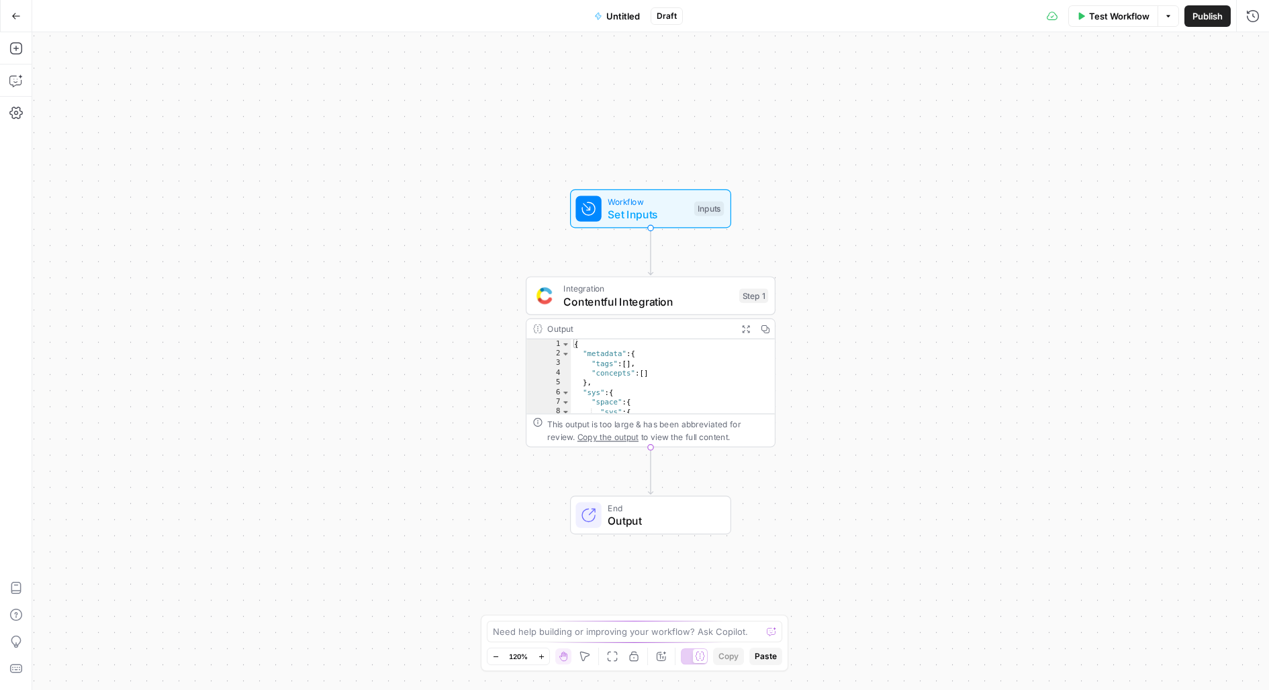
click at [719, 295] on span "Contentful Integration" at bounding box center [647, 301] width 169 height 16
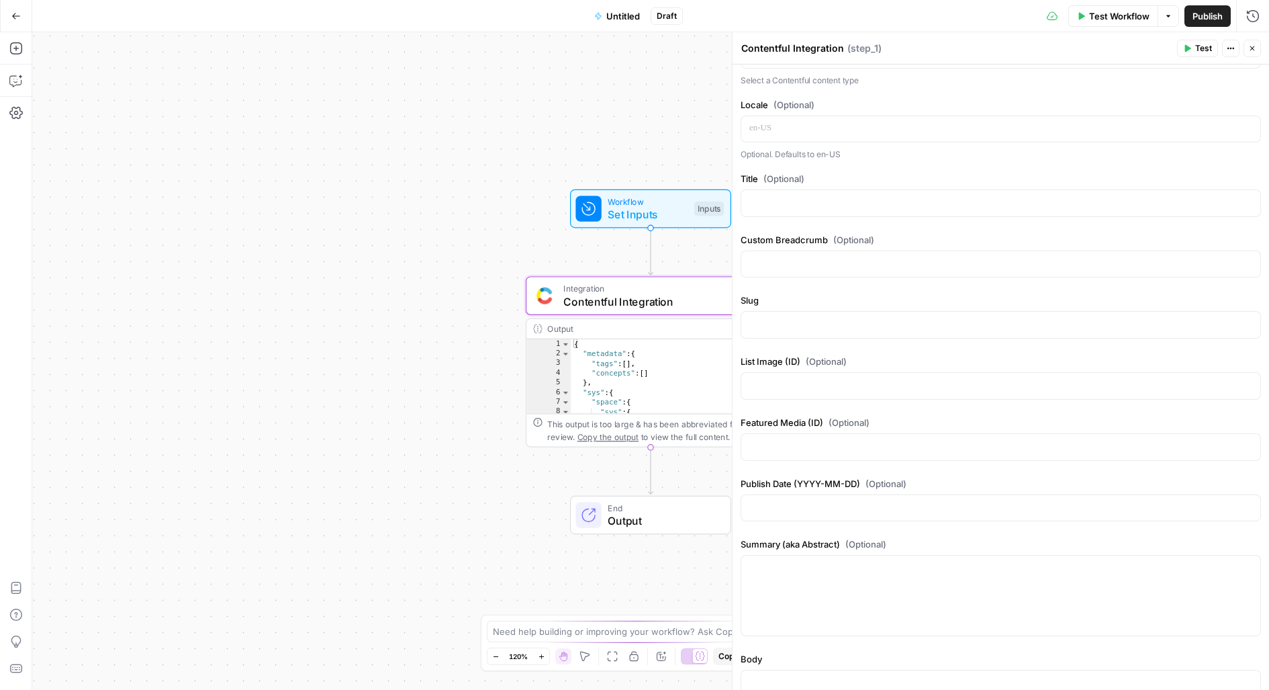
scroll to position [309, 0]
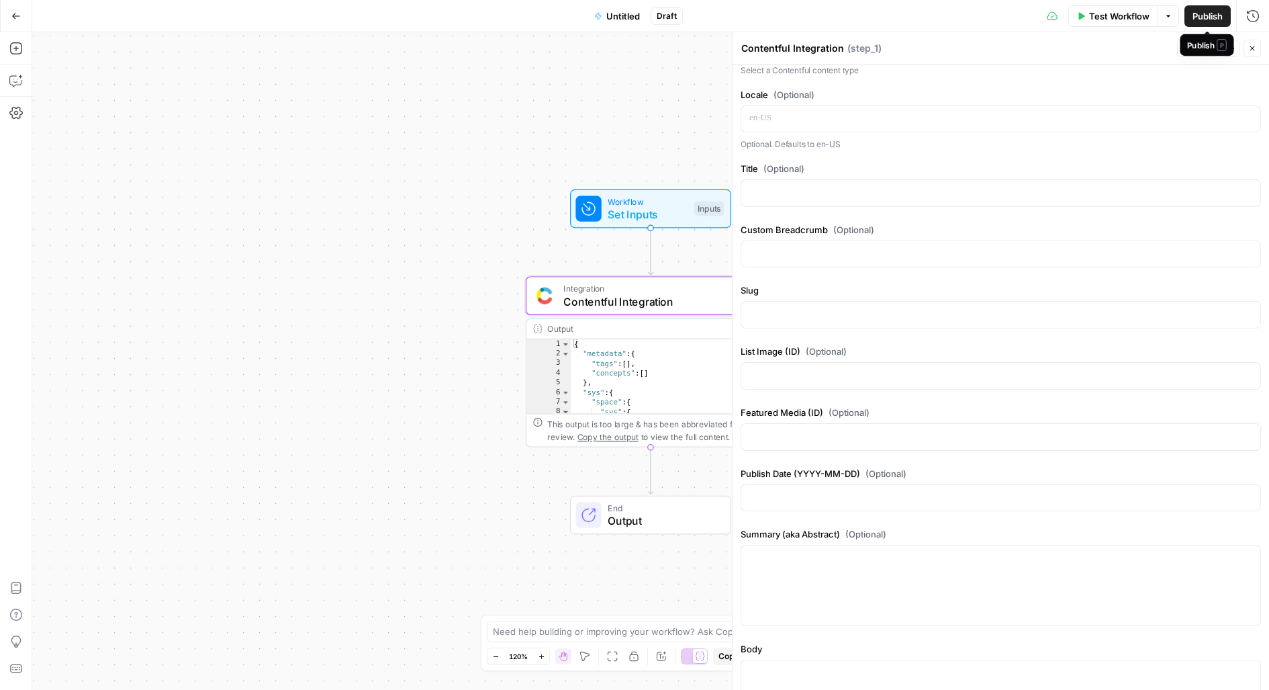
click at [1212, 15] on span "Publish" at bounding box center [1208, 15] width 30 height 13
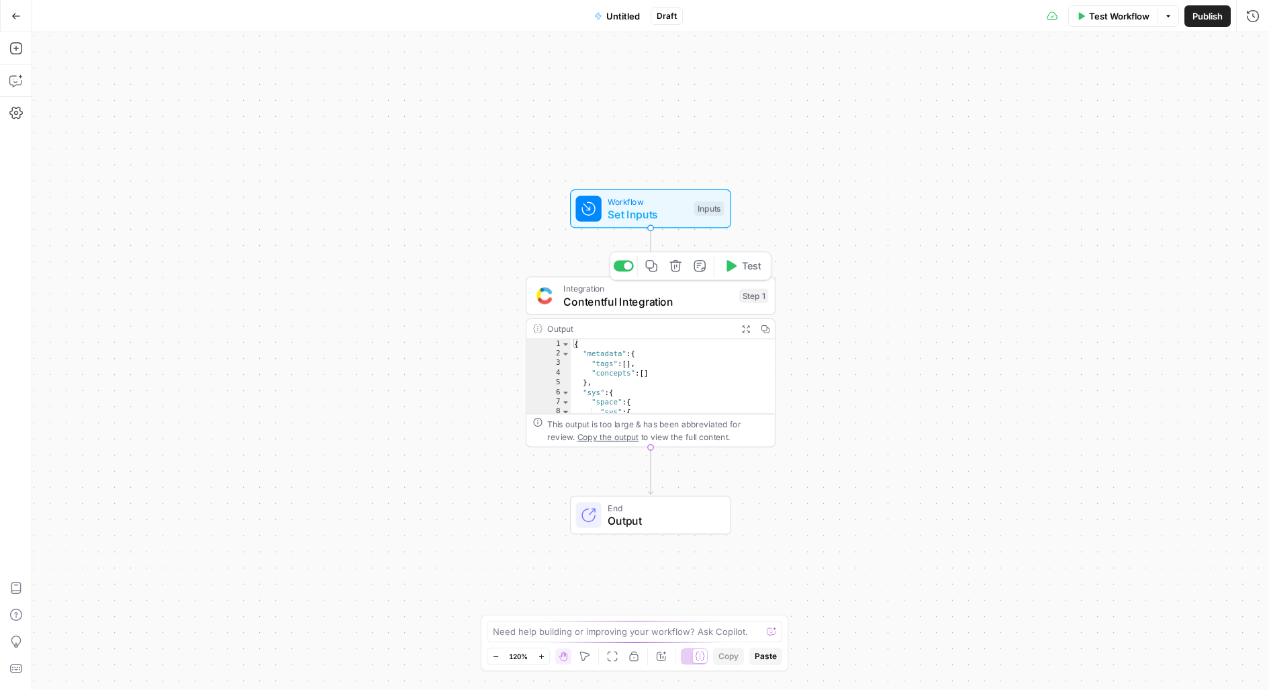
click at [580, 312] on div "Integration Contentful Integration Step 1 Copy step Delete step Add Note Test" at bounding box center [651, 295] width 250 height 39
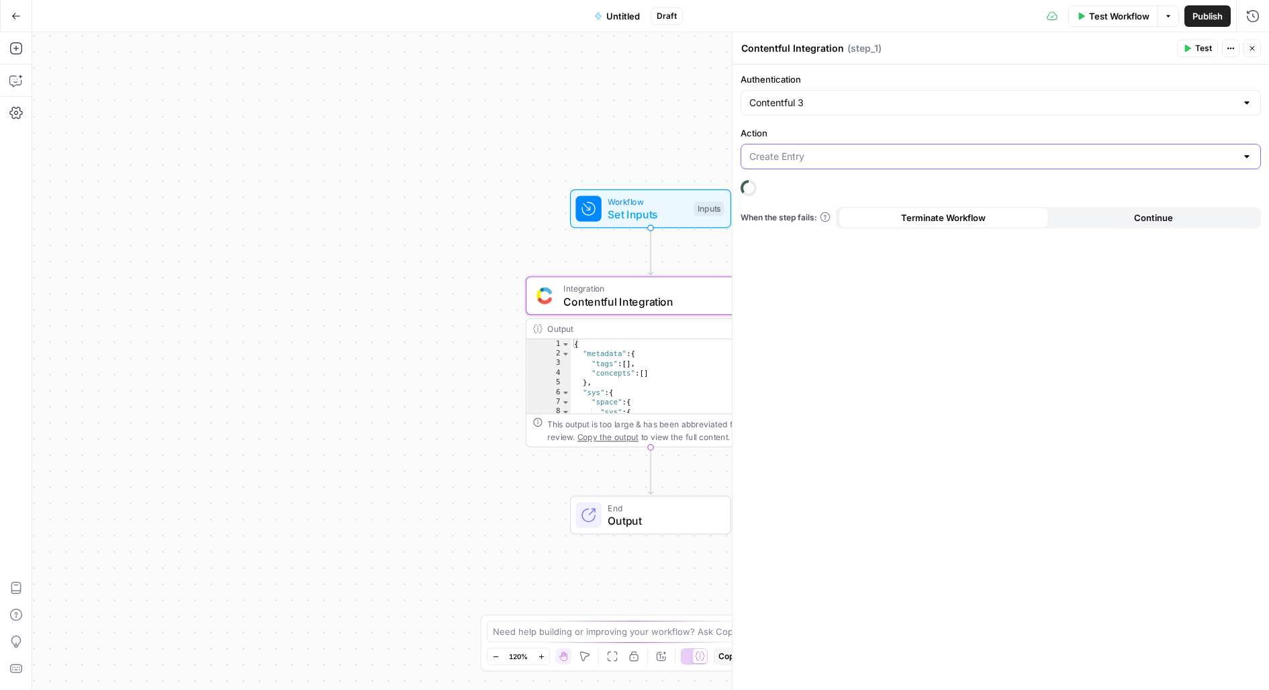
click at [824, 160] on input "Action" at bounding box center [993, 156] width 487 height 13
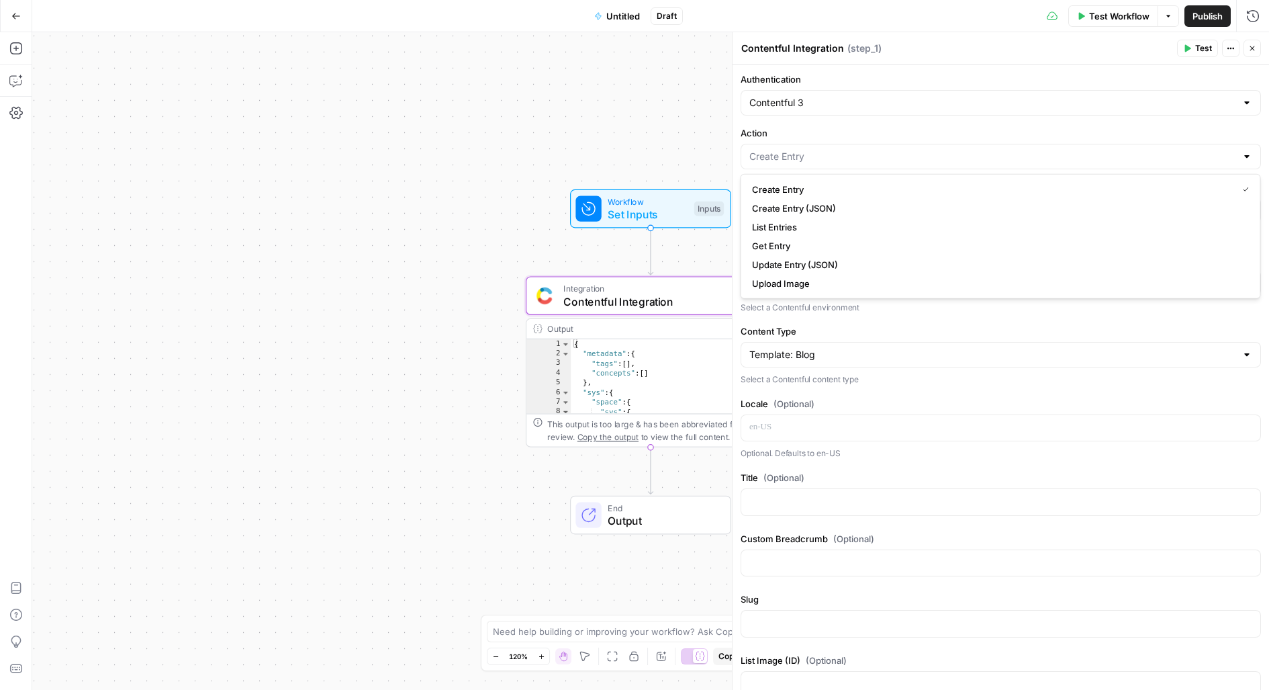
type input "Create Entry"
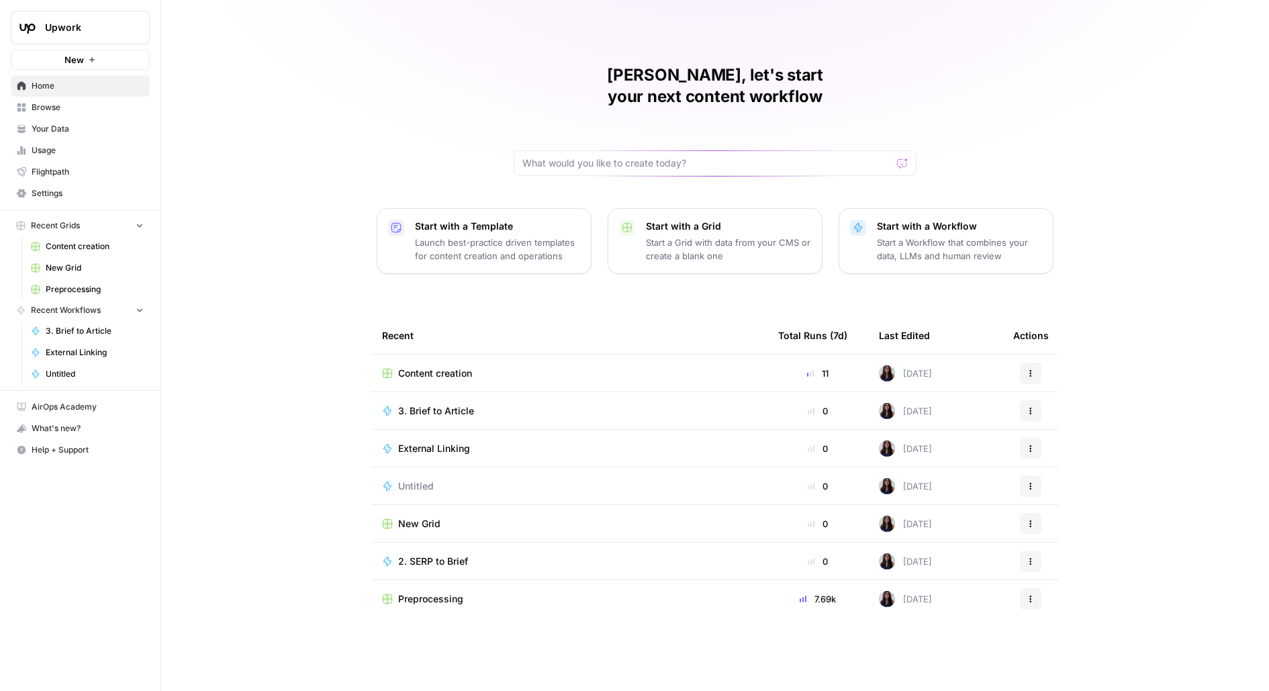
click at [447, 367] on span "Content creation" at bounding box center [435, 373] width 74 height 13
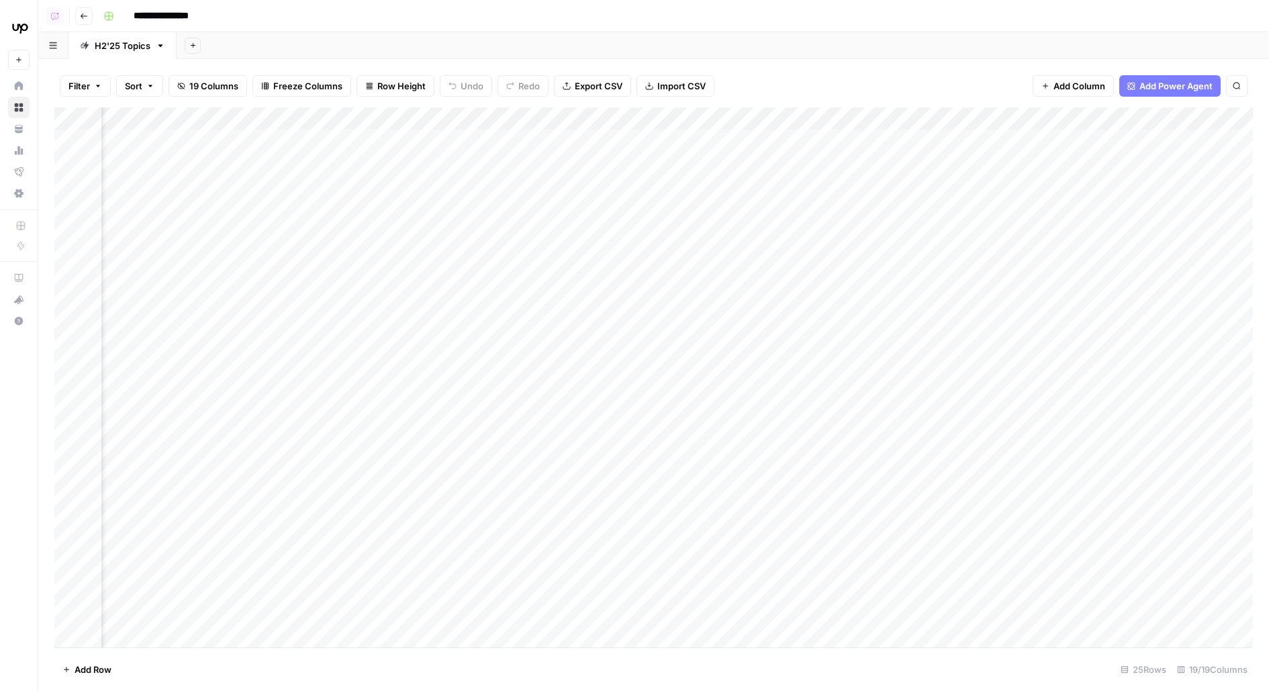
scroll to position [0, 1231]
click at [924, 211] on div "Add Column" at bounding box center [653, 377] width 1199 height 540
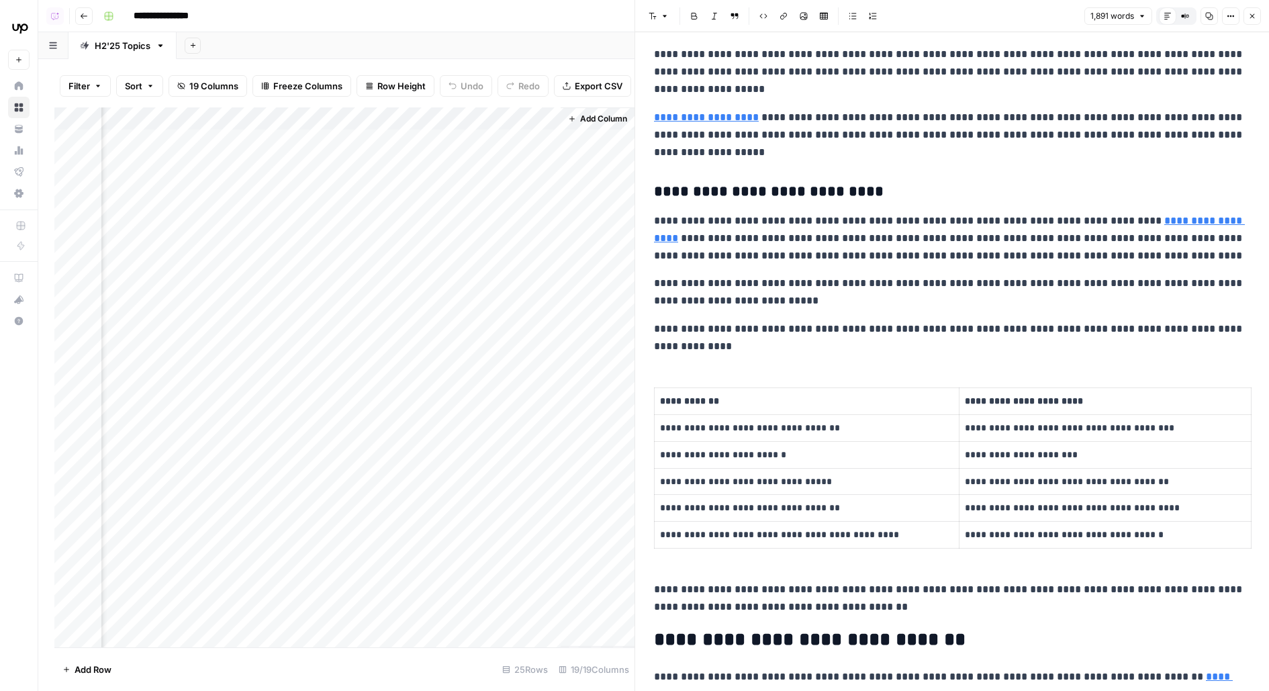
scroll to position [3360, 0]
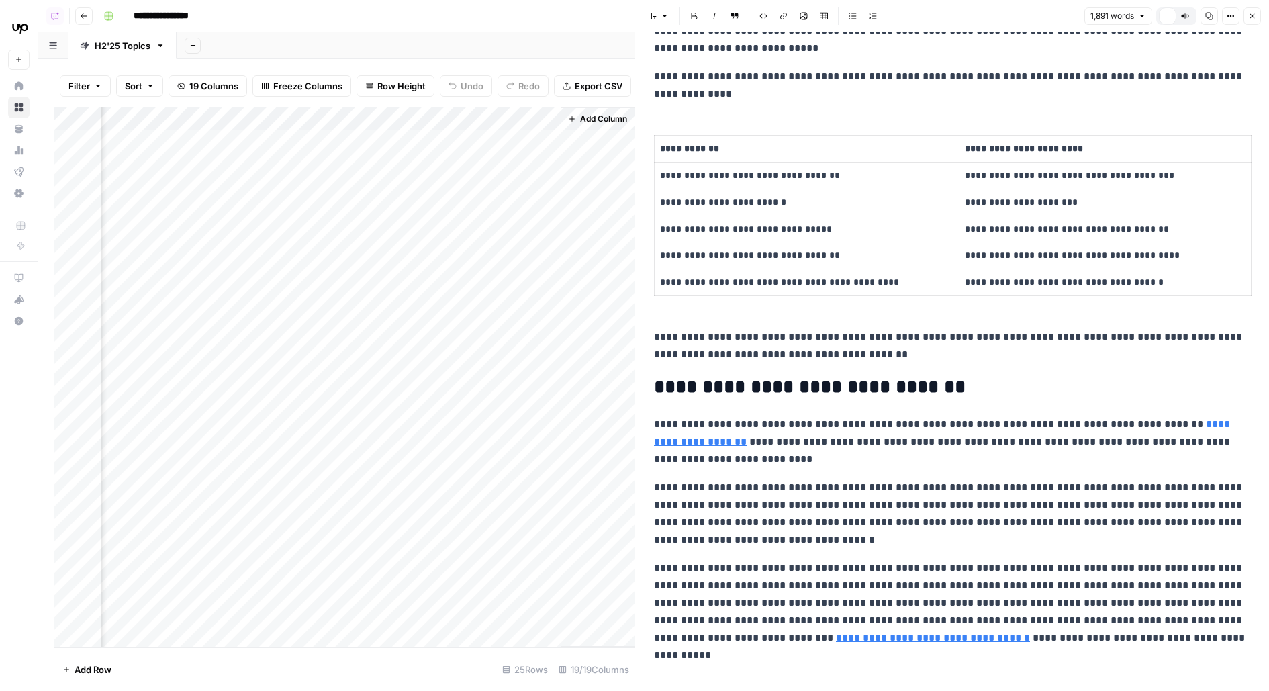
click at [1253, 13] on icon "button" at bounding box center [1253, 16] width 8 height 8
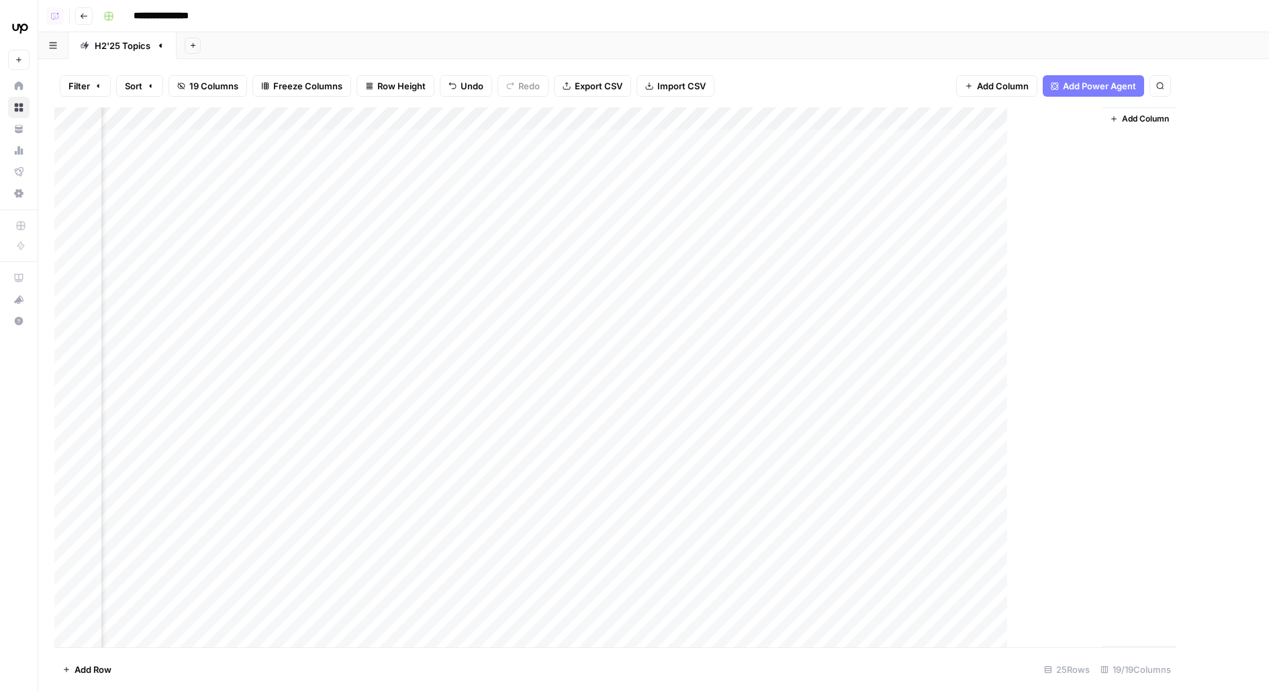
scroll to position [0, 1216]
click at [941, 144] on div "Add Column" at bounding box center [653, 377] width 1199 height 540
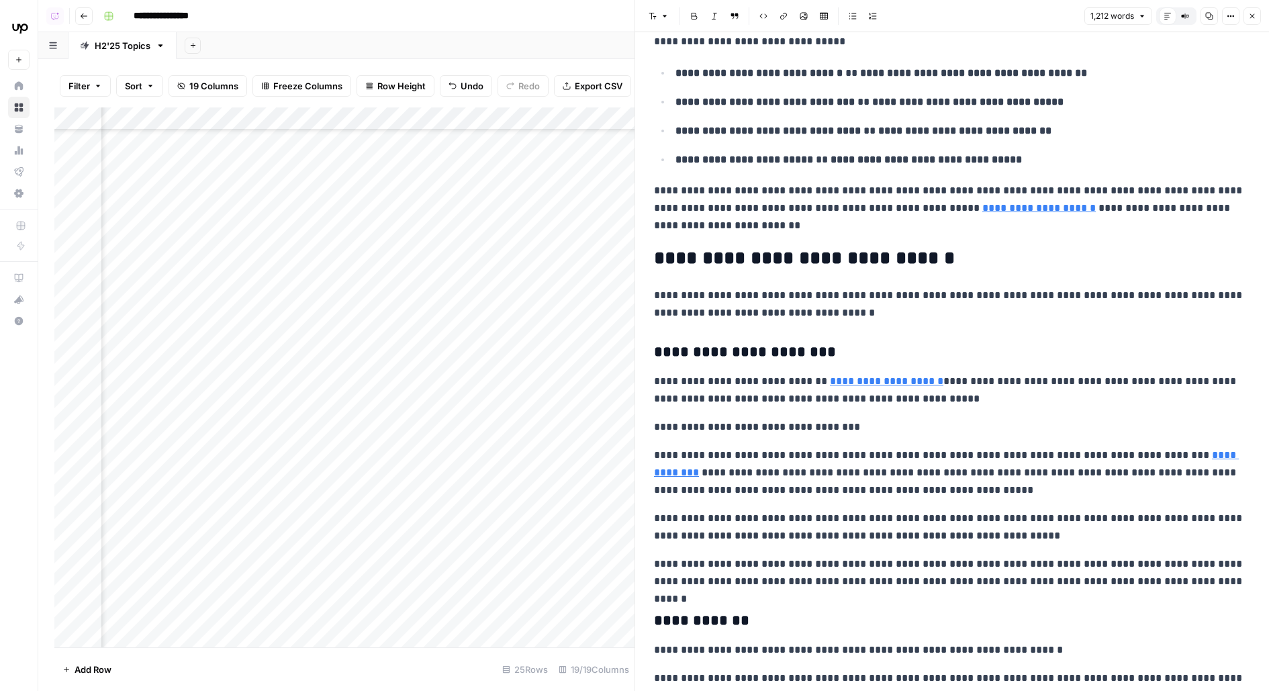
scroll to position [1851, 0]
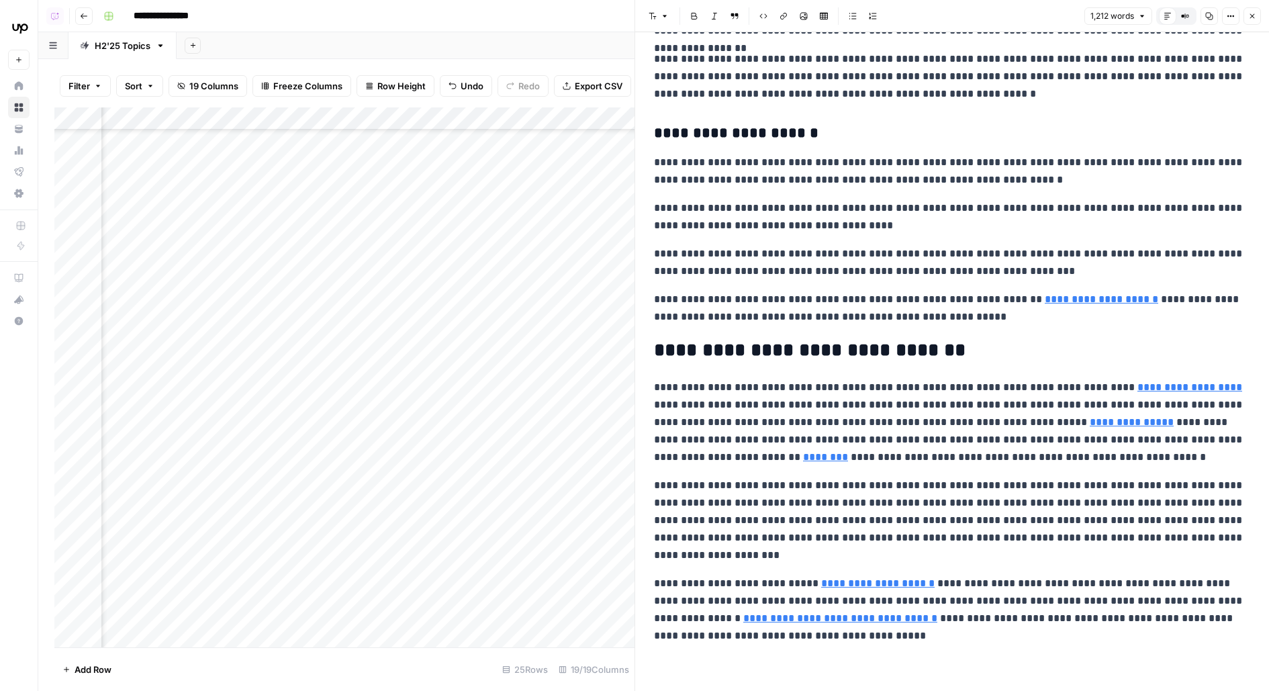
click at [1250, 14] on icon "button" at bounding box center [1253, 16] width 8 height 8
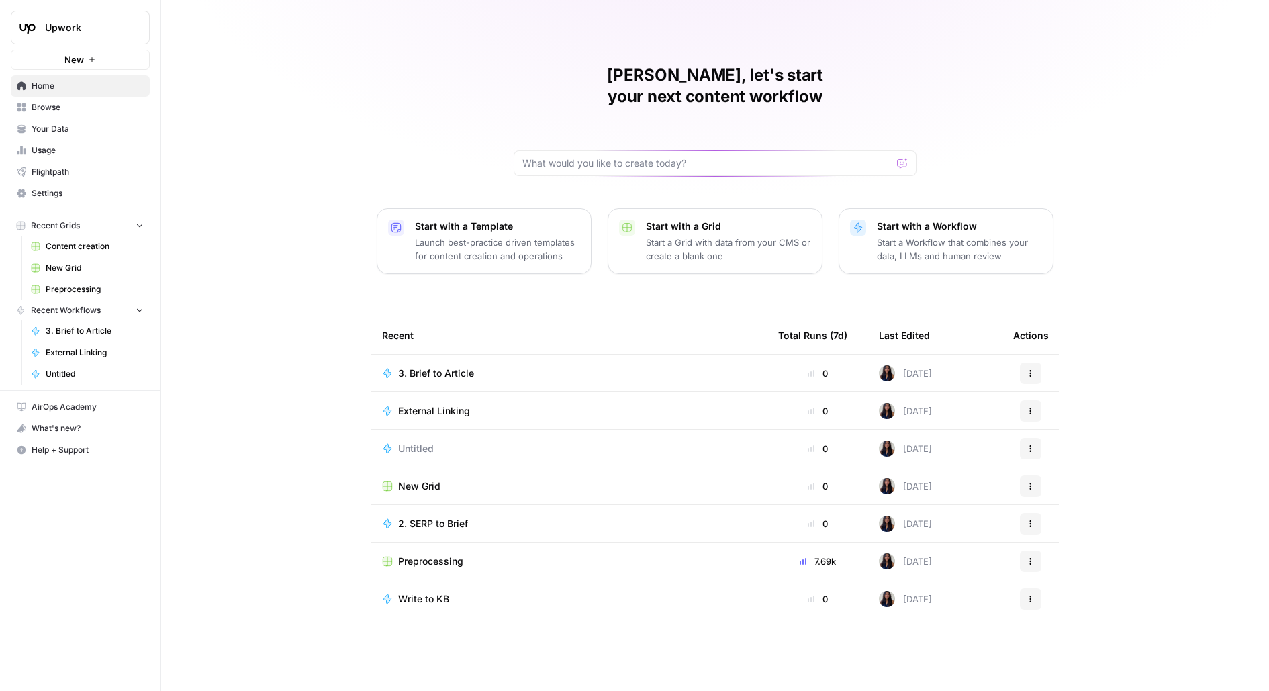
click at [118, 35] on button "Upwork" at bounding box center [80, 28] width 139 height 34
type input "gong"
click button "Gong" at bounding box center [121, 100] width 215 height 21
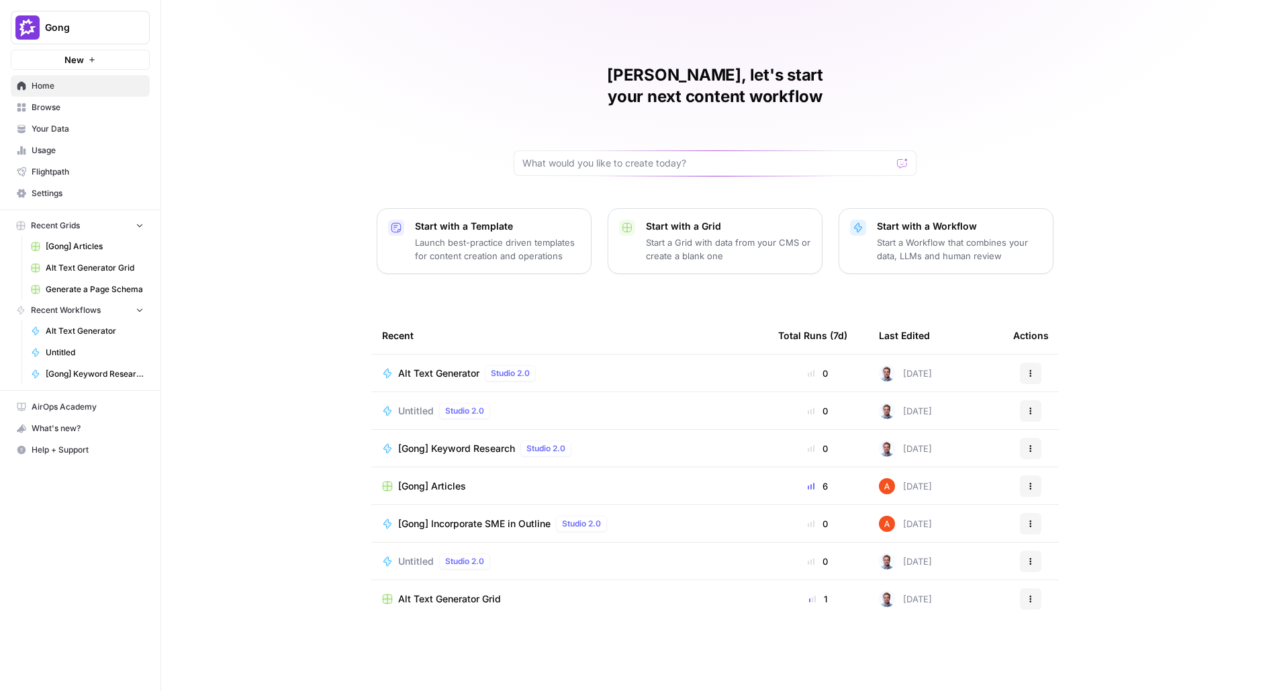
click at [86, 107] on span "Browse" at bounding box center [88, 107] width 112 height 12
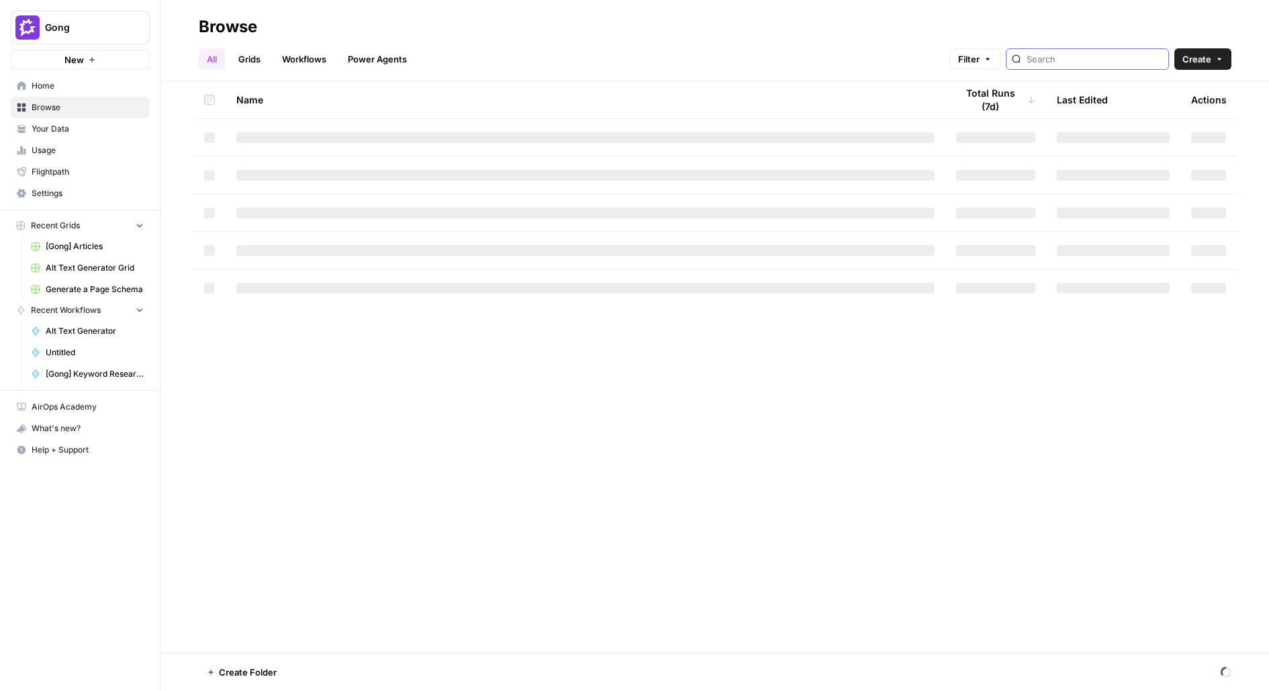
click at [1116, 63] on input "search" at bounding box center [1095, 58] width 136 height 13
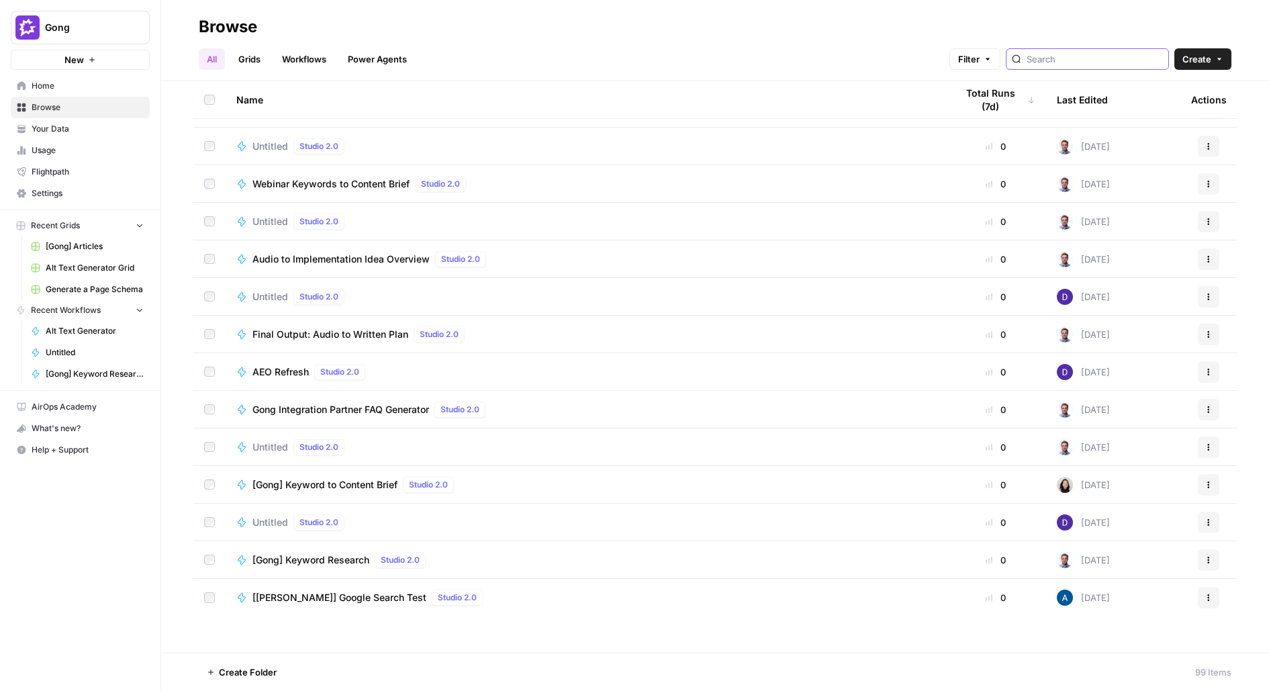
scroll to position [2406, 0]
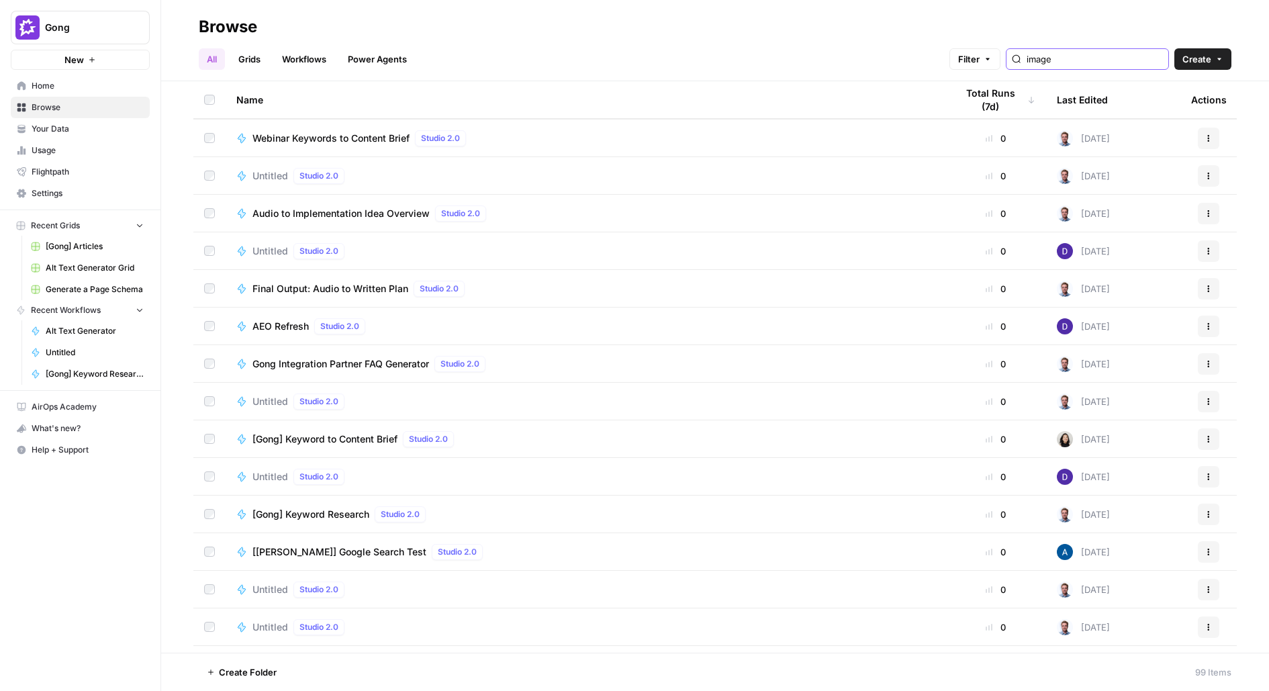
type input "image"
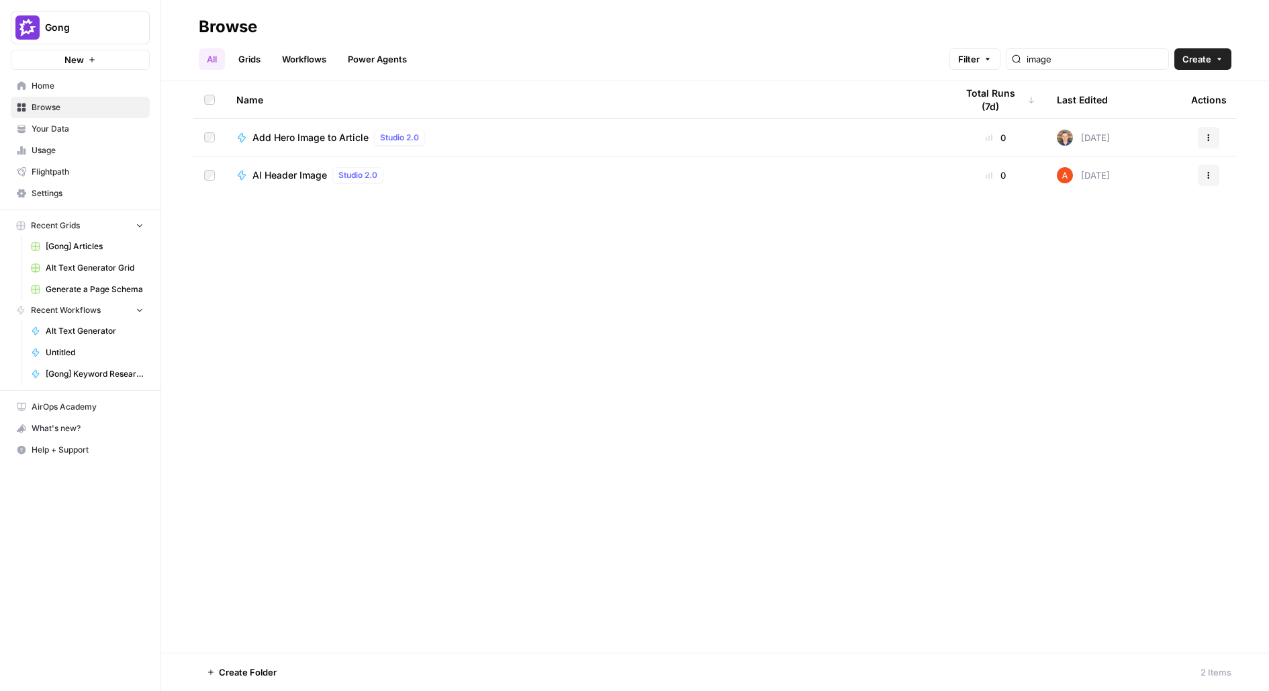
click at [302, 146] on td "Add Hero Image to Article Studio 2.0" at bounding box center [586, 137] width 720 height 37
click at [285, 136] on span "Add Hero Image to Article" at bounding box center [311, 137] width 116 height 13
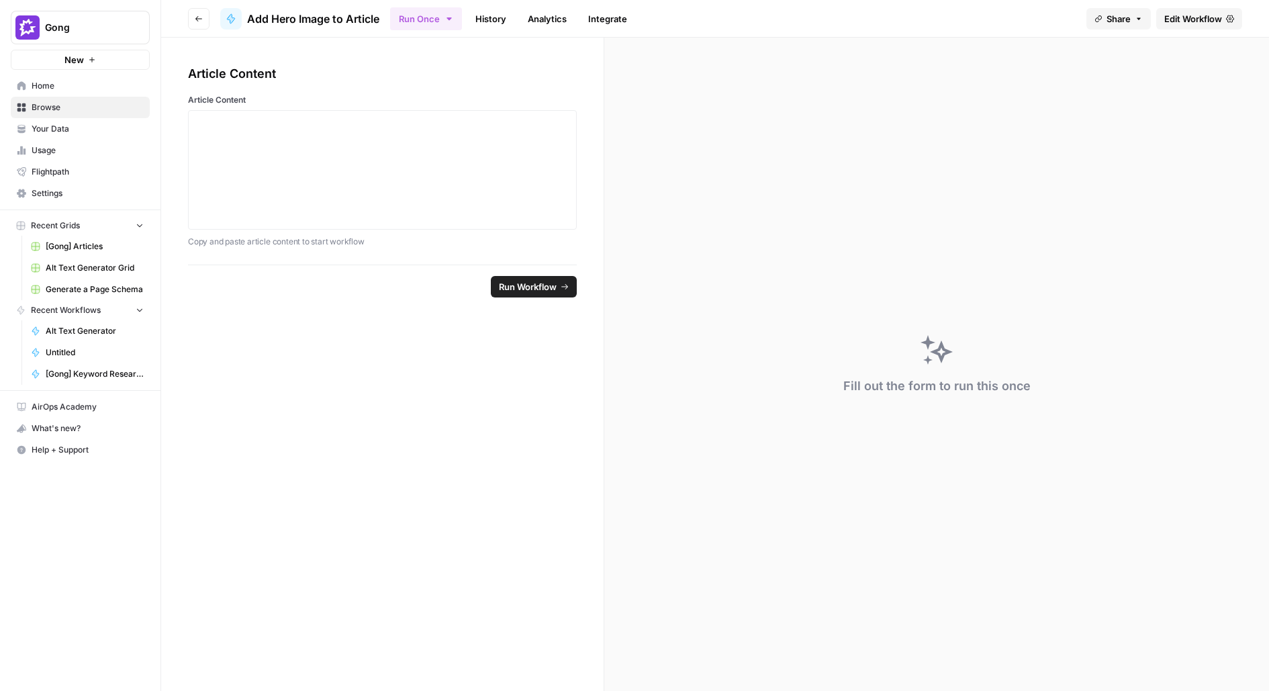
click at [1230, 17] on icon at bounding box center [1230, 19] width 8 height 8
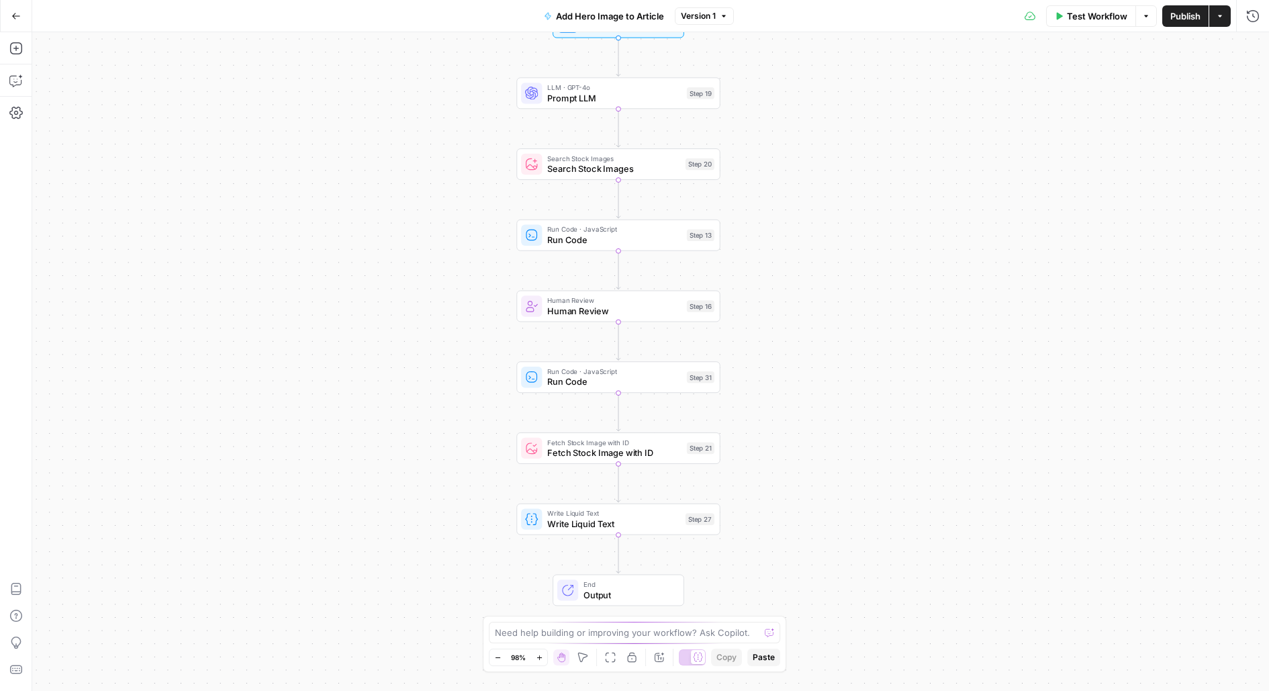
drag, startPoint x: 834, startPoint y: 199, endPoint x: 780, endPoint y: 103, distance: 110.4
click at [783, 113] on div "Workflow Set Inputs Inputs LLM · GPT-4o Prompt LLM Step 19 Search Stock Images …" at bounding box center [650, 361] width 1237 height 659
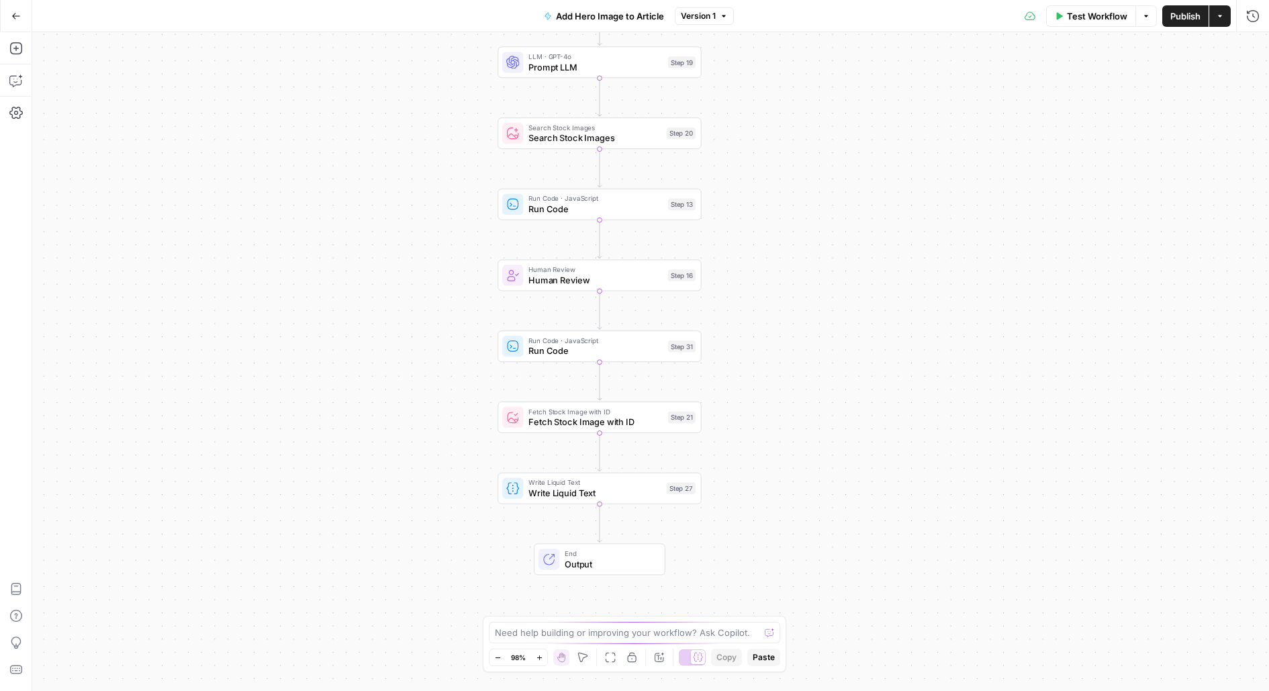
click at [12, 10] on button "Go Back" at bounding box center [16, 16] width 24 height 24
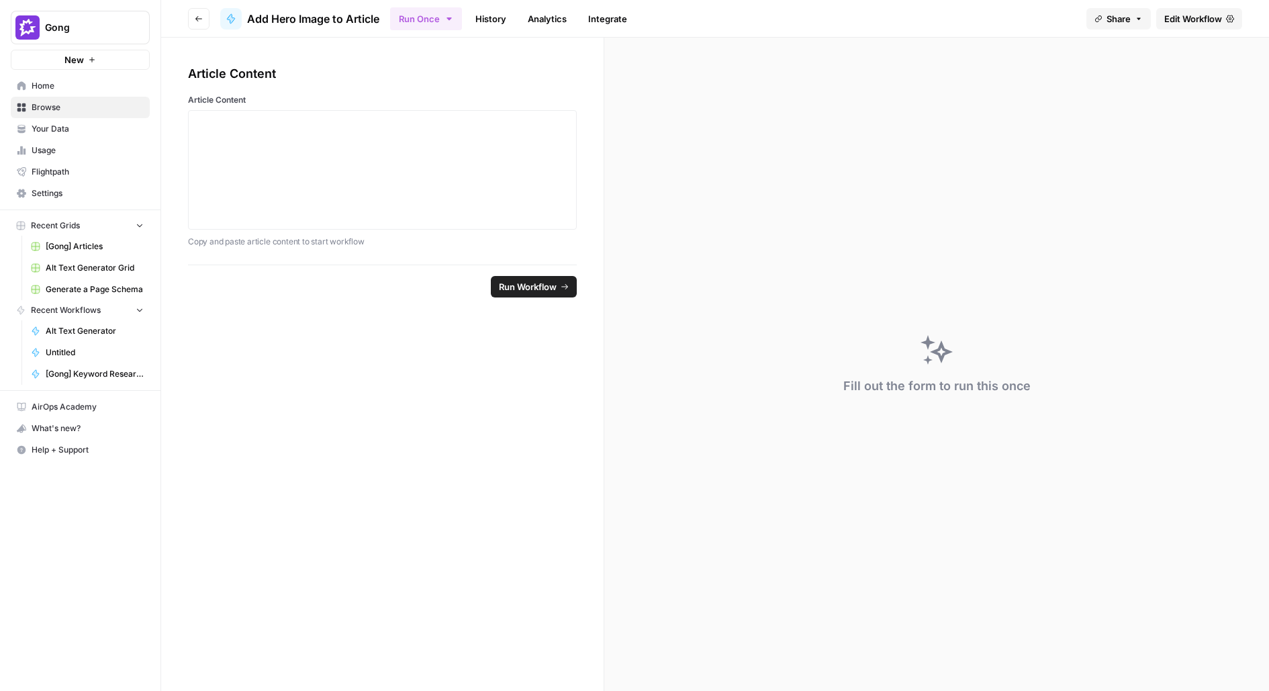
click at [97, 140] on link "Usage" at bounding box center [80, 150] width 139 height 21
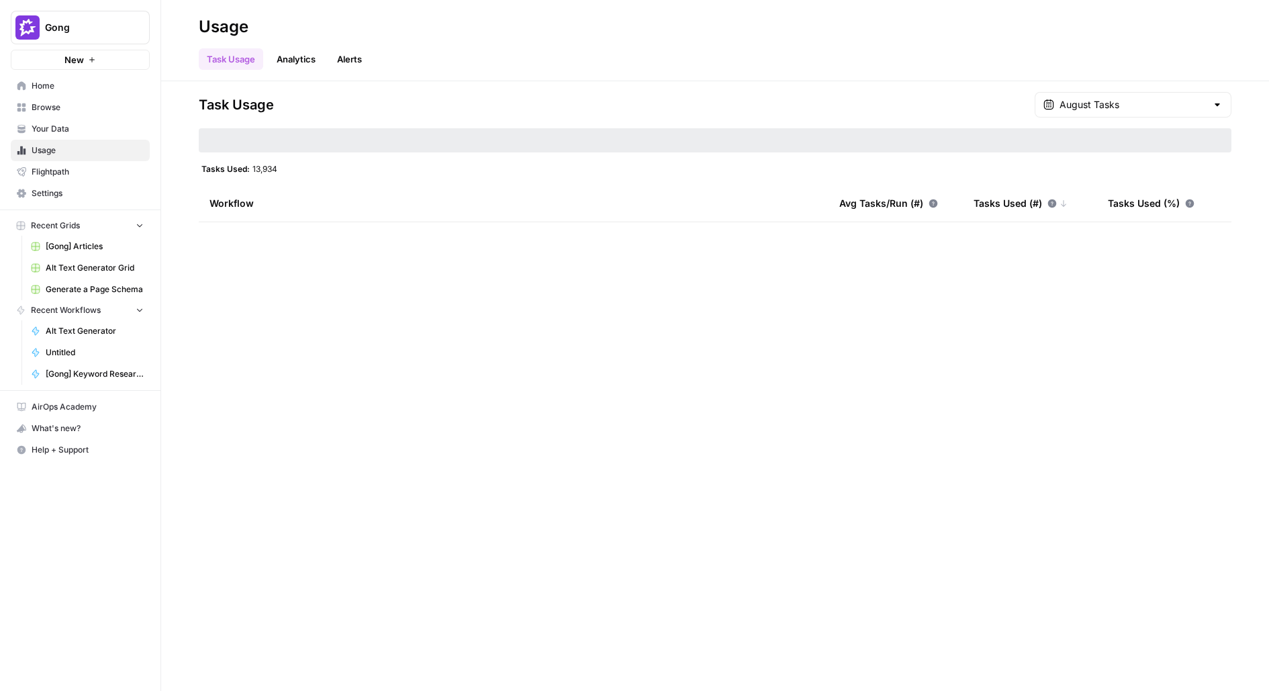
click at [72, 127] on span "Your Data" at bounding box center [88, 129] width 112 height 12
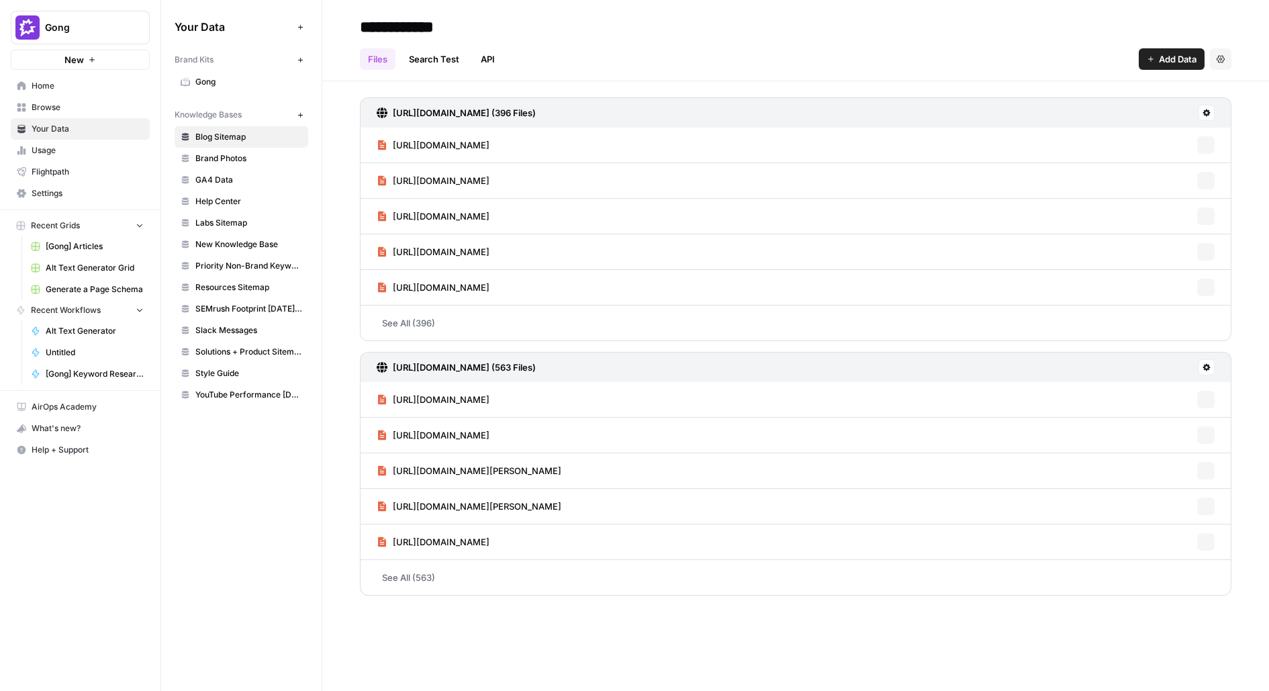
click at [90, 107] on span "Browse" at bounding box center [88, 107] width 112 height 12
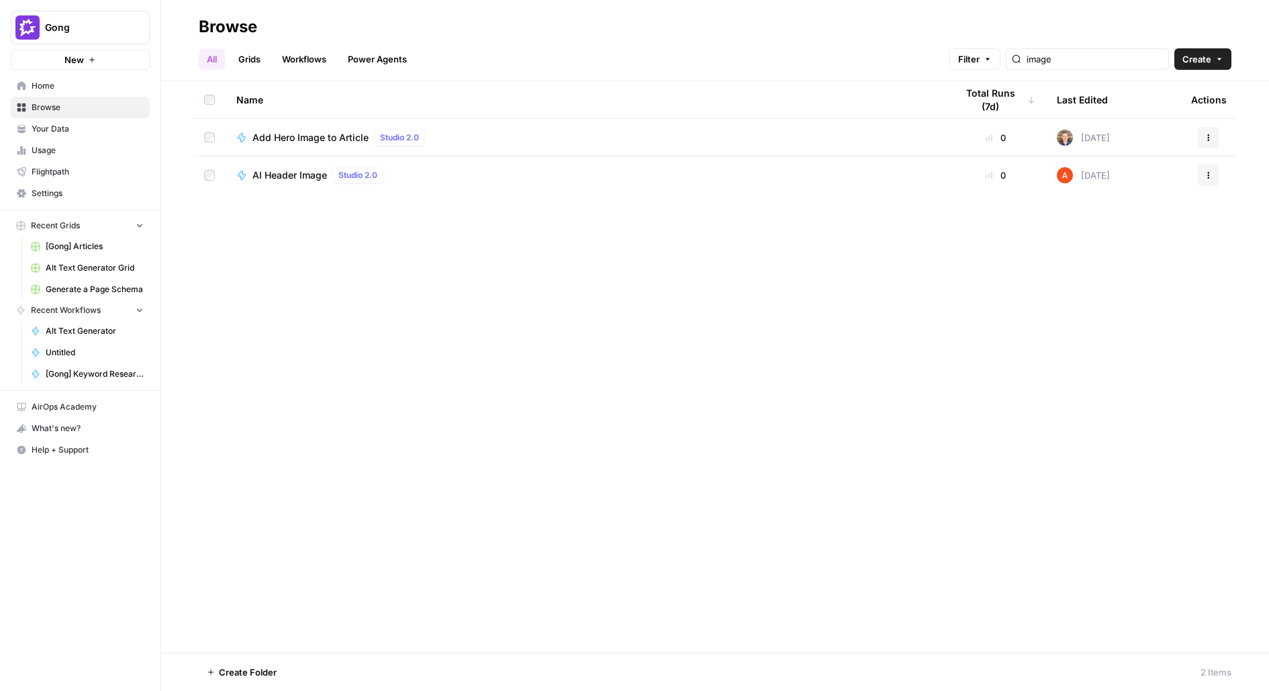
click at [93, 79] on link "Home" at bounding box center [80, 85] width 139 height 21
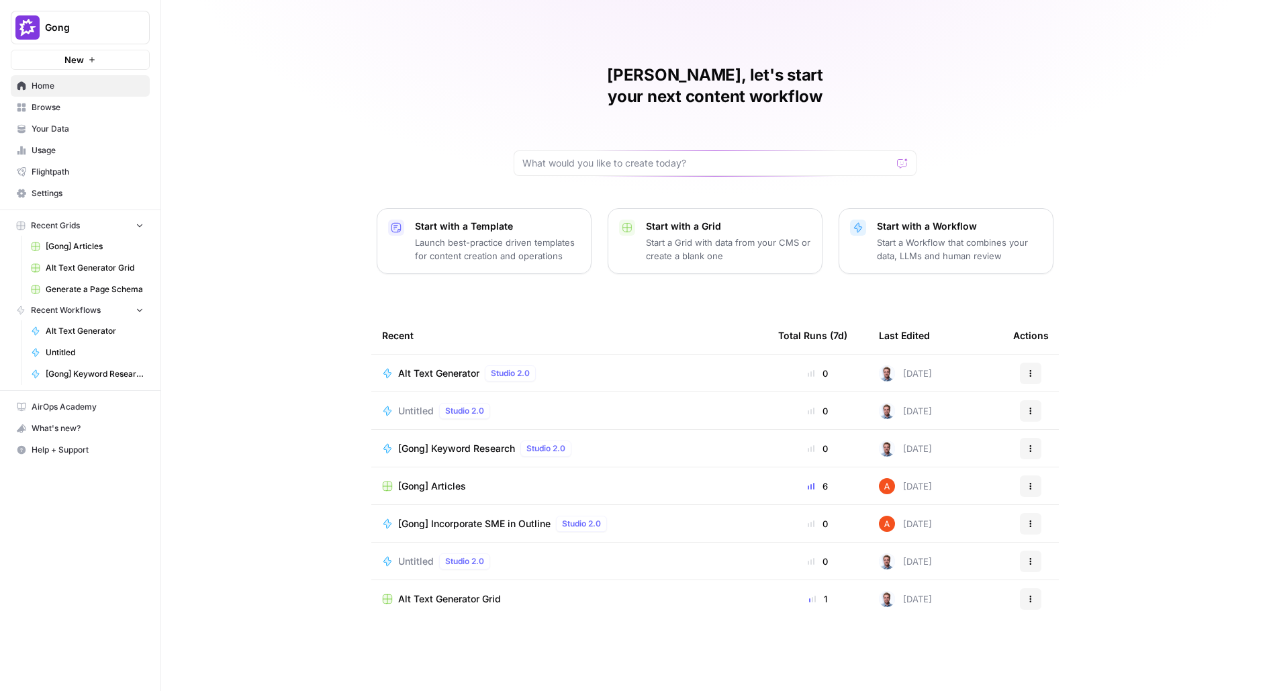
click at [128, 105] on span "Browse" at bounding box center [88, 107] width 112 height 12
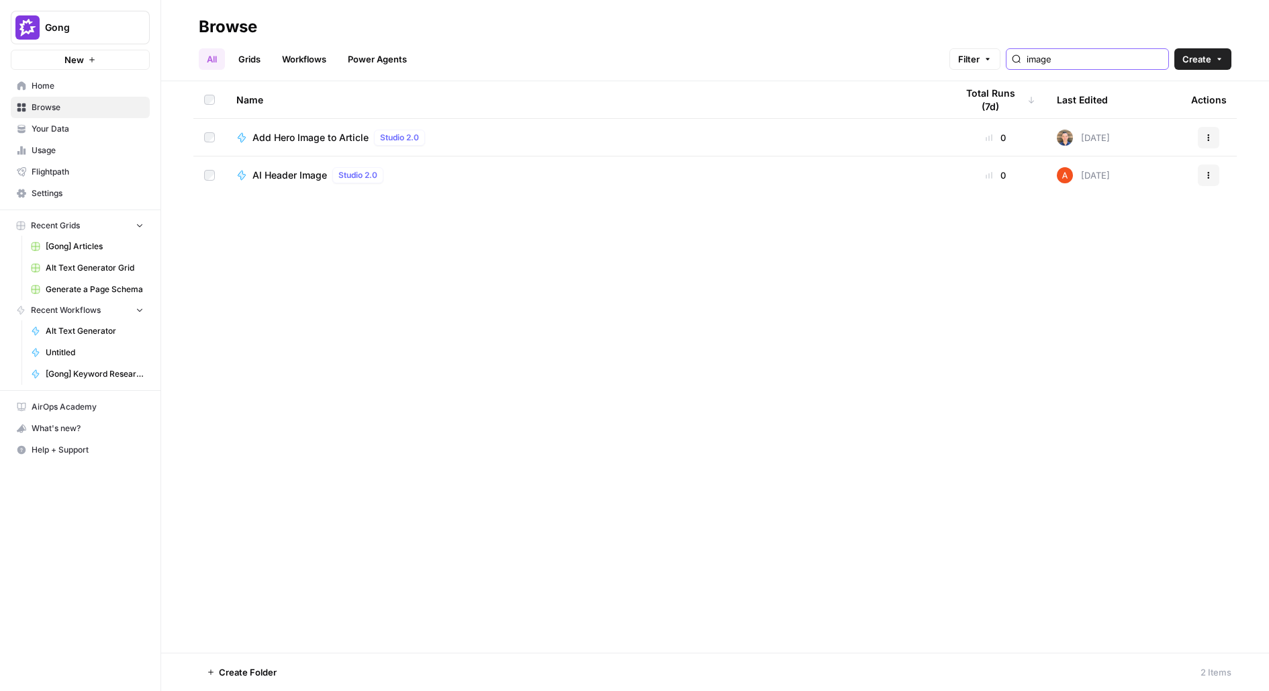
click at [1118, 60] on input "image" at bounding box center [1095, 58] width 136 height 13
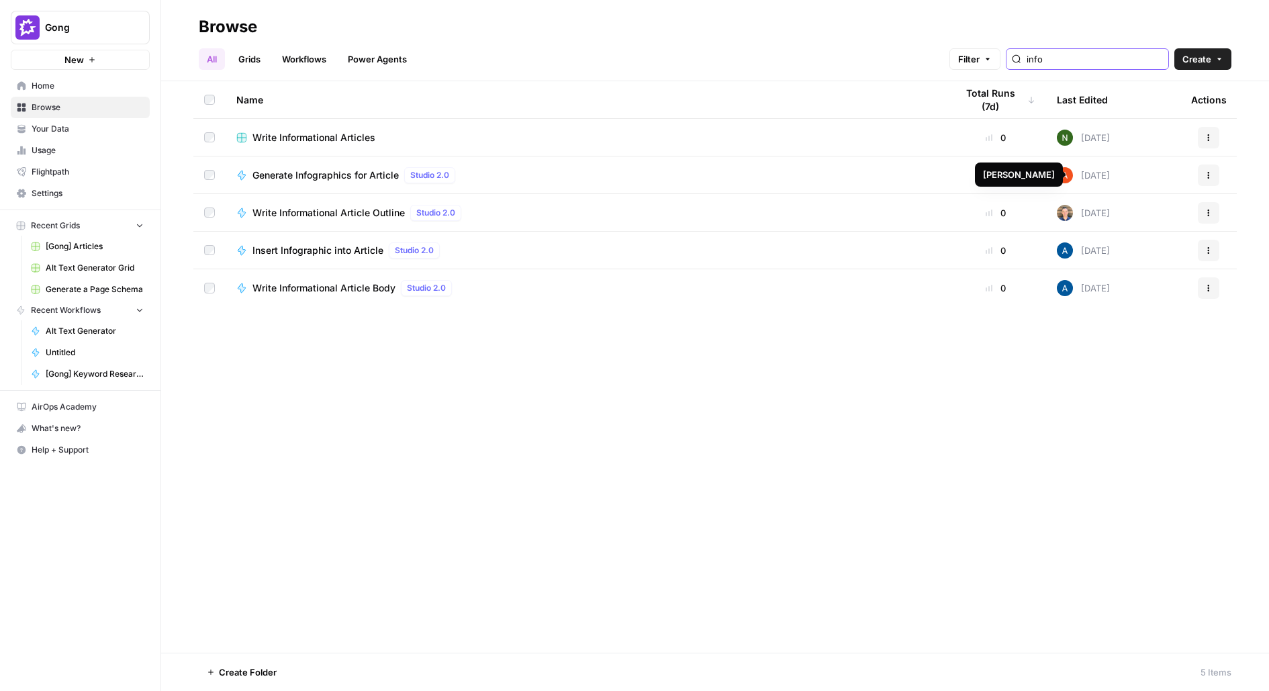
type input "info"
click at [374, 167] on div "Generate Infographics for Article Studio 2.0" at bounding box center [357, 175] width 208 height 16
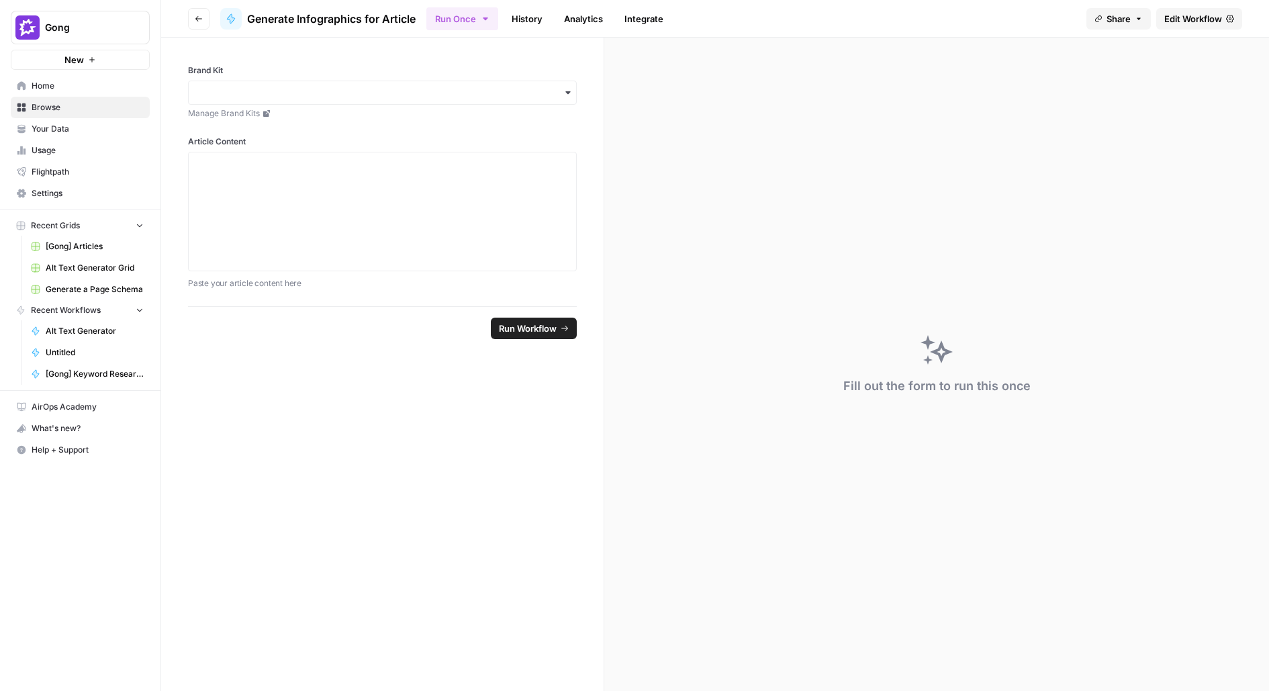
click at [1207, 22] on span "Edit Workflow" at bounding box center [1194, 18] width 58 height 13
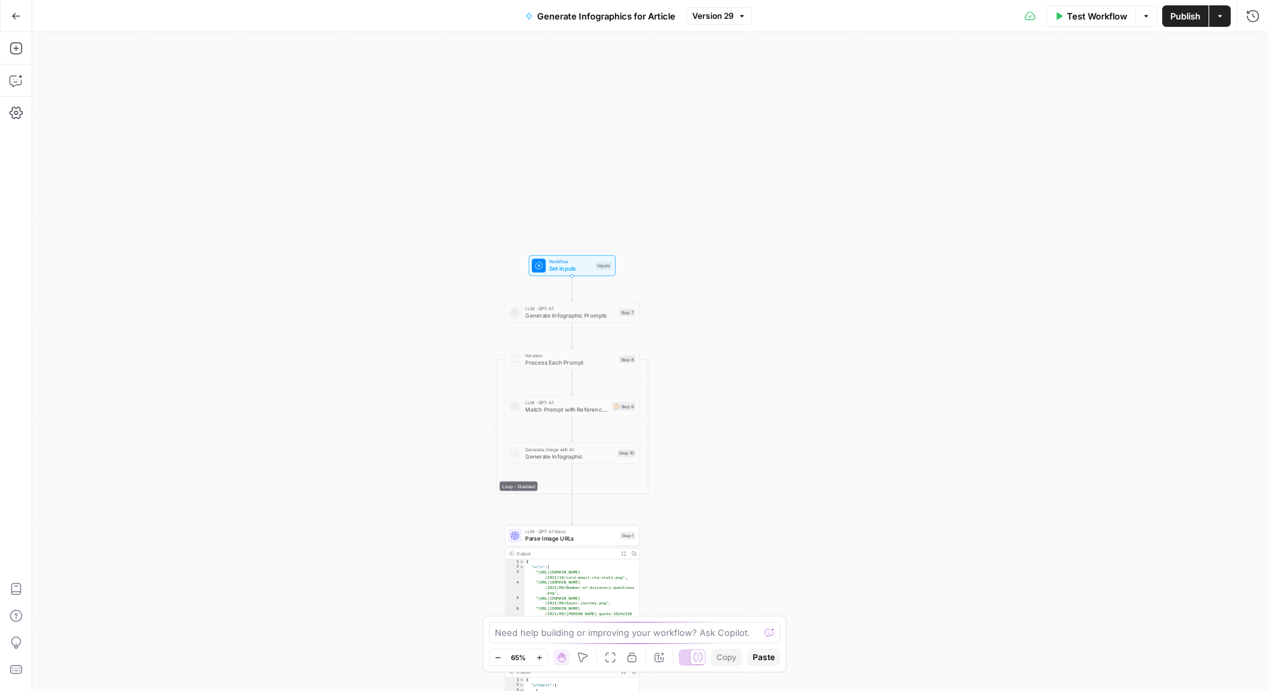
drag, startPoint x: 733, startPoint y: 332, endPoint x: 705, endPoint y: 80, distance: 254.1
click at [705, 111] on div "true false Workflow Set Inputs Inputs LLM · GPT-4.1 Generate Infographic Prompt…" at bounding box center [650, 361] width 1237 height 659
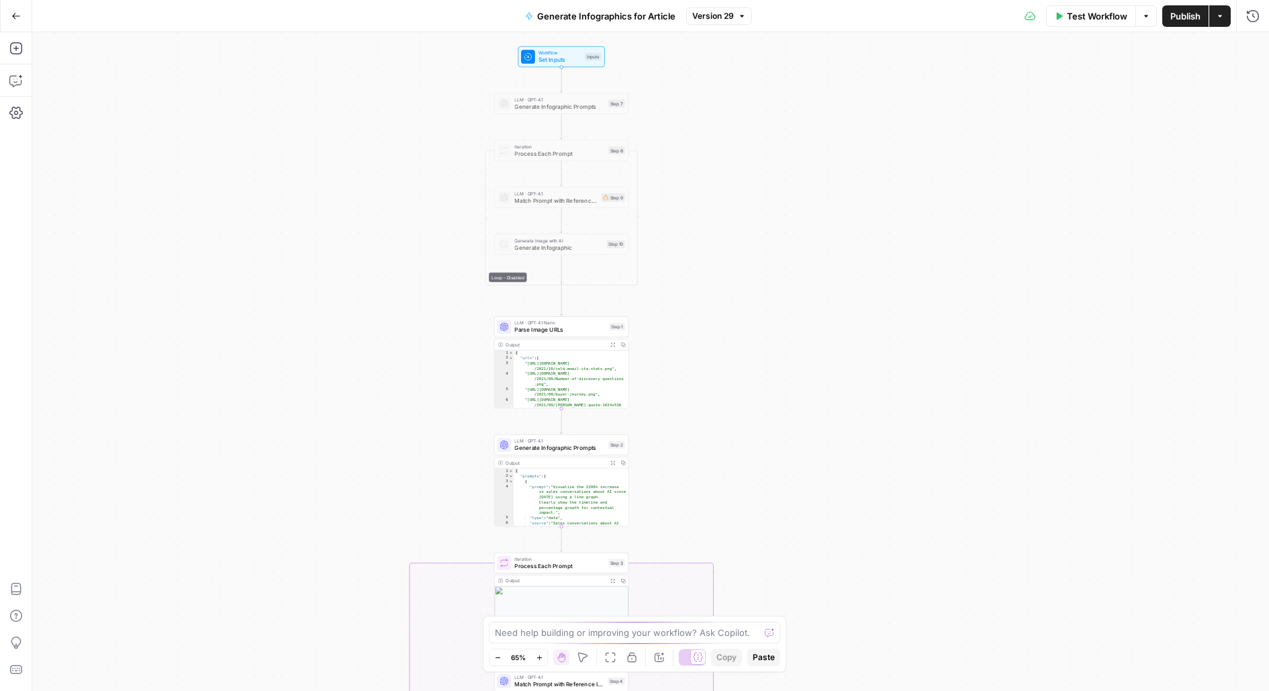
drag, startPoint x: 726, startPoint y: 544, endPoint x: 711, endPoint y: 328, distance: 216.8
click at [711, 328] on div "true false Workflow Set Inputs Inputs LLM · GPT-4.1 Generate Infographic Prompt…" at bounding box center [650, 361] width 1237 height 659
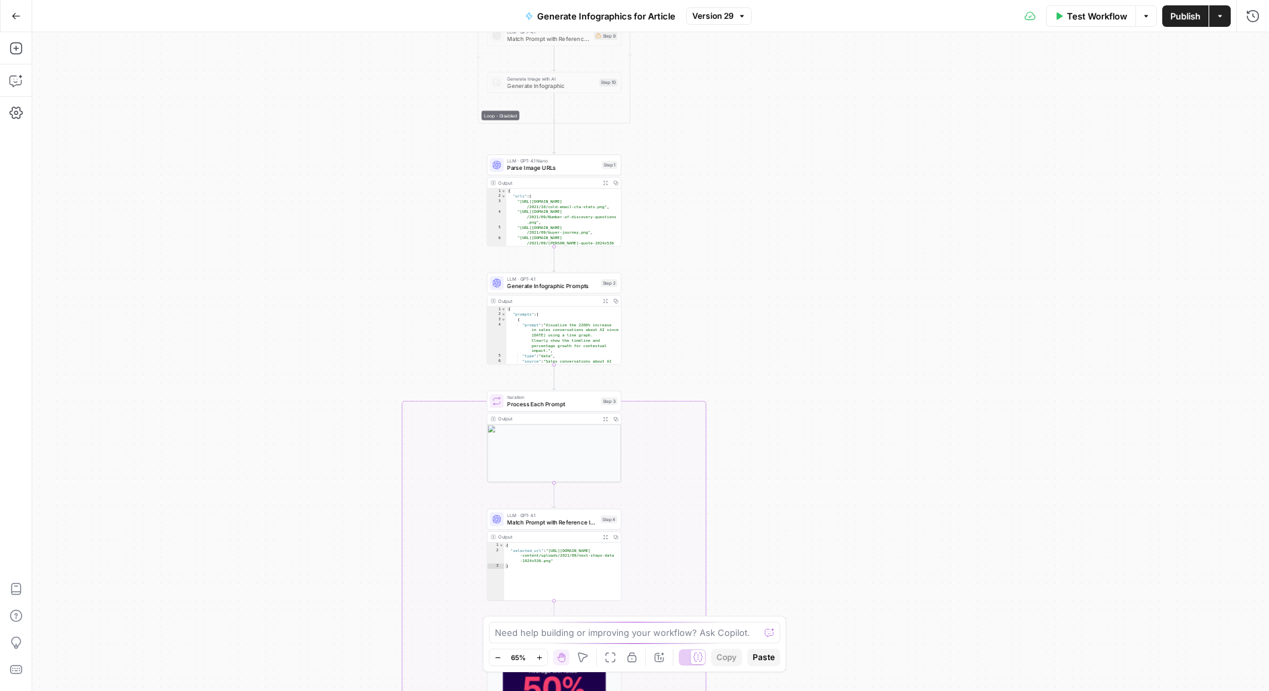
drag, startPoint x: 880, startPoint y: 383, endPoint x: 880, endPoint y: 152, distance: 230.4
click at [880, 107] on div "true false Workflow Set Inputs Inputs LLM · GPT-4.1 Generate Infographic Prompt…" at bounding box center [650, 361] width 1237 height 659
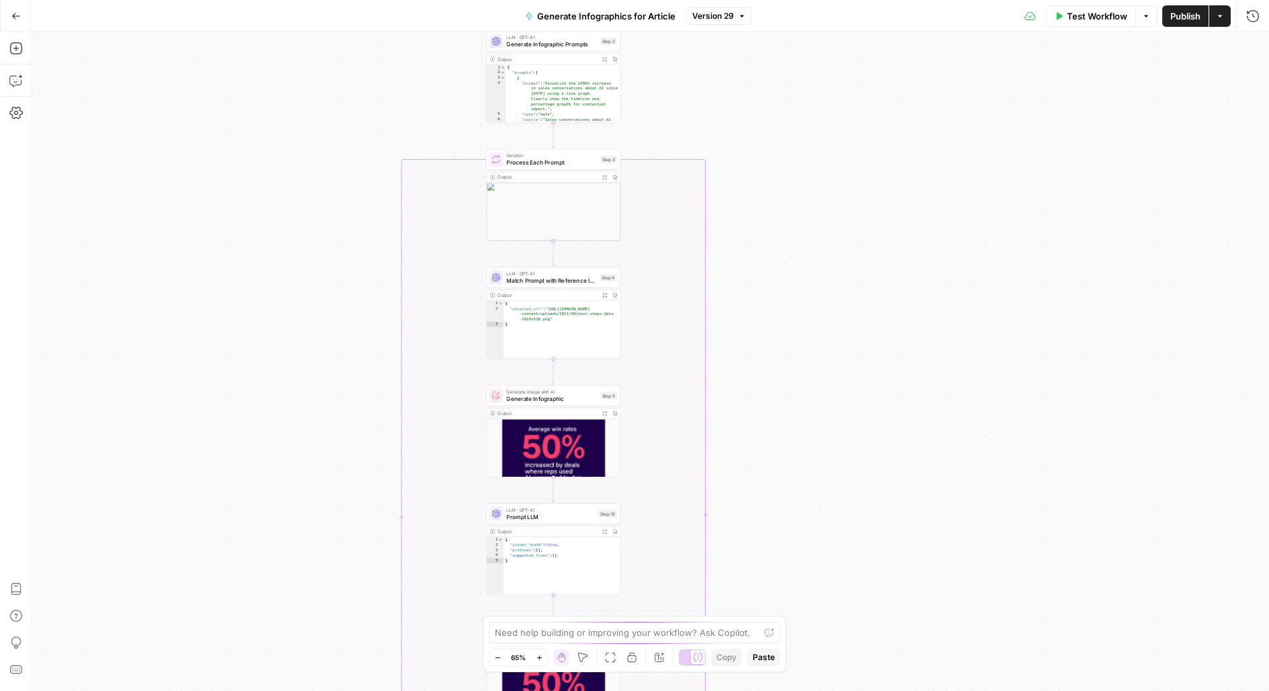
drag, startPoint x: 880, startPoint y: 396, endPoint x: 880, endPoint y: 114, distance: 281.4
click at [880, 117] on div "true false Workflow Set Inputs Inputs LLM · GPT-4.1 Generate Infographic Prompt…" at bounding box center [650, 361] width 1237 height 659
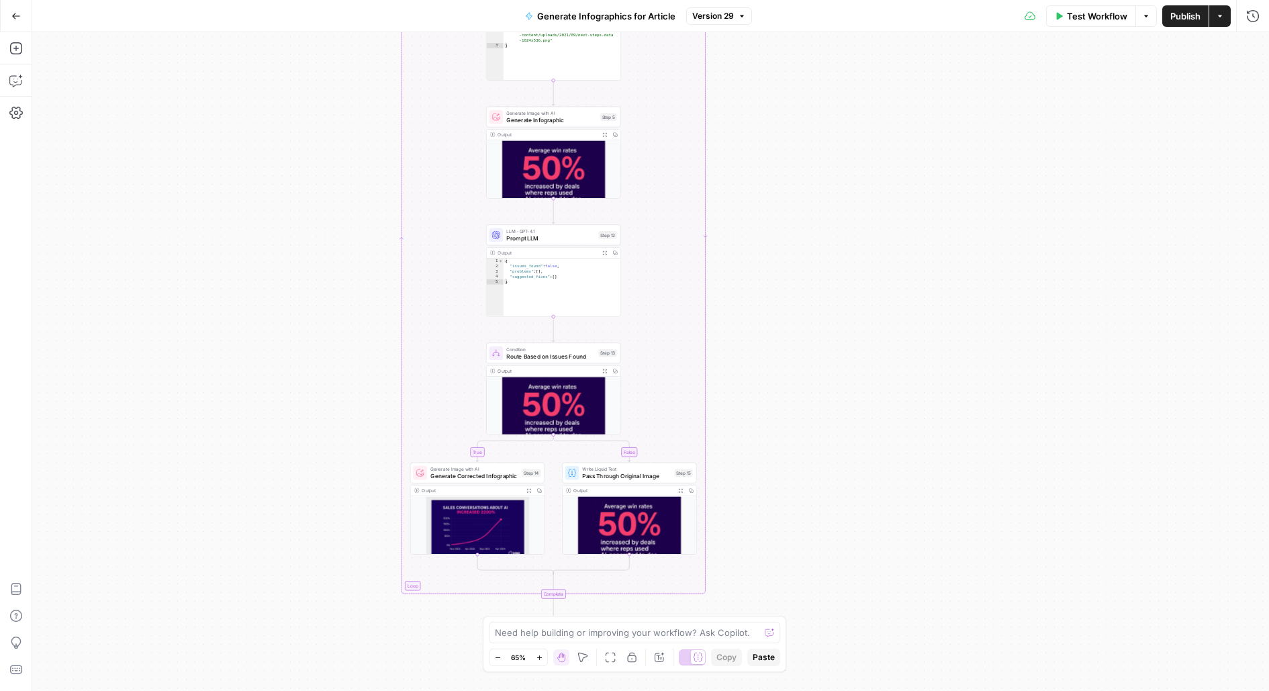
click at [15, 144] on div "Add Steps Copilot Settings AirOps Academy Help Give Feedback Shortcuts" at bounding box center [16, 361] width 32 height 659
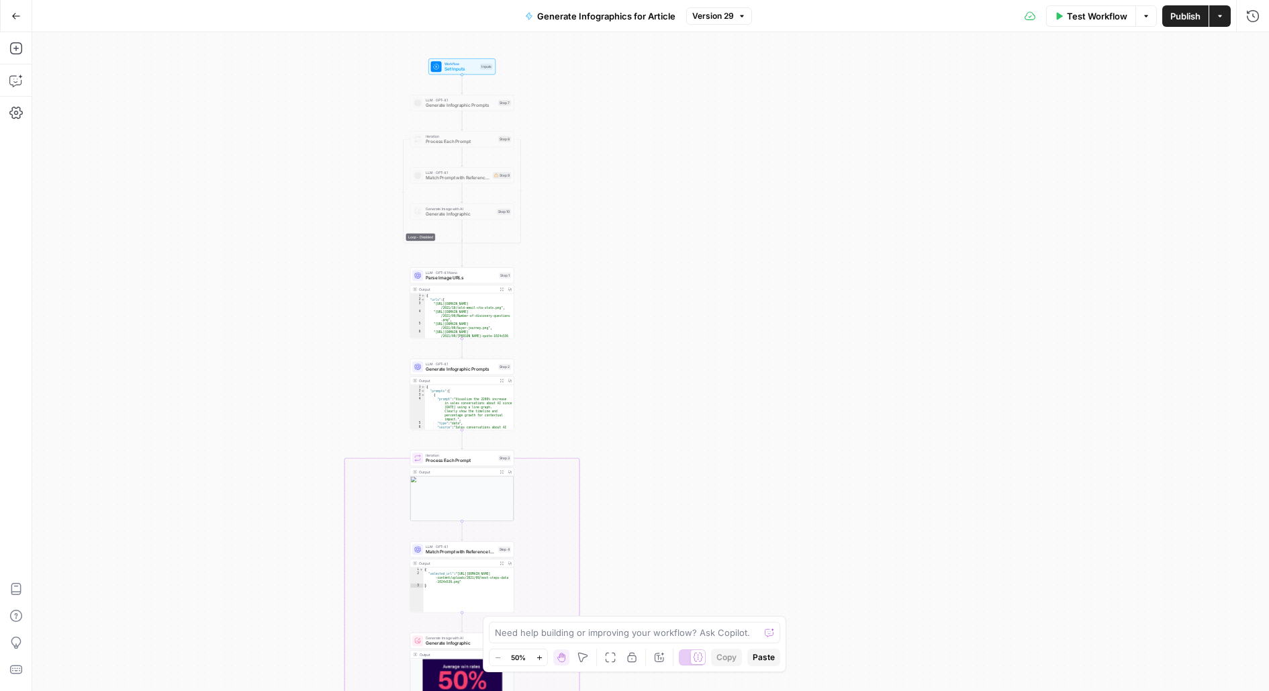
drag, startPoint x: 314, startPoint y: 484, endPoint x: 300, endPoint y: 136, distance: 348.2
click at [300, 136] on div "true false Workflow Set Inputs Inputs LLM · GPT-4.1 Generate Infographic Prompt…" at bounding box center [650, 361] width 1237 height 659
drag, startPoint x: 312, startPoint y: 453, endPoint x: 337, endPoint y: 163, distance: 291.3
click at [339, 163] on div "true false Workflow Set Inputs Inputs LLM · GPT-4.1 Generate Infographic Prompt…" at bounding box center [650, 361] width 1237 height 659
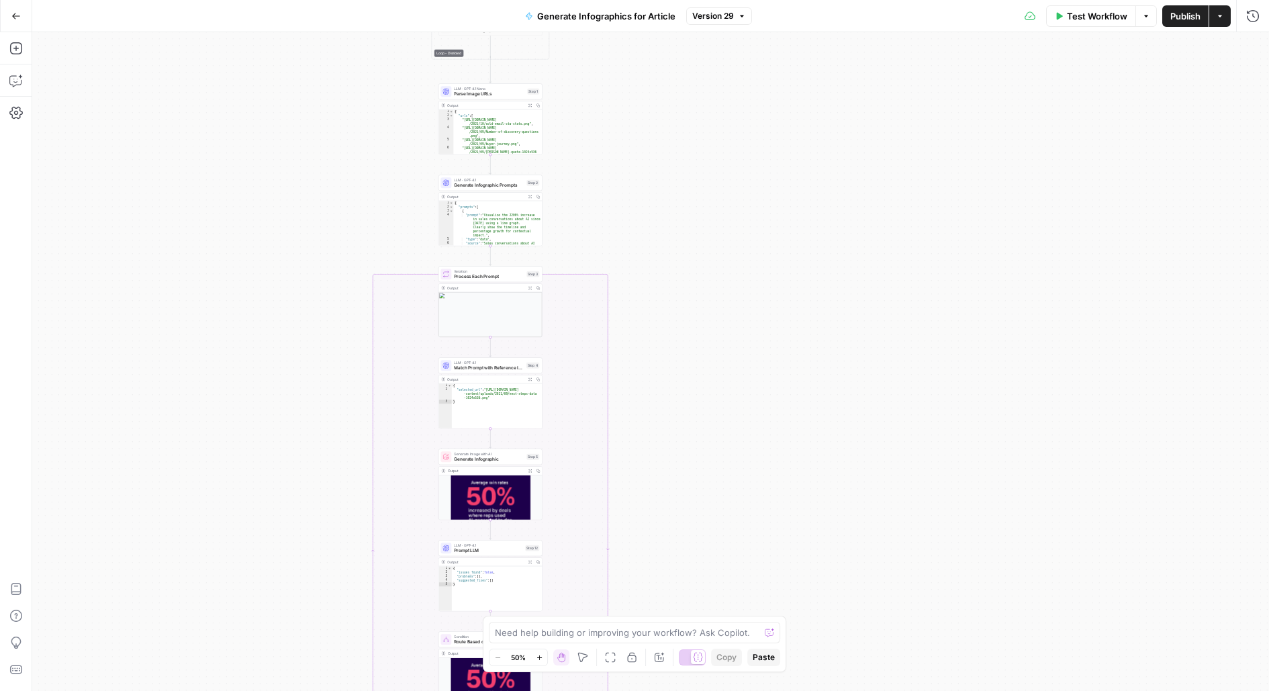
click at [584, 664] on button "Move" at bounding box center [583, 657] width 16 height 16
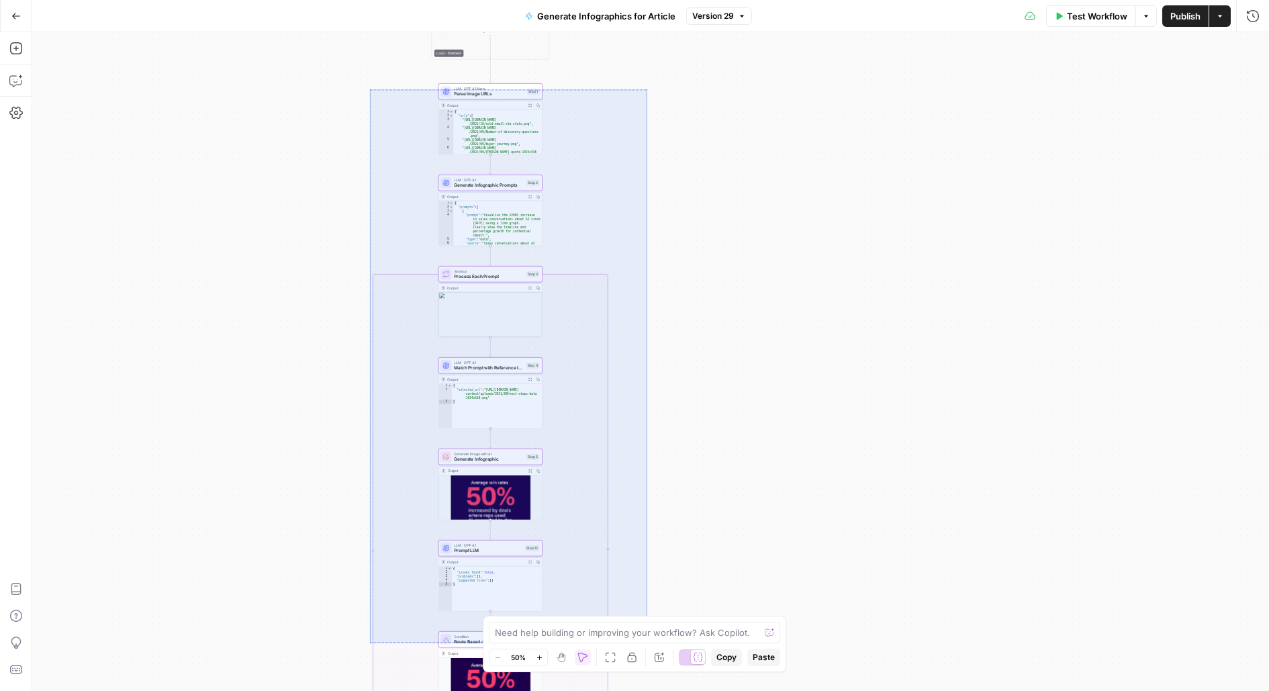
drag, startPoint x: 369, startPoint y: 89, endPoint x: 647, endPoint y: 643, distance: 619.3
click at [647, 643] on div "true false Workflow Set Inputs Inputs LLM · GPT-4.1 Generate Infographic Prompt…" at bounding box center [650, 361] width 1237 height 659
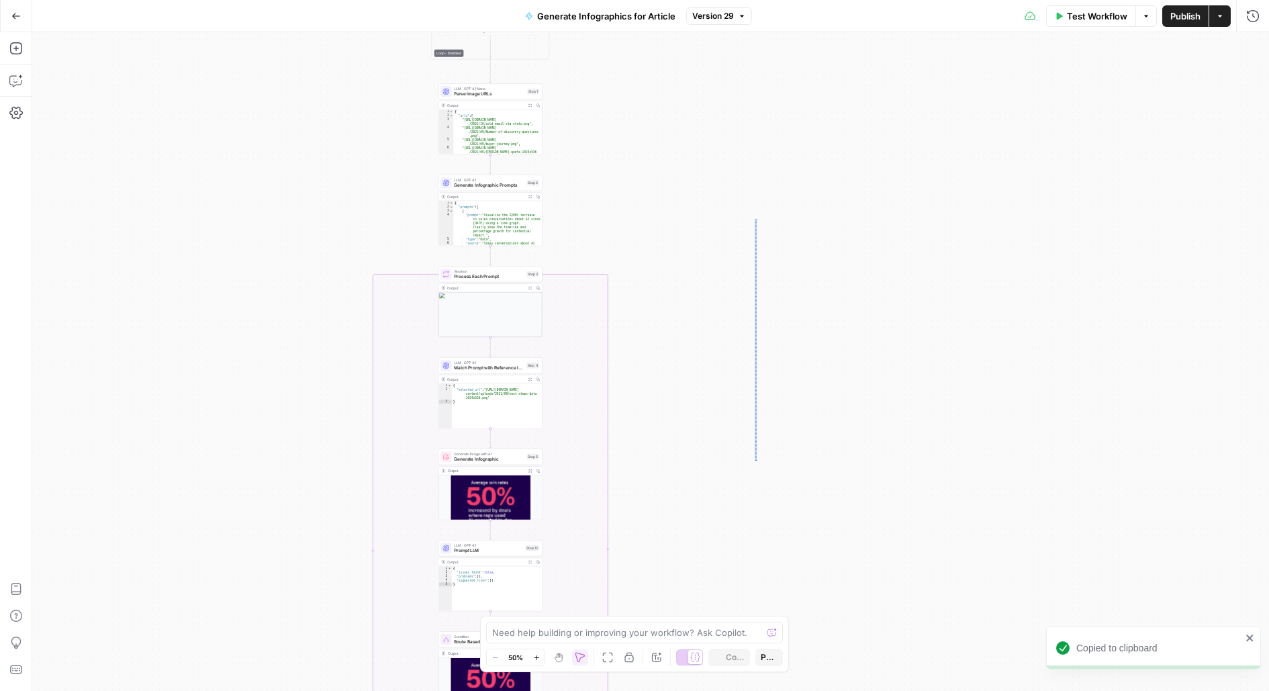
drag, startPoint x: 755, startPoint y: 447, endPoint x: 756, endPoint y: 134, distance: 312.3
click at [755, 147] on div "true false Workflow Set Inputs Inputs LLM · GPT-4.1 Generate Infographic Prompt…" at bounding box center [650, 361] width 1237 height 659
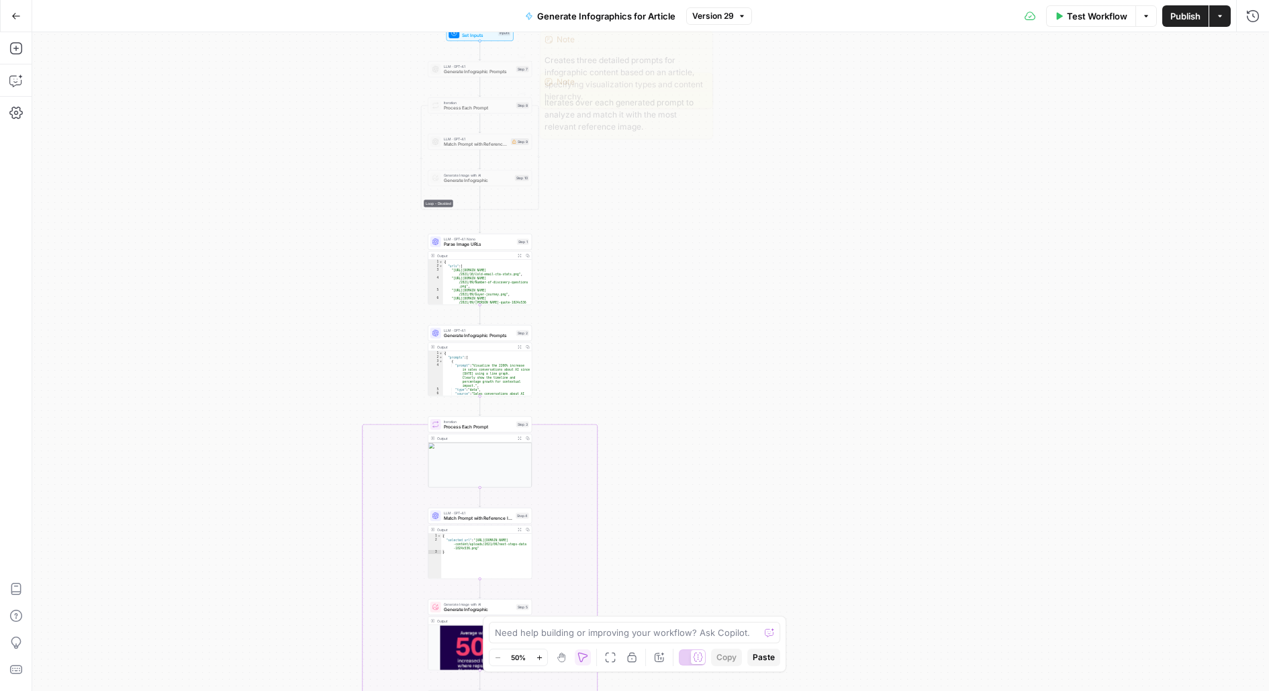
click at [469, 33] on span "Set Inputs" at bounding box center [479, 35] width 34 height 7
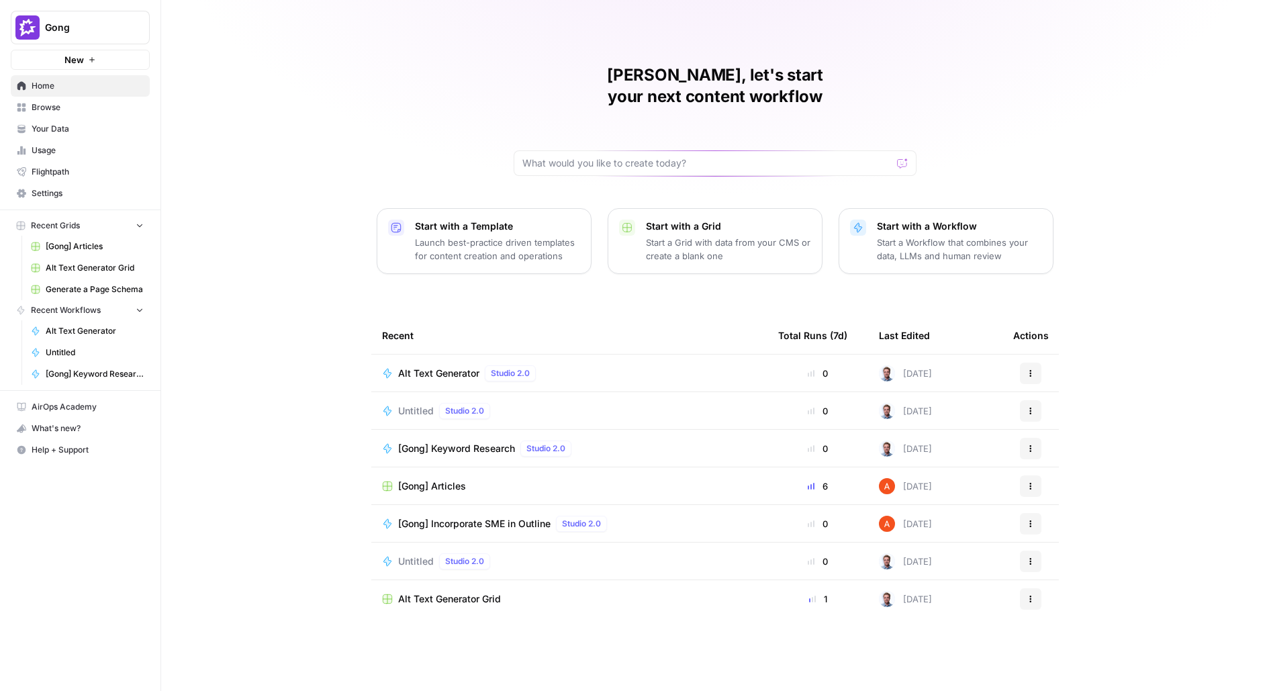
click at [118, 24] on span "Gong" at bounding box center [85, 27] width 81 height 13
type input "drata"
click button "Drata" at bounding box center [121, 100] width 215 height 21
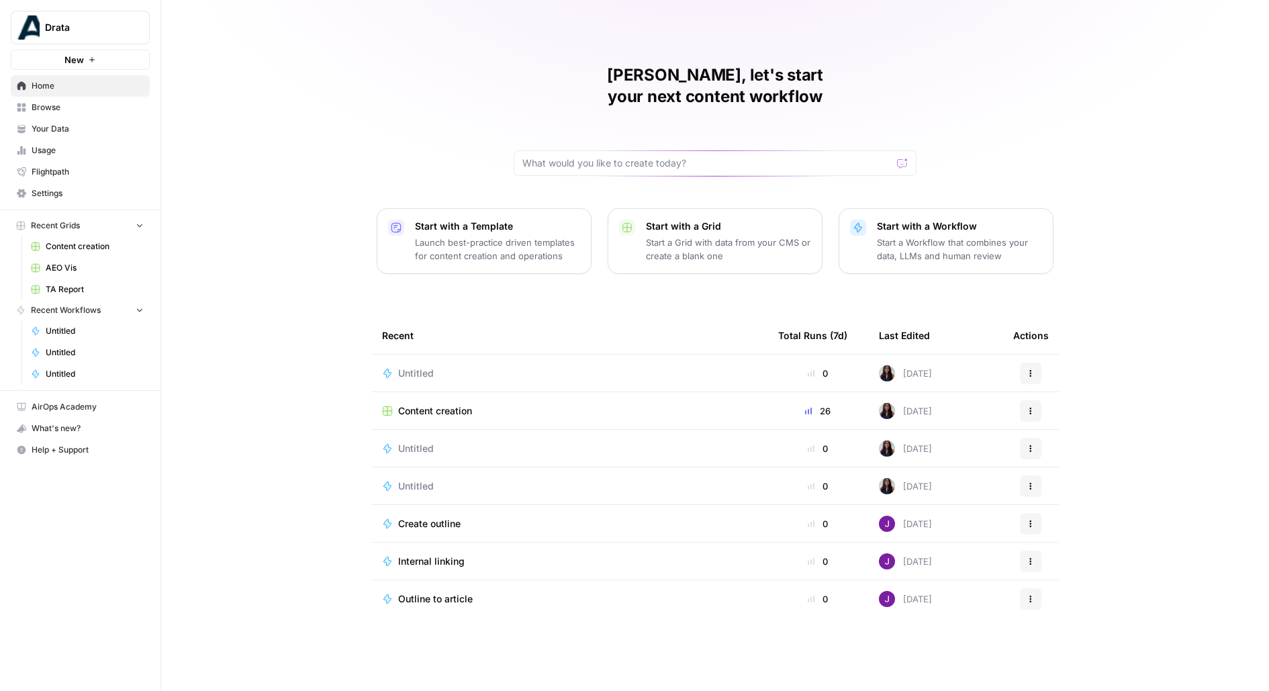
click at [124, 58] on button "New" at bounding box center [80, 60] width 139 height 20
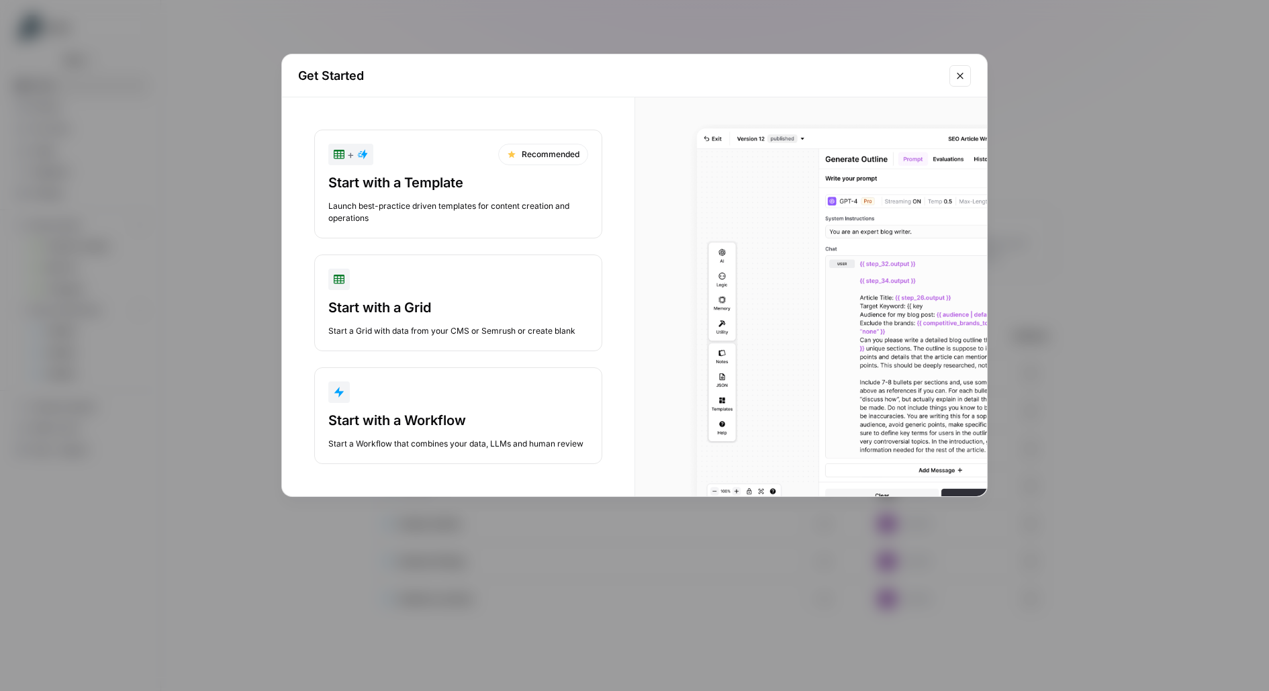
click at [449, 422] on div "Start with a Workflow" at bounding box center [458, 420] width 260 height 19
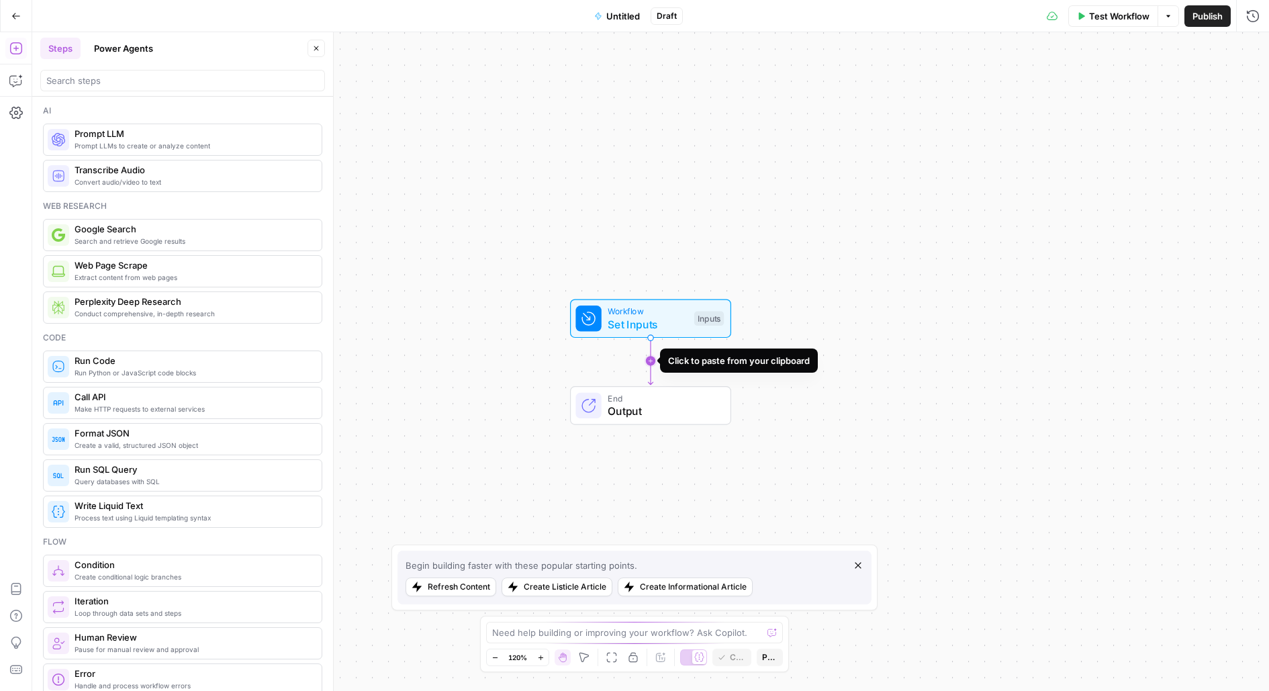
click at [649, 364] on icon "Edge from start to end" at bounding box center [650, 361] width 5 height 48
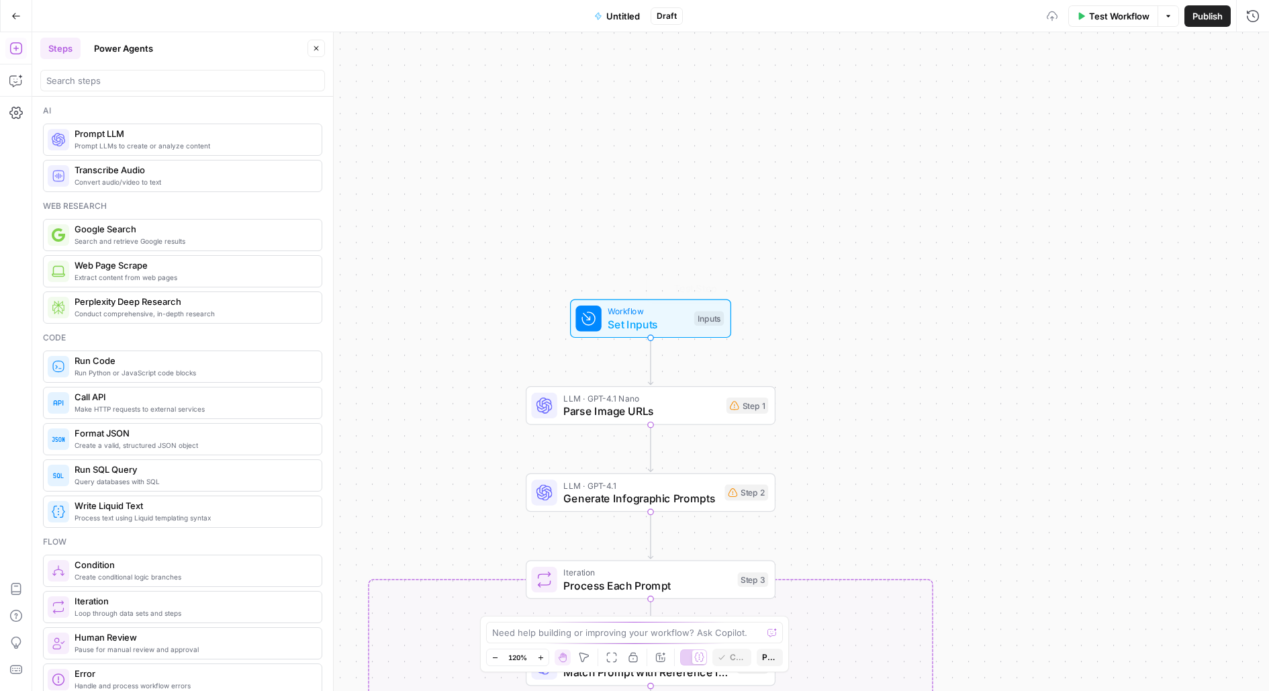
drag, startPoint x: 872, startPoint y: 296, endPoint x: 844, endPoint y: -30, distance: 327.6
click at [844, 0] on html "Drata New Home Browse Your Data Usage Flightpath Settings Recent Grids Content …" at bounding box center [634, 345] width 1269 height 691
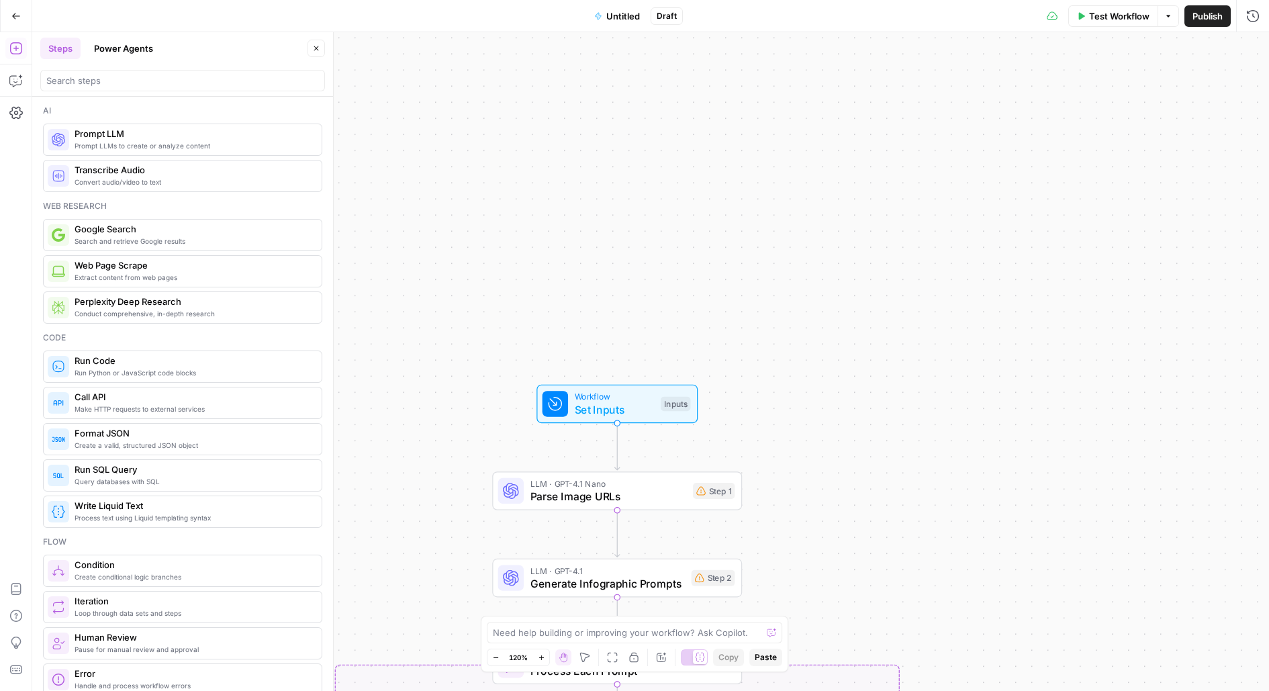
click at [604, 392] on span "Workflow" at bounding box center [615, 396] width 80 height 13
click at [633, 409] on span "Set Inputs" at bounding box center [616, 410] width 80 height 16
click at [983, 85] on span "Add Field" at bounding box center [983, 91] width 39 height 13
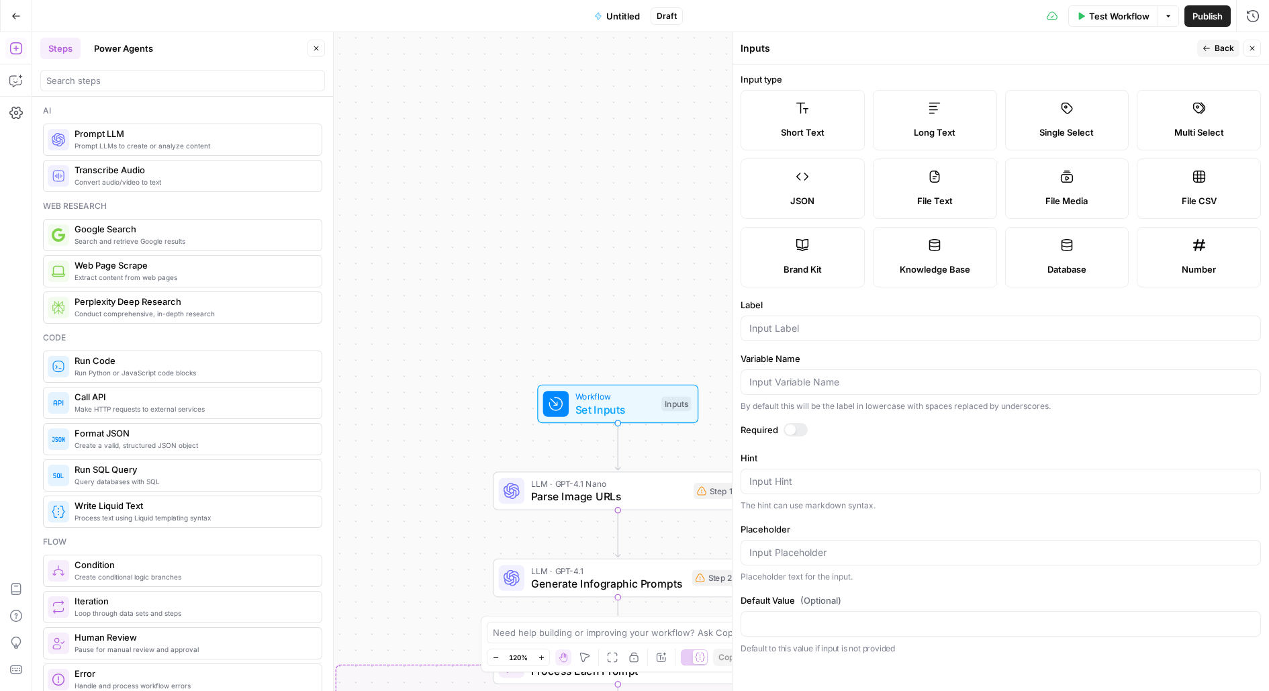
click at [819, 236] on label "Brand Kit" at bounding box center [803, 257] width 124 height 60
click at [822, 319] on div at bounding box center [1001, 329] width 521 height 26
type input "Brand Kit"
click at [1235, 47] on button "Back" at bounding box center [1218, 48] width 42 height 17
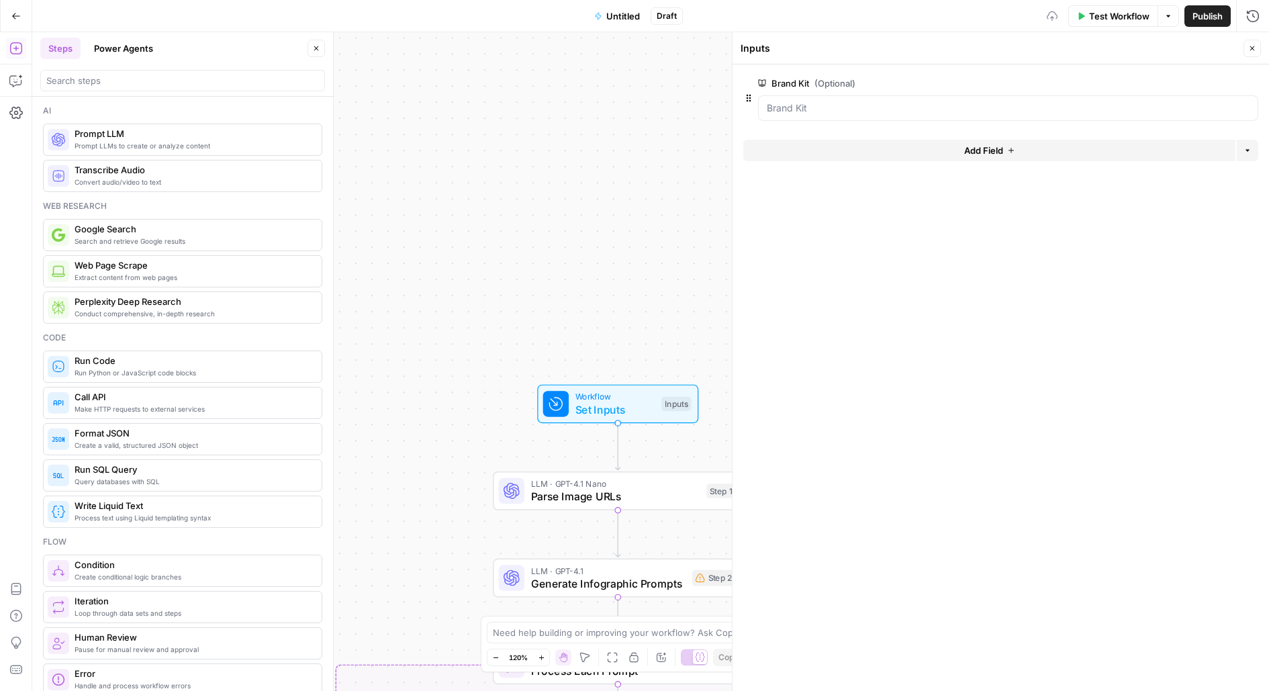
click at [880, 144] on button "Add Field" at bounding box center [989, 150] width 492 height 21
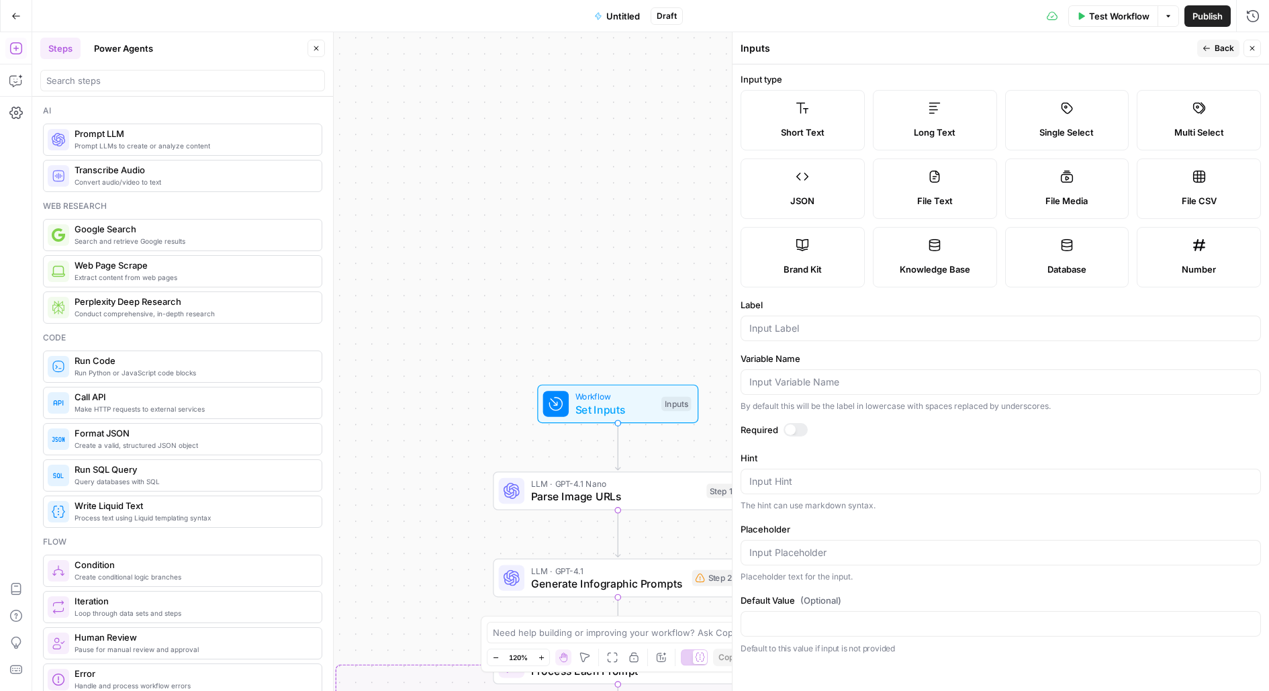
click at [915, 122] on label "Long Text" at bounding box center [935, 120] width 124 height 60
click at [819, 327] on input "Label" at bounding box center [1001, 328] width 503 height 13
type input "Article Content"
click at [1222, 46] on span "Back" at bounding box center [1224, 48] width 19 height 12
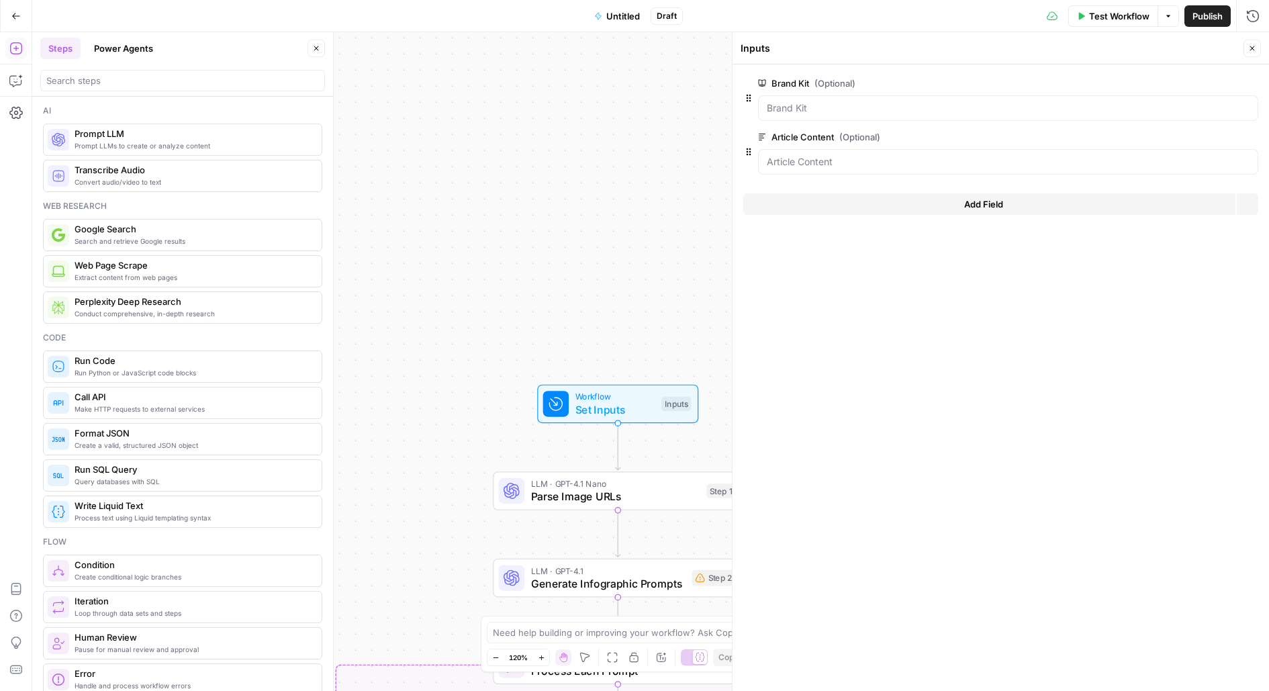
click at [1255, 46] on icon "button" at bounding box center [1253, 48] width 5 height 5
click at [600, 13] on icon "button" at bounding box center [598, 16] width 8 height 8
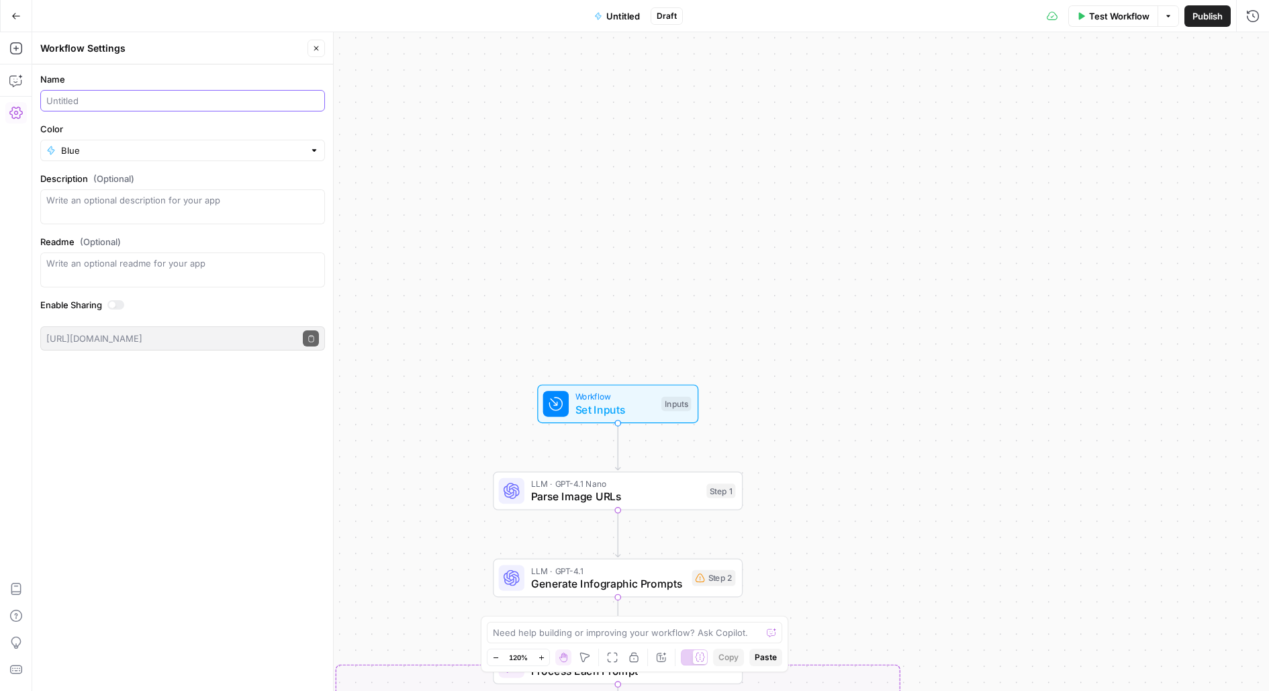
click at [73, 94] on input "Name" at bounding box center [182, 100] width 273 height 13
click at [100, 105] on input "Create Header Images" at bounding box center [182, 100] width 273 height 13
type input "Create Hero Images"
click at [1201, 15] on span "Publish" at bounding box center [1208, 15] width 30 height 13
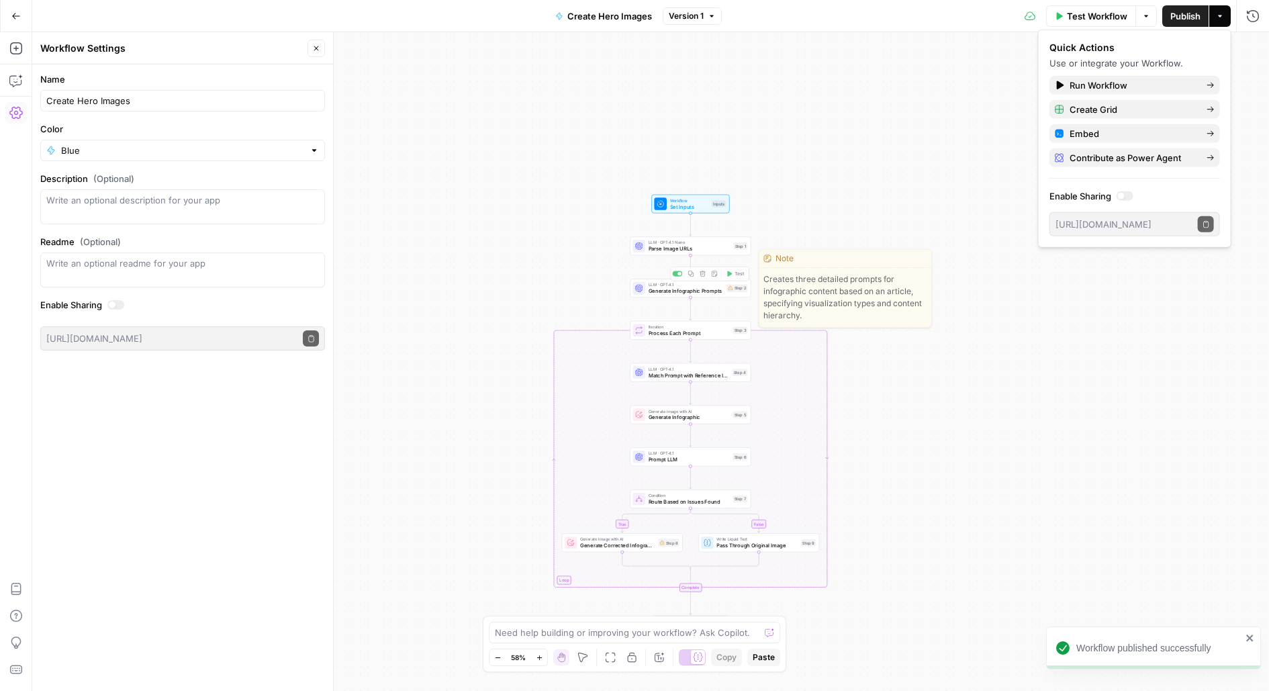
click at [707, 251] on div "Edit Note" at bounding box center [715, 250] width 38 height 13
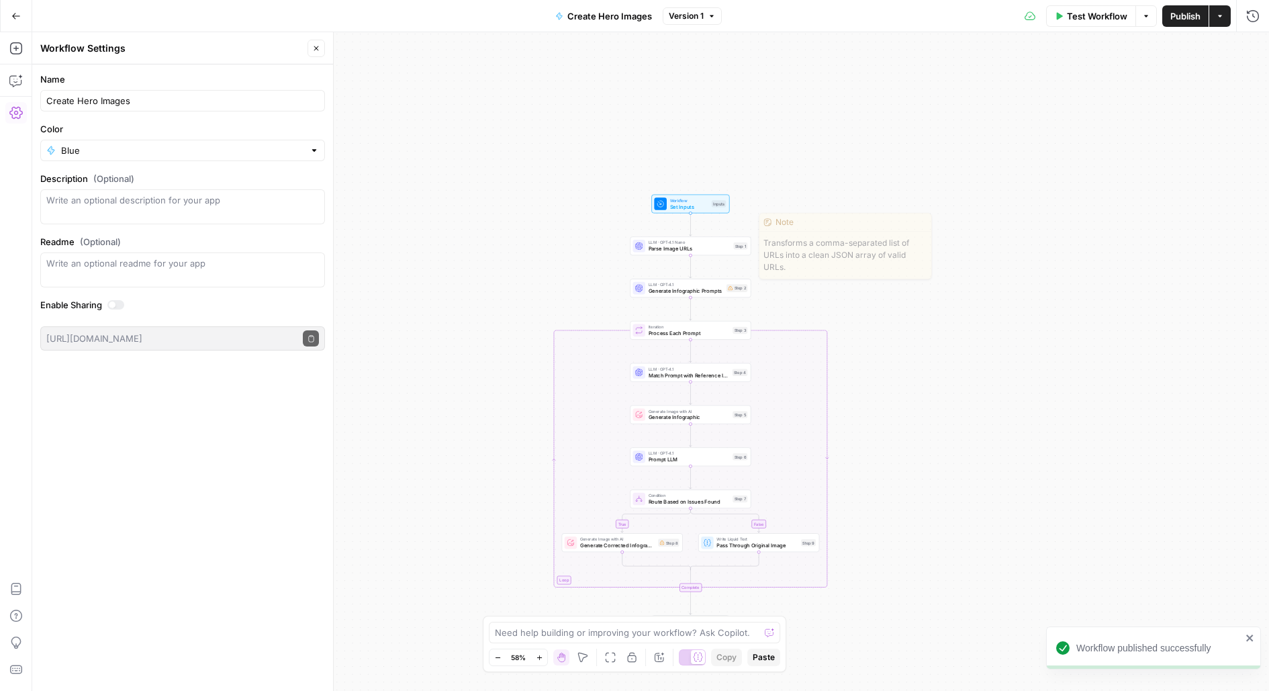
click at [741, 249] on div "Step 1" at bounding box center [740, 245] width 14 height 7
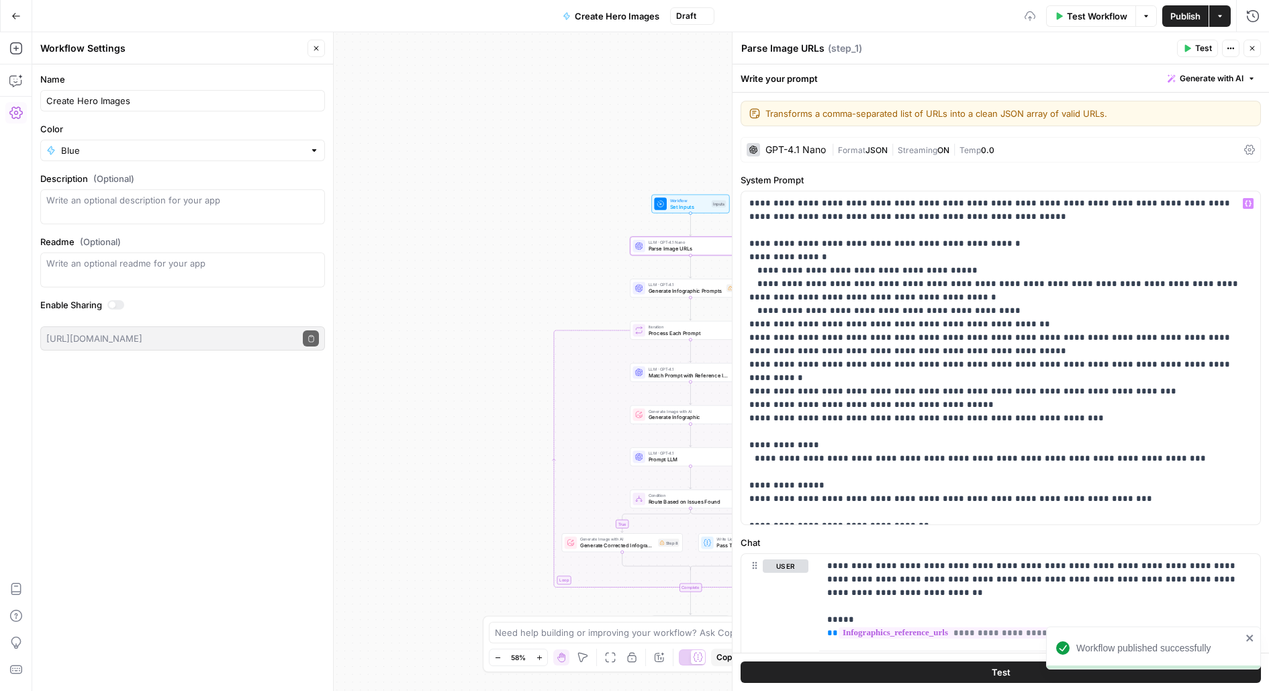
scroll to position [62, 0]
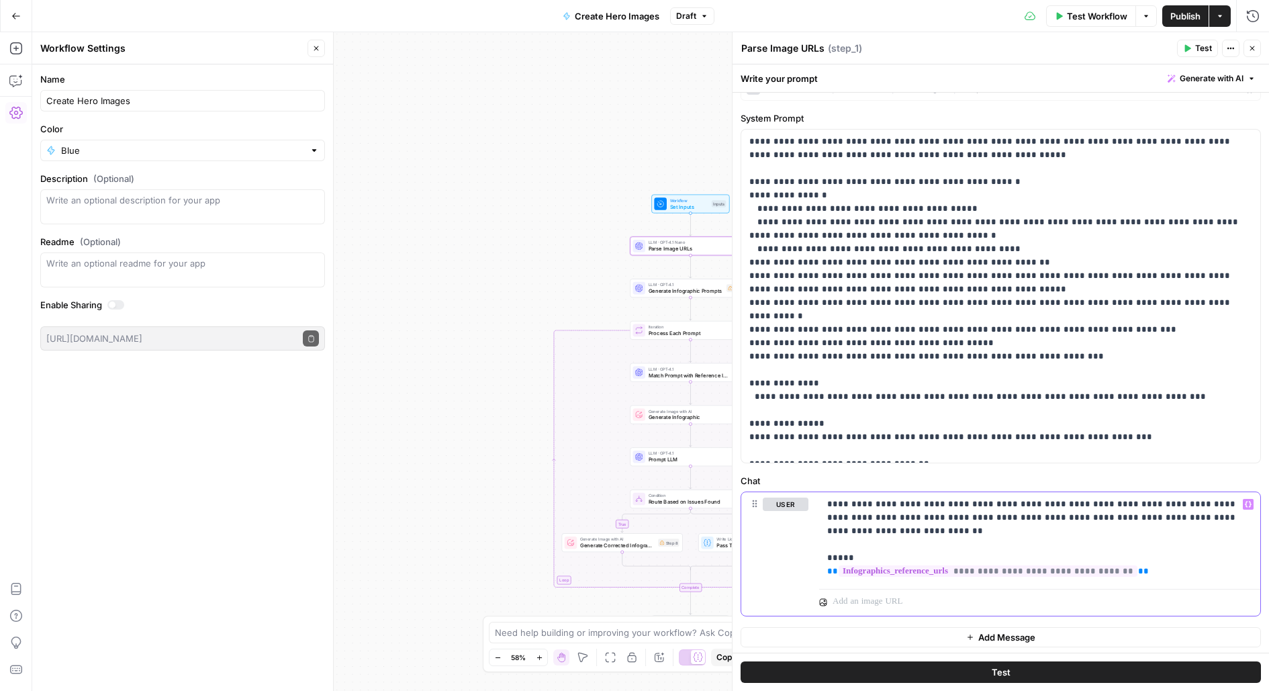
drag, startPoint x: 1172, startPoint y: 565, endPoint x: 728, endPoint y: 568, distance: 444.0
click at [732, 569] on div "**********" at bounding box center [1000, 361] width 537 height 659
copy p "**********"
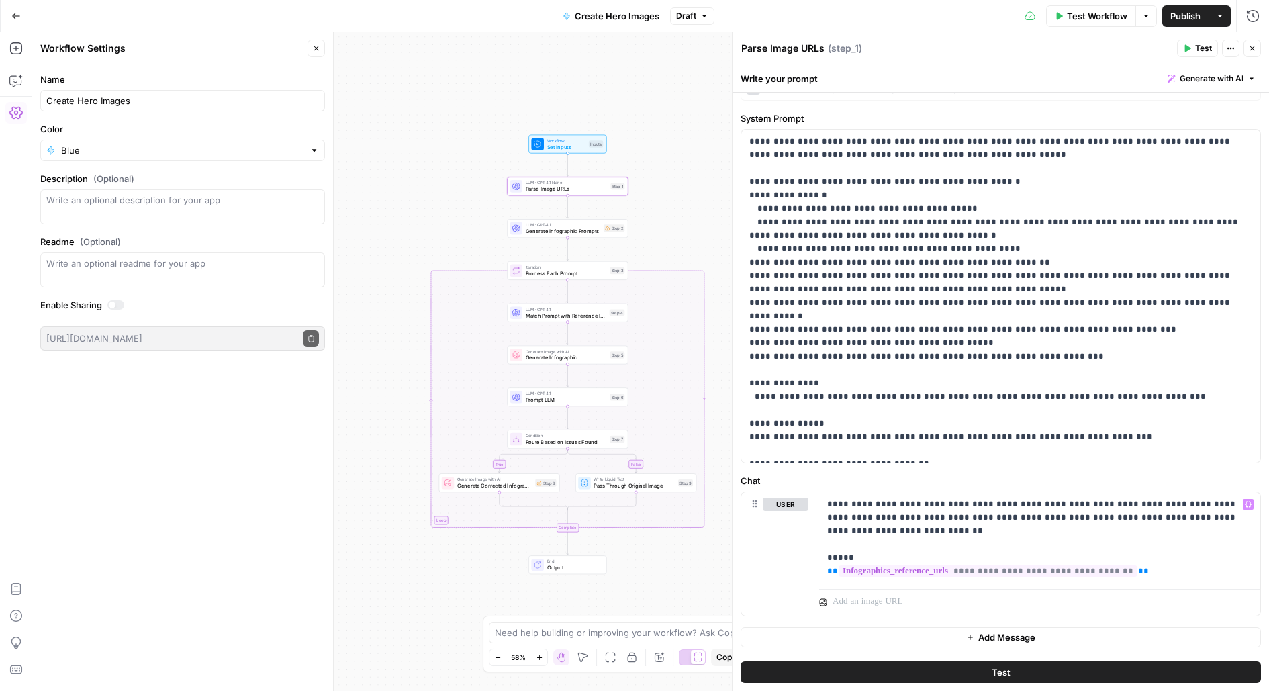
drag, startPoint x: 593, startPoint y: 271, endPoint x: 459, endPoint y: 201, distance: 151.4
click at [459, 202] on div "true false Workflow Set Inputs Inputs LLM · GPT-4.1 Nano Parse Image URLs Step …" at bounding box center [650, 361] width 1237 height 659
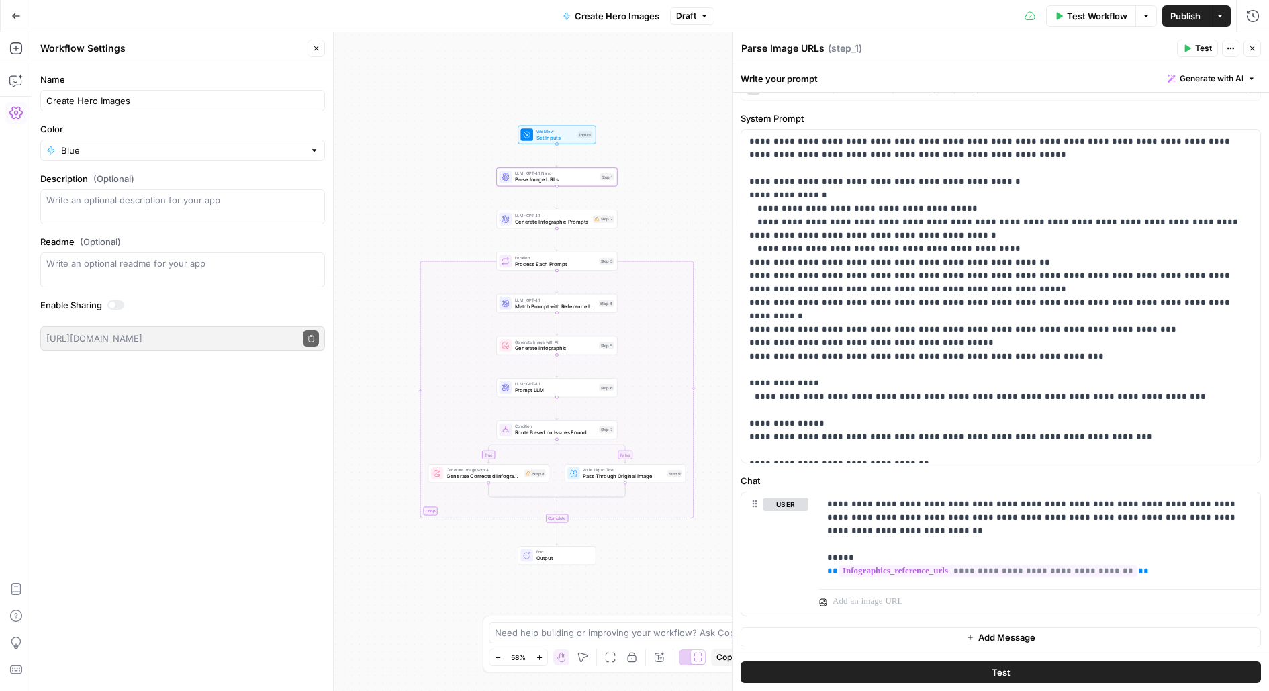
click at [595, 221] on div "Step 2" at bounding box center [603, 219] width 21 height 8
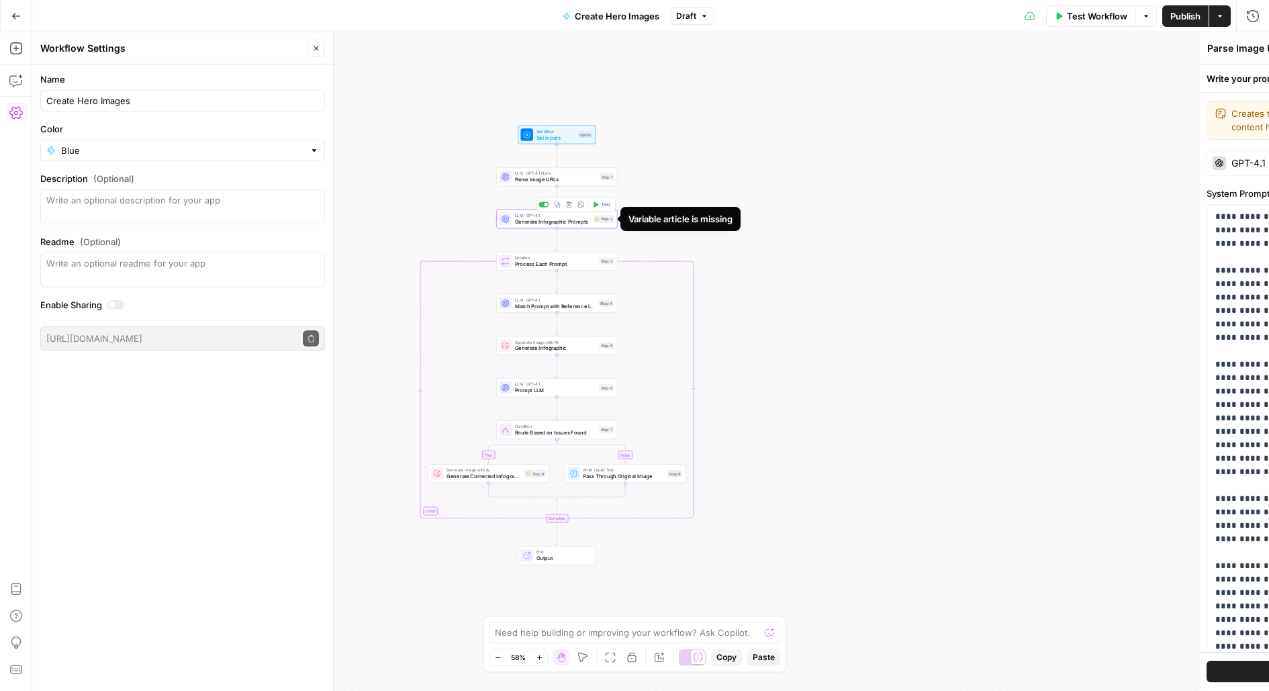
type textarea "Generate Infographic Prompts"
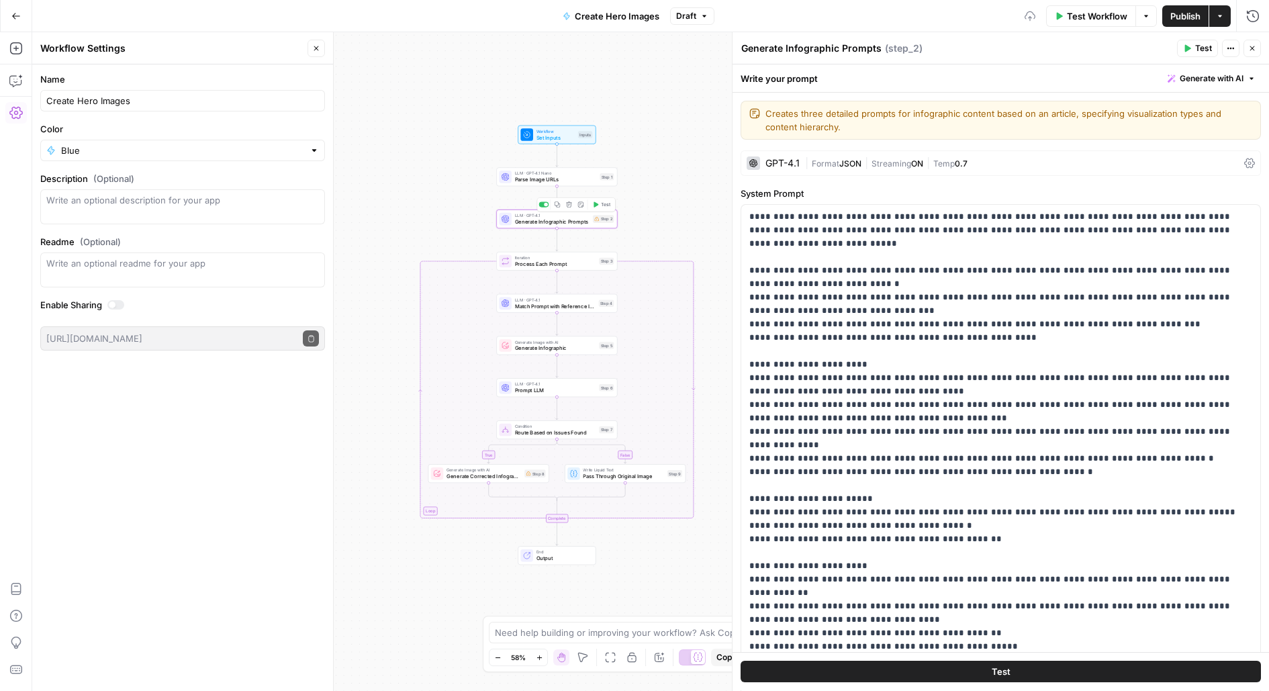
scroll to position [698, 0]
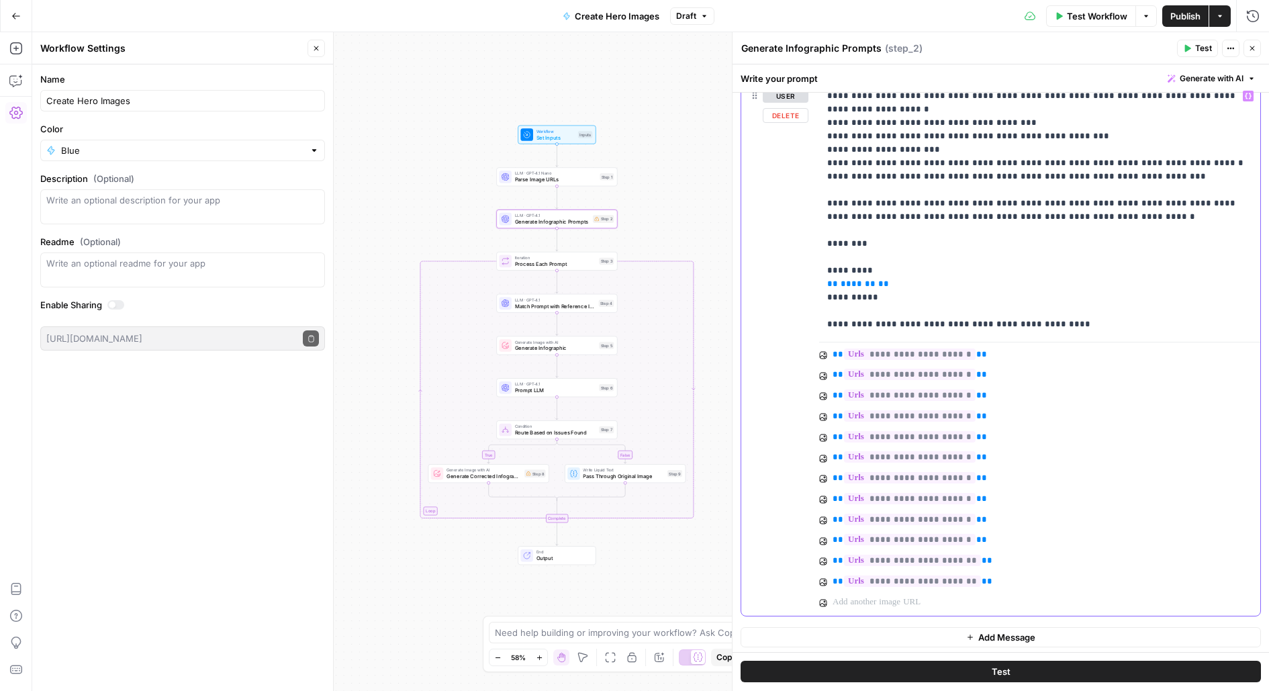
drag, startPoint x: 917, startPoint y: 285, endPoint x: 786, endPoint y: 283, distance: 131.6
click at [786, 283] on div "**********" at bounding box center [1000, 350] width 519 height 533
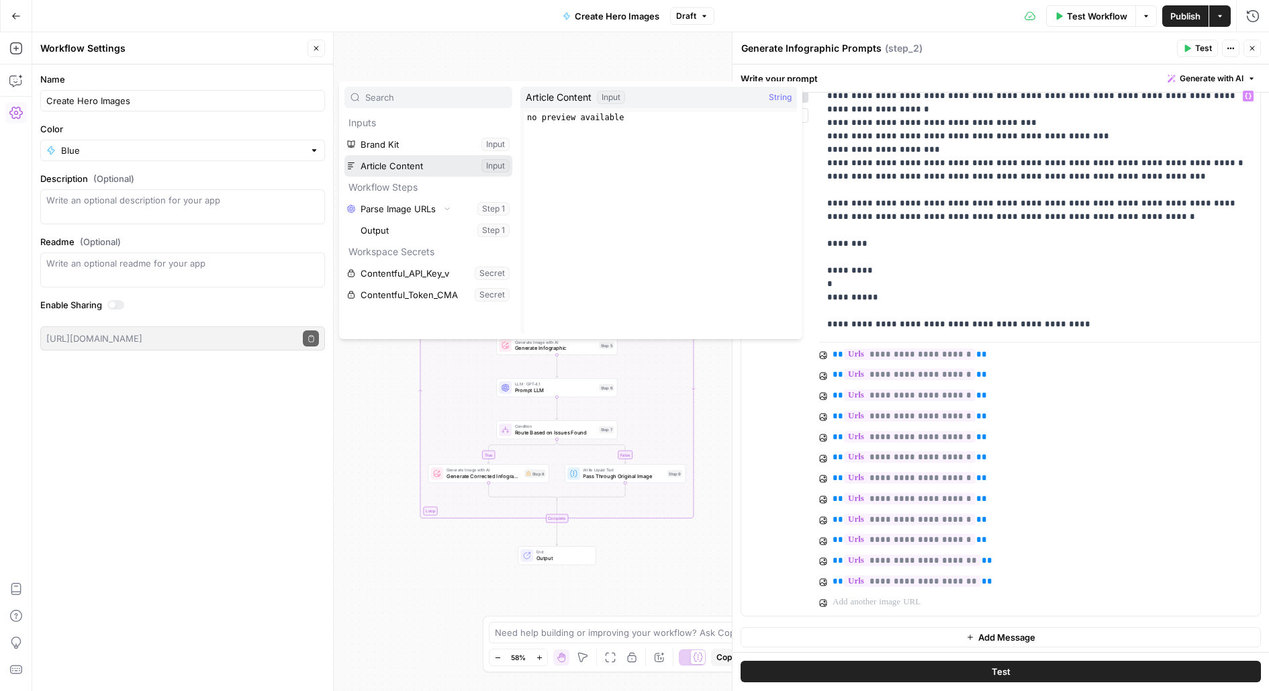
click at [345, 155] on button "Select variable Article Content" at bounding box center [429, 165] width 168 height 21
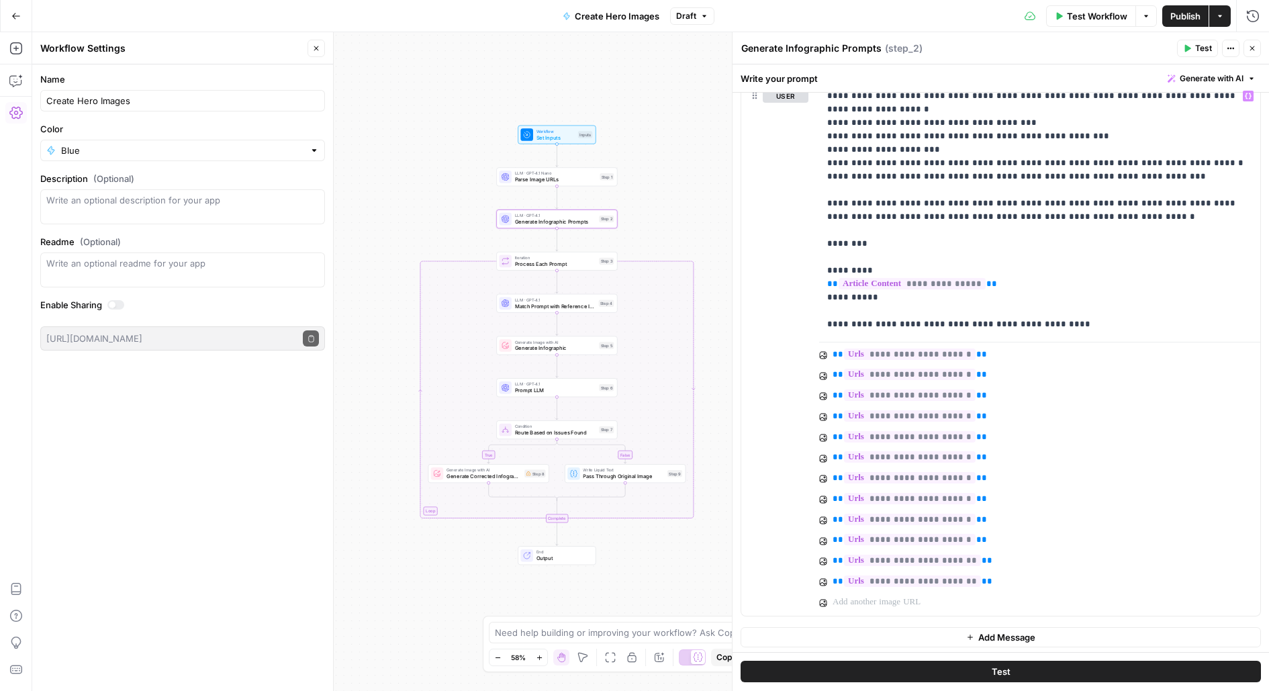
click at [596, 266] on span "Process Each Prompt" at bounding box center [555, 264] width 81 height 8
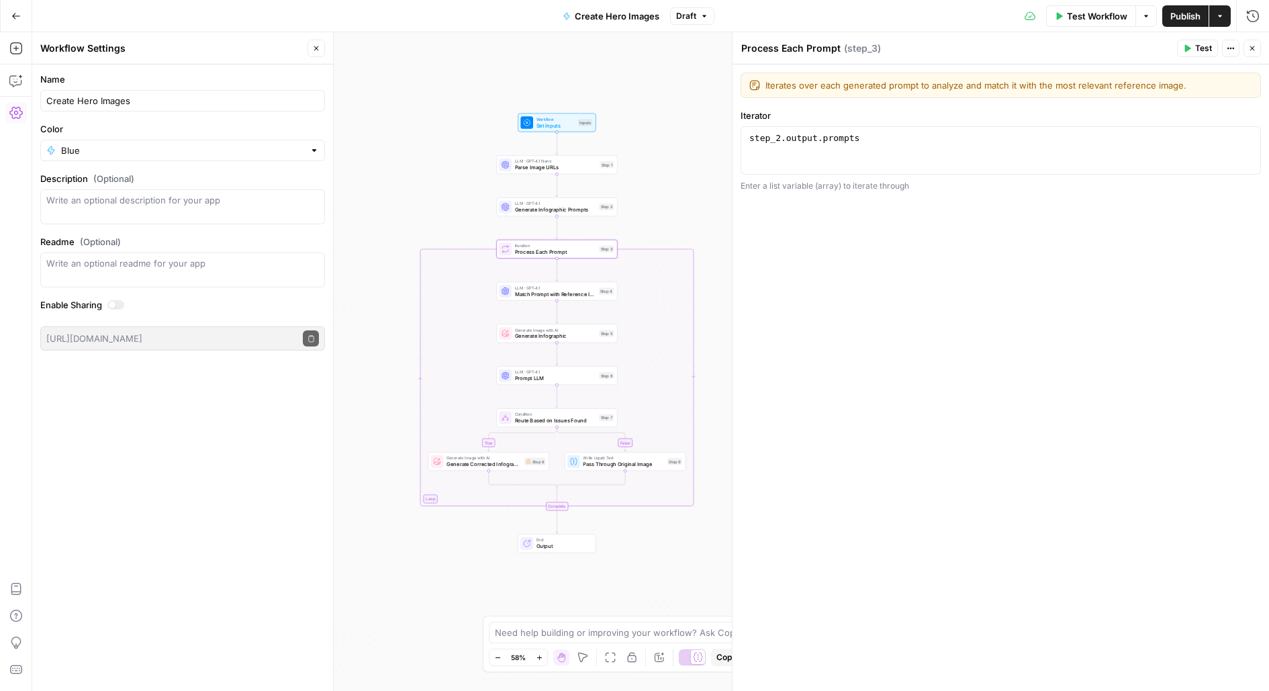
drag, startPoint x: 670, startPoint y: 231, endPoint x: 666, endPoint y: 138, distance: 93.4
click at [668, 167] on div "true false Workflow Set Inputs Inputs LLM · GPT-4.1 Nano Parse Image URLs Step …" at bounding box center [650, 361] width 1237 height 659
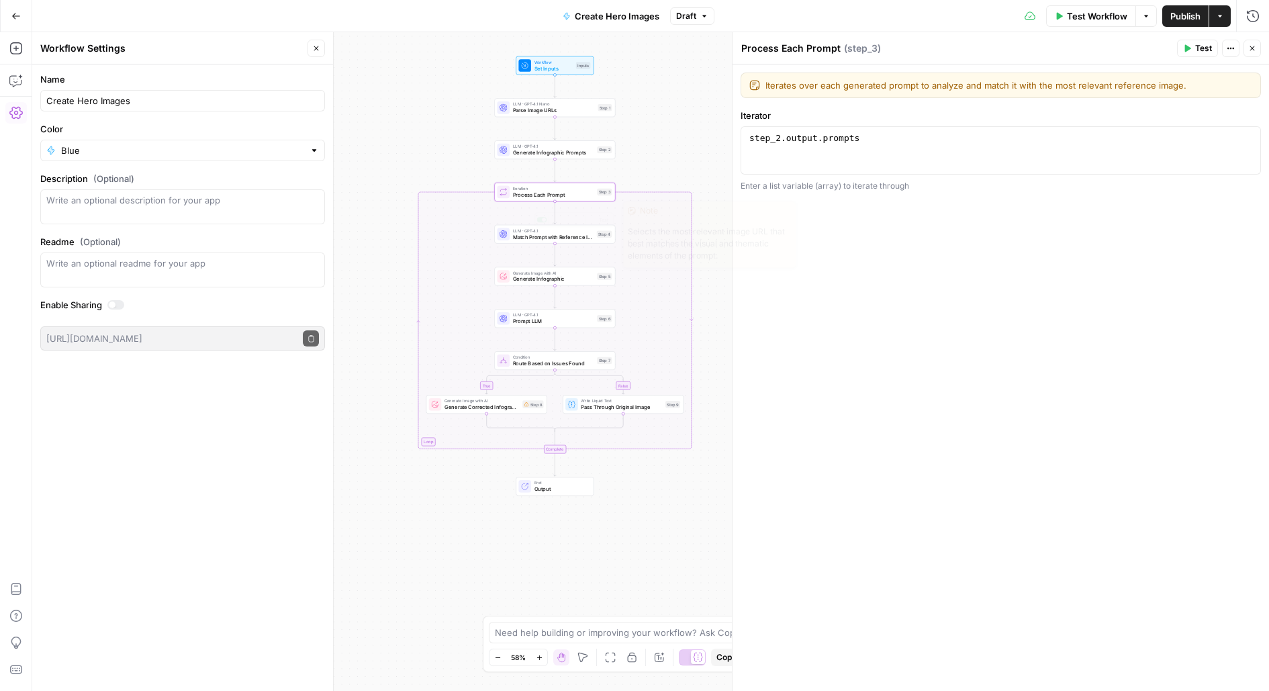
click at [572, 242] on div "LLM · GPT-4.1 Match Prompt with Reference Image Step 4 Copy step Delete step Ed…" at bounding box center [554, 234] width 121 height 19
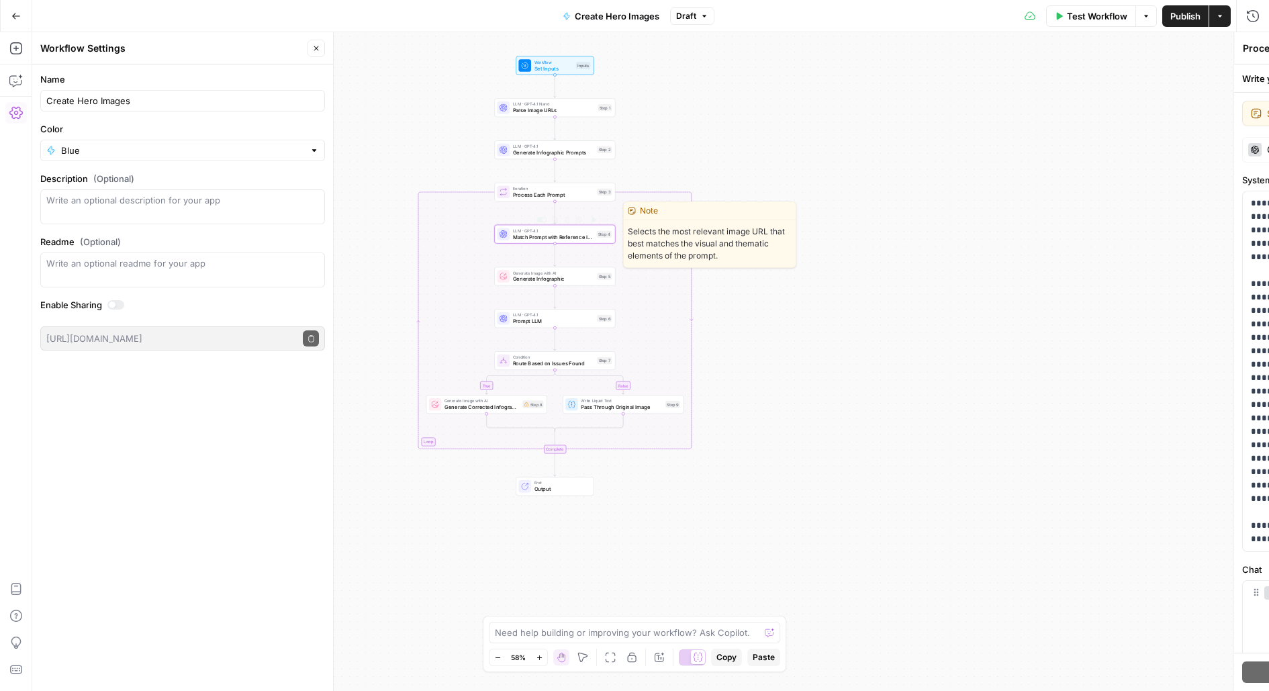
type textarea "Match Prompt with Reference Image"
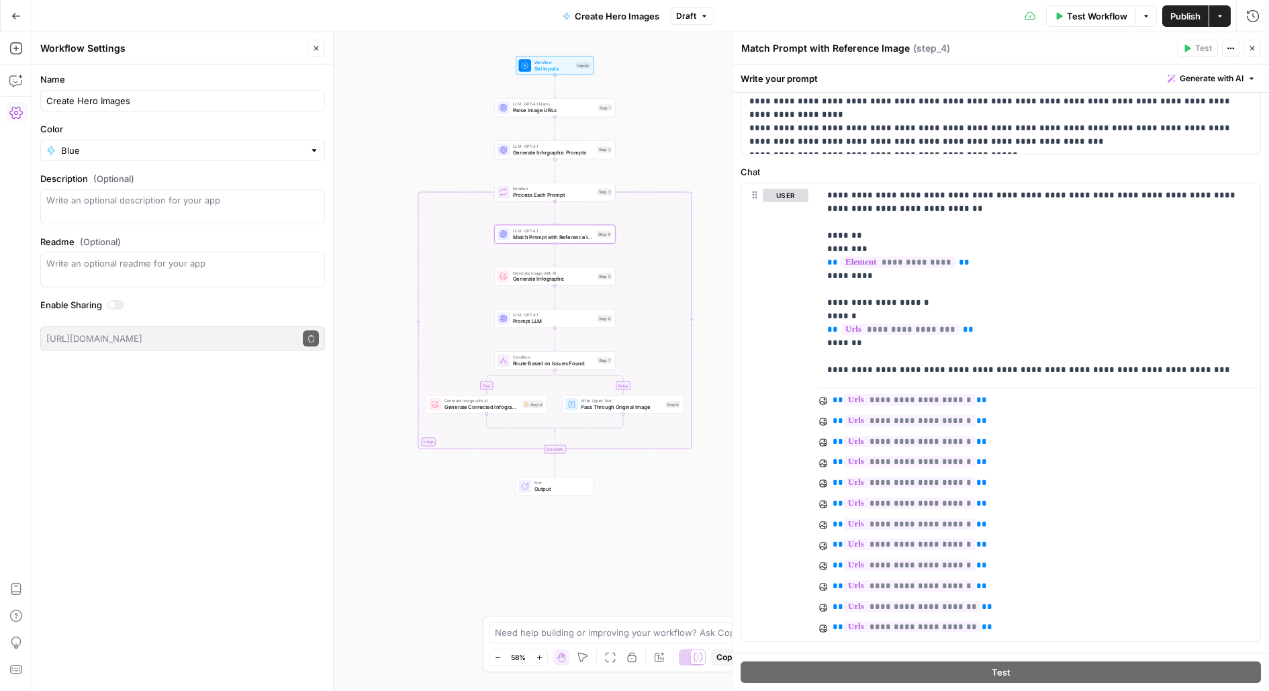
scroll to position [369, 0]
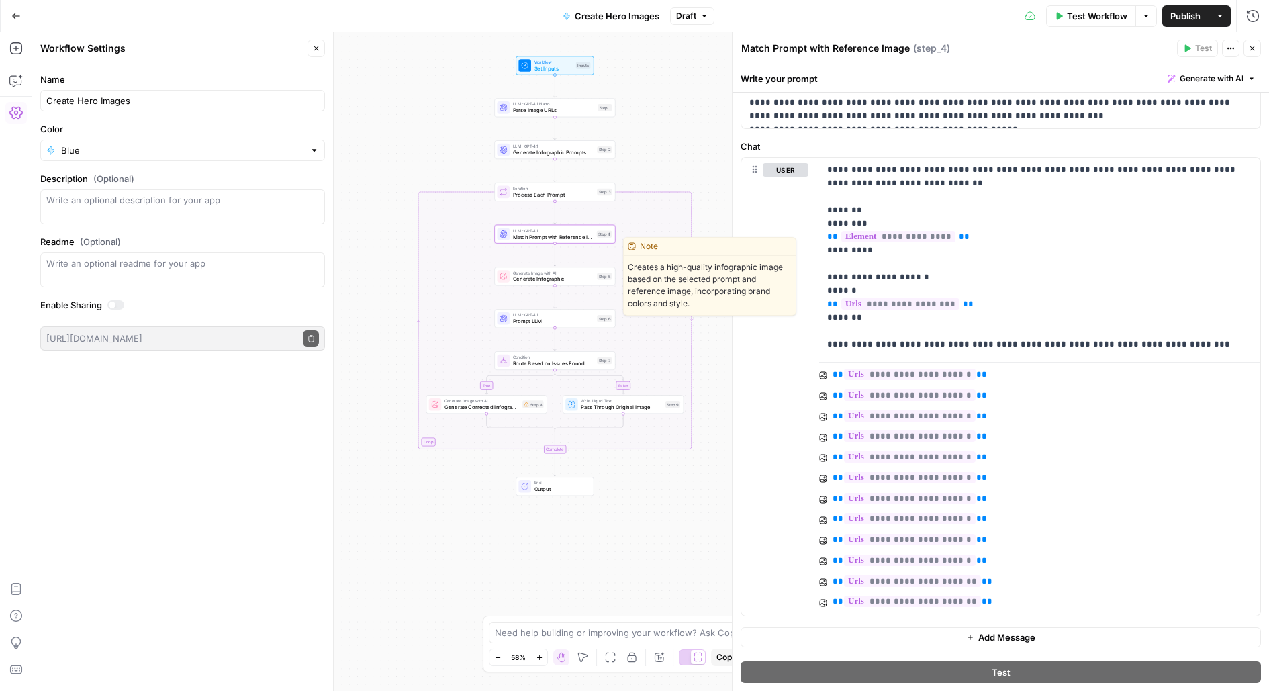
click at [564, 283] on div "Generate Image with AI Generate Infographic Step 5 Copy step Delete step Edit N…" at bounding box center [554, 276] width 121 height 19
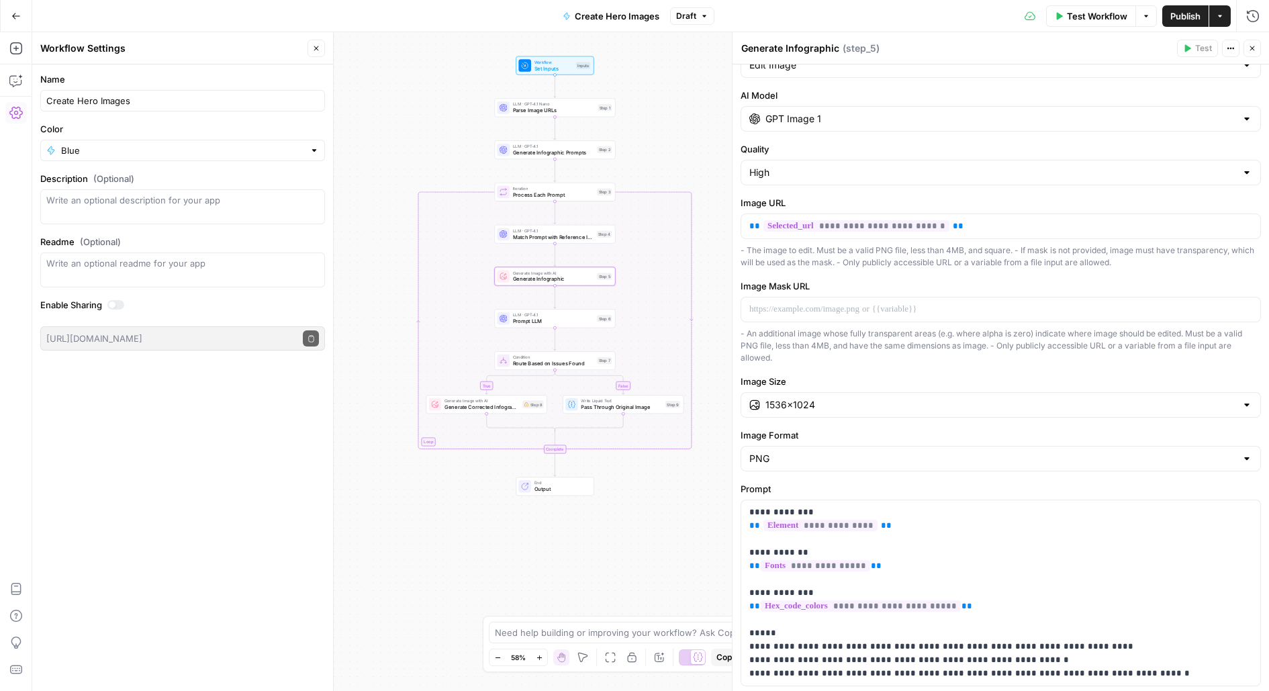
scroll to position [189, 0]
